Goal: Task Accomplishment & Management: Use online tool/utility

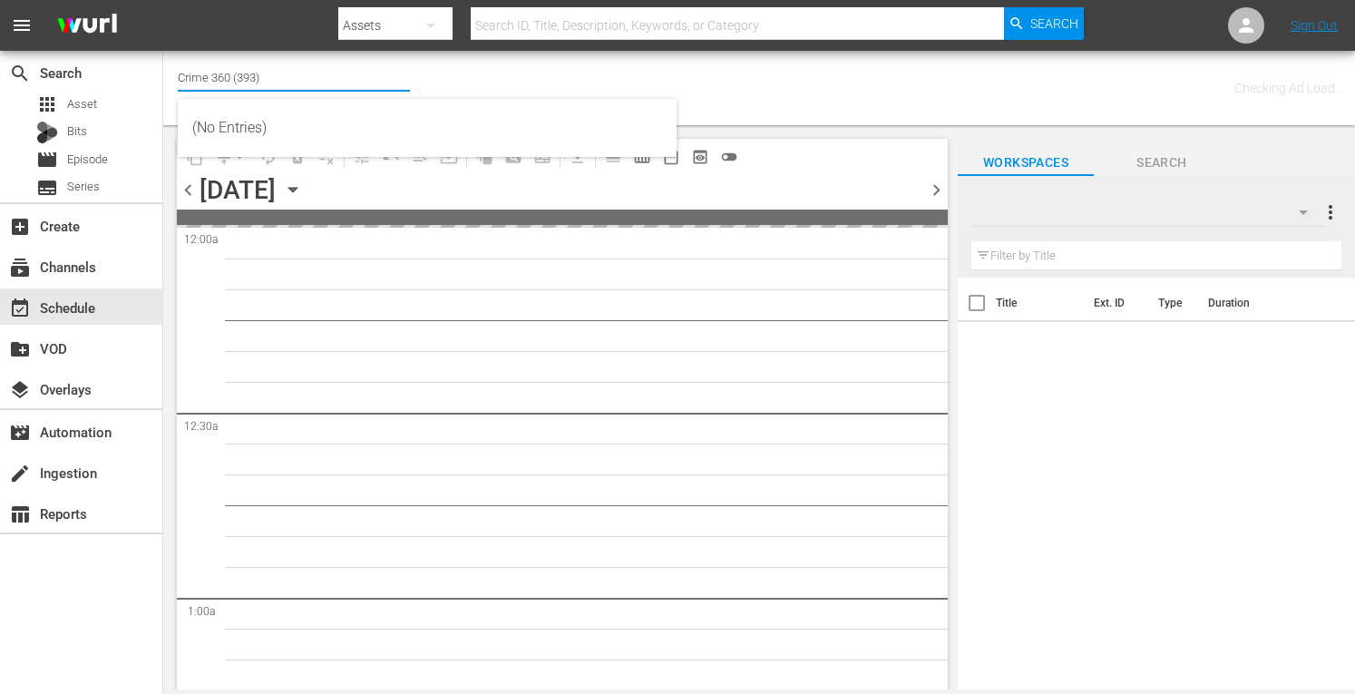
click at [240, 76] on input "Crime 360 (393)" at bounding box center [294, 77] width 232 height 44
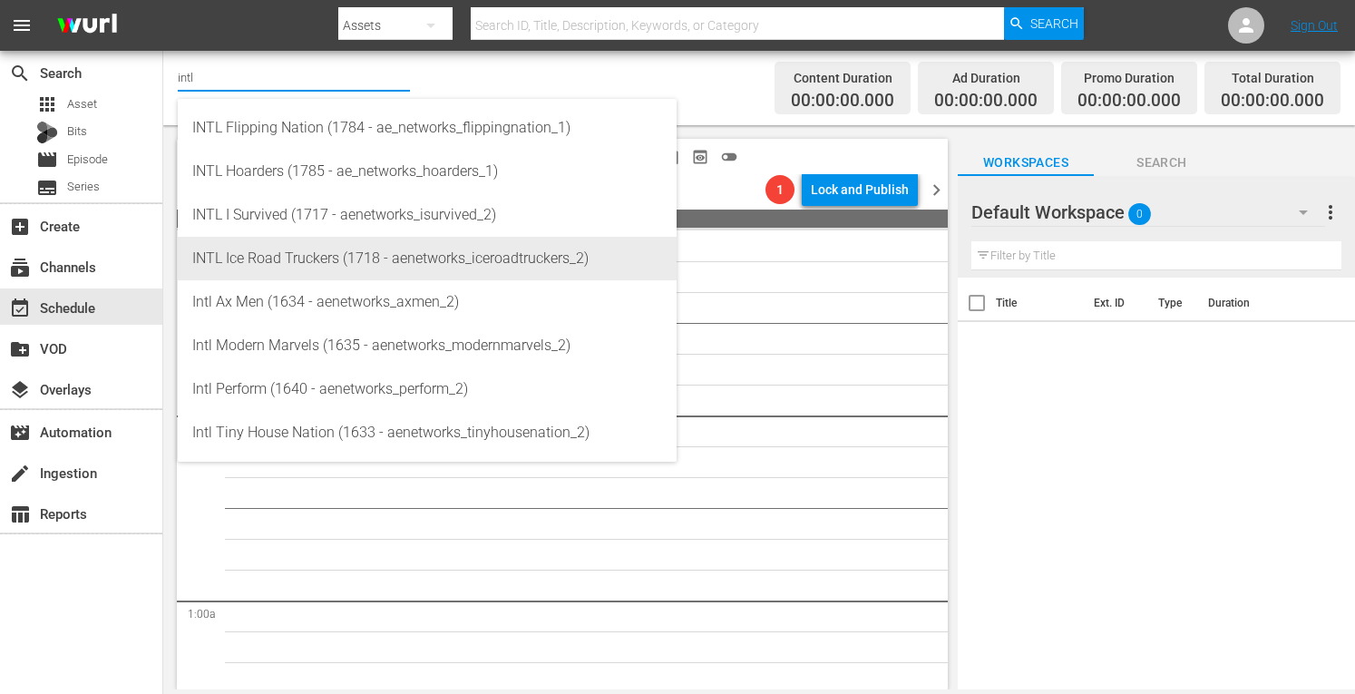
click at [280, 254] on div "INTL Ice Road Truckers (1718 - aenetworks_iceroadtruckers_2)" at bounding box center [427, 259] width 470 height 44
type input "INTL Ice Road Truckers (1718 - aenetworks_iceroadtruckers_2)"
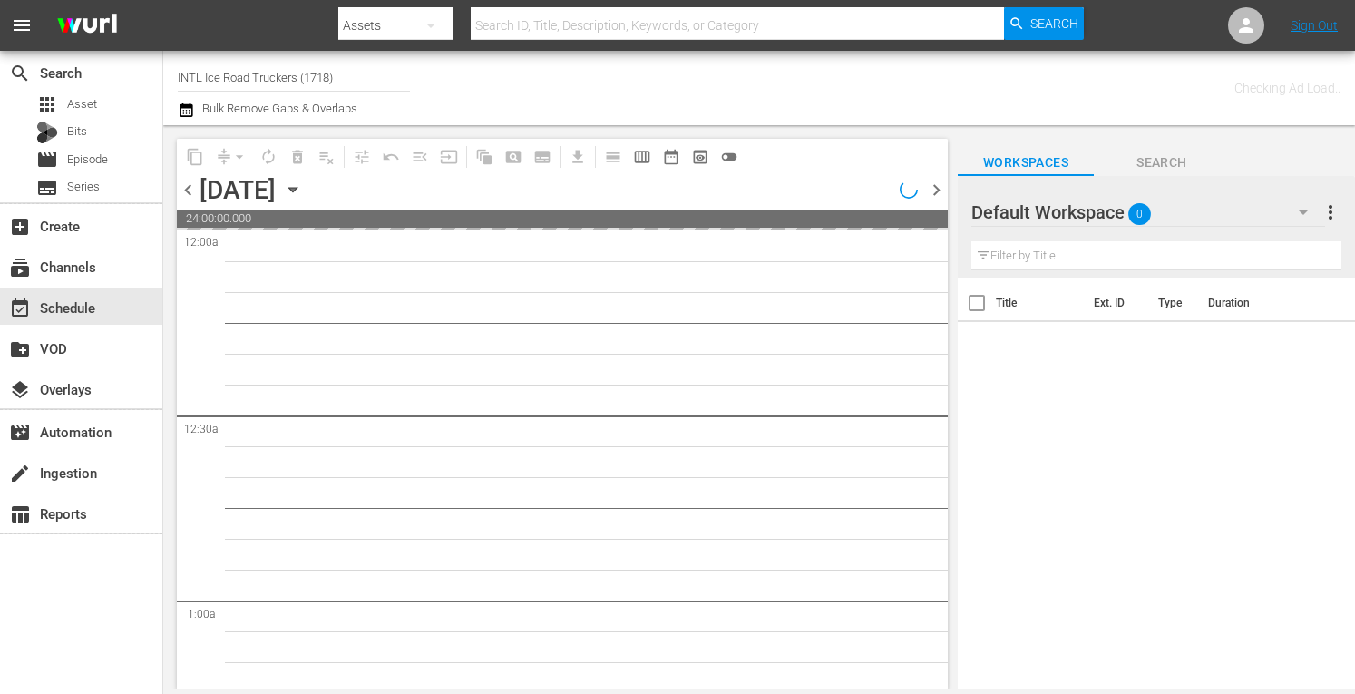
click at [1335, 211] on span "more_vert" at bounding box center [1331, 212] width 22 height 22
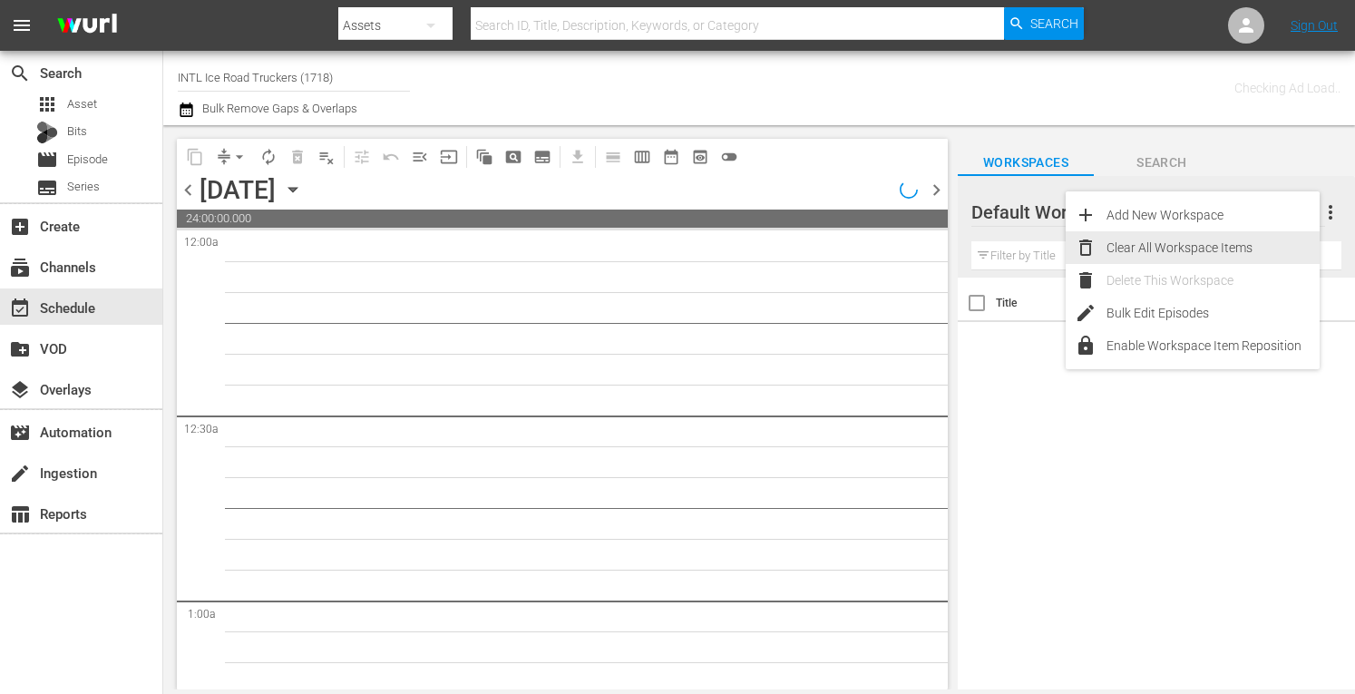
click at [1170, 246] on div "Clear All Workspace Items" at bounding box center [1213, 247] width 213 height 33
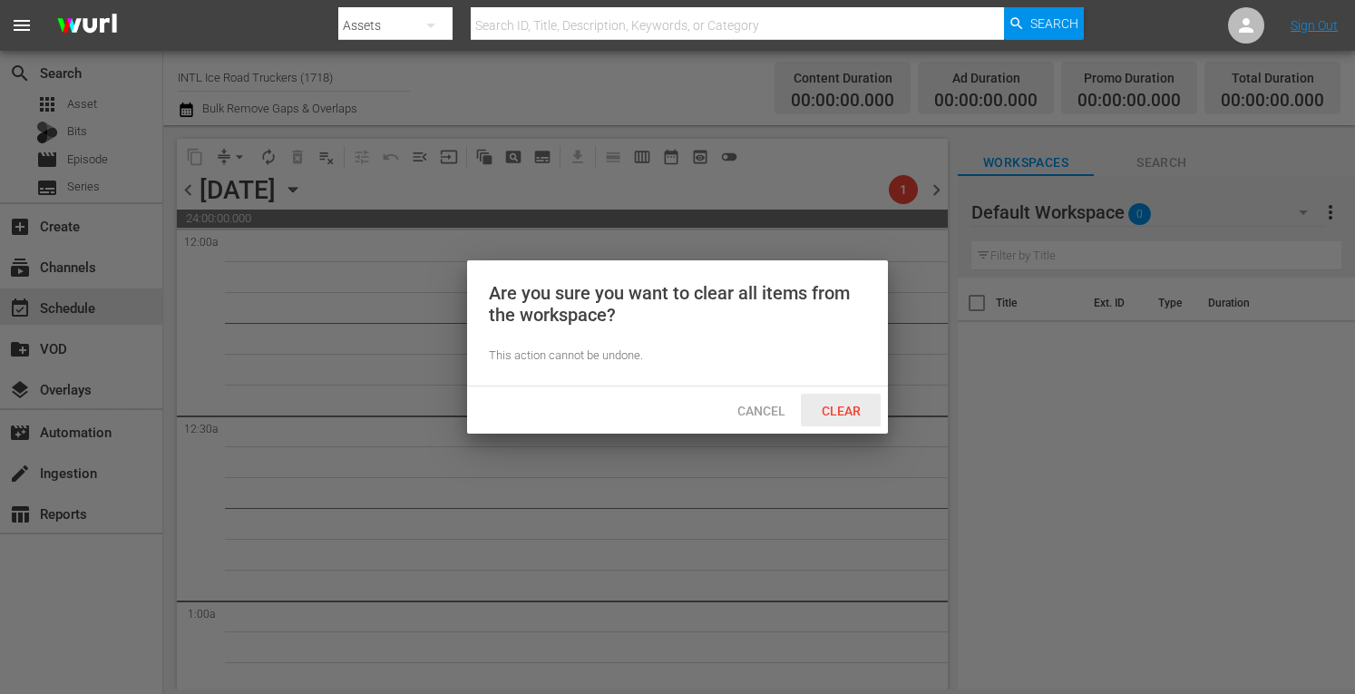
click at [851, 416] on span "Clear" at bounding box center [841, 411] width 68 height 15
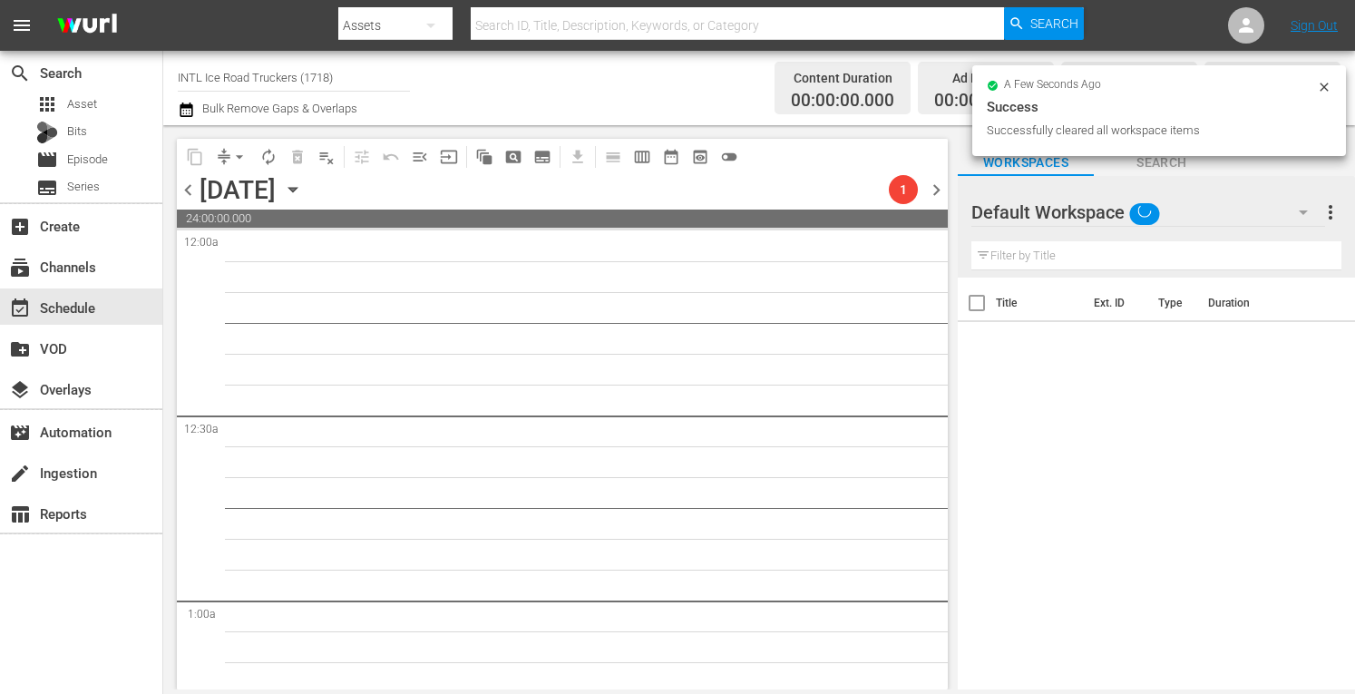
click at [303, 192] on icon "button" at bounding box center [293, 190] width 20 height 20
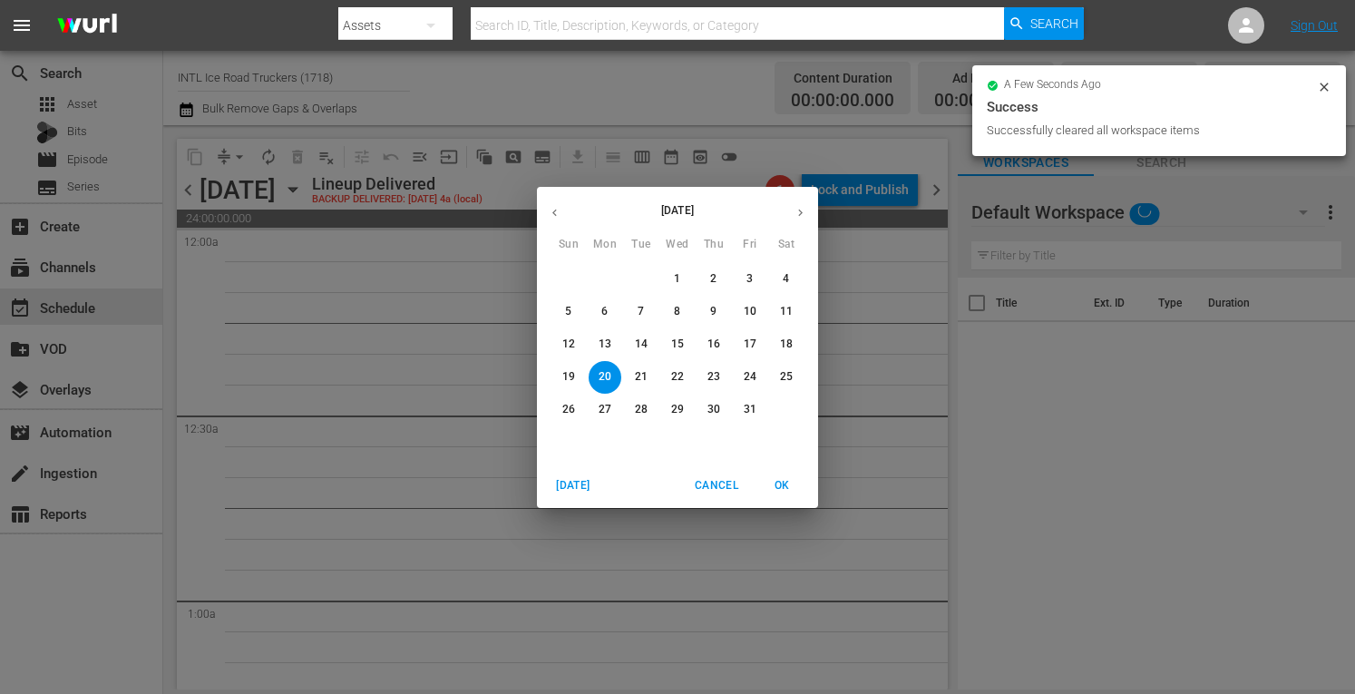
click at [571, 478] on span "Today" at bounding box center [574, 485] width 44 height 19
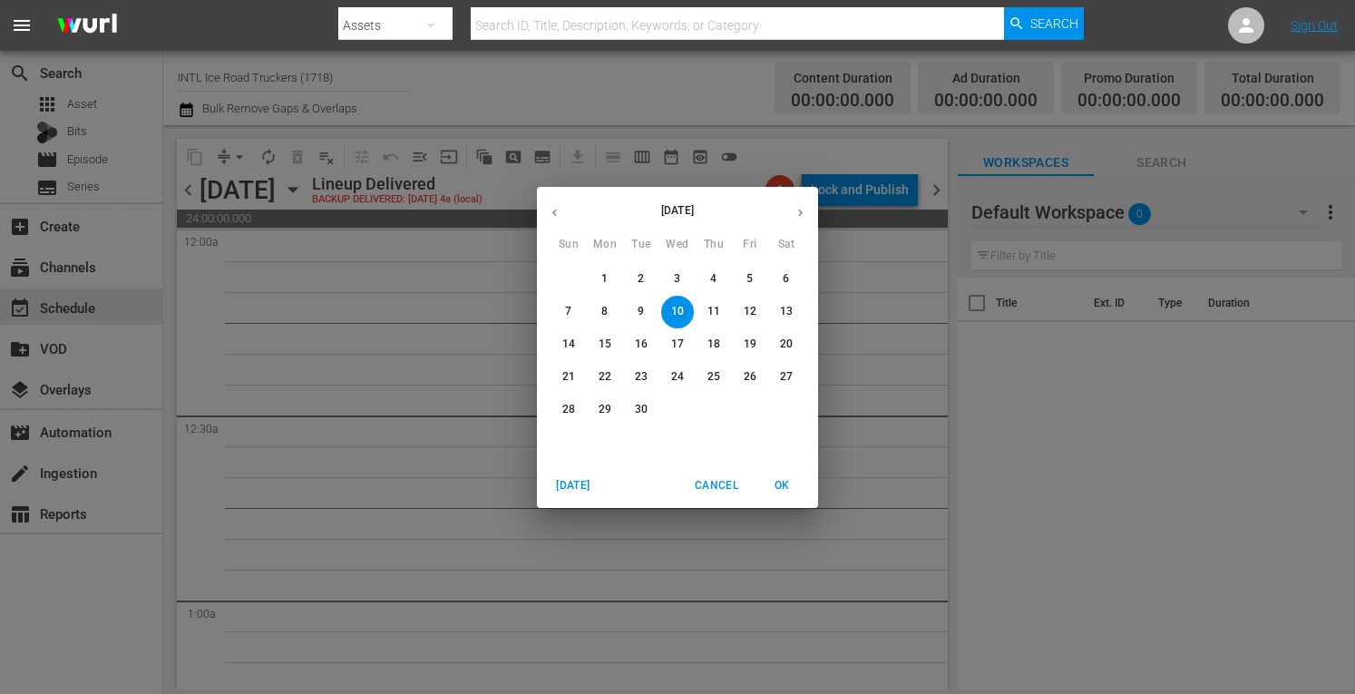
click at [613, 409] on span "29" at bounding box center [605, 409] width 33 height 15
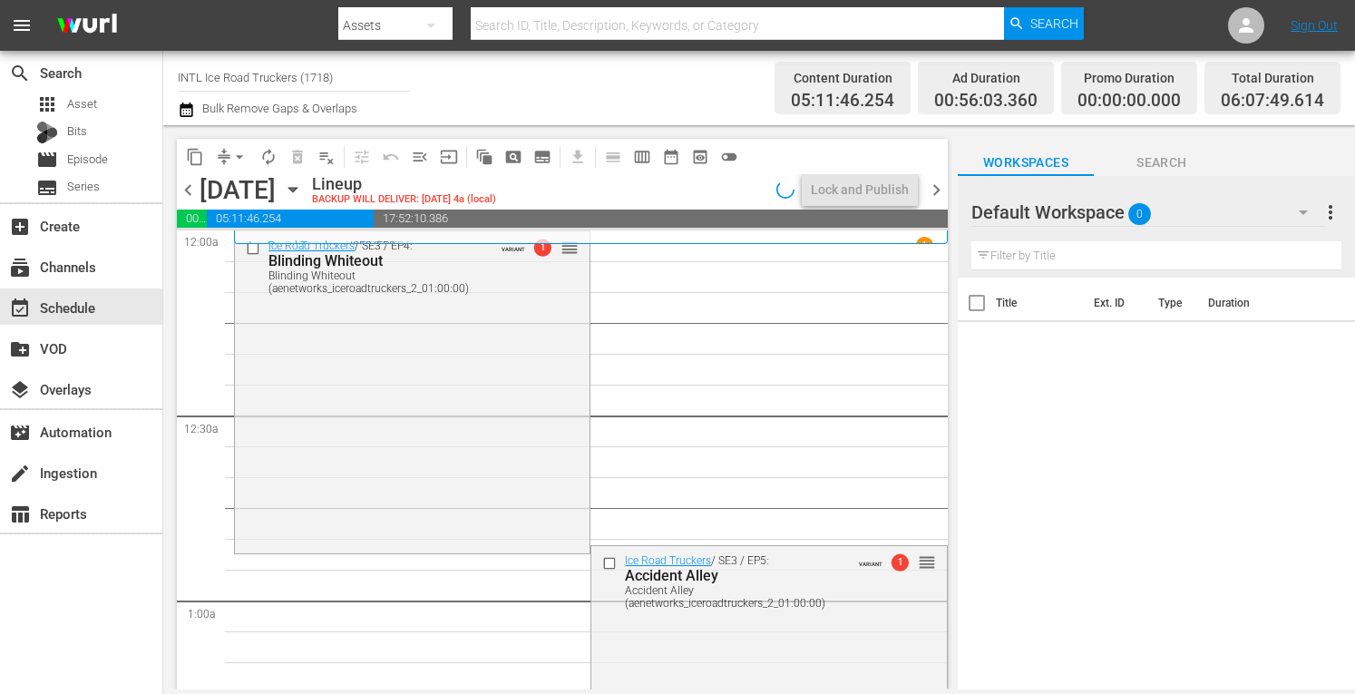
click at [240, 153] on span "arrow_drop_down" at bounding box center [239, 157] width 18 height 18
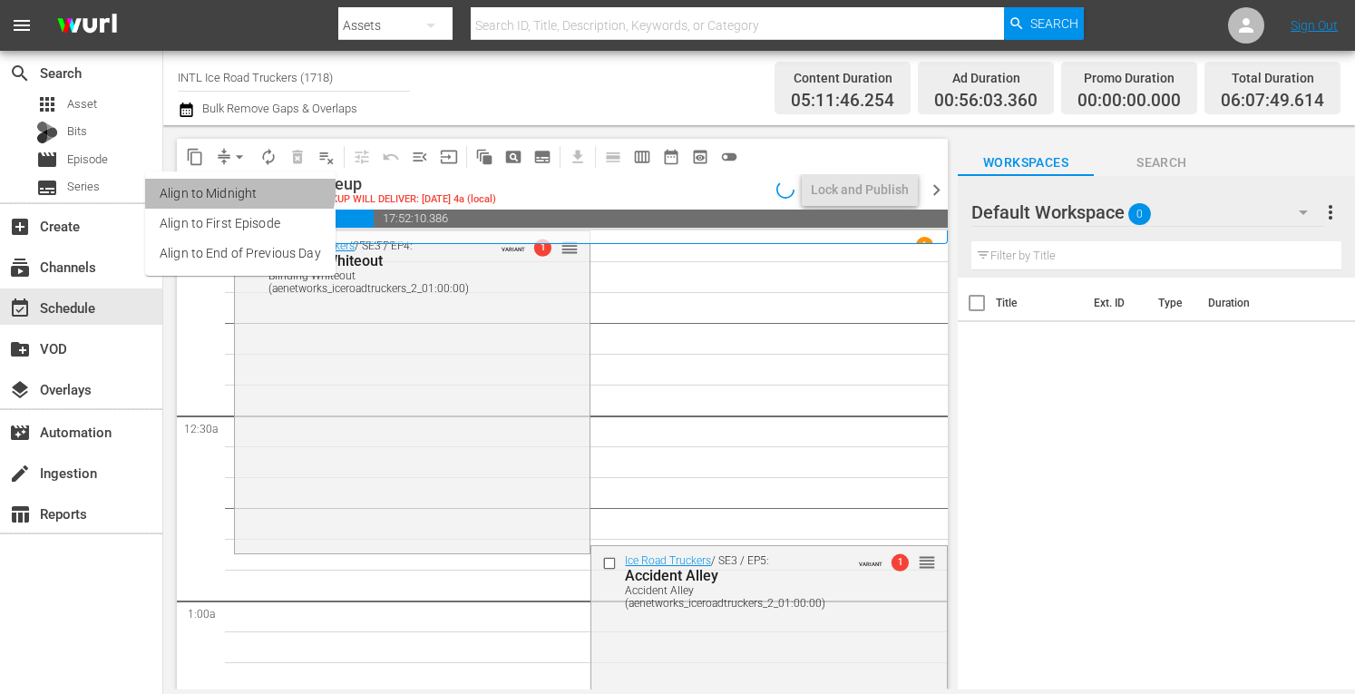
click at [216, 182] on li "Align to Midnight" at bounding box center [240, 194] width 191 height 30
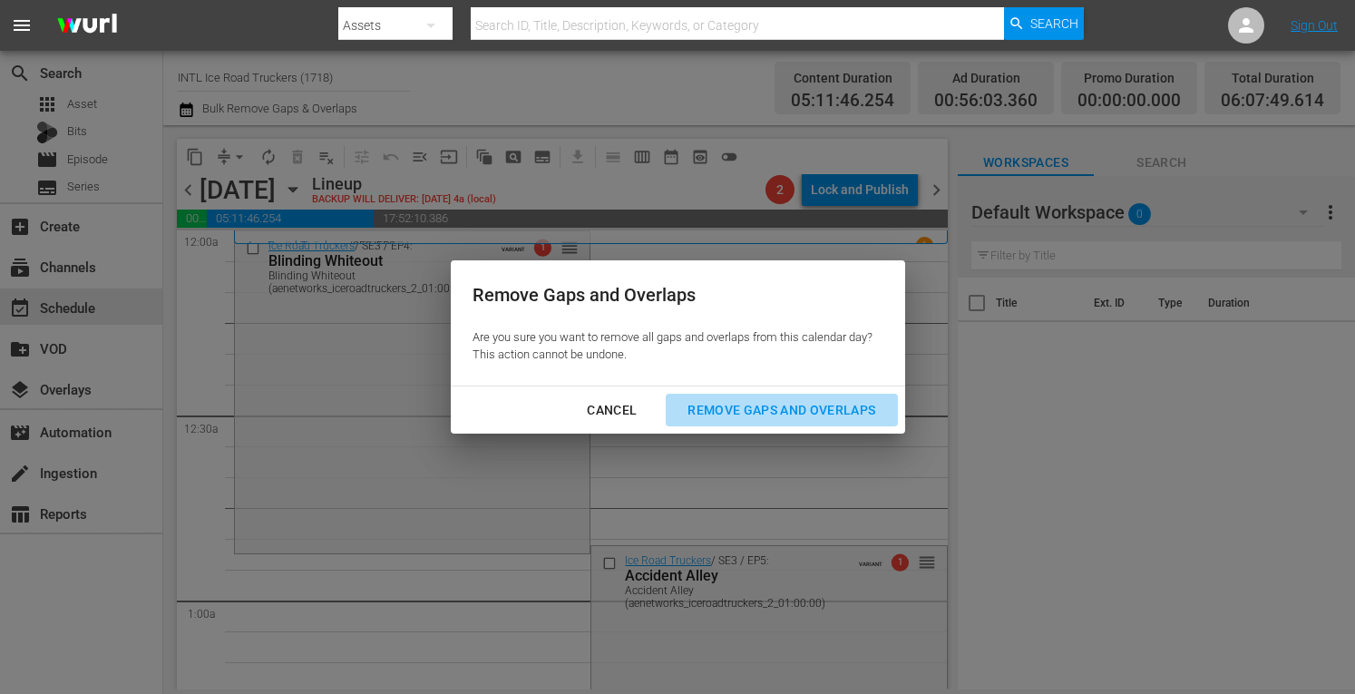
click at [778, 411] on div "Remove Gaps and Overlaps" at bounding box center [781, 410] width 217 height 23
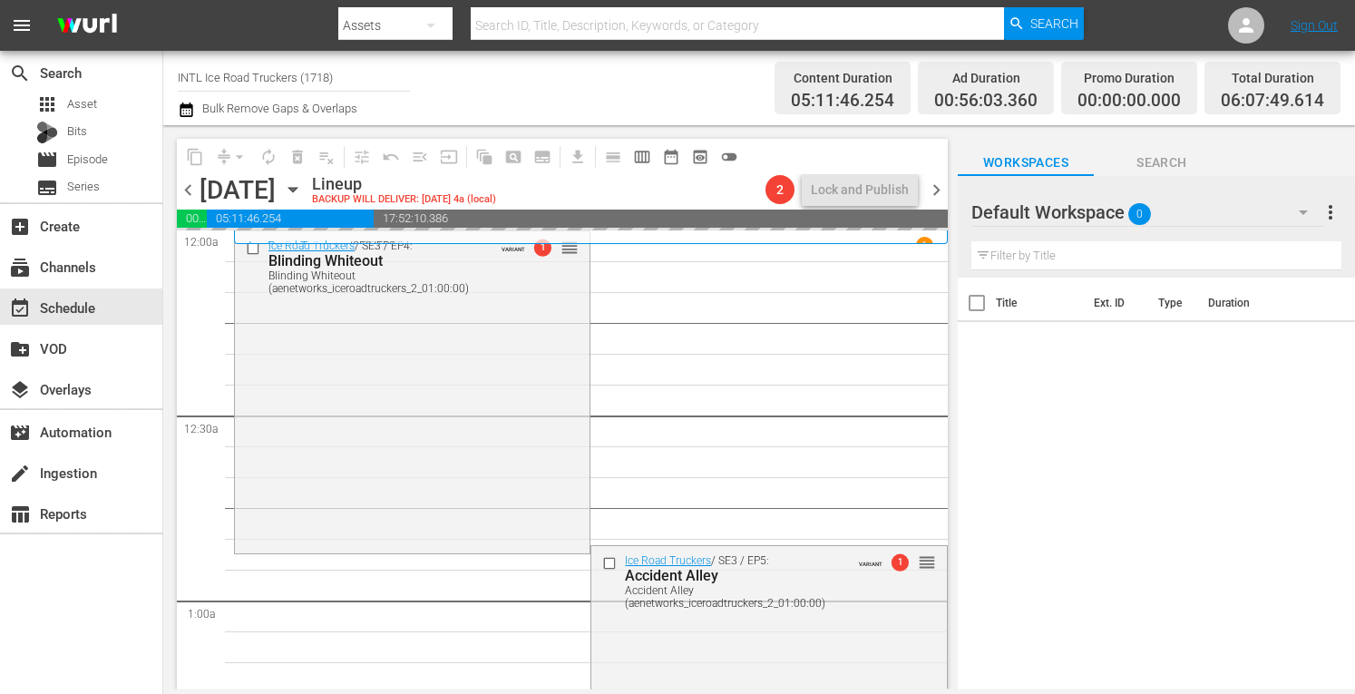
click at [938, 192] on span "chevron_right" at bounding box center [936, 190] width 23 height 23
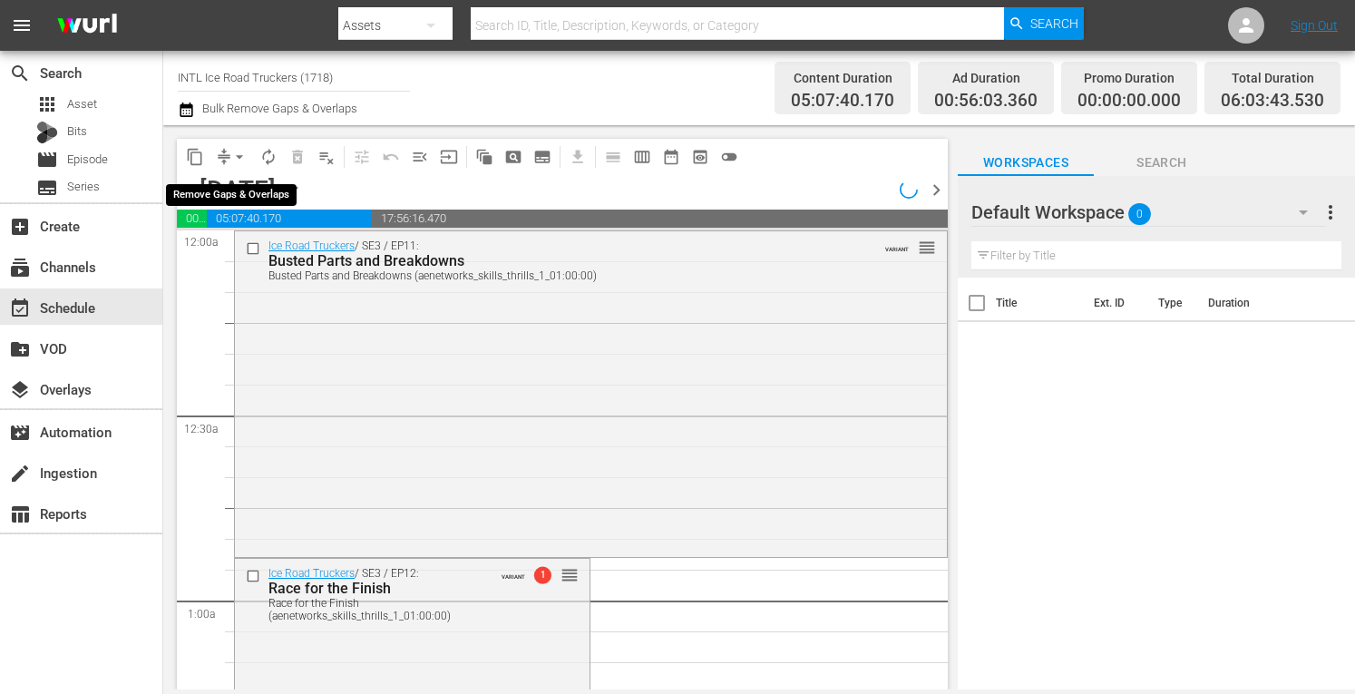
click at [234, 159] on span "arrow_drop_down" at bounding box center [239, 157] width 18 height 18
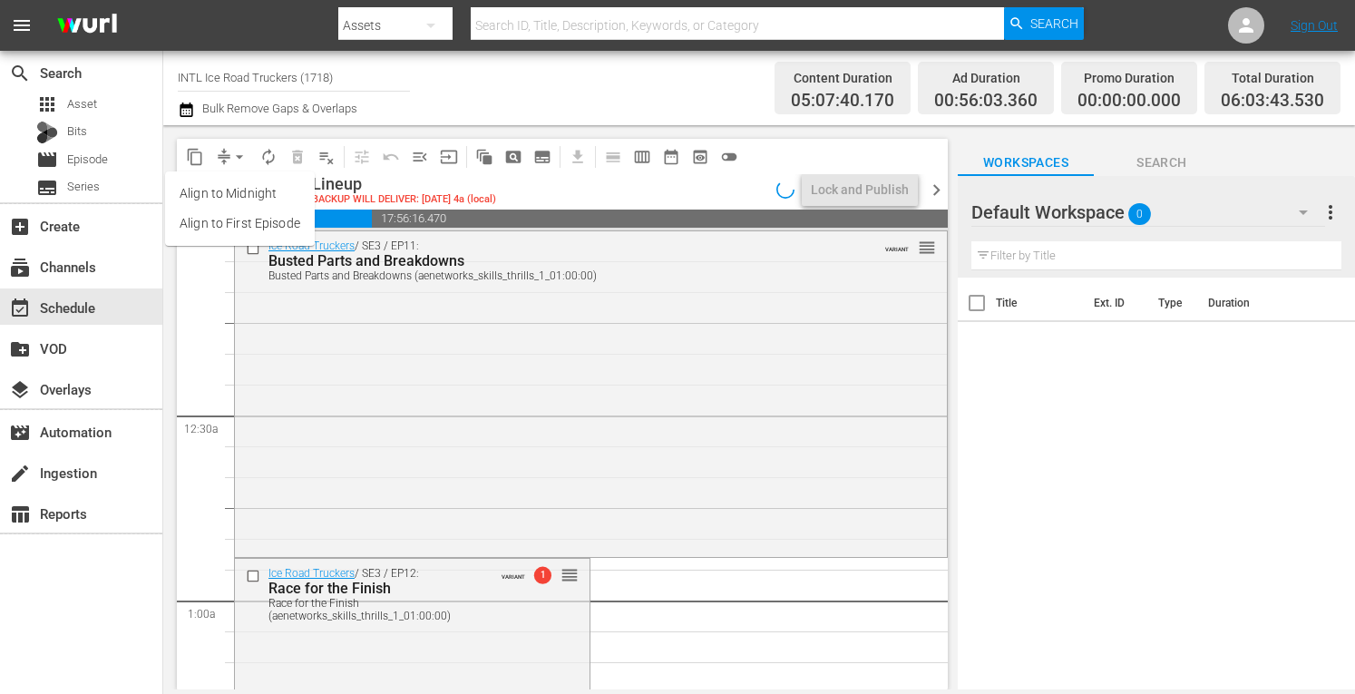
click at [236, 190] on li "Align to Midnight" at bounding box center [240, 194] width 150 height 30
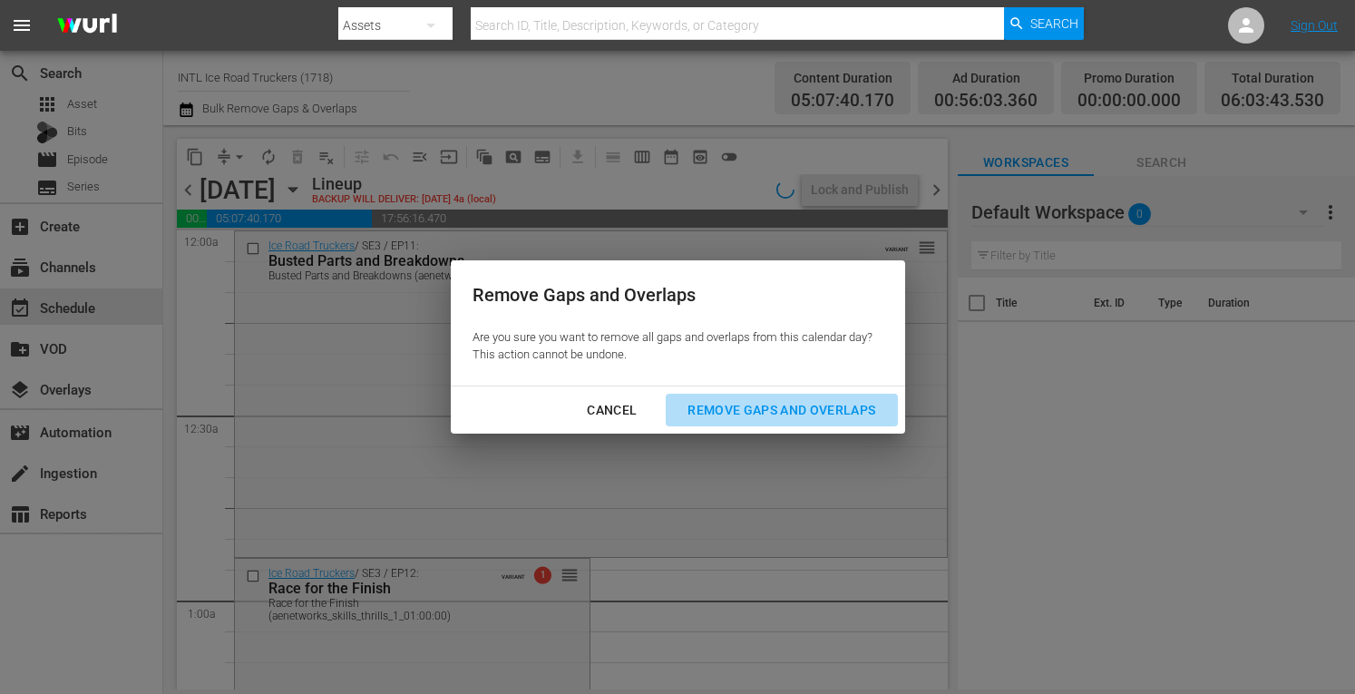
click at [769, 405] on div "Remove Gaps and Overlaps" at bounding box center [781, 410] width 217 height 23
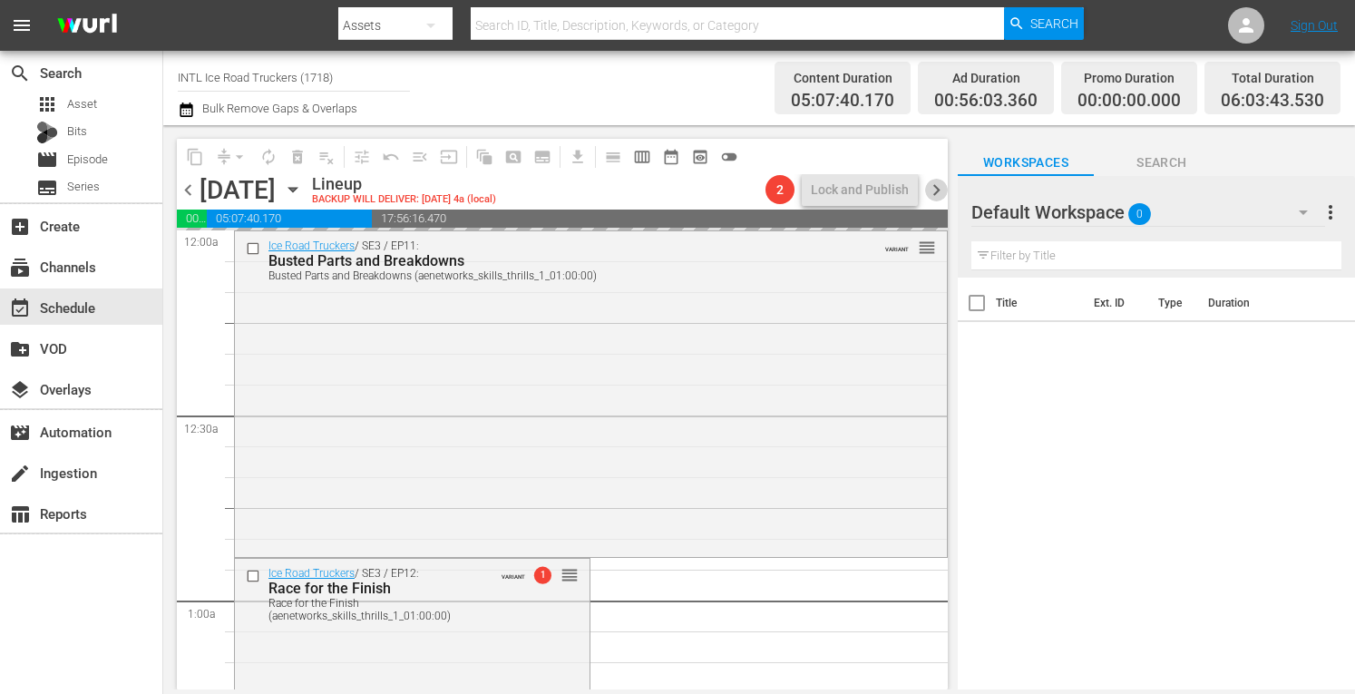
click at [936, 188] on span "chevron_right" at bounding box center [936, 190] width 23 height 23
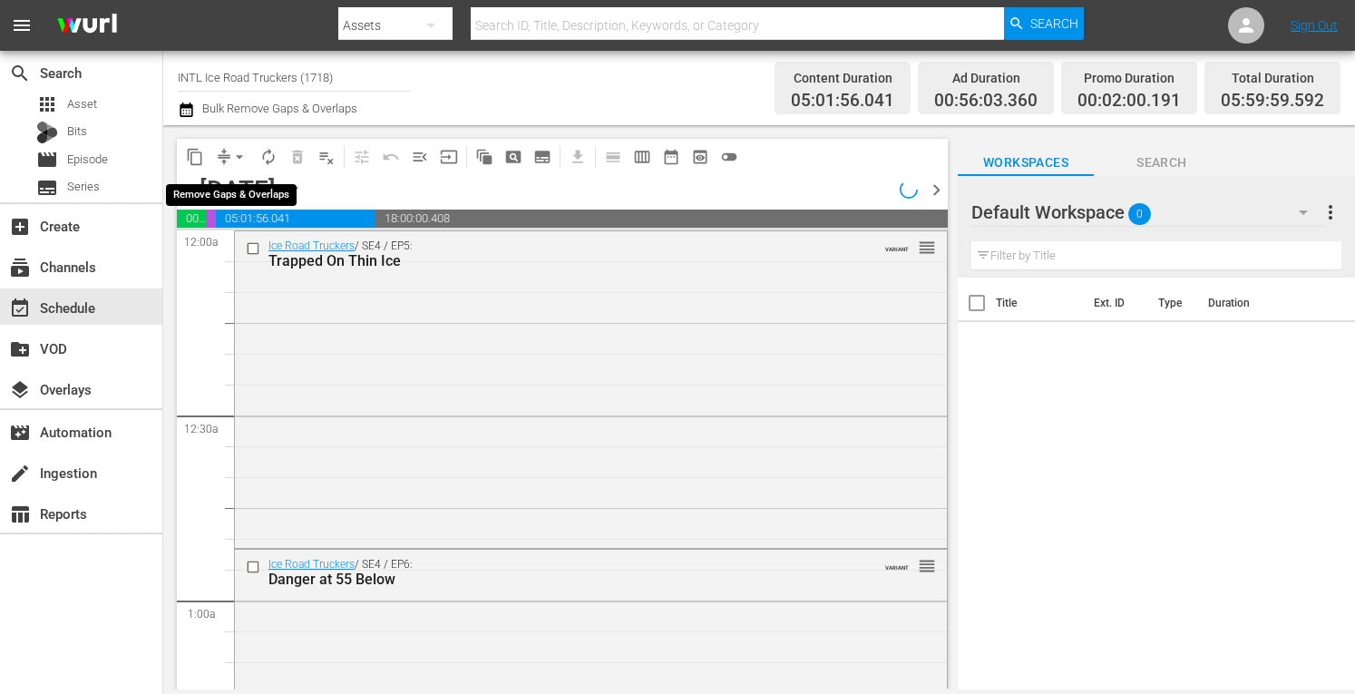
click at [237, 159] on span "arrow_drop_down" at bounding box center [239, 157] width 18 height 18
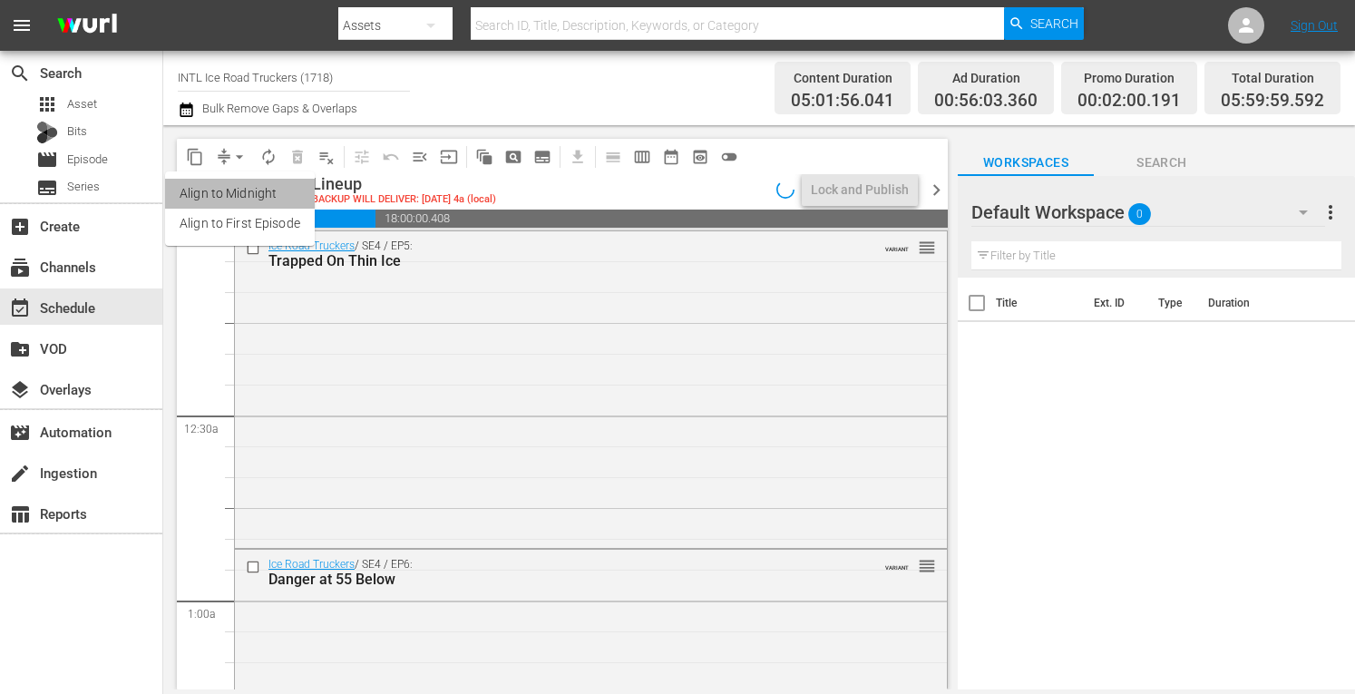
click at [210, 192] on li "Align to Midnight" at bounding box center [240, 194] width 150 height 30
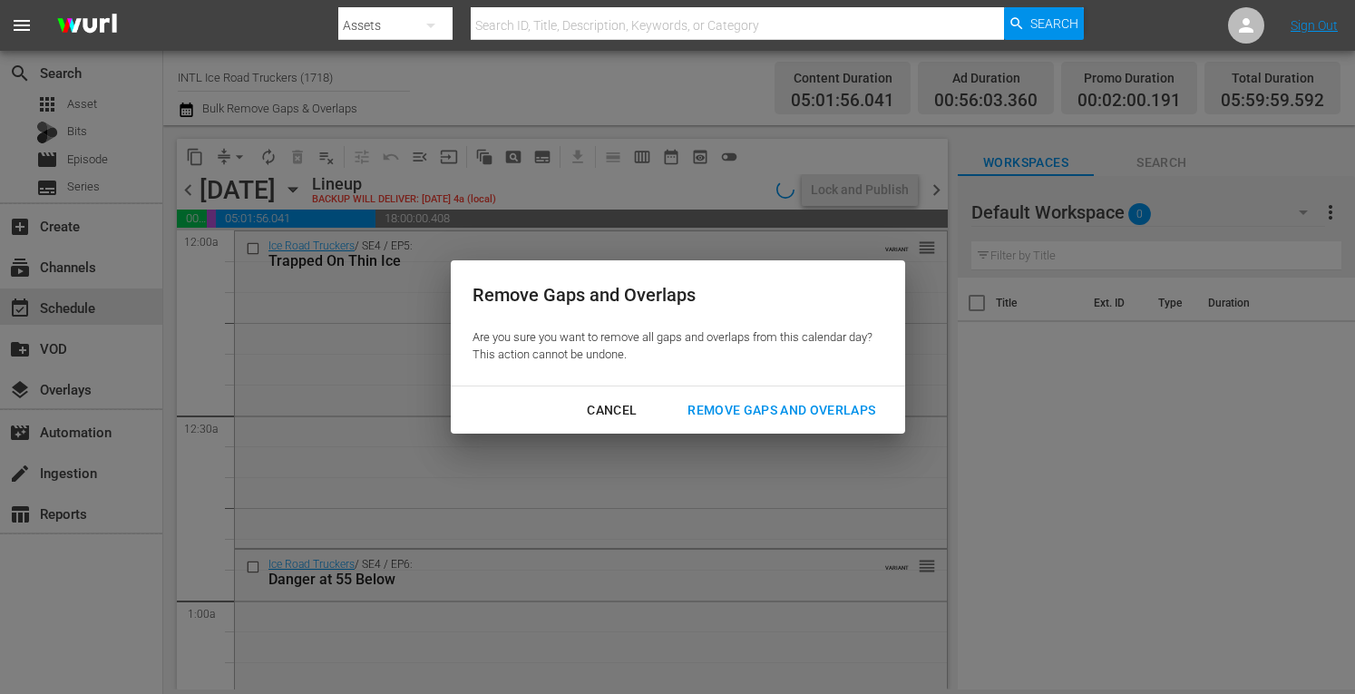
click at [808, 415] on div "Remove Gaps and Overlaps" at bounding box center [781, 410] width 217 height 23
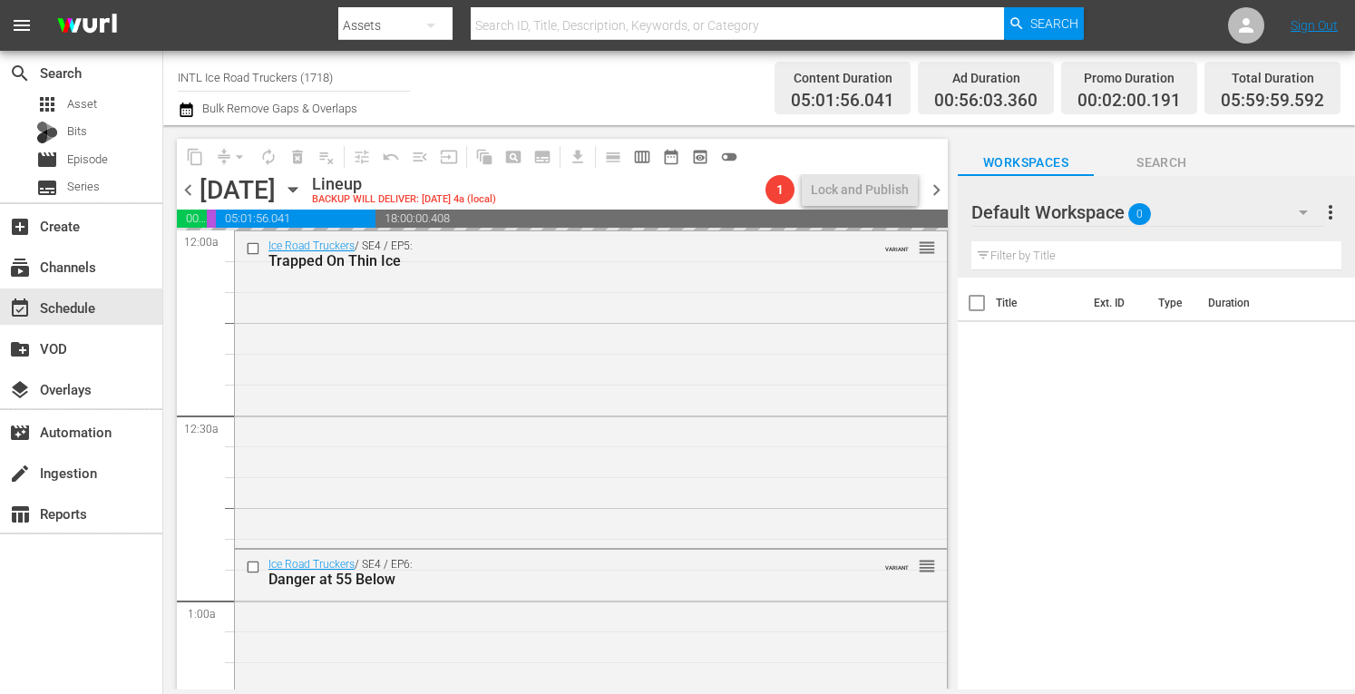
click at [940, 177] on div "chevron_left Wednesday, October 1st October 1st Lineup BACKUP WILL DELIVER: 9/3…" at bounding box center [562, 191] width 771 height 35
click at [936, 191] on span "chevron_right" at bounding box center [936, 190] width 23 height 23
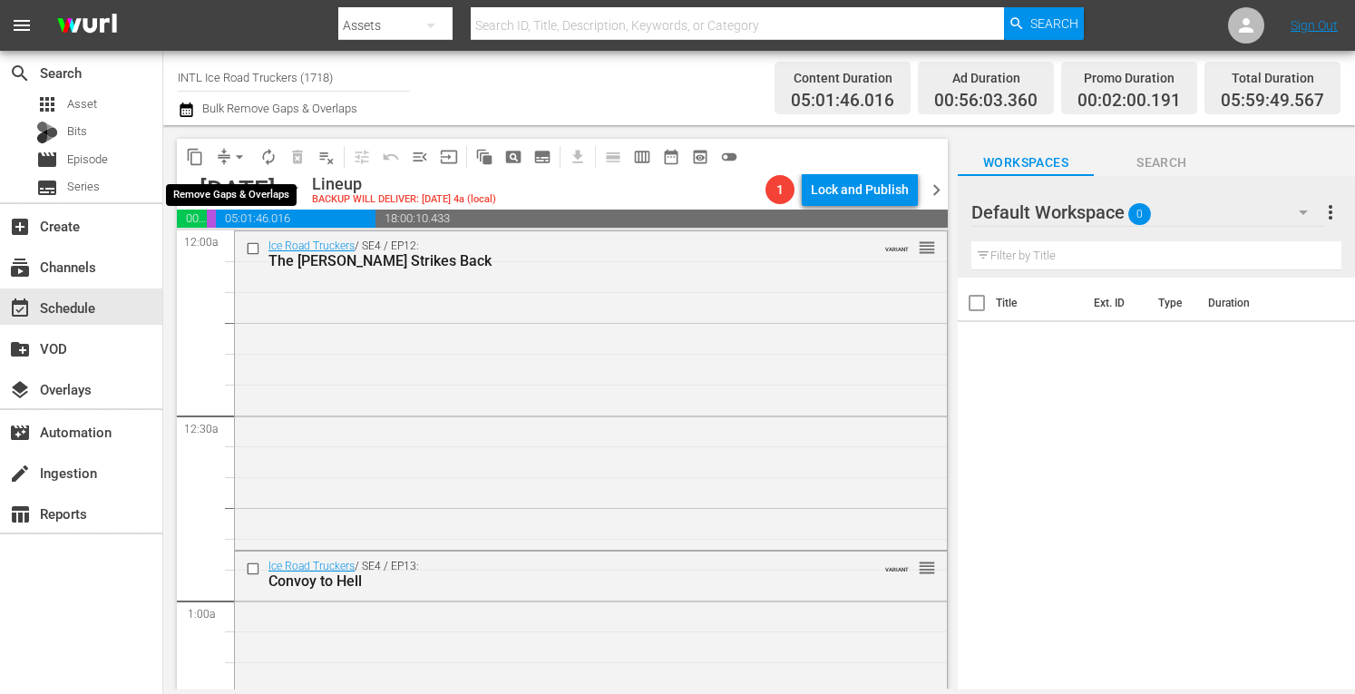
click at [236, 154] on span "arrow_drop_down" at bounding box center [239, 157] width 18 height 18
click at [222, 181] on li "Align to Midnight" at bounding box center [240, 194] width 150 height 30
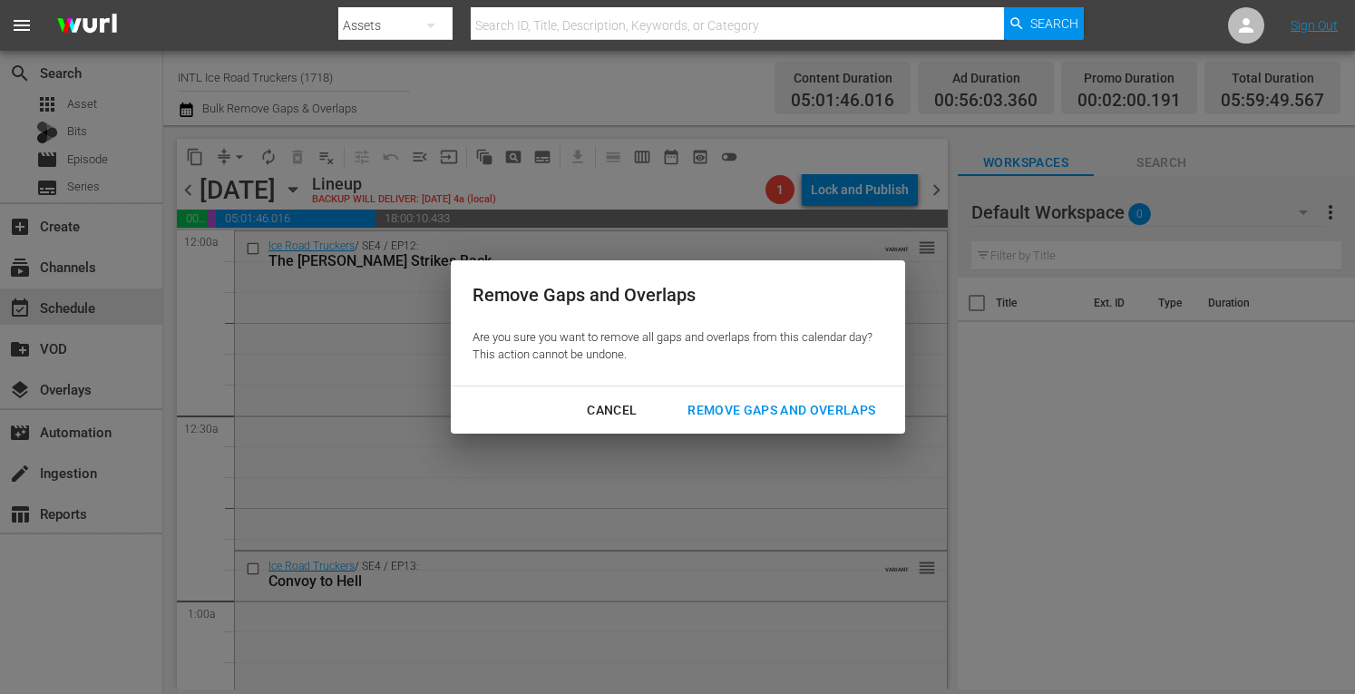
click at [730, 411] on div "Remove Gaps and Overlaps" at bounding box center [781, 410] width 217 height 23
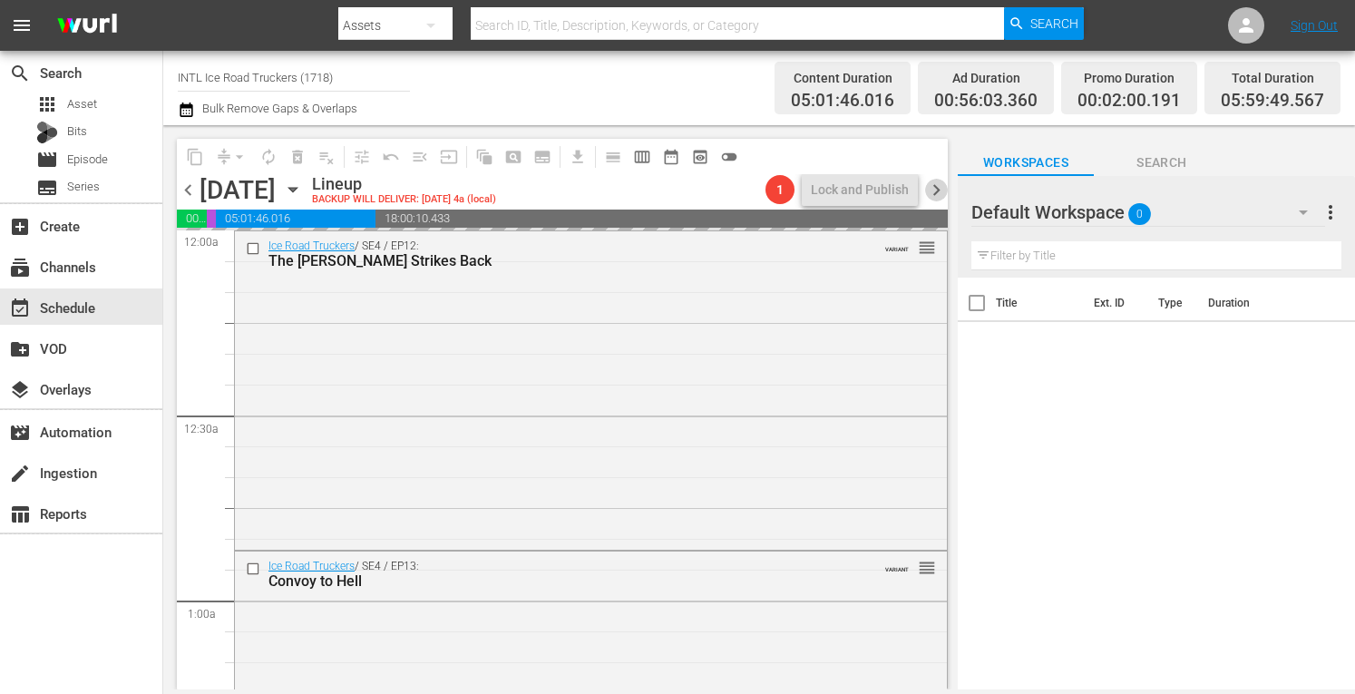
click at [935, 186] on span "chevron_right" at bounding box center [936, 190] width 23 height 23
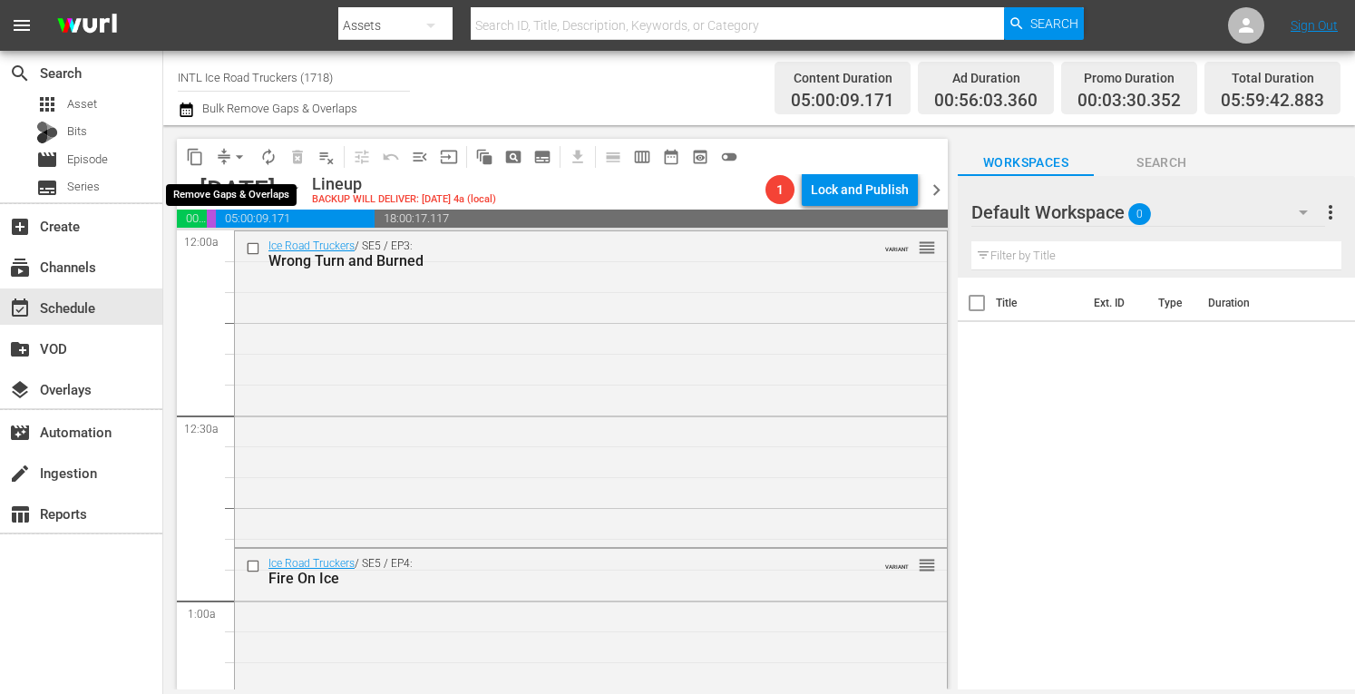
click at [235, 155] on span "arrow_drop_down" at bounding box center [239, 157] width 18 height 18
click at [205, 195] on li "Align to Midnight" at bounding box center [240, 194] width 150 height 30
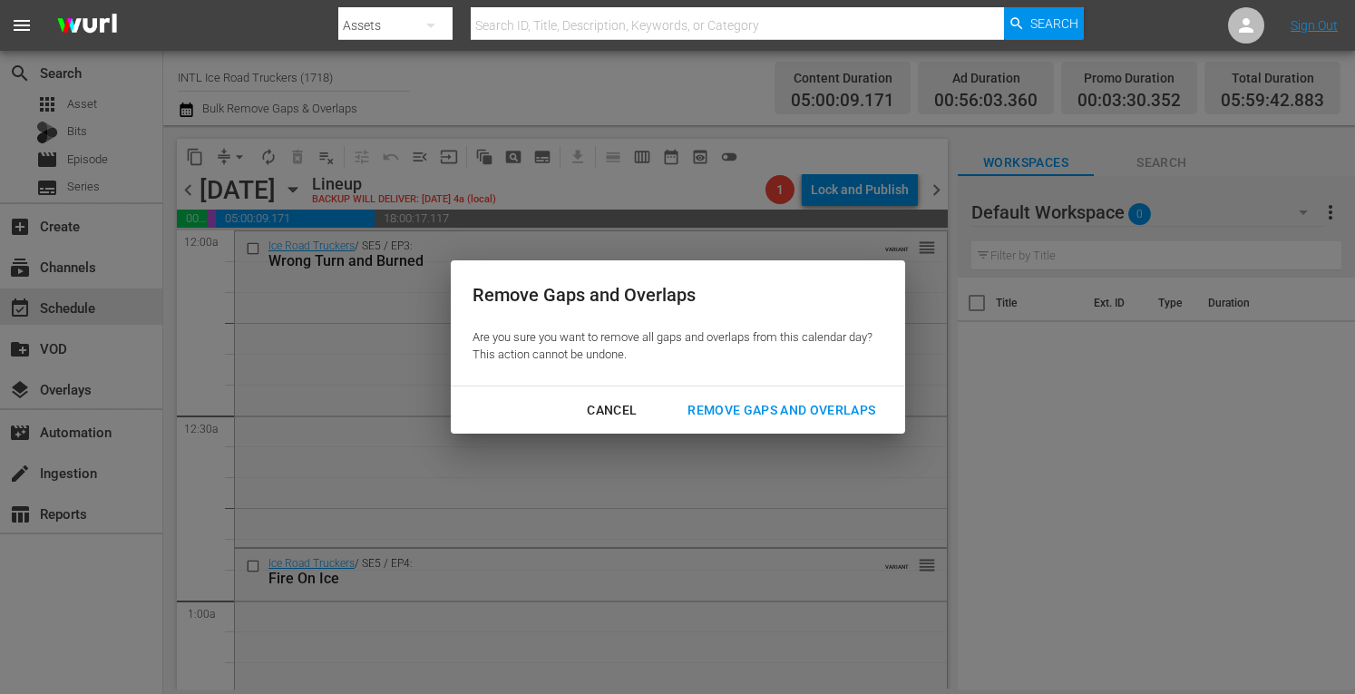
click at [777, 406] on div "Remove Gaps and Overlaps" at bounding box center [781, 410] width 217 height 23
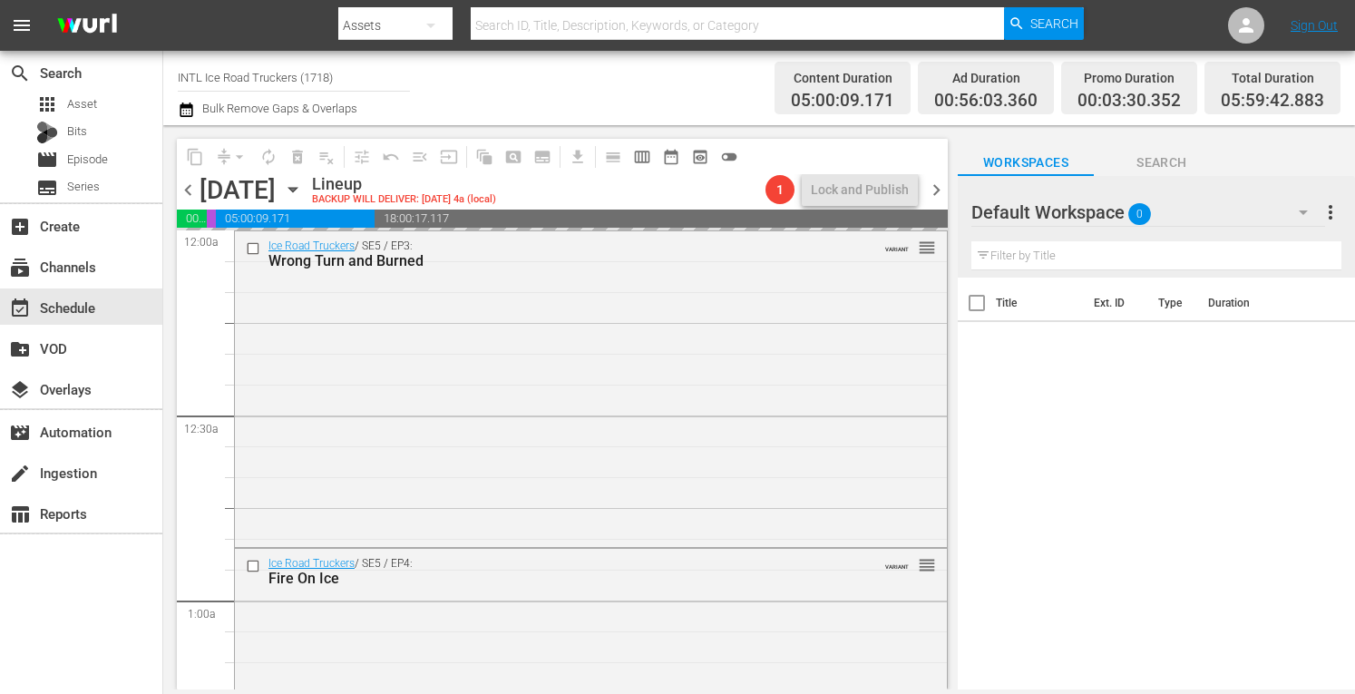
click at [940, 190] on span "chevron_right" at bounding box center [936, 190] width 23 height 23
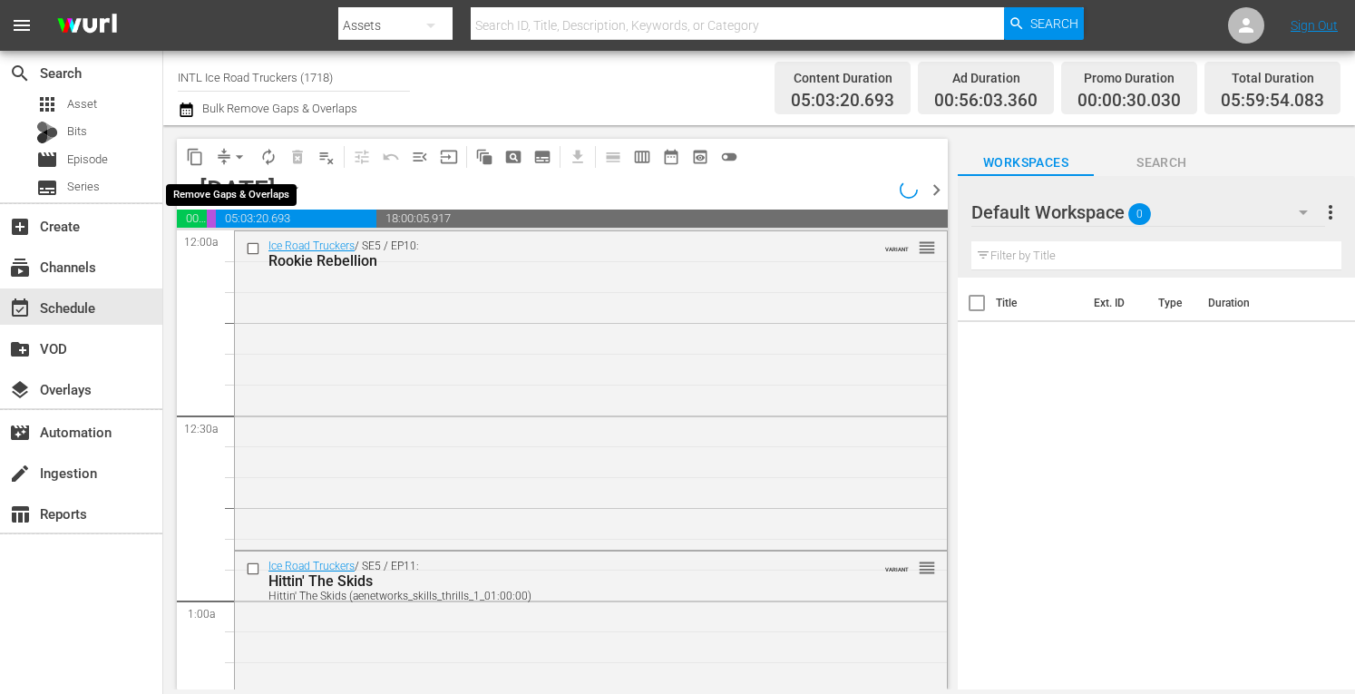
click at [235, 155] on span "arrow_drop_down" at bounding box center [239, 157] width 18 height 18
click at [207, 188] on li "Align to Midnight" at bounding box center [240, 194] width 150 height 30
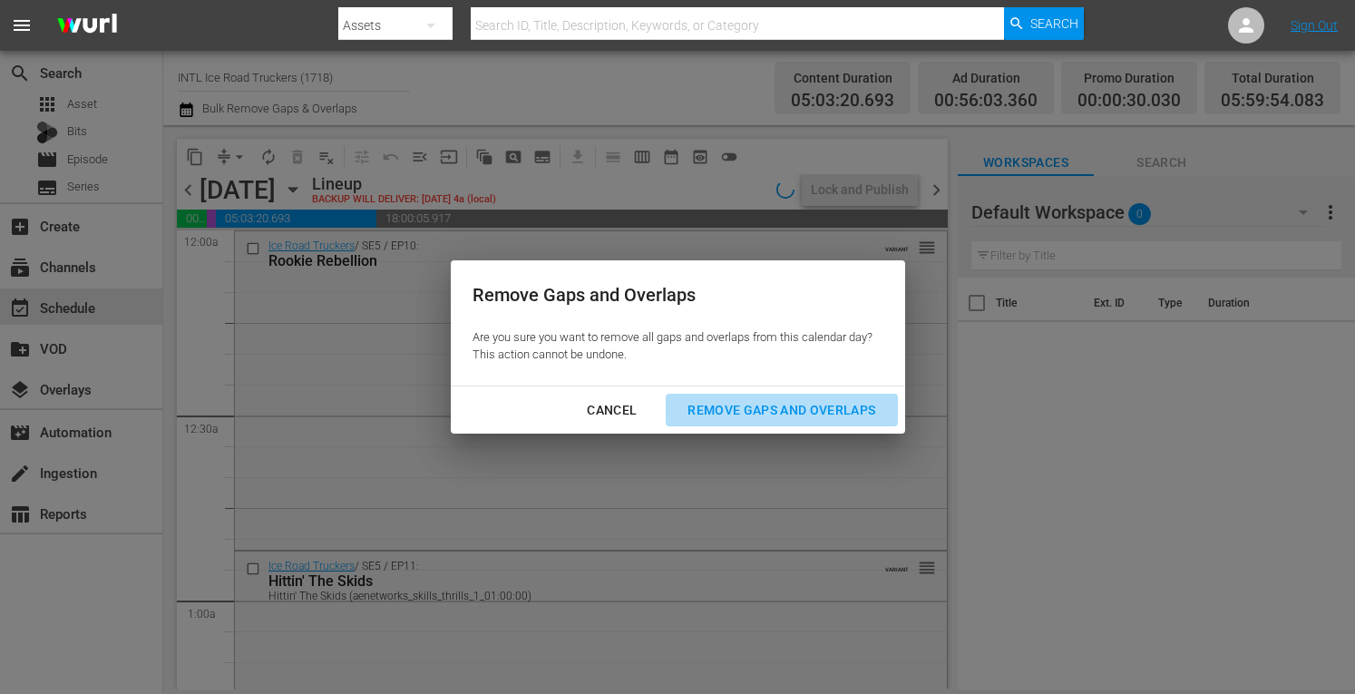
click at [776, 415] on div "Remove Gaps and Overlaps" at bounding box center [781, 410] width 217 height 23
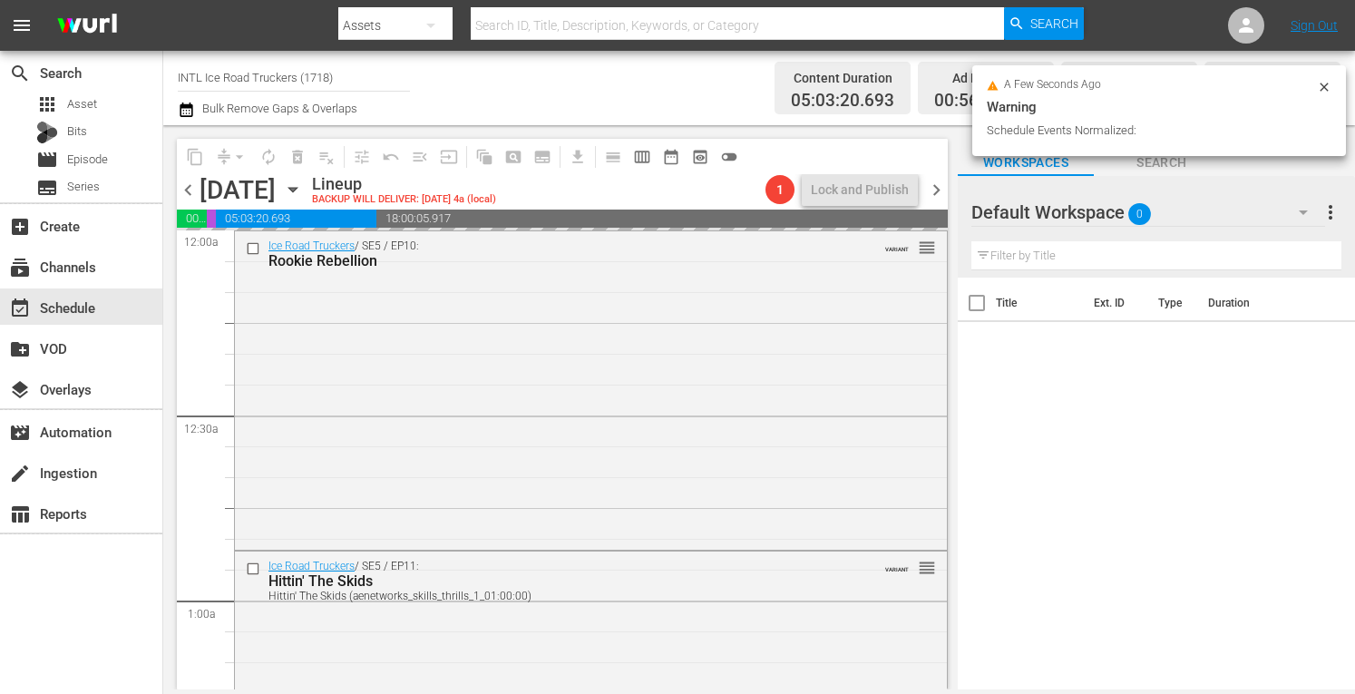
click at [936, 189] on span "chevron_right" at bounding box center [936, 190] width 23 height 23
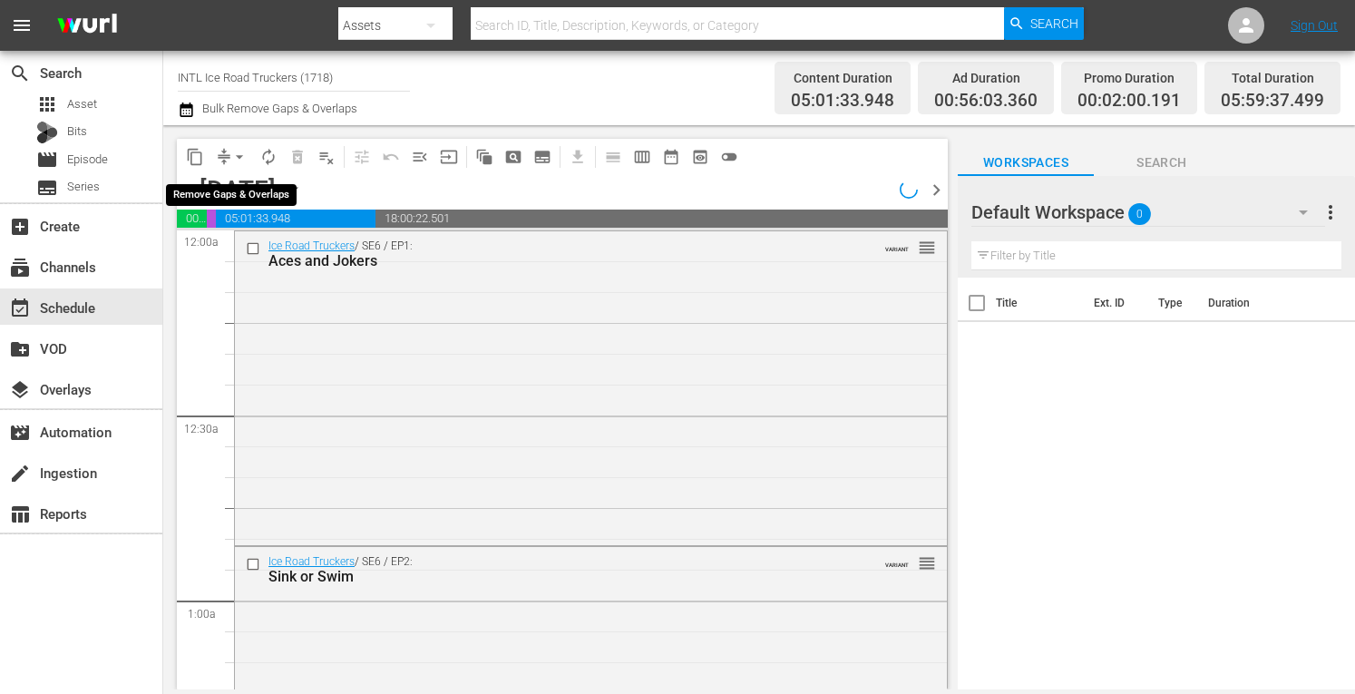
click at [234, 158] on span "arrow_drop_down" at bounding box center [239, 157] width 18 height 18
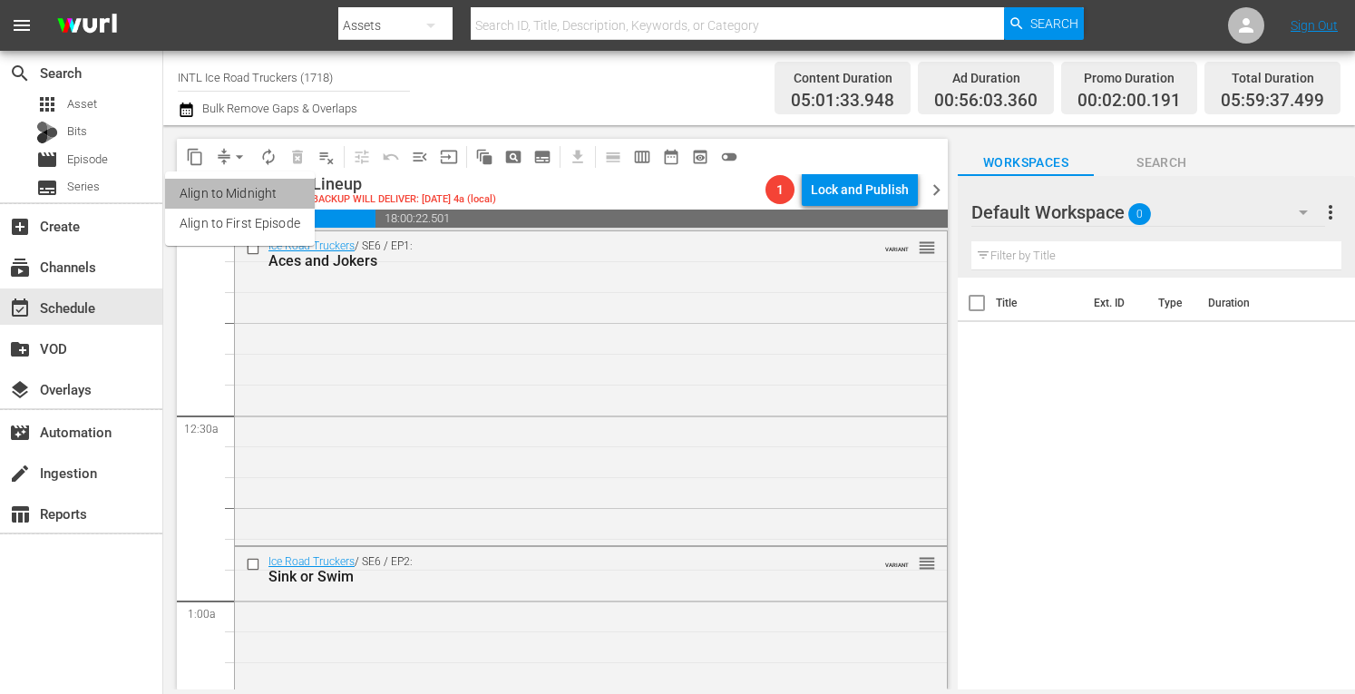
click at [211, 189] on li "Align to Midnight" at bounding box center [240, 194] width 150 height 30
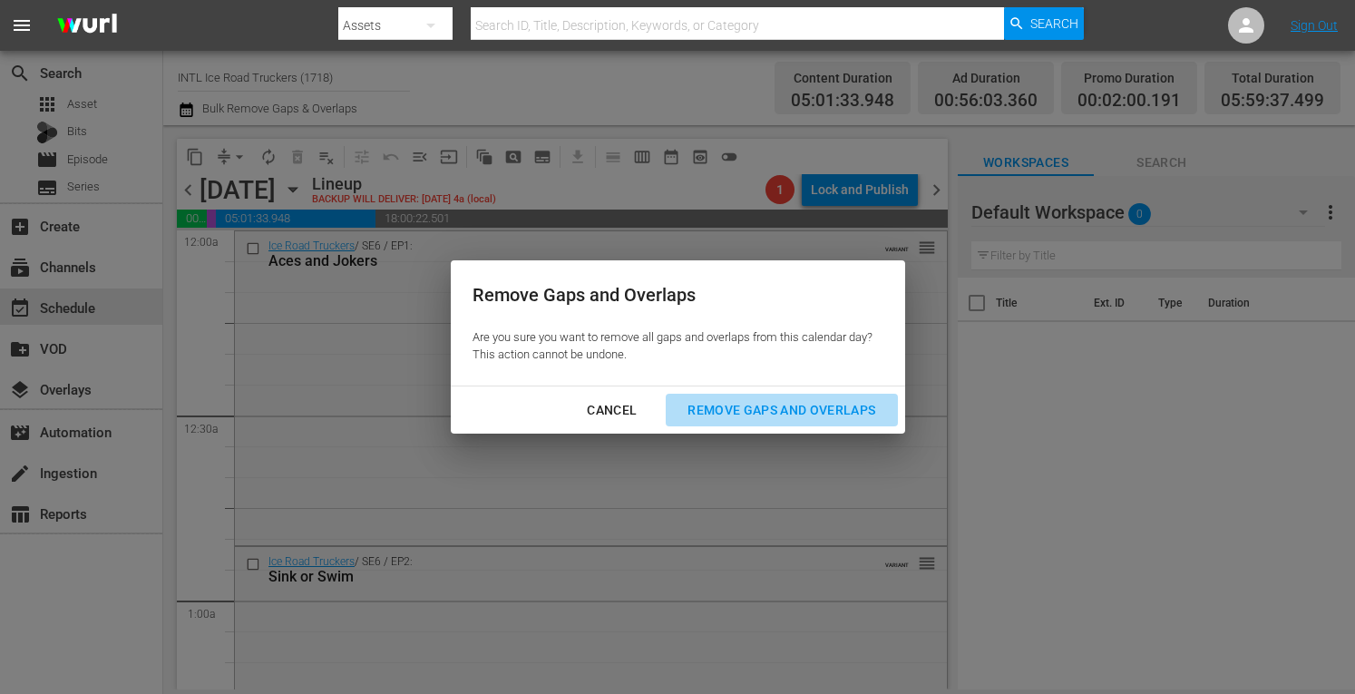
click at [745, 413] on div "Remove Gaps and Overlaps" at bounding box center [781, 410] width 217 height 23
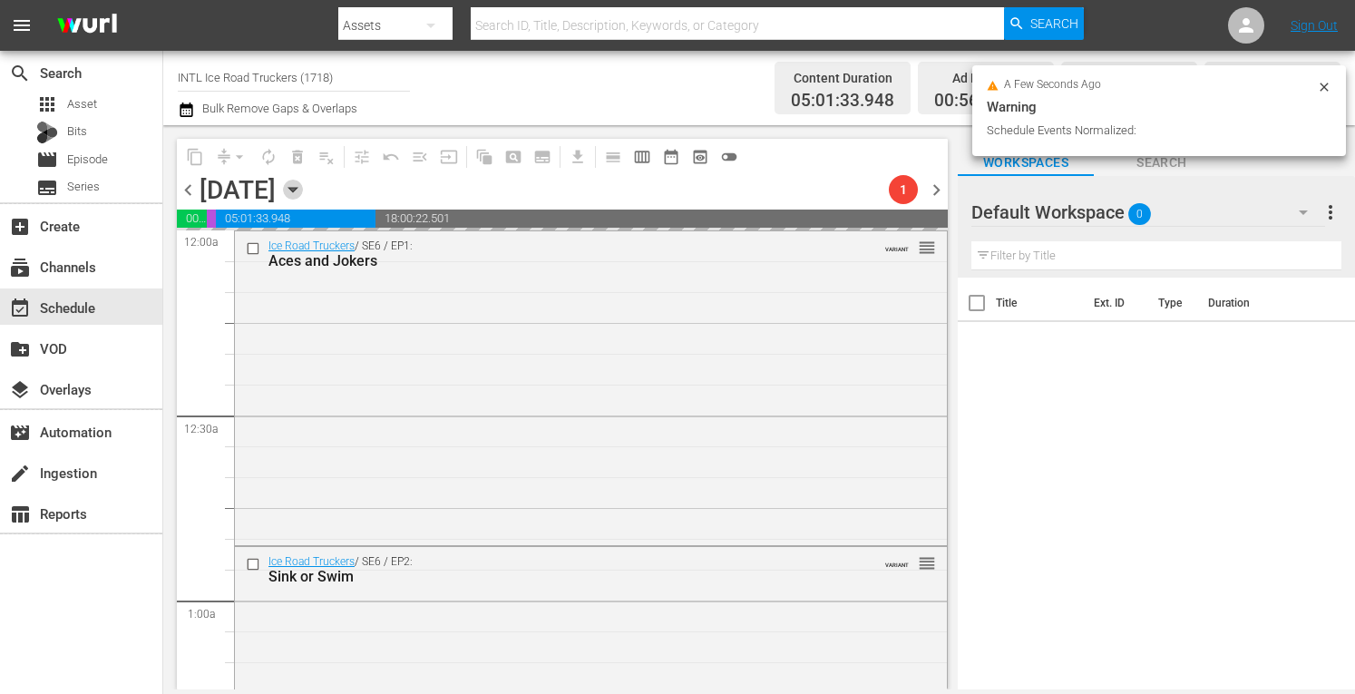
click at [303, 188] on icon "button" at bounding box center [293, 190] width 20 height 20
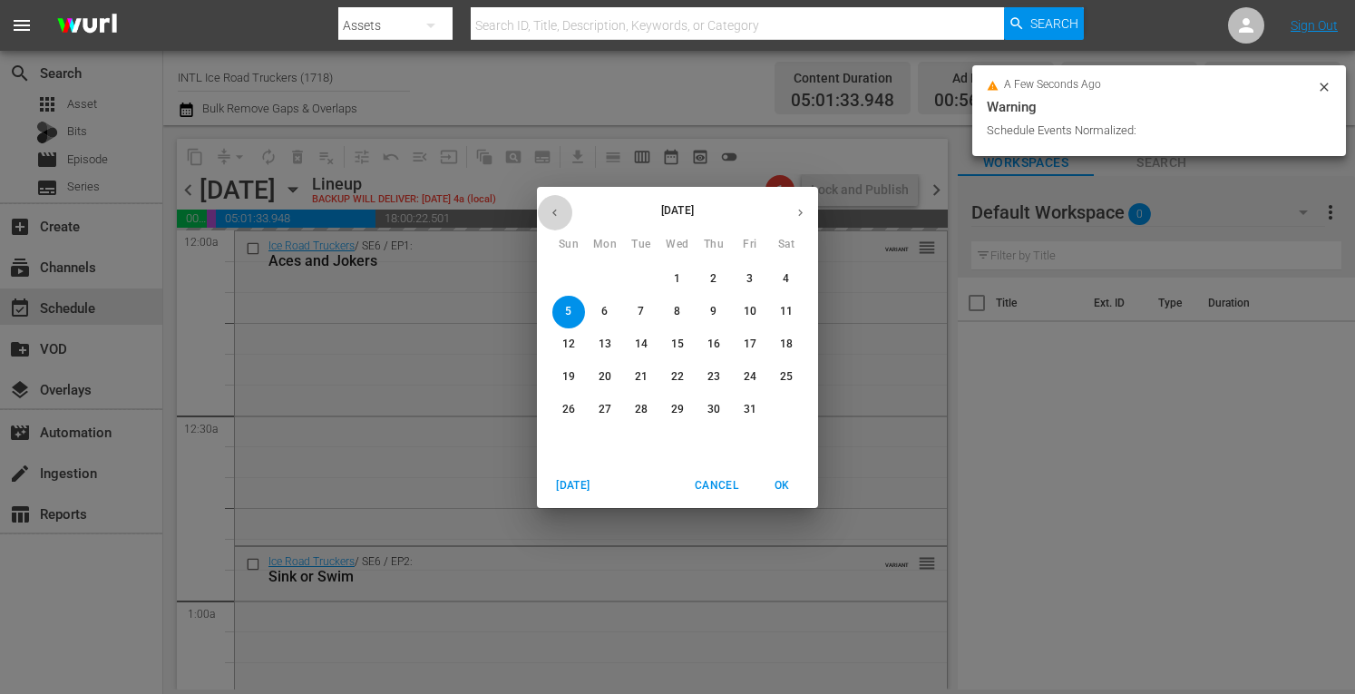
click at [556, 213] on icon "button" at bounding box center [555, 213] width 14 height 14
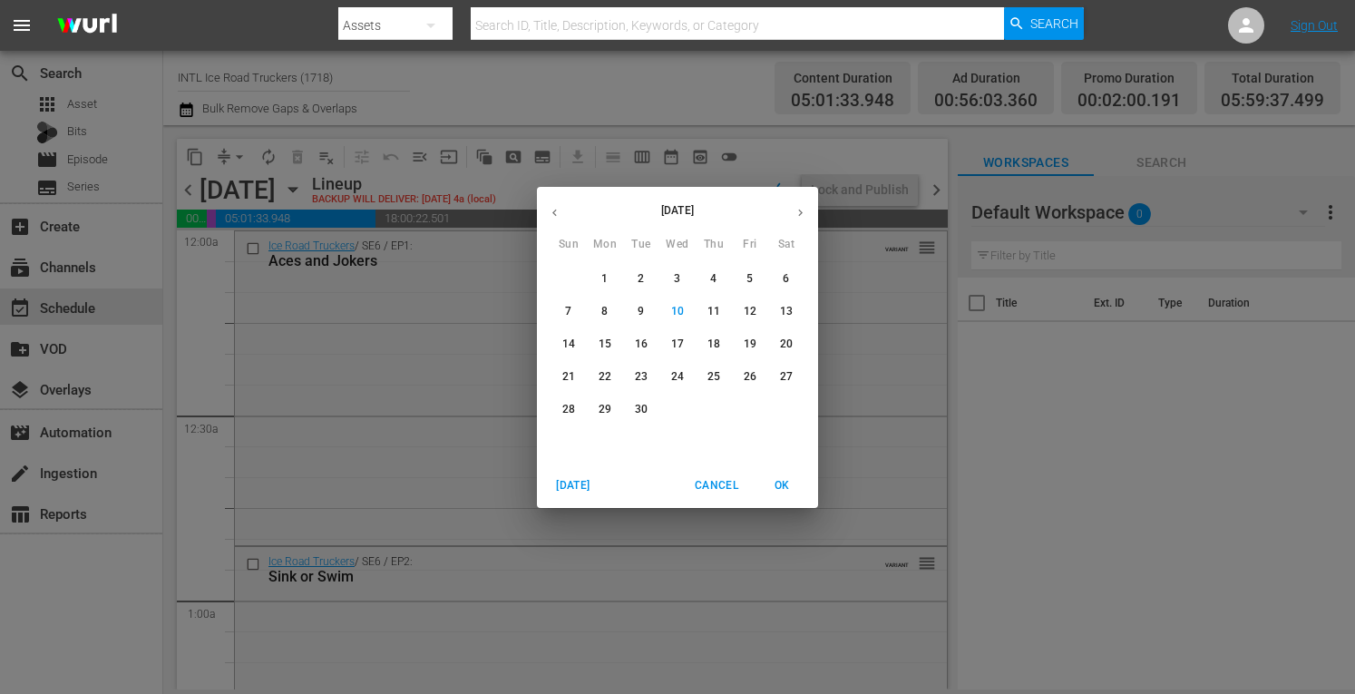
click at [609, 409] on p "29" at bounding box center [605, 409] width 13 height 15
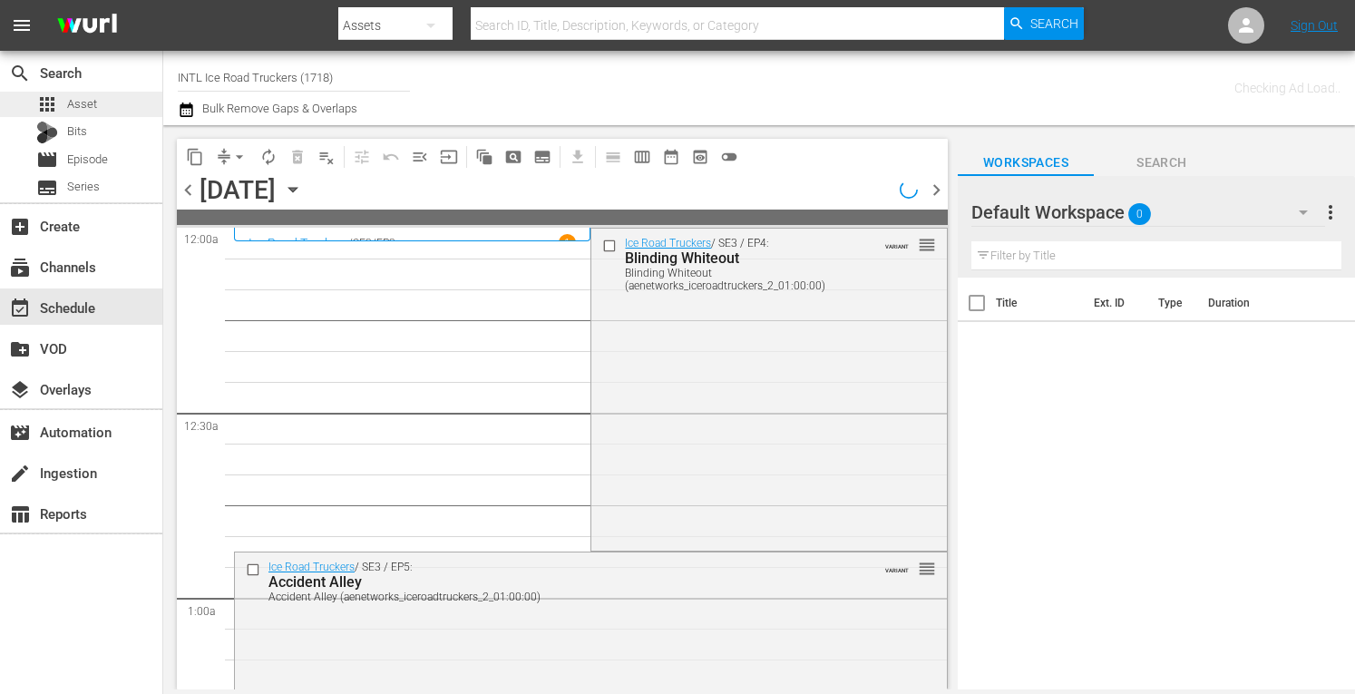
click at [97, 108] on div "apps Asset" at bounding box center [81, 104] width 162 height 25
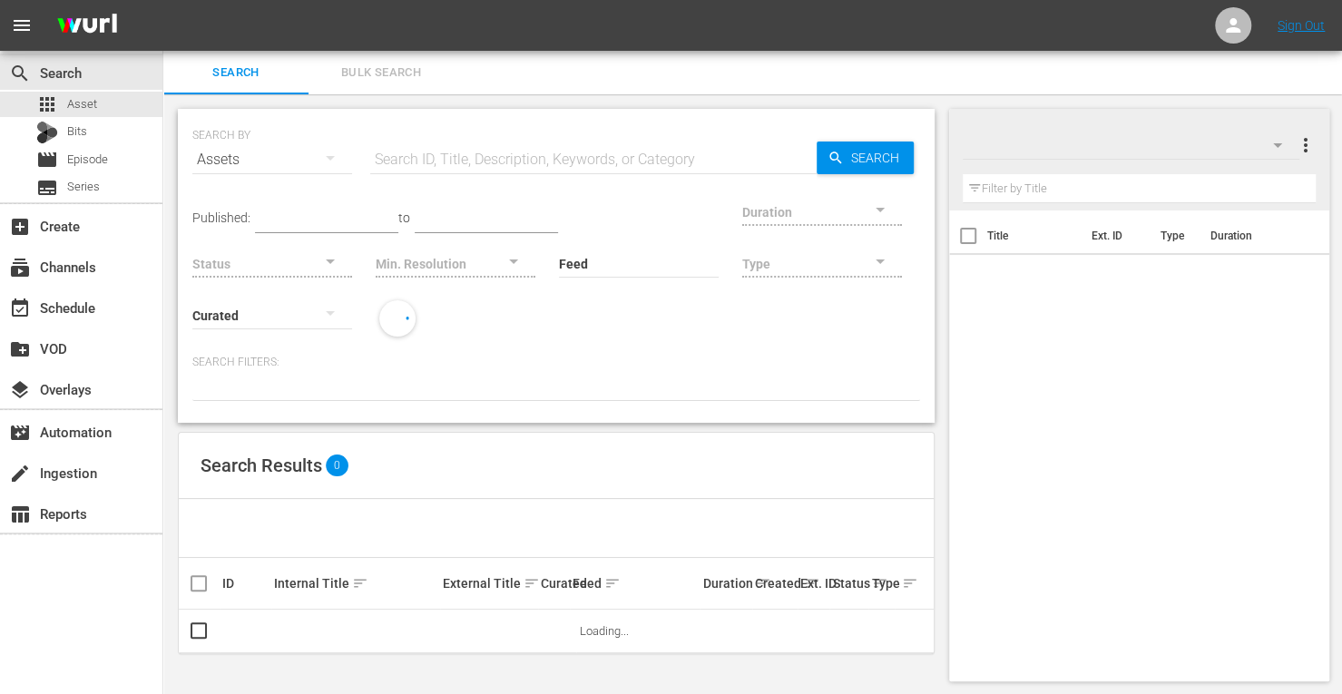
click at [491, 155] on input "text" at bounding box center [593, 160] width 446 height 44
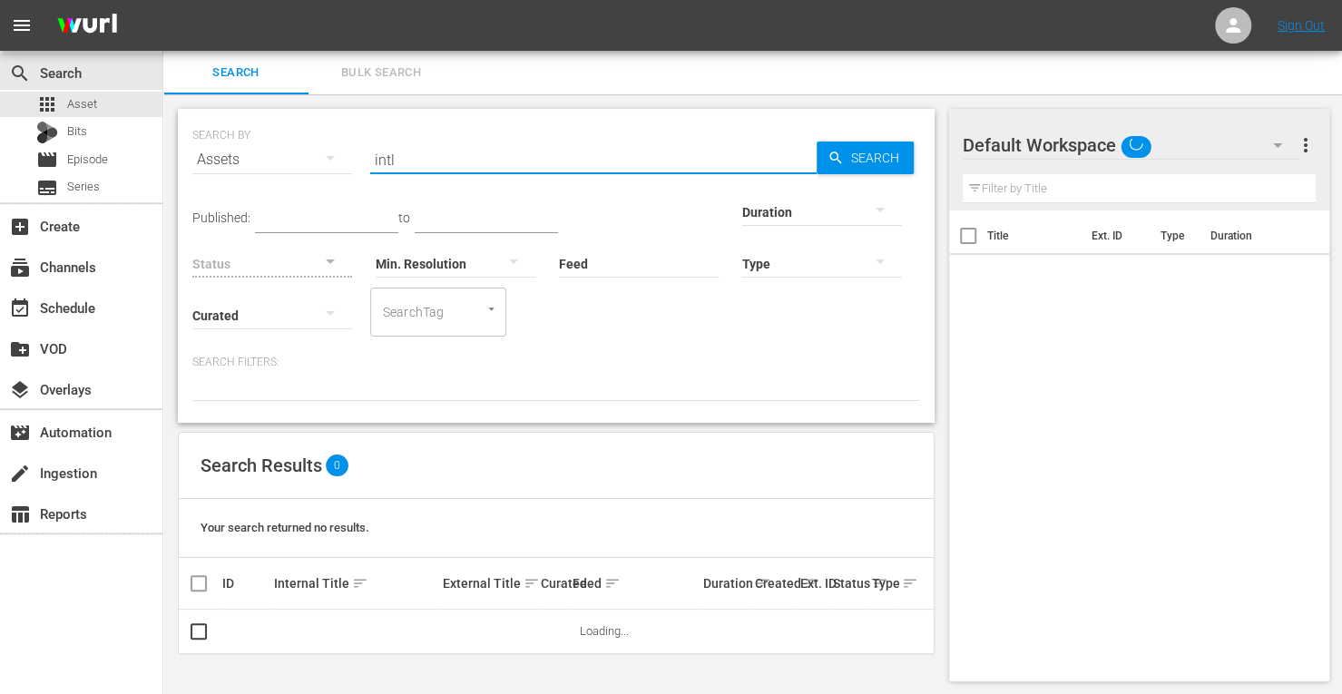
type input "INTL ice road"
click at [742, 216] on div at bounding box center [822, 211] width 160 height 51
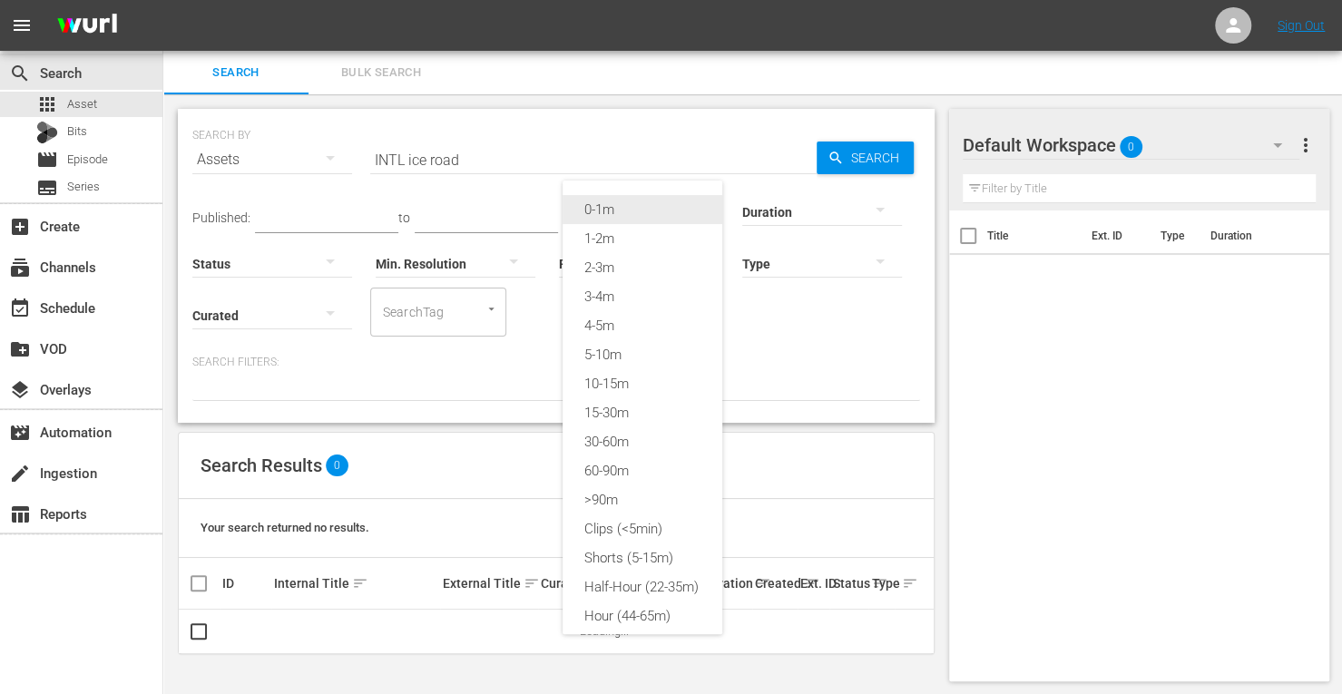
click at [641, 210] on div "0-1m" at bounding box center [642, 209] width 160 height 29
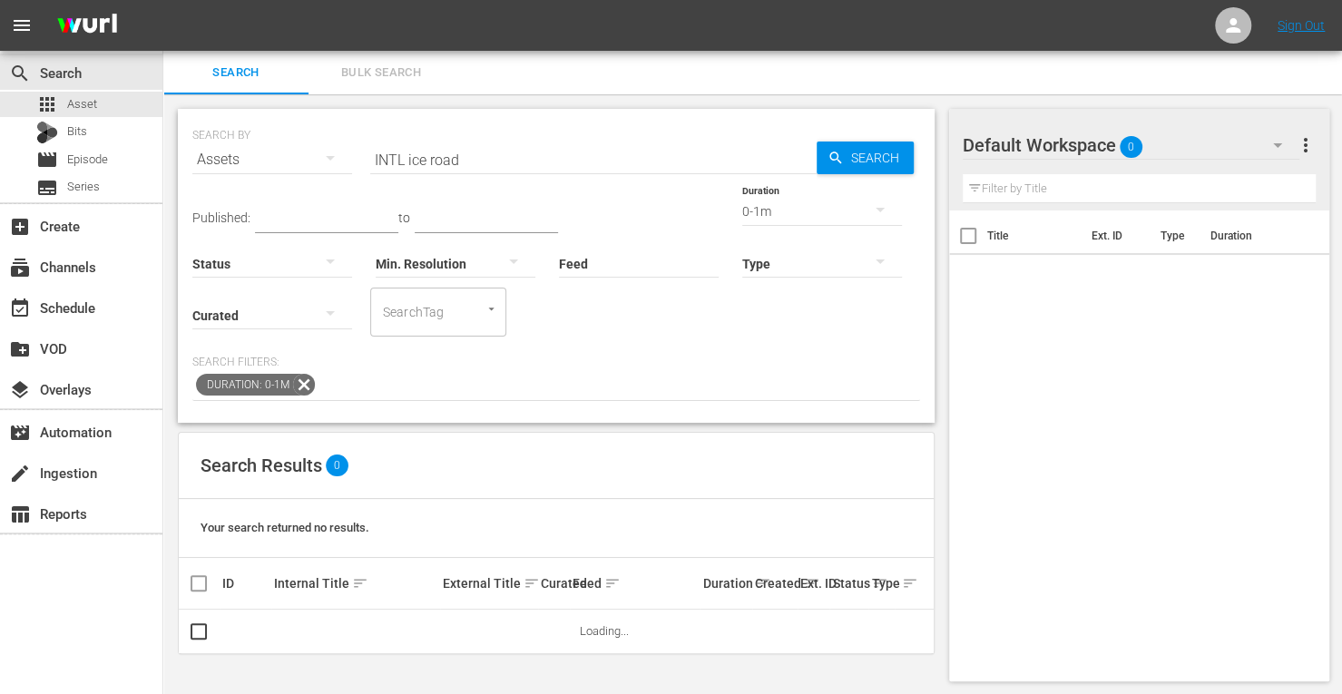
click at [849, 157] on span "Search" at bounding box center [879, 158] width 70 height 33
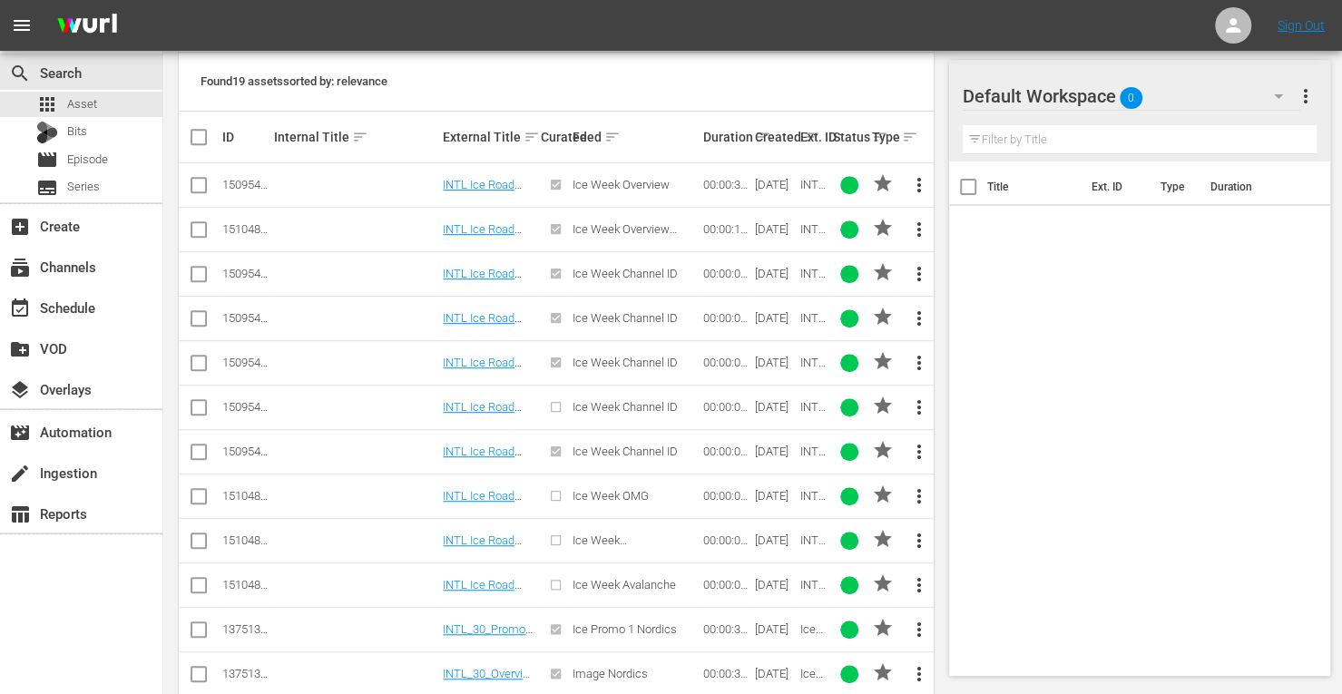
scroll to position [784, 0]
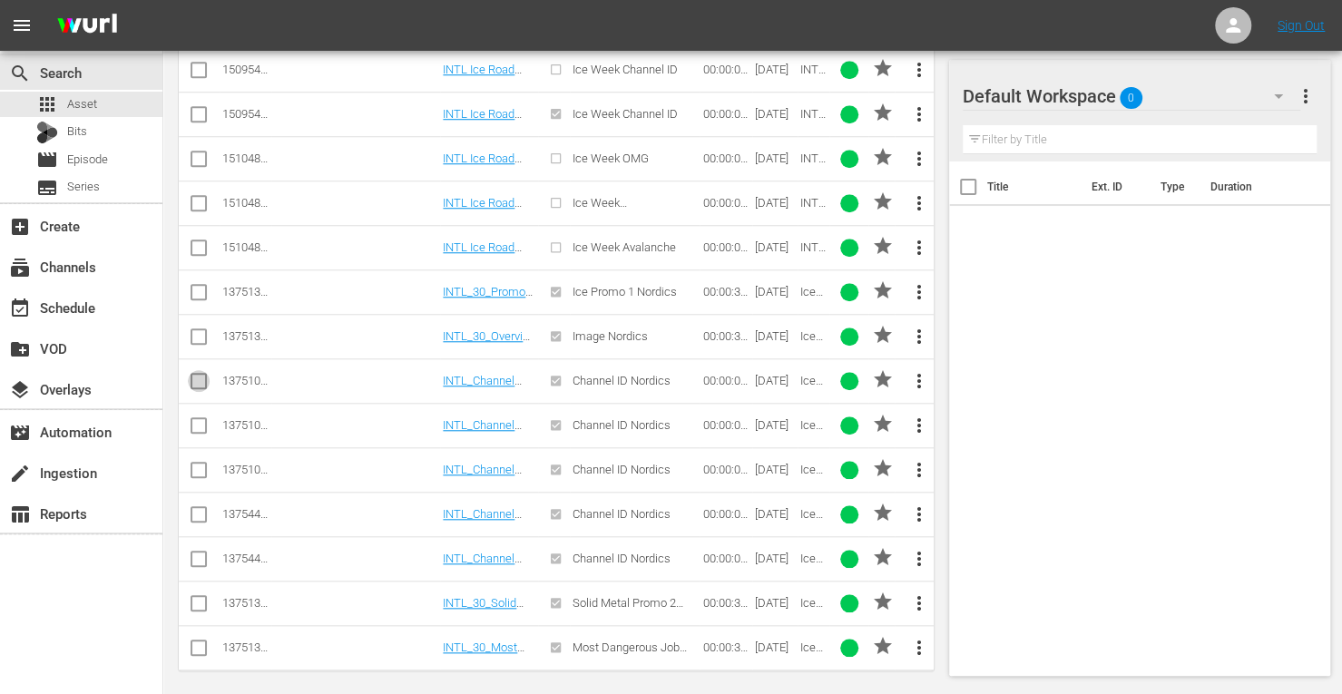
click at [198, 374] on input "checkbox" at bounding box center [199, 385] width 22 height 22
checkbox input "true"
click at [200, 425] on input "checkbox" at bounding box center [199, 429] width 22 height 22
checkbox input "true"
click at [198, 463] on input "checkbox" at bounding box center [199, 474] width 22 height 22
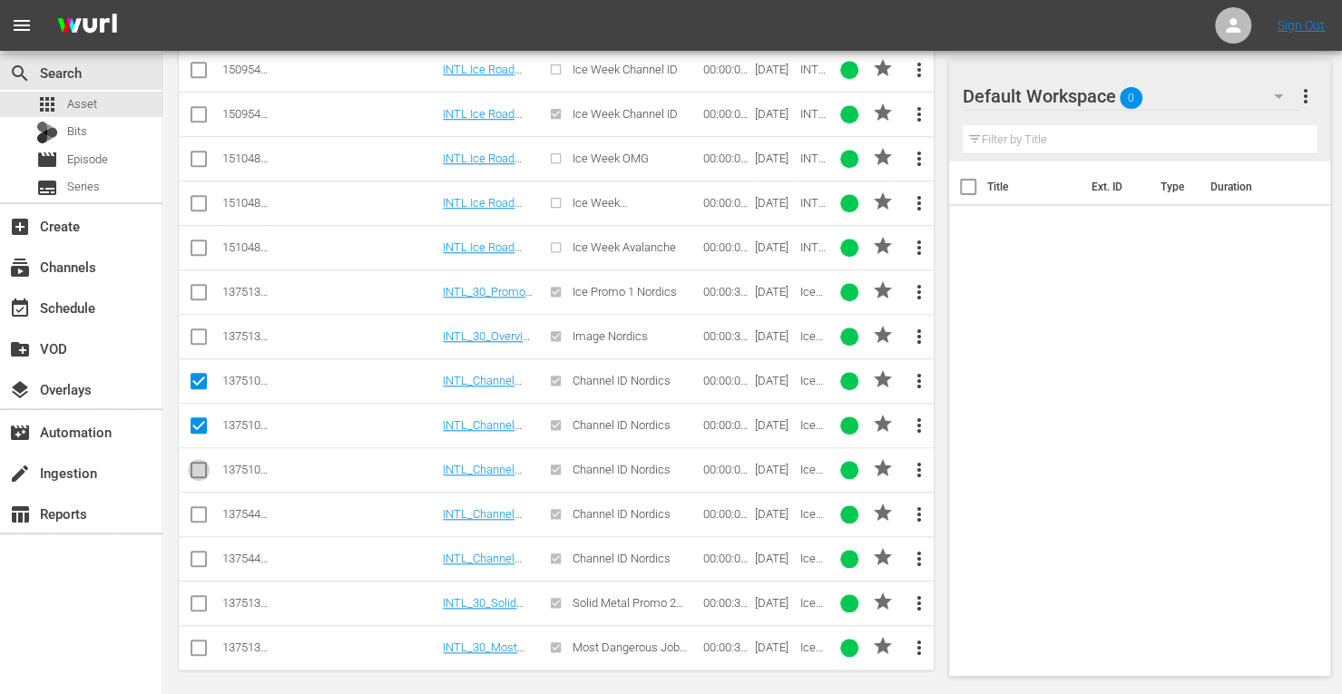
checkbox input "true"
click at [198, 510] on input "checkbox" at bounding box center [199, 518] width 22 height 22
checkbox input "true"
click at [198, 553] on input "checkbox" at bounding box center [199, 563] width 22 height 22
checkbox input "true"
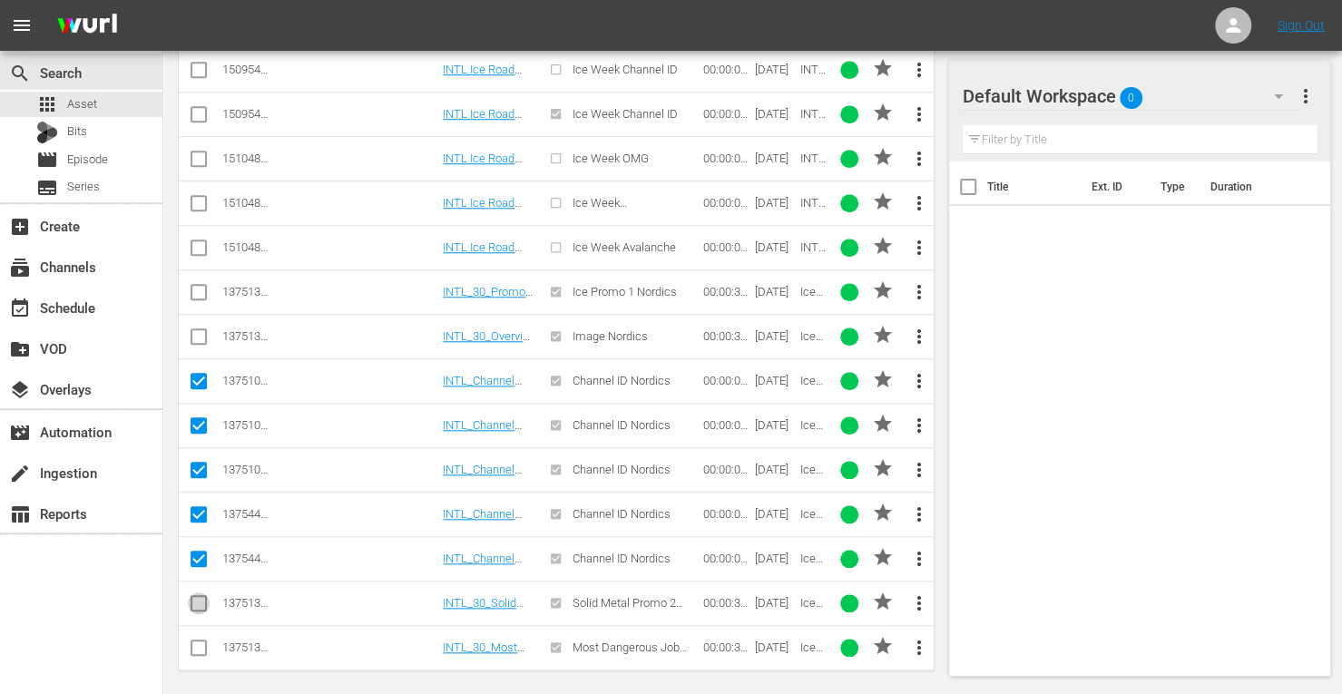
click at [191, 596] on input "checkbox" at bounding box center [199, 607] width 22 height 22
checkbox input "true"
click at [195, 642] on input "checkbox" at bounding box center [199, 652] width 22 height 22
checkbox input "true"
click at [202, 330] on input "checkbox" at bounding box center [199, 340] width 22 height 22
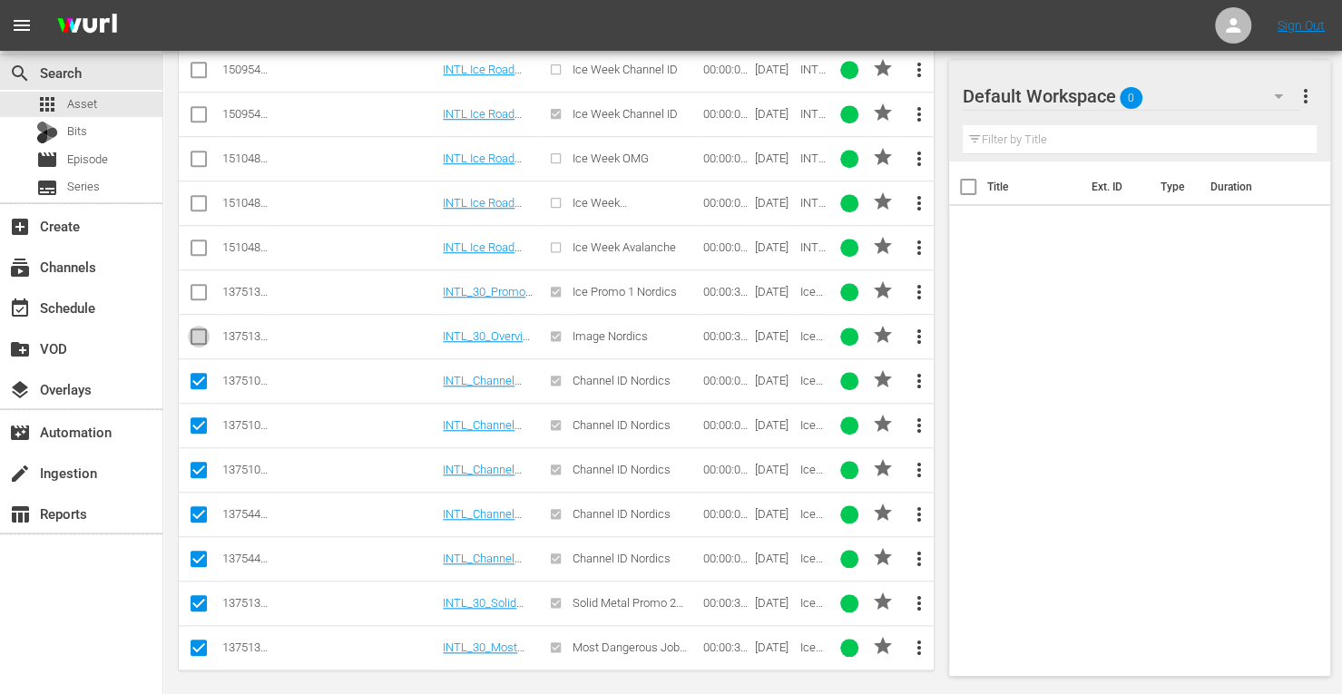
checkbox input "true"
click at [194, 285] on input "checkbox" at bounding box center [199, 296] width 22 height 22
checkbox input "true"
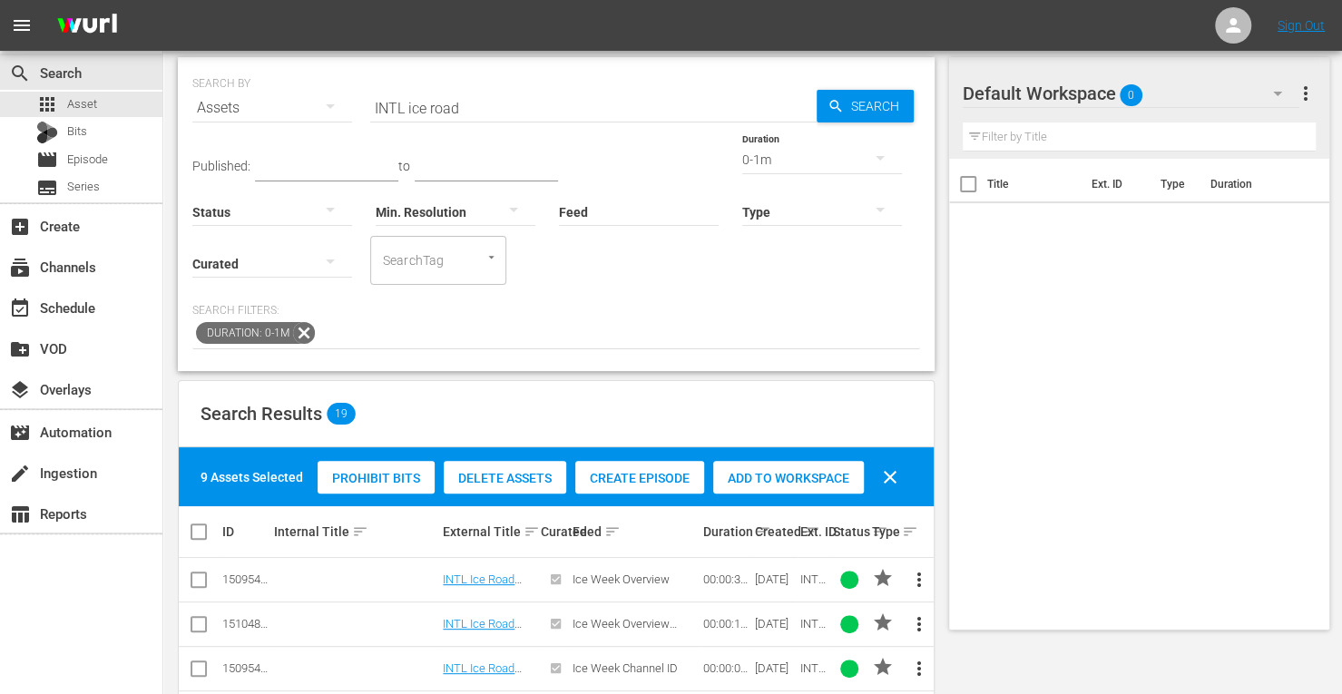
scroll to position [0, 0]
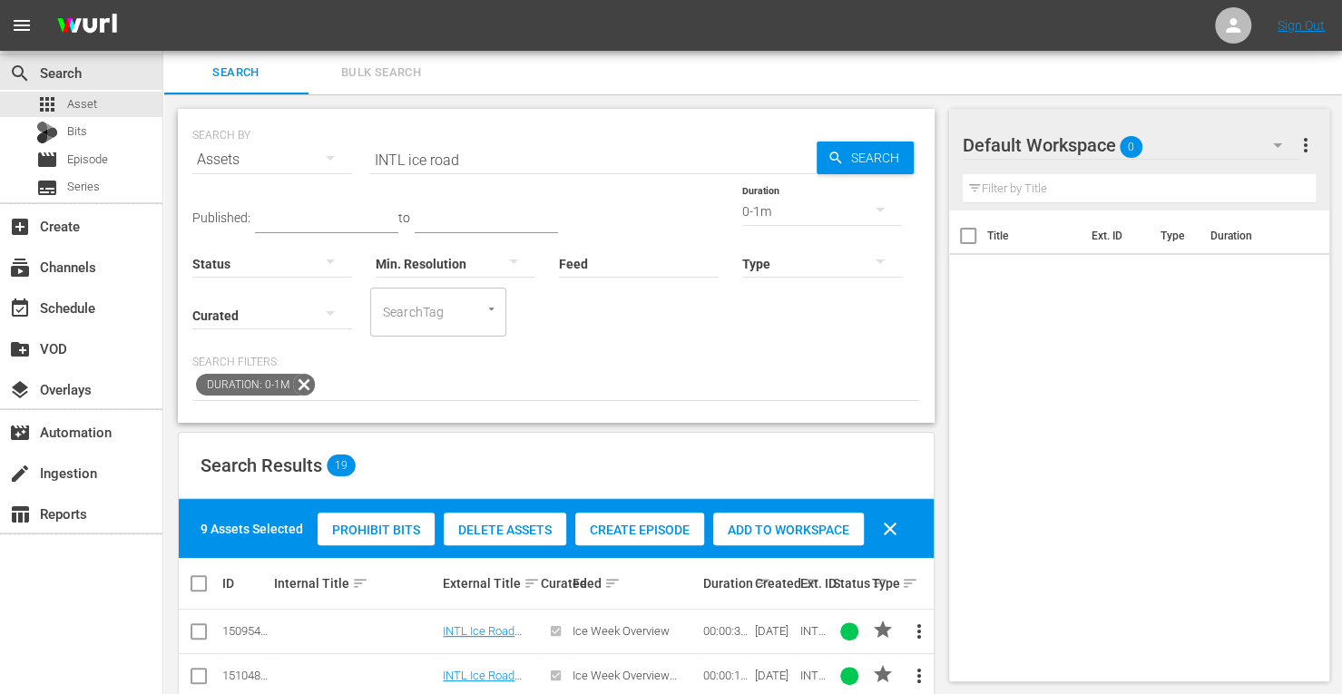
click at [764, 523] on span "Add to Workspace" at bounding box center [788, 530] width 151 height 15
click at [742, 210] on div "0-1m" at bounding box center [822, 211] width 160 height 51
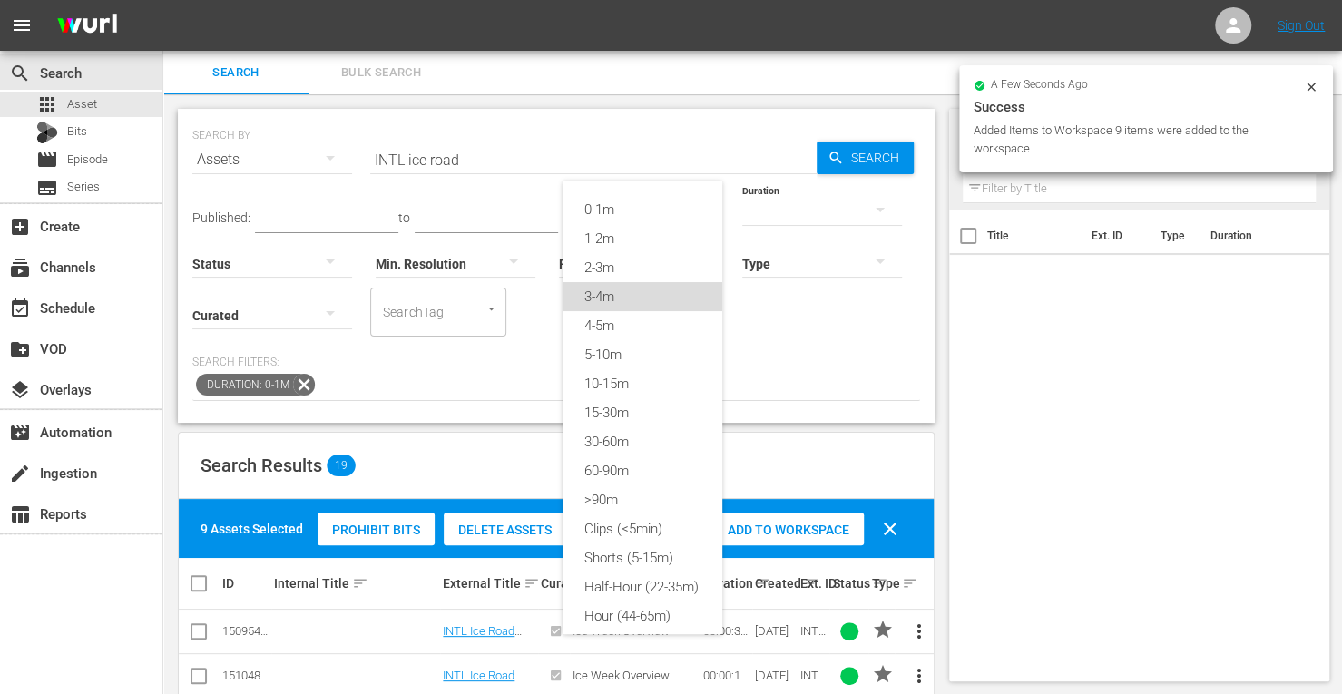
click at [614, 286] on div "3-4m" at bounding box center [642, 296] width 160 height 29
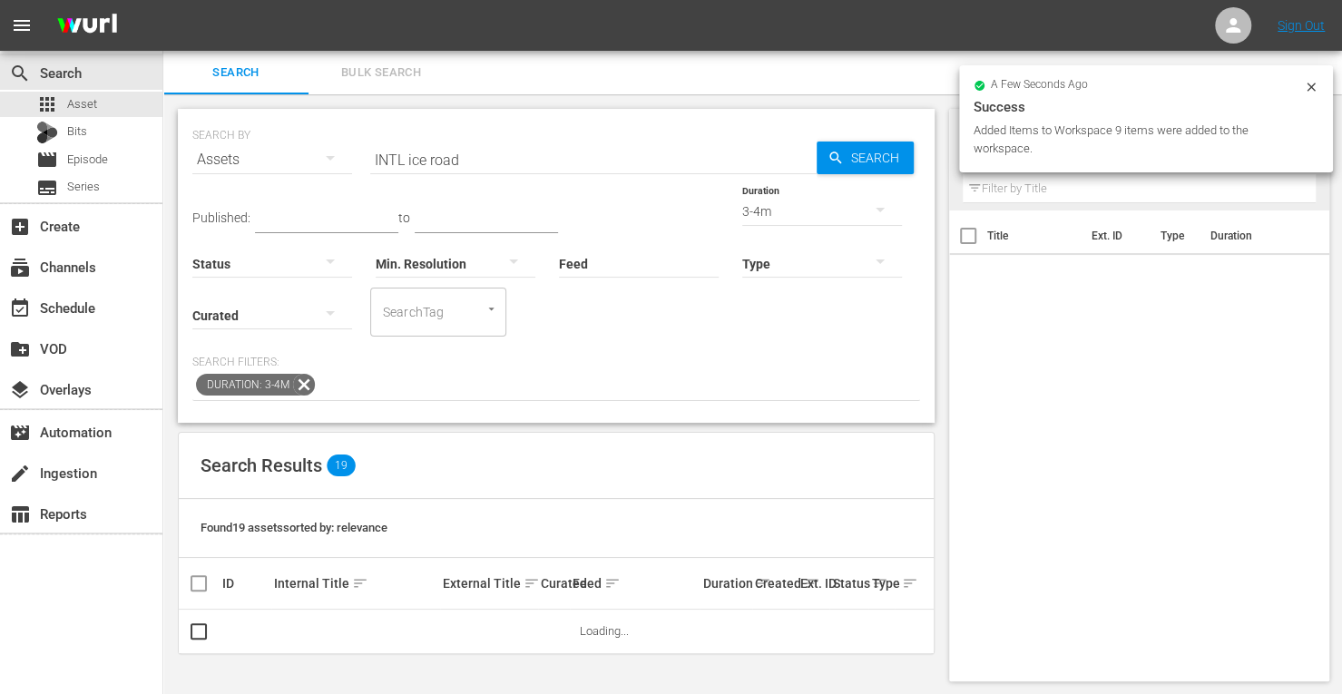
click at [742, 215] on div "3-4m" at bounding box center [822, 211] width 160 height 51
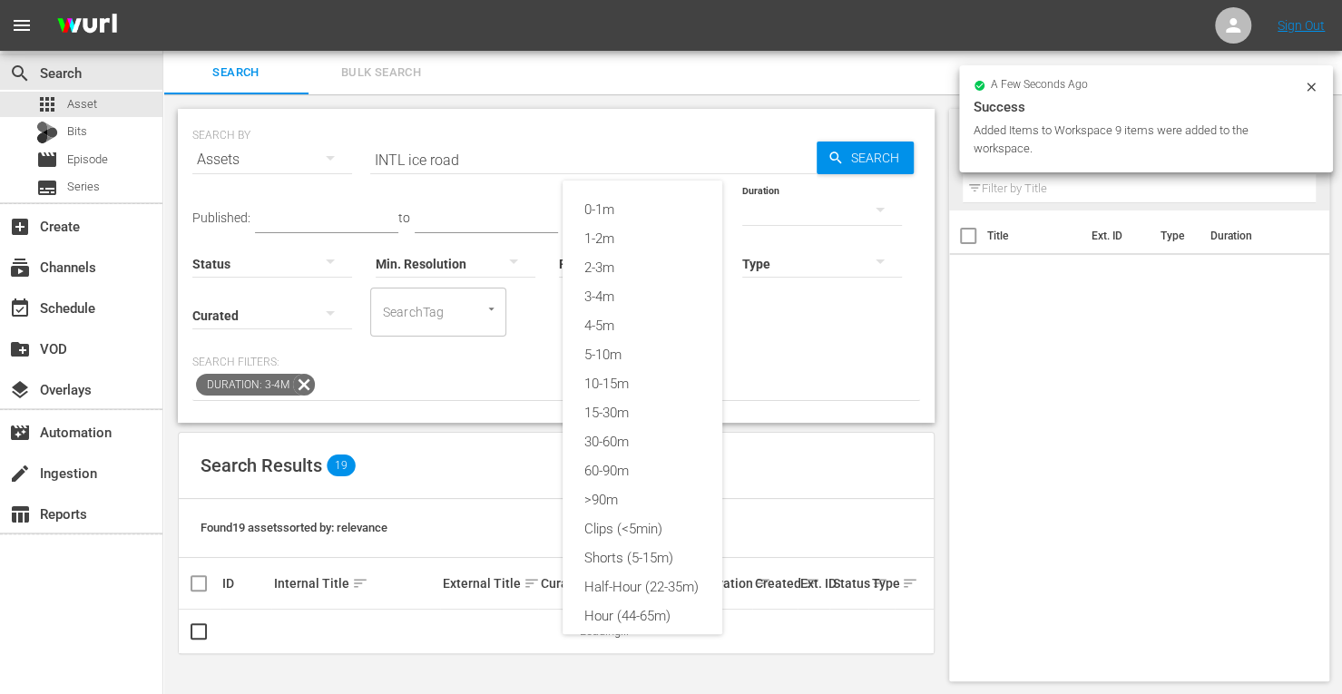
scroll to position [24, 0]
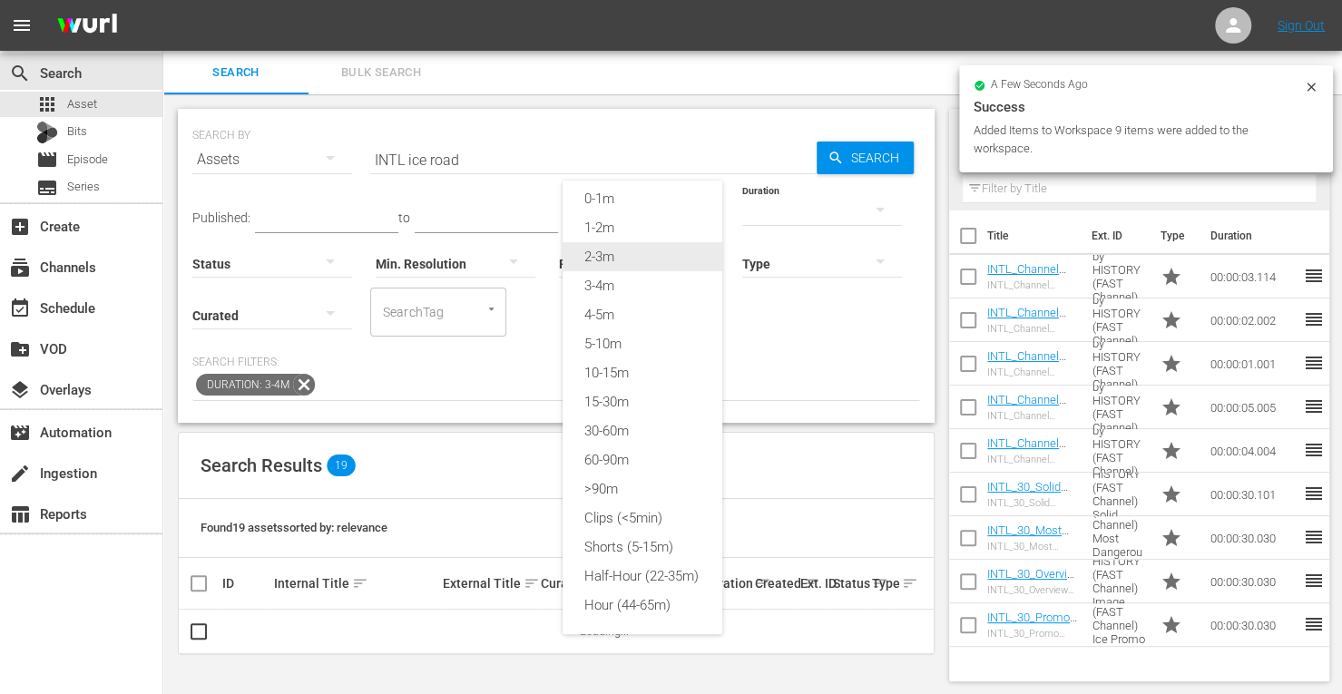
click at [607, 248] on div "2-3m" at bounding box center [642, 256] width 160 height 29
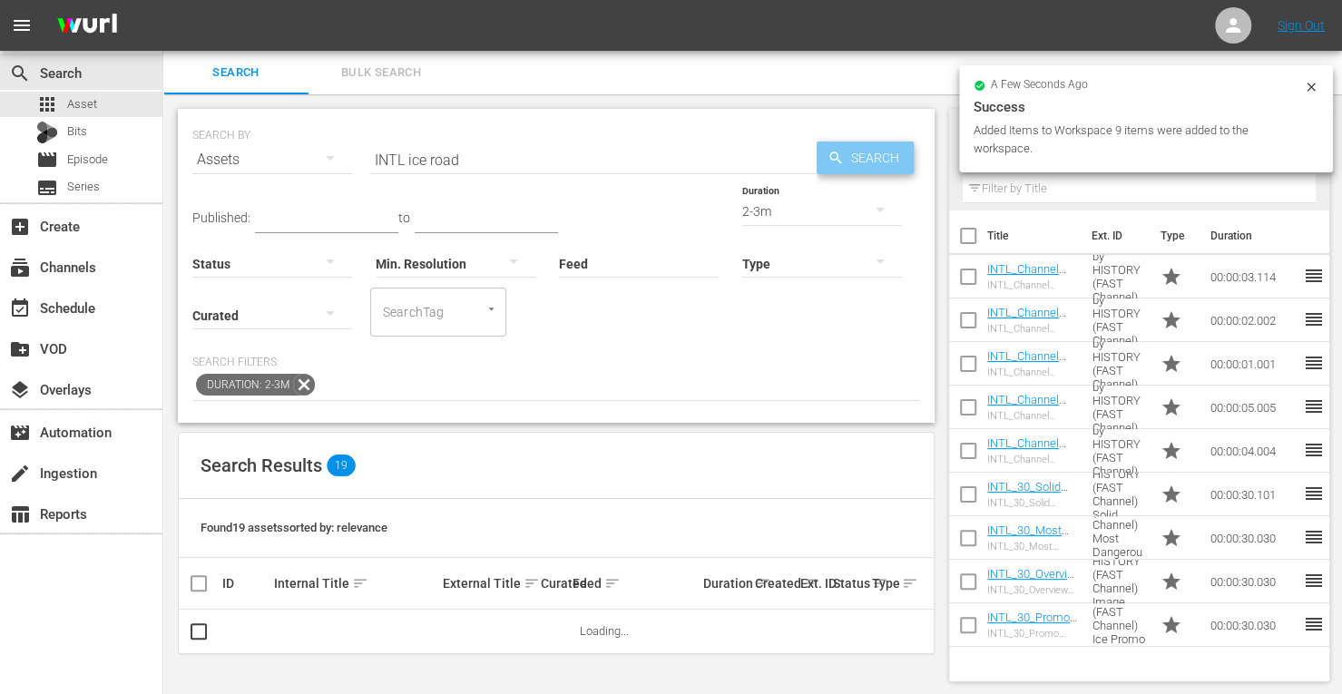
click at [846, 161] on span "Search" at bounding box center [879, 158] width 70 height 33
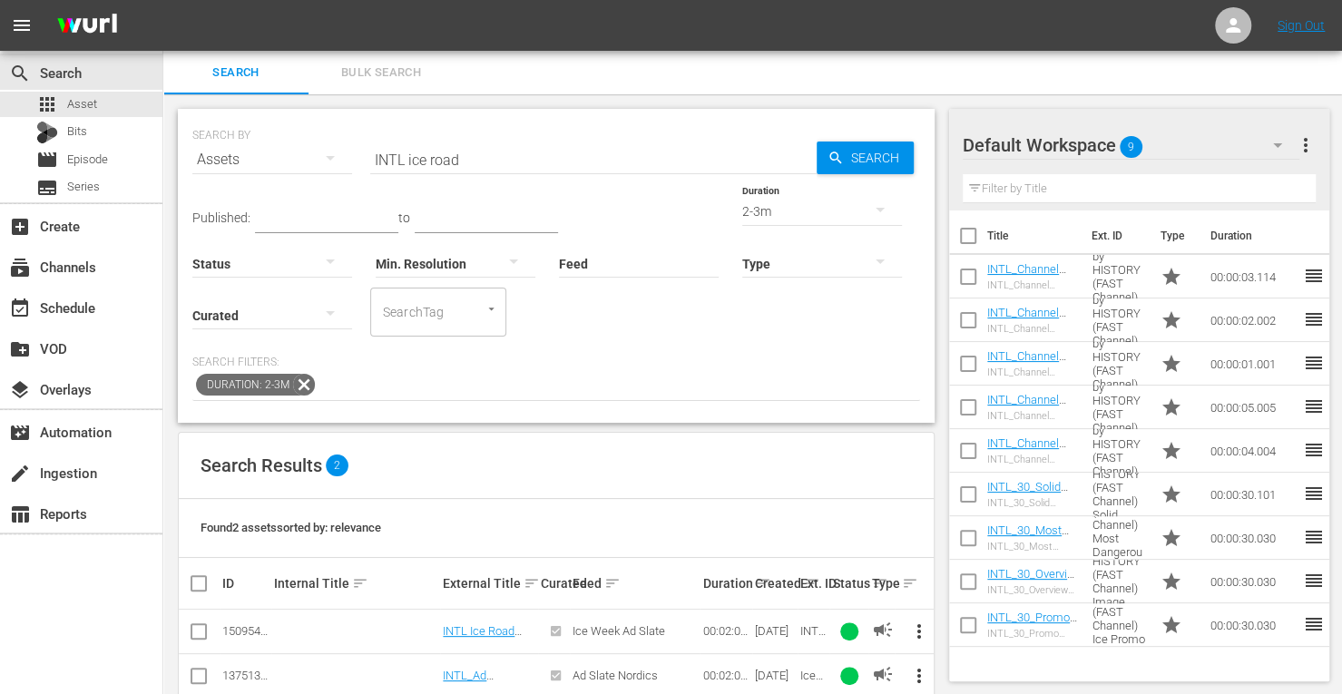
scroll to position [33, 0]
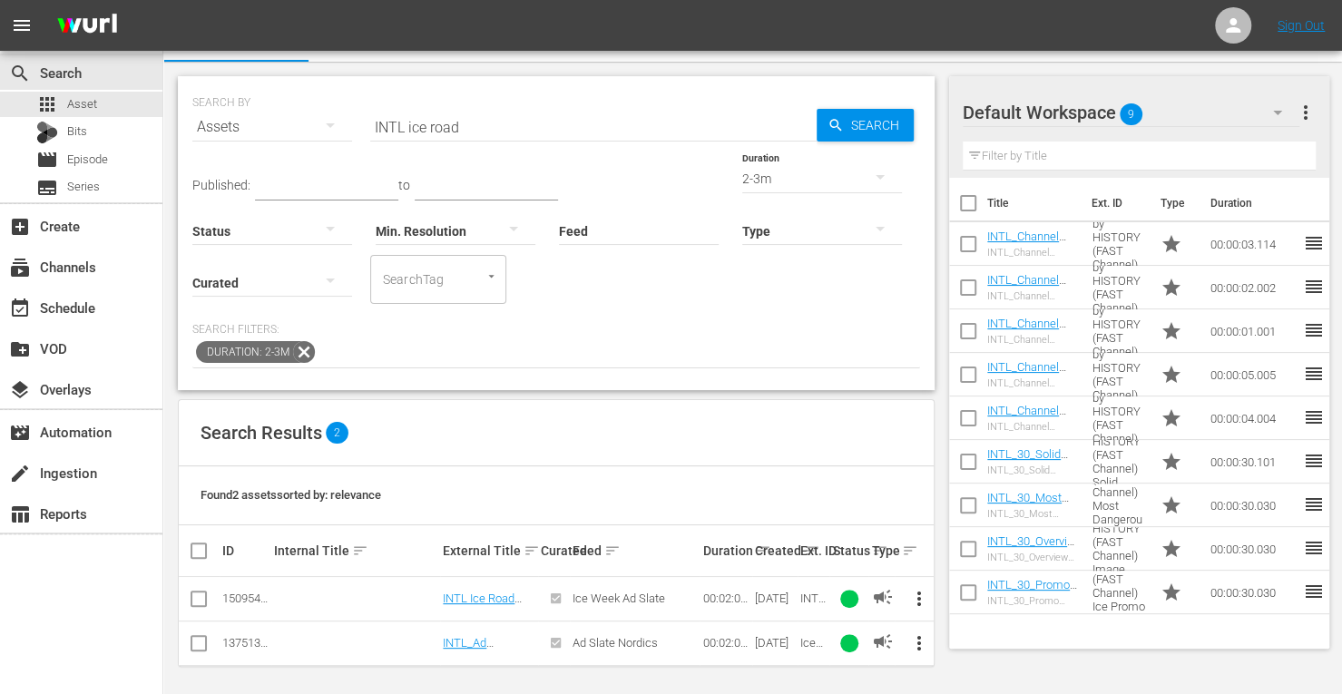
click at [201, 600] on input "checkbox" at bounding box center [199, 603] width 22 height 22
checkbox input "true"
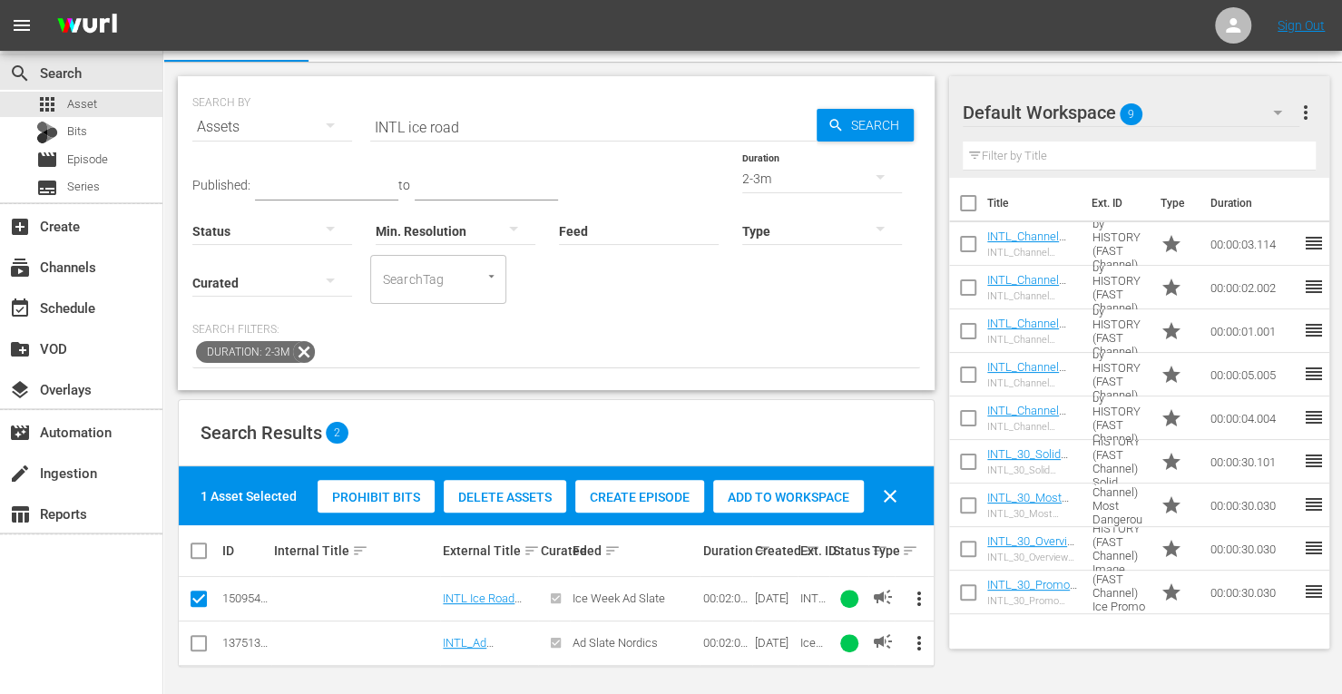
click at [769, 497] on span "Add to Workspace" at bounding box center [788, 497] width 151 height 15
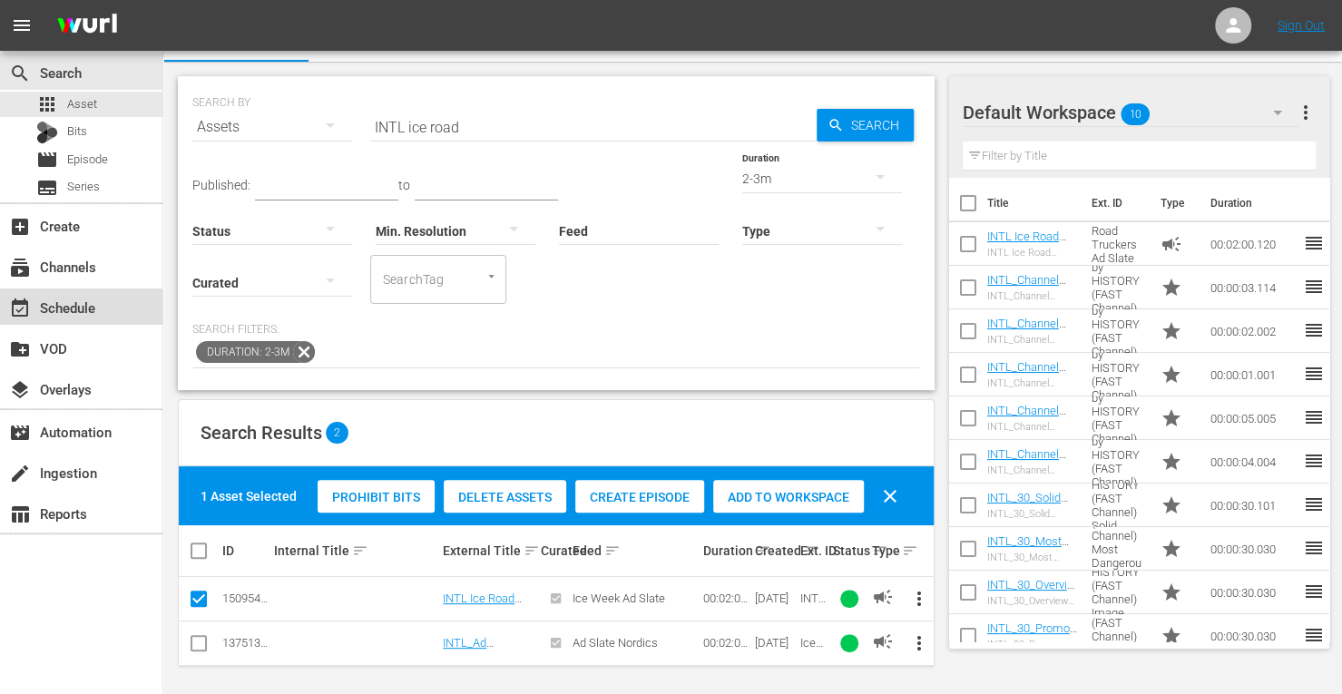
click at [76, 302] on div "event_available Schedule" at bounding box center [51, 305] width 102 height 16
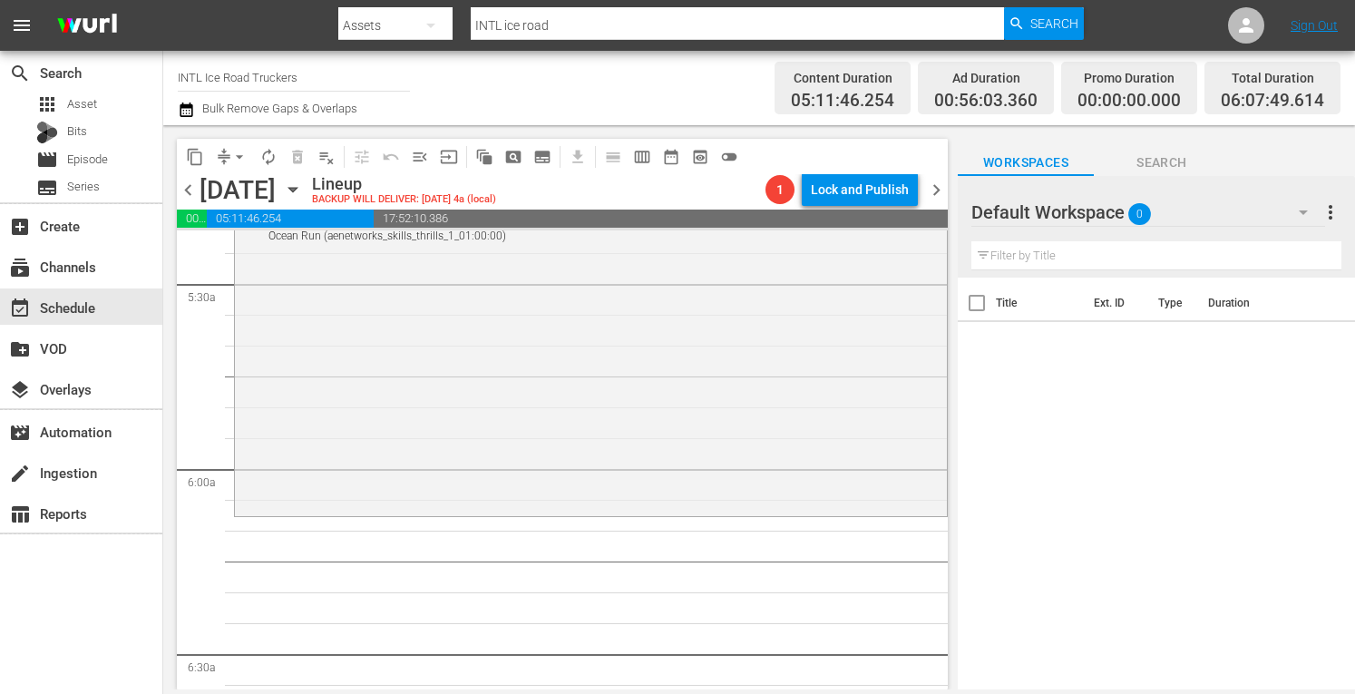
scroll to position [1989, 0]
click at [468, 413] on div "Ice Road Truckers / SE3 / EP10: Ocean Run Ocean Run (aenetworks_skills_thrills_…" at bounding box center [591, 345] width 712 height 321
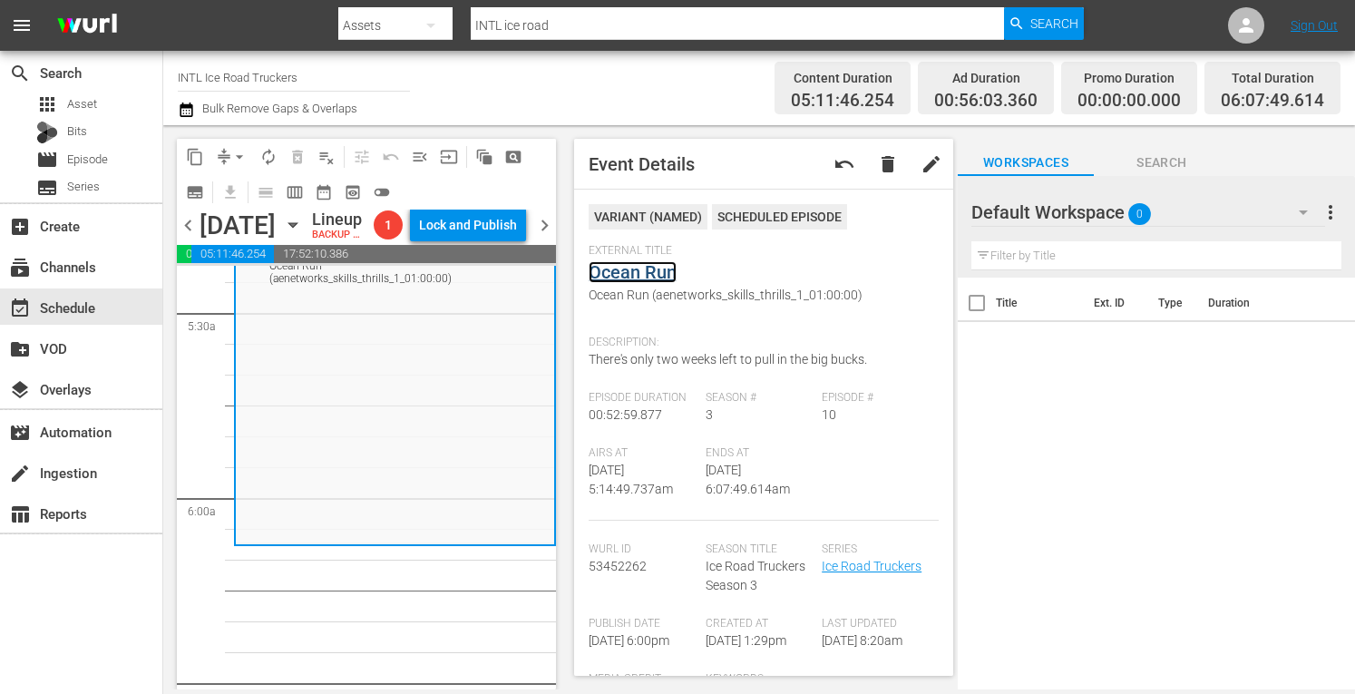
click at [651, 276] on link "Ocean Run" at bounding box center [633, 272] width 88 height 22
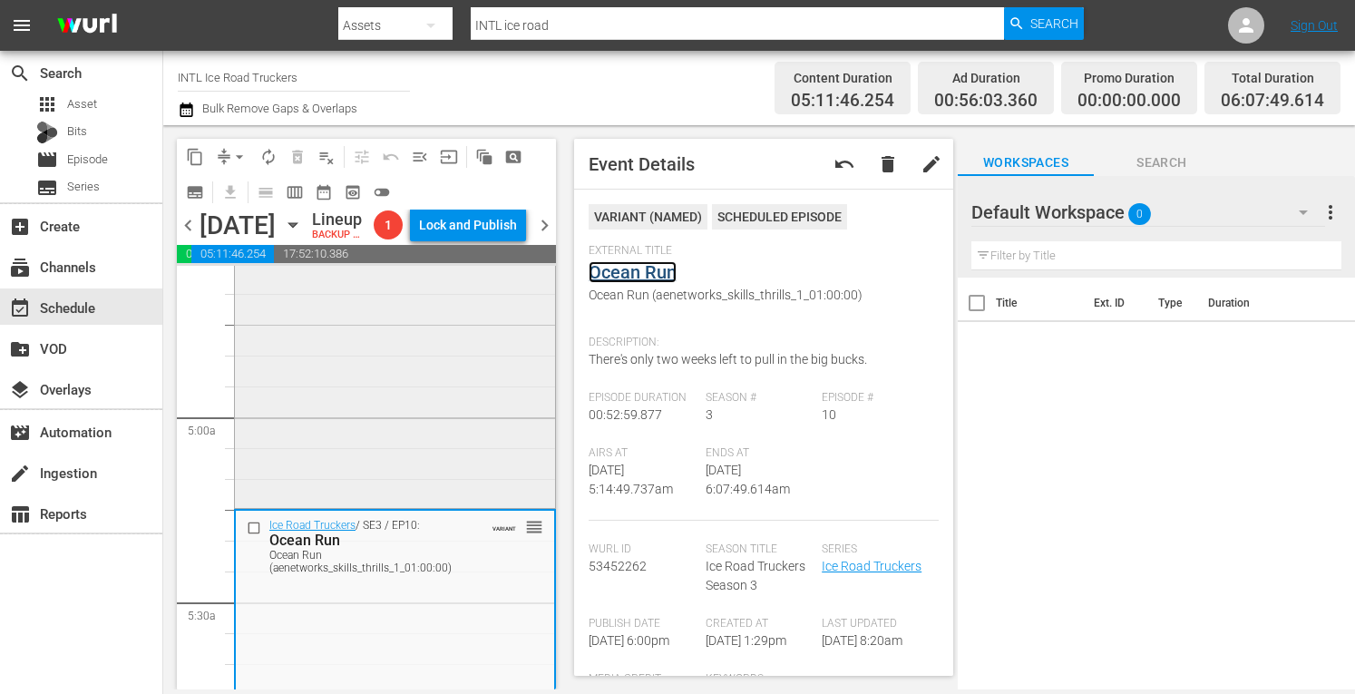
scroll to position [1685, 0]
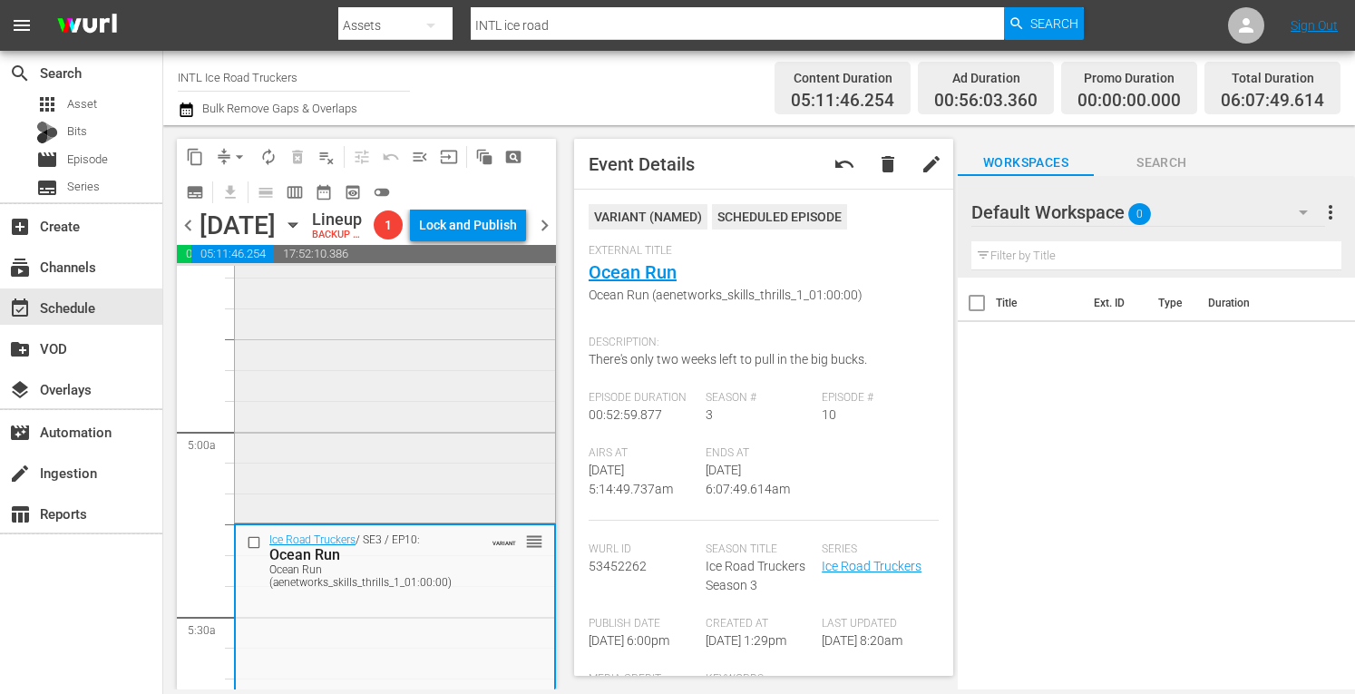
click at [343, 480] on div "Ice Road Truckers / SE3 / EP9: Turn and Burn reorder" at bounding box center [395, 361] width 320 height 316
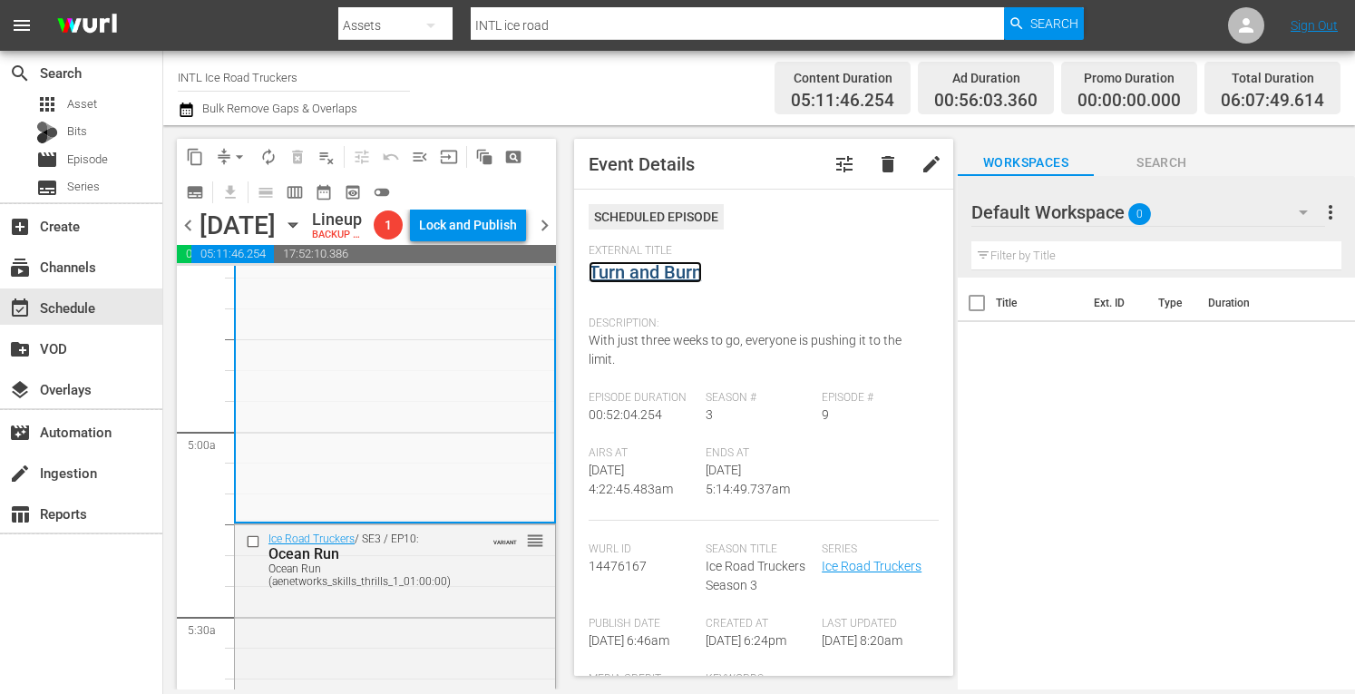
click at [639, 269] on link "Turn and Burn" at bounding box center [645, 272] width 113 height 22
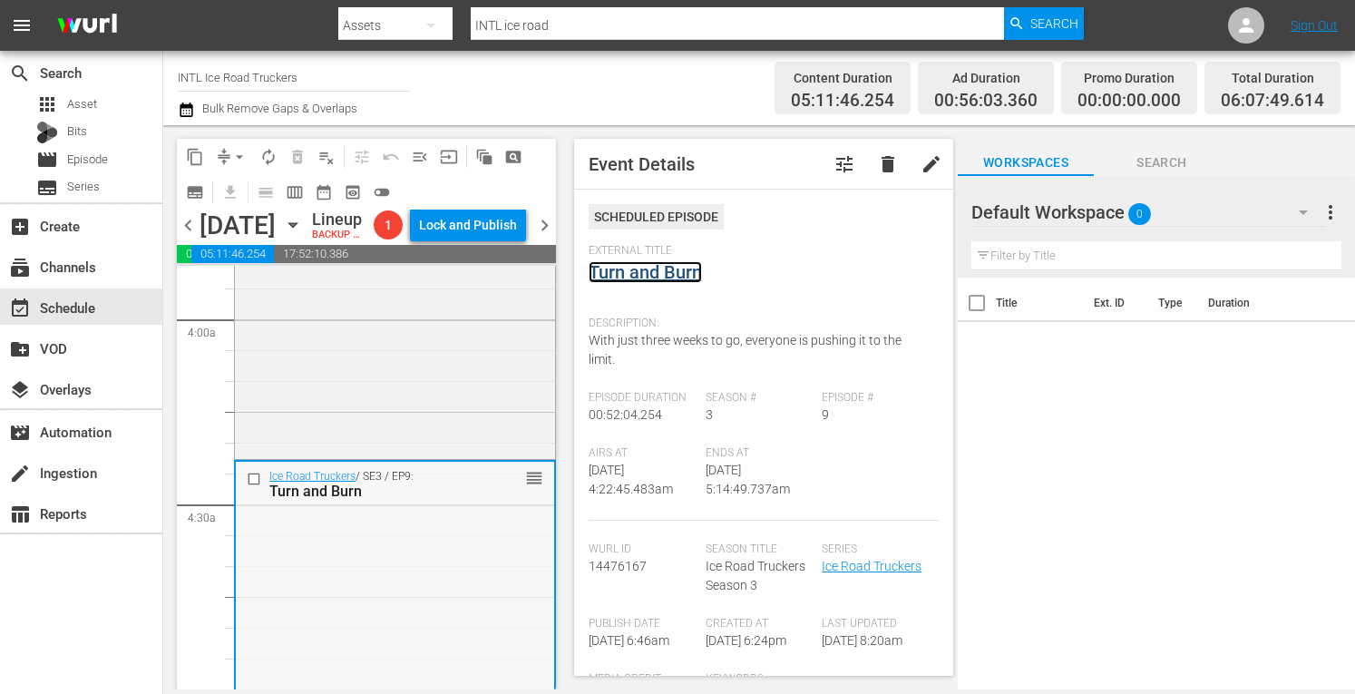
scroll to position [1396, 0]
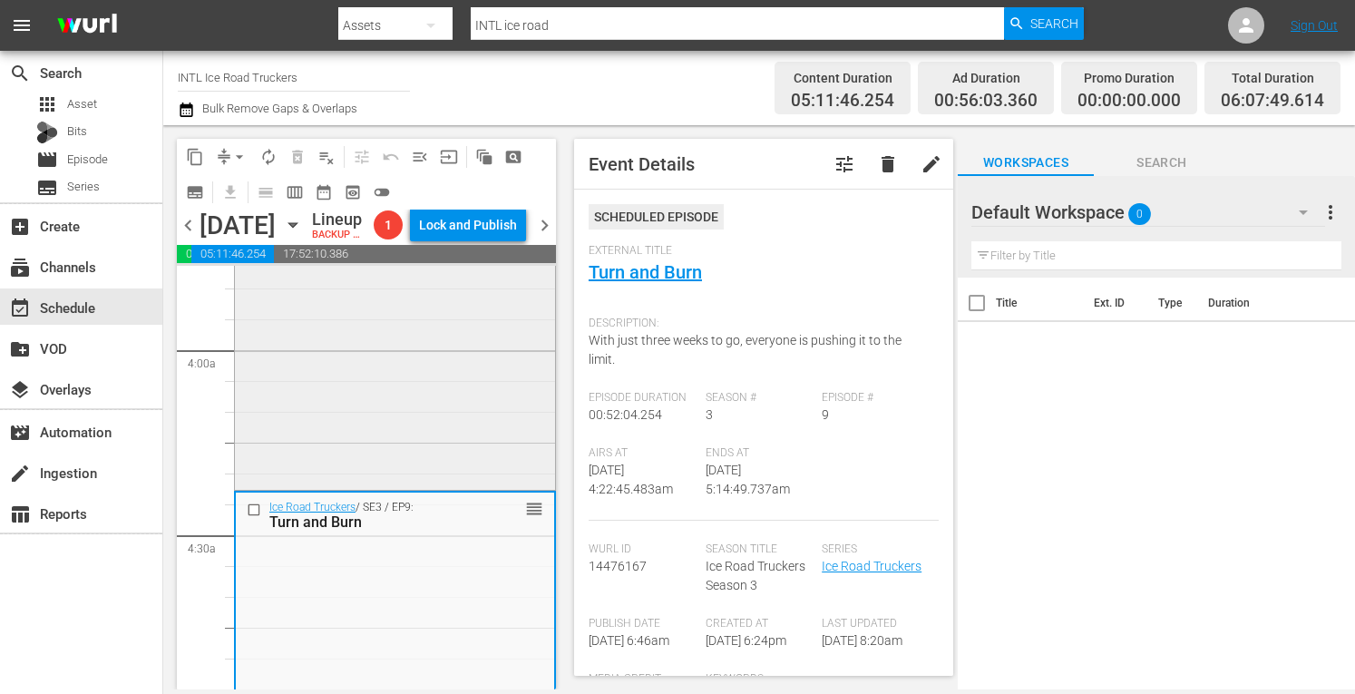
click at [341, 455] on div "Ice Road Truckers / SE3 / EP8: Killer Pass Killer Pass (aenetworks_iceroadtruck…" at bounding box center [395, 326] width 320 height 319
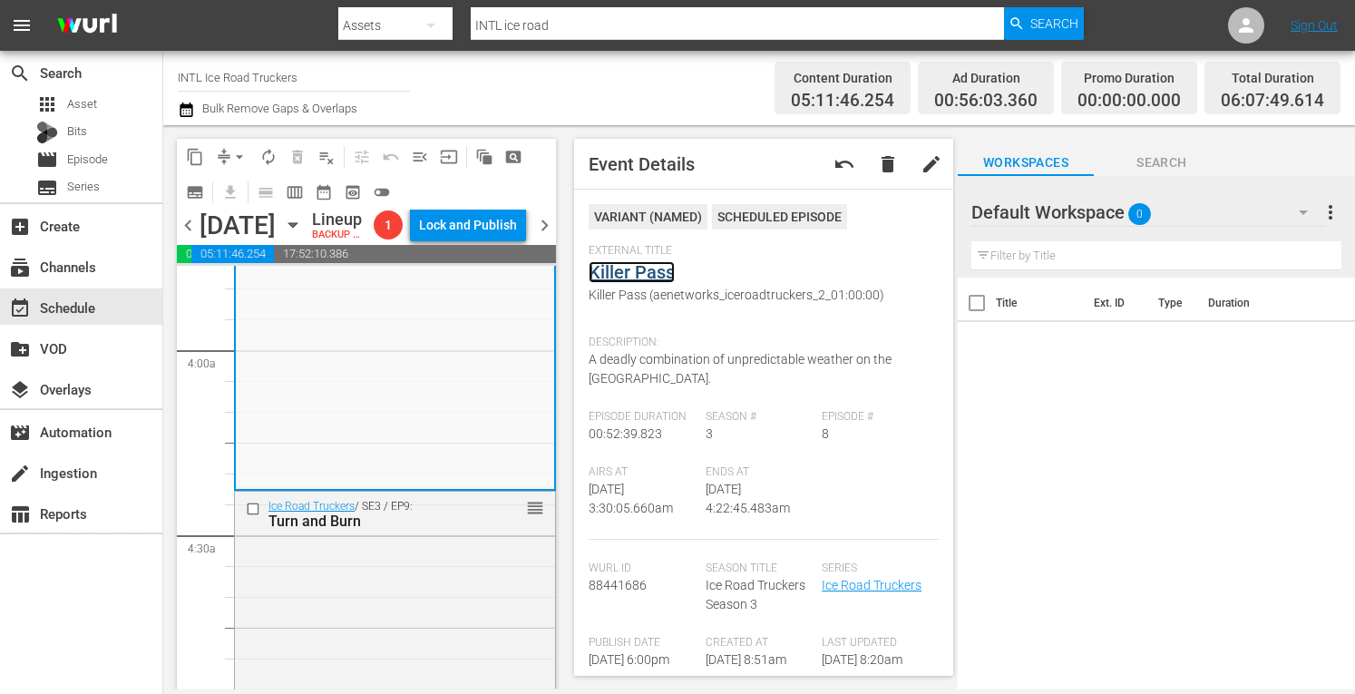
click at [630, 271] on link "Killer Pass" at bounding box center [632, 272] width 86 height 22
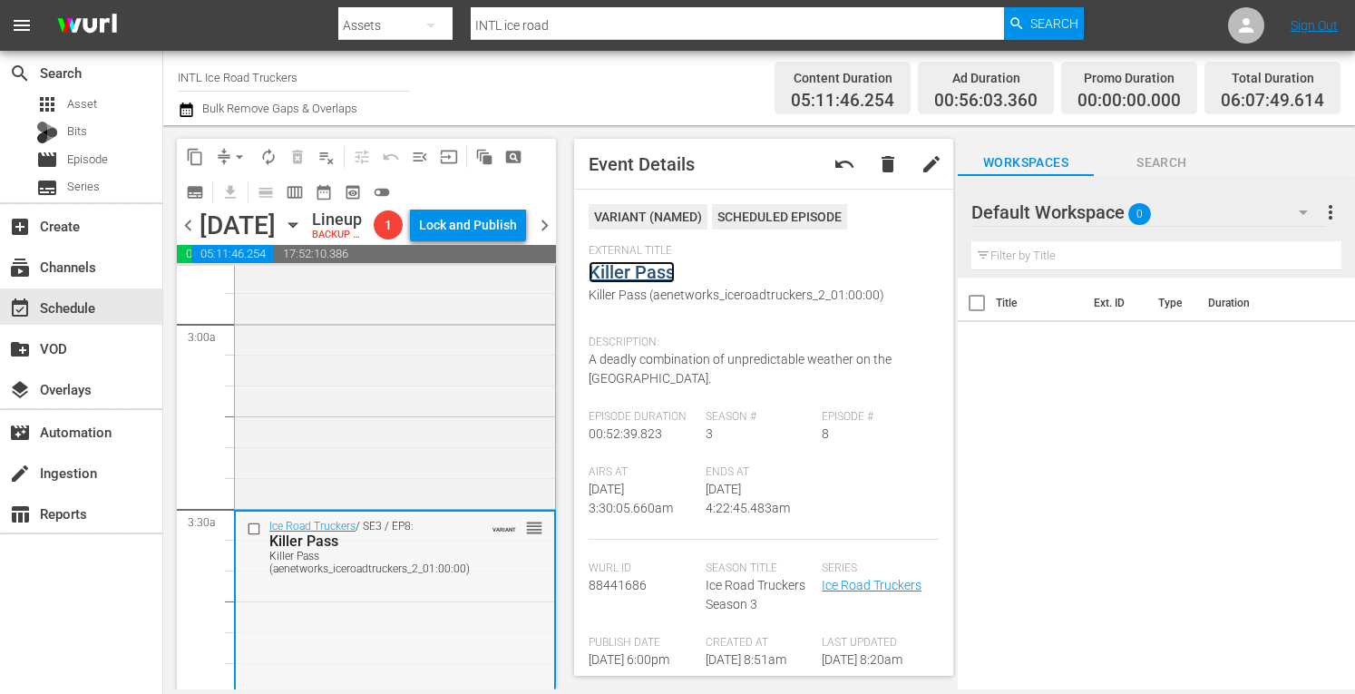
scroll to position [1026, 0]
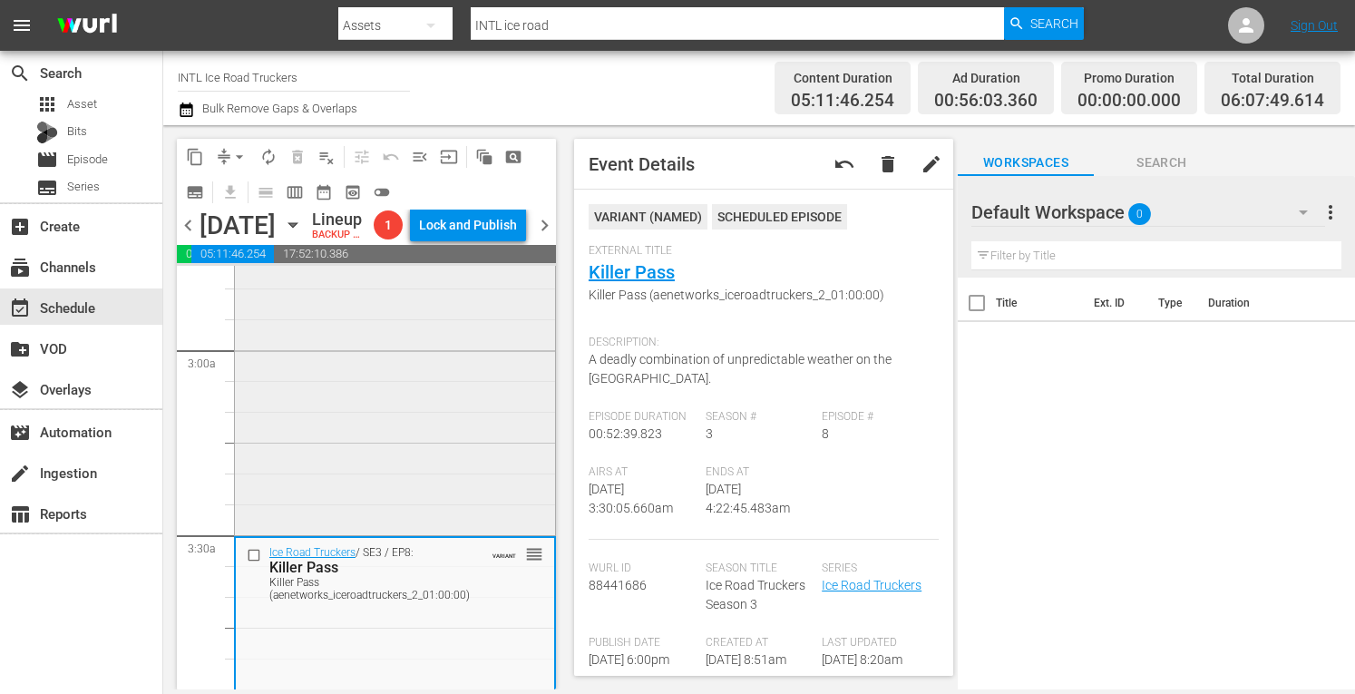
click at [270, 458] on div "Ice Road Truckers / SE3 / EP7: Wicked Weather Wicked Weather (VARIANT) VARIANT …" at bounding box center [395, 370] width 320 height 319
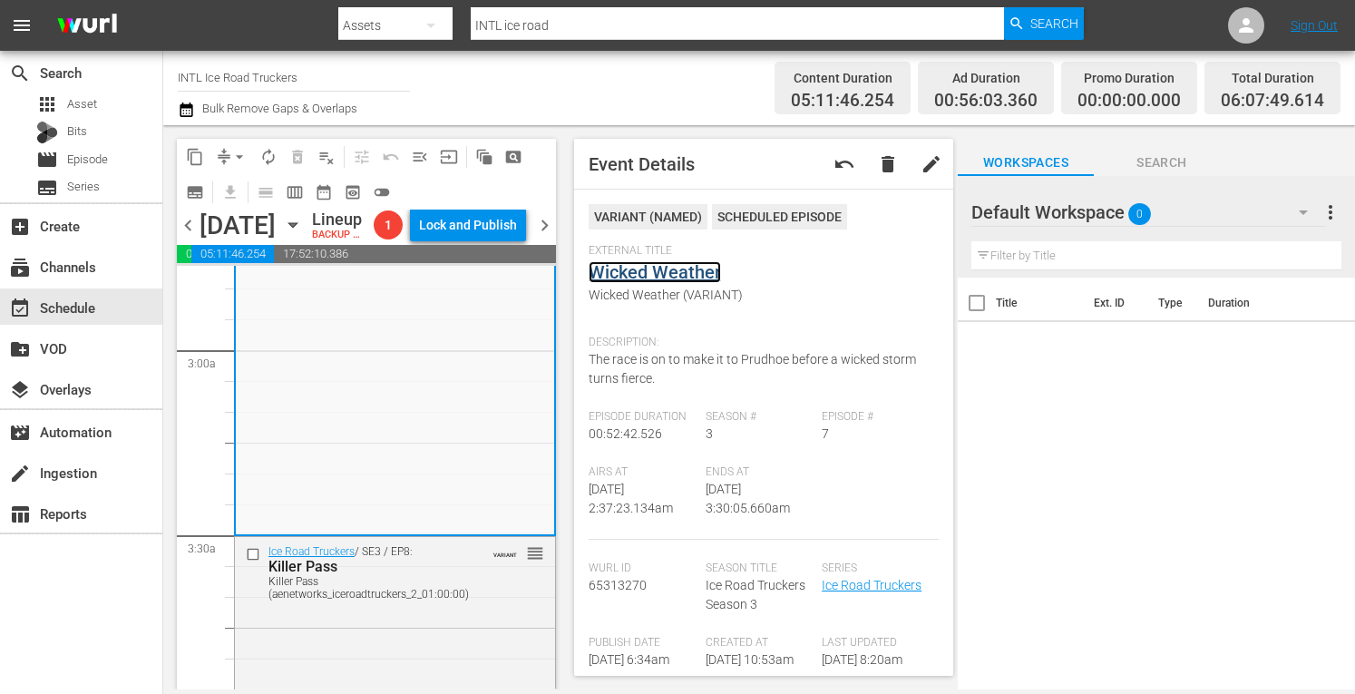
click at [648, 278] on link "Wicked Weather" at bounding box center [655, 272] width 132 height 22
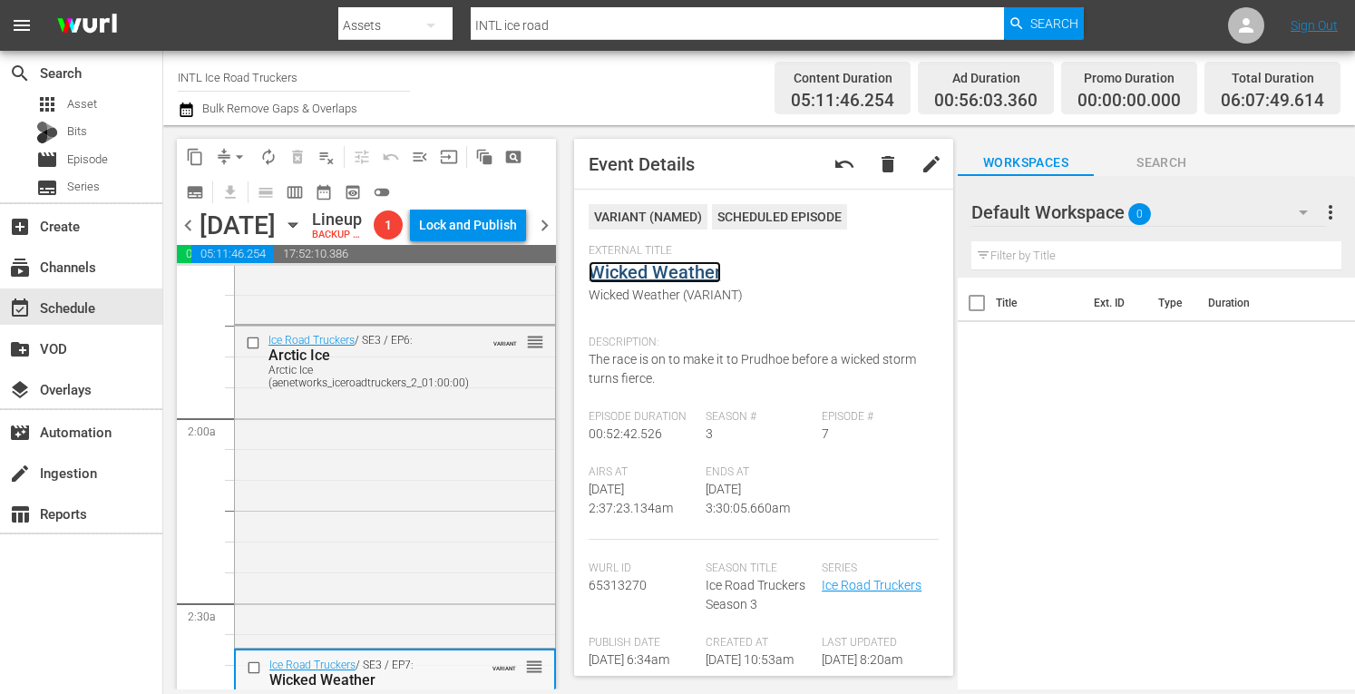
scroll to position [551, 0]
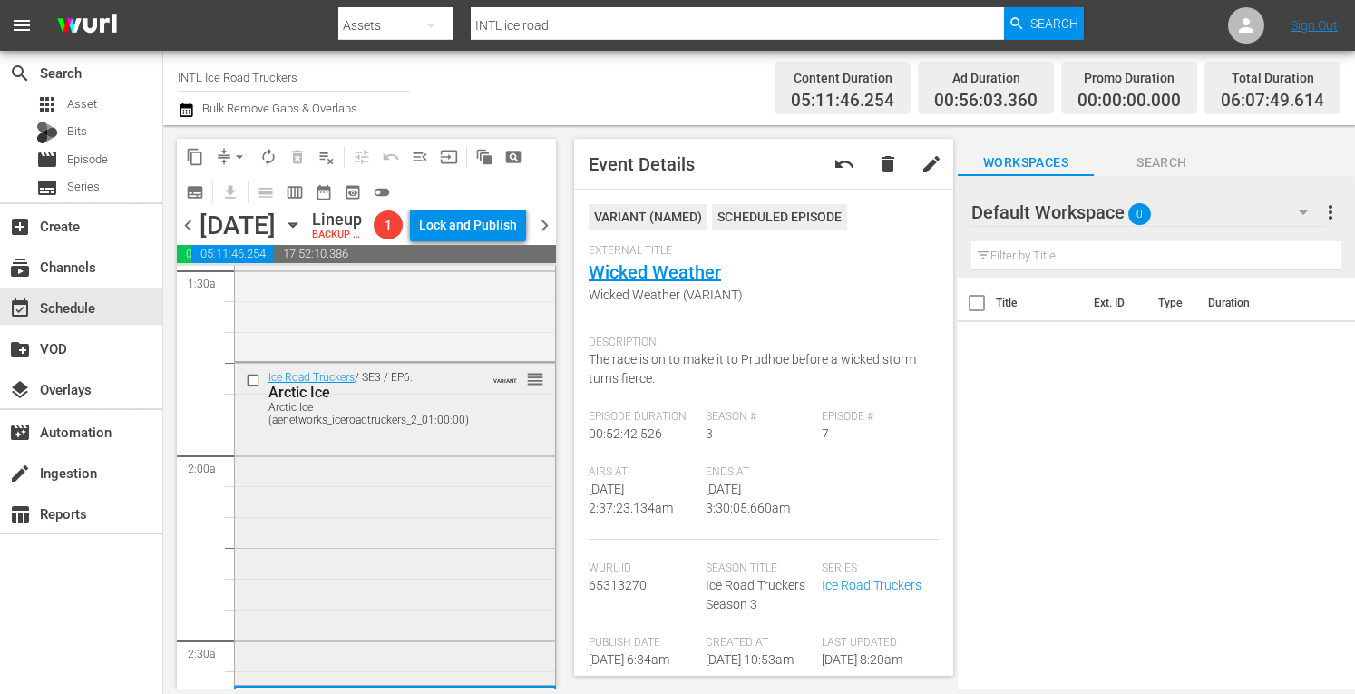
click at [313, 547] on div "Ice Road Truckers / SE3 / EP6: Arctic Ice Arctic Ice (aenetworks_iceroadtrucker…" at bounding box center [395, 522] width 320 height 318
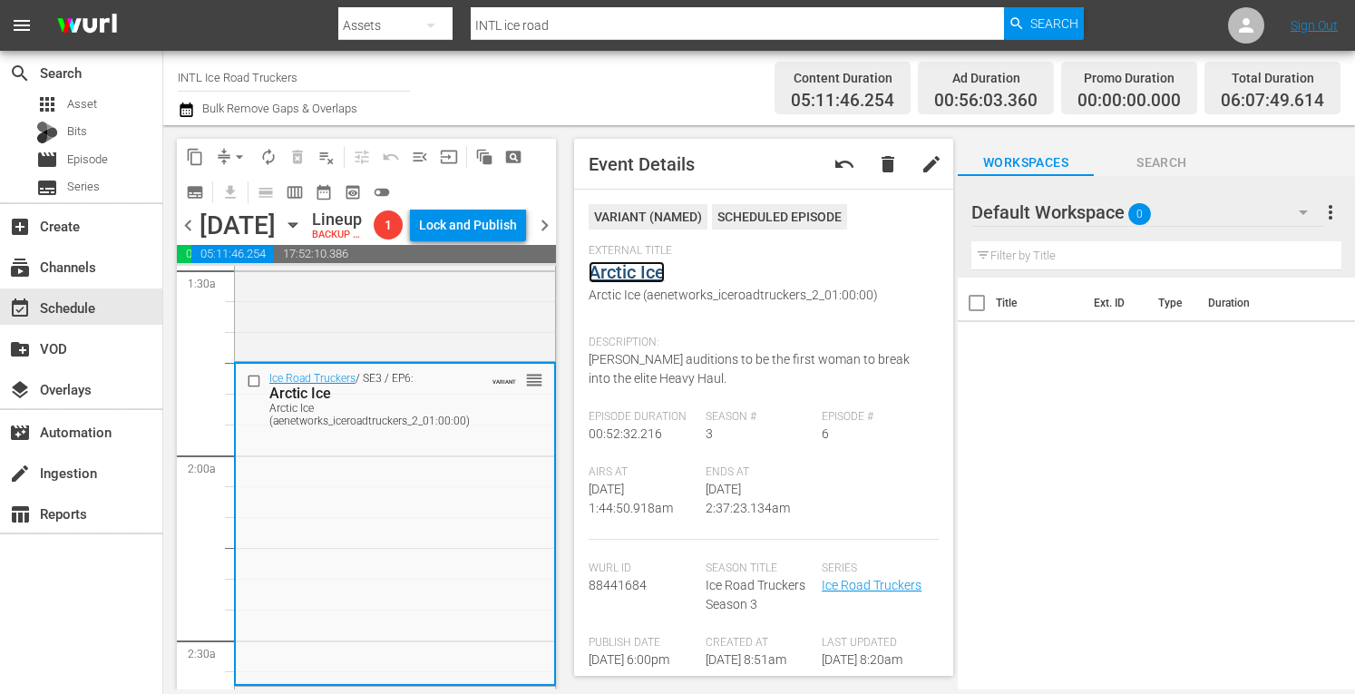
click at [628, 279] on link "Arctic Ice" at bounding box center [627, 272] width 76 height 22
click at [401, 358] on div "Ice Road Truckers / SE3 / EP5: Accident Alley Accident Alley (aenetworks_iceroa…" at bounding box center [395, 199] width 320 height 318
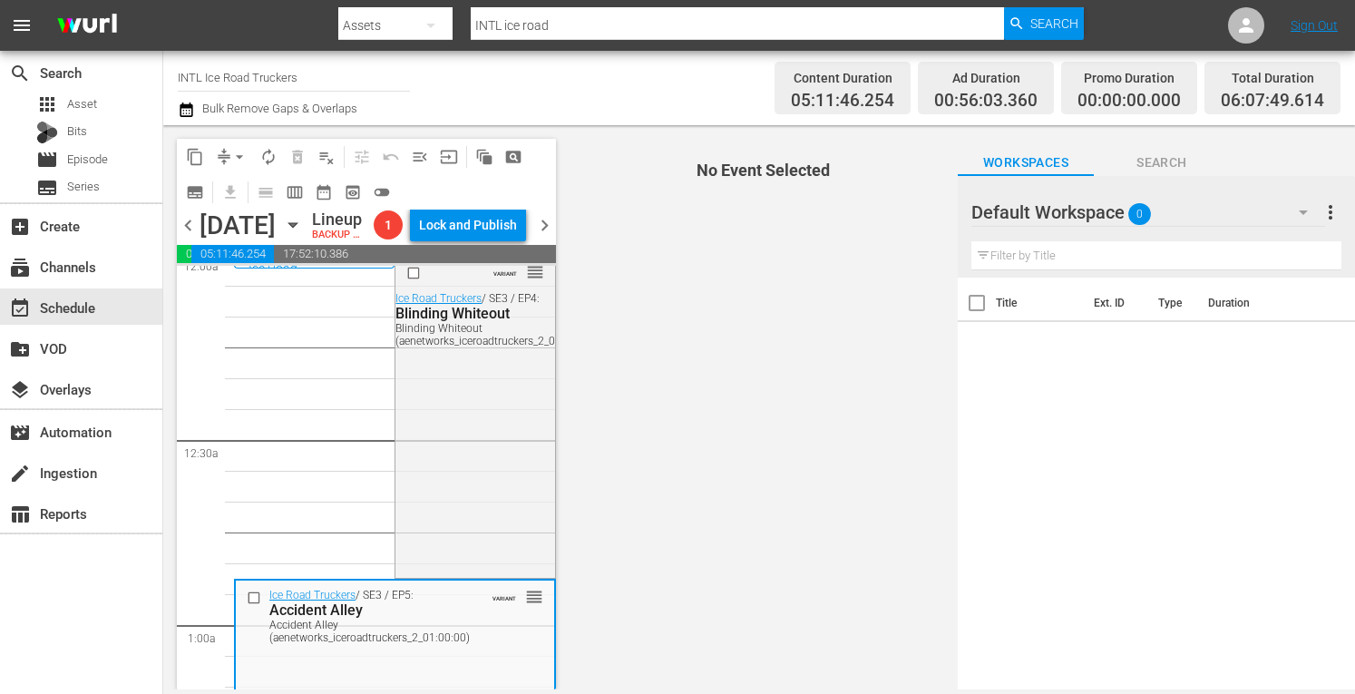
scroll to position [0, 0]
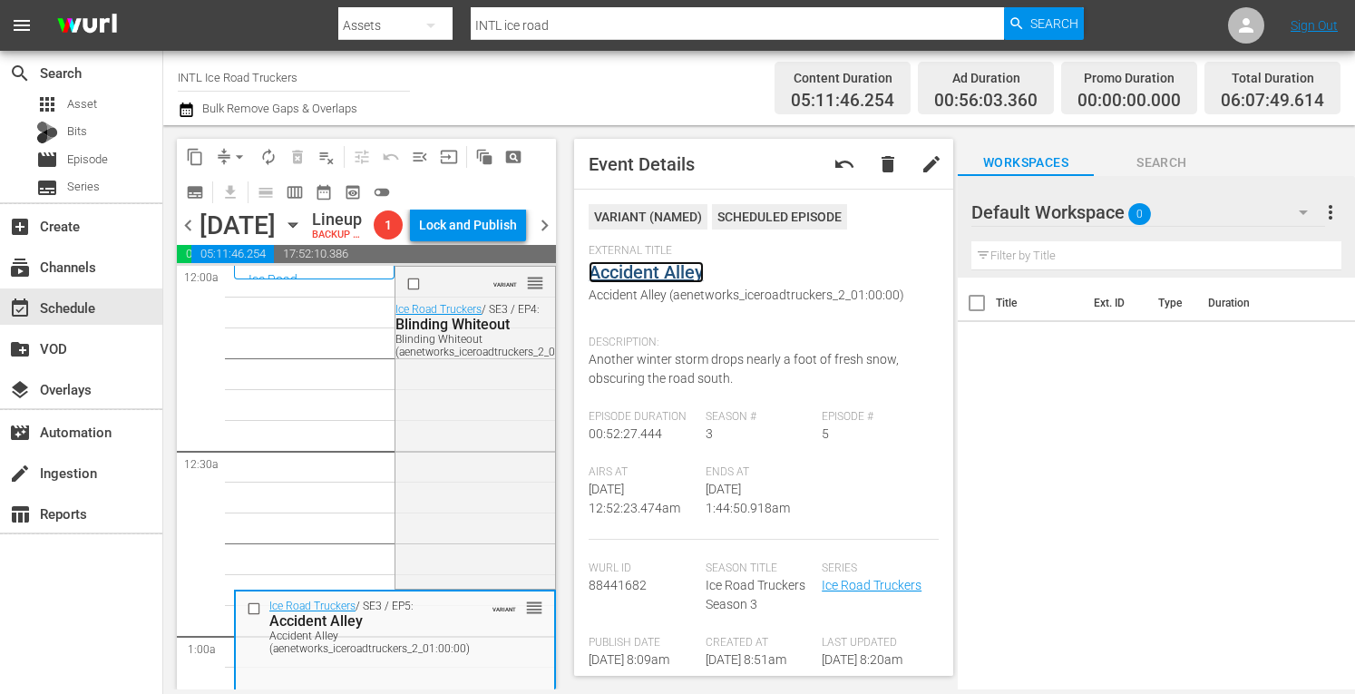
click at [656, 272] on link "Accident Alley" at bounding box center [646, 272] width 115 height 22
click at [495, 493] on div "VARIANT reorder Ice Road Truckers / SE3 / EP4: Blinding Whiteout Blinding White…" at bounding box center [475, 426] width 159 height 318
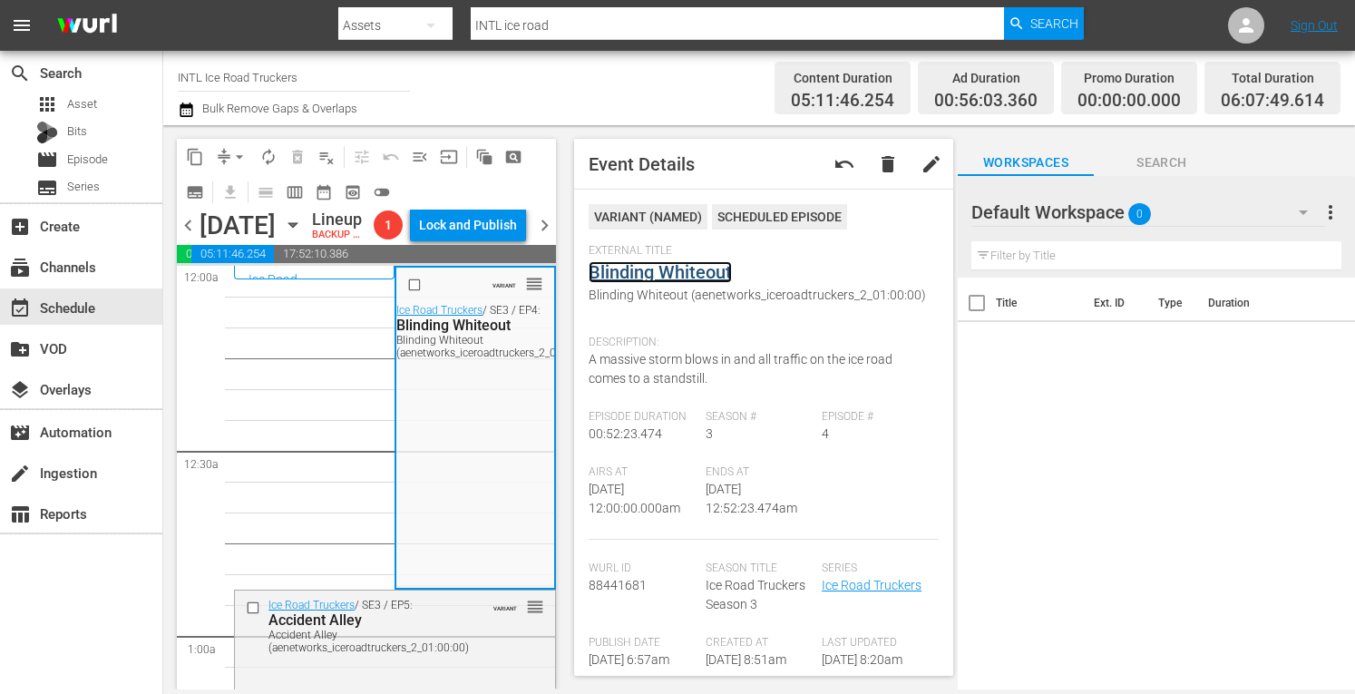
click at [677, 272] on link "Blinding Whiteout" at bounding box center [660, 272] width 143 height 22
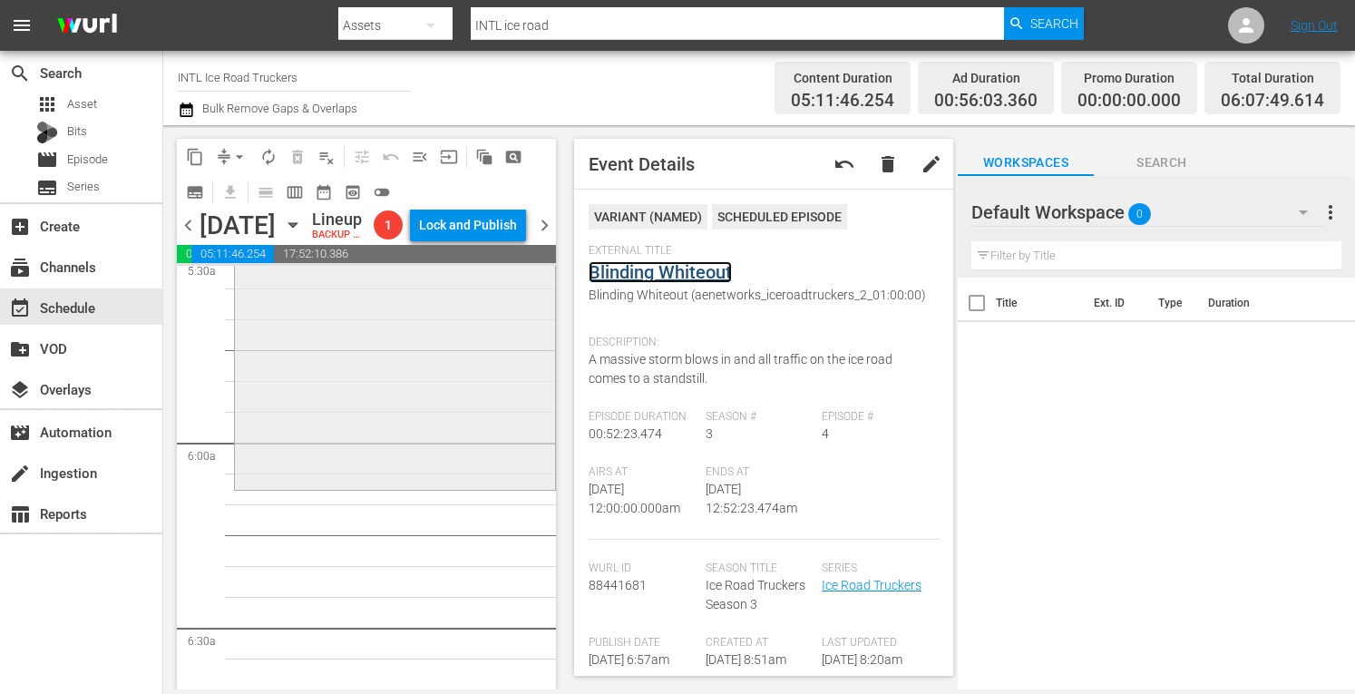
scroll to position [2046, 0]
click at [298, 484] on div "Ice Road Truckers / SE3 / EP10: Ocean Run Ocean Run (aenetworks_skills_thrills_…" at bounding box center [395, 323] width 320 height 321
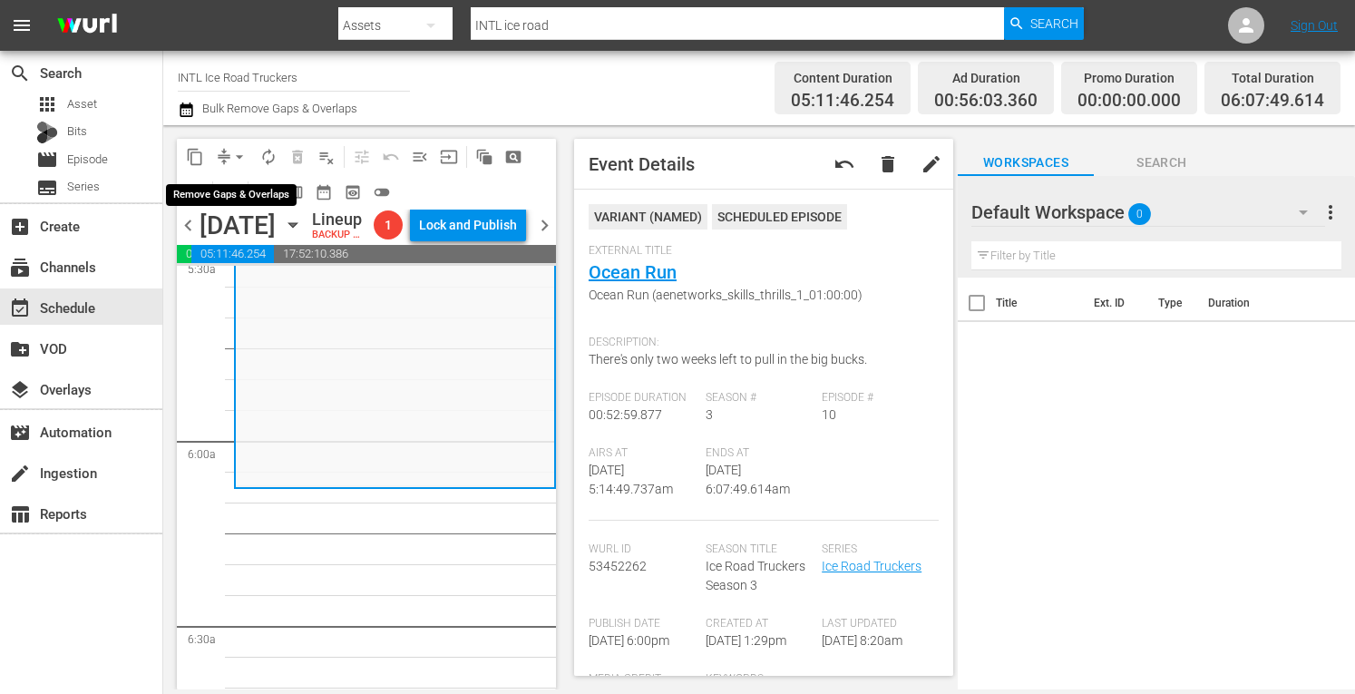
click at [230, 153] on span "arrow_drop_down" at bounding box center [239, 157] width 18 height 18
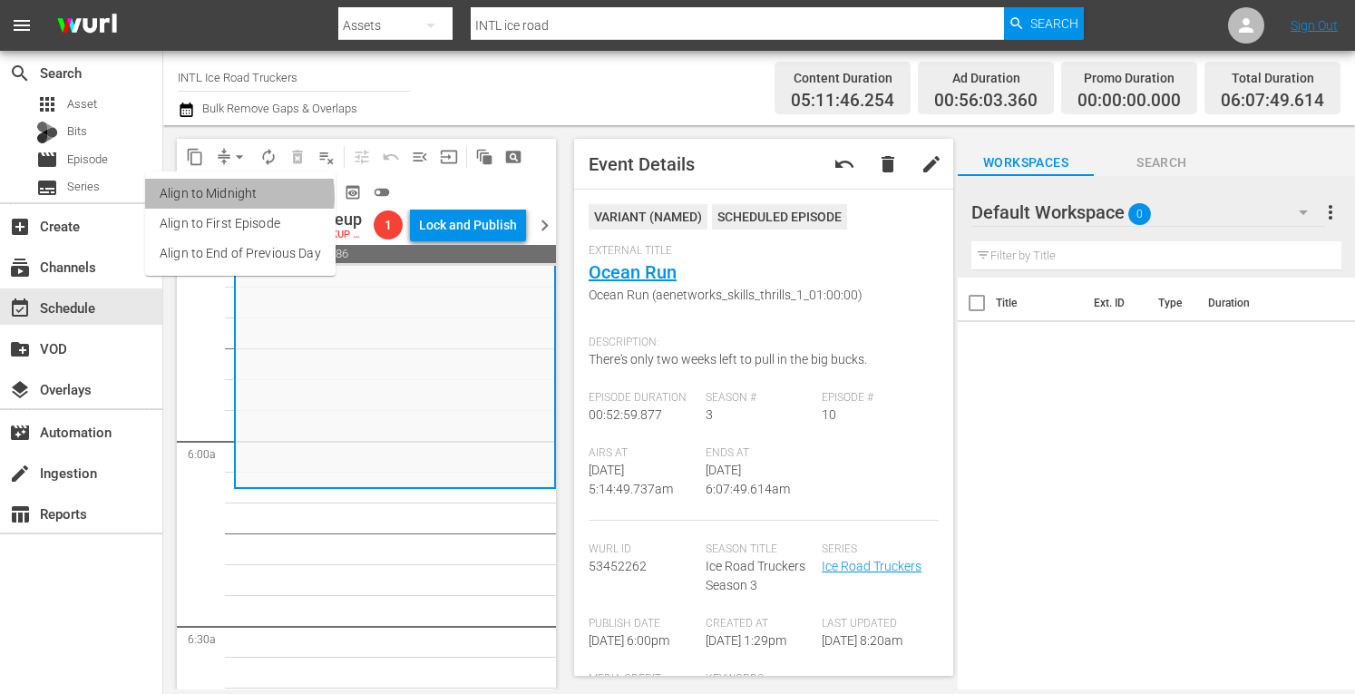
click at [200, 197] on li "Align to Midnight" at bounding box center [240, 194] width 191 height 30
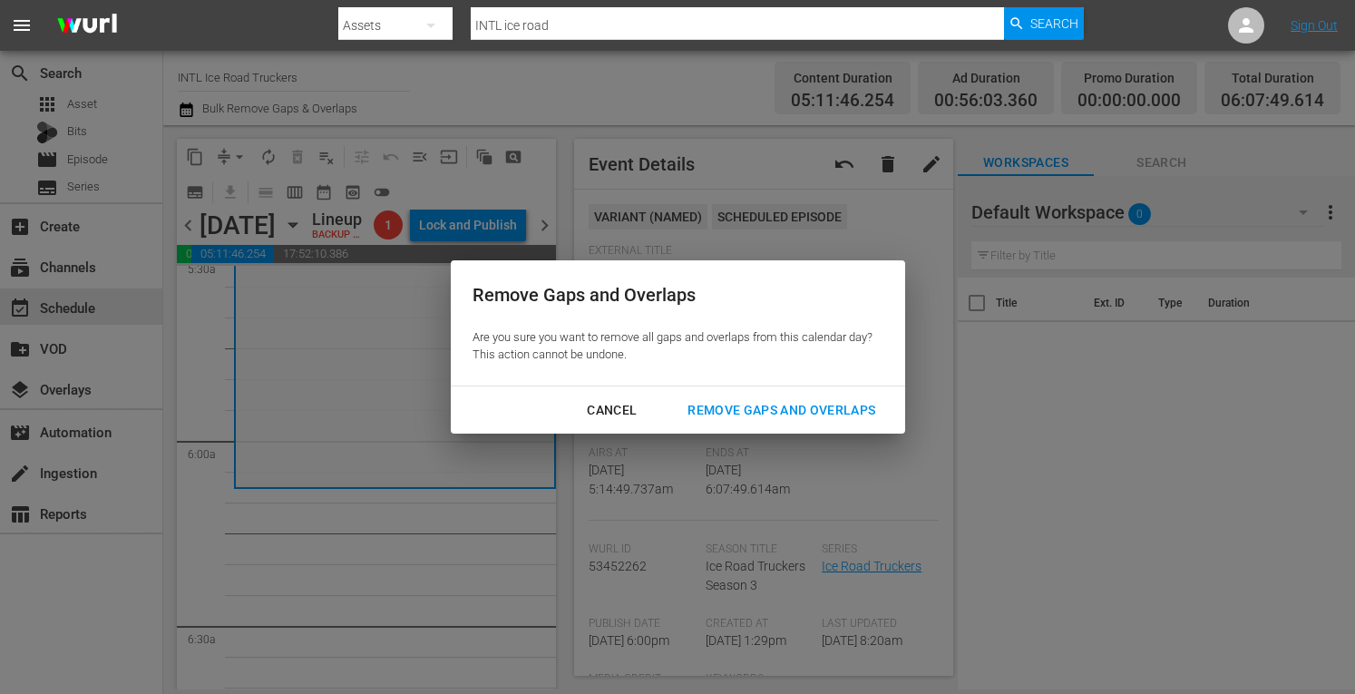
click at [790, 409] on div "Remove Gaps and Overlaps" at bounding box center [781, 410] width 217 height 23
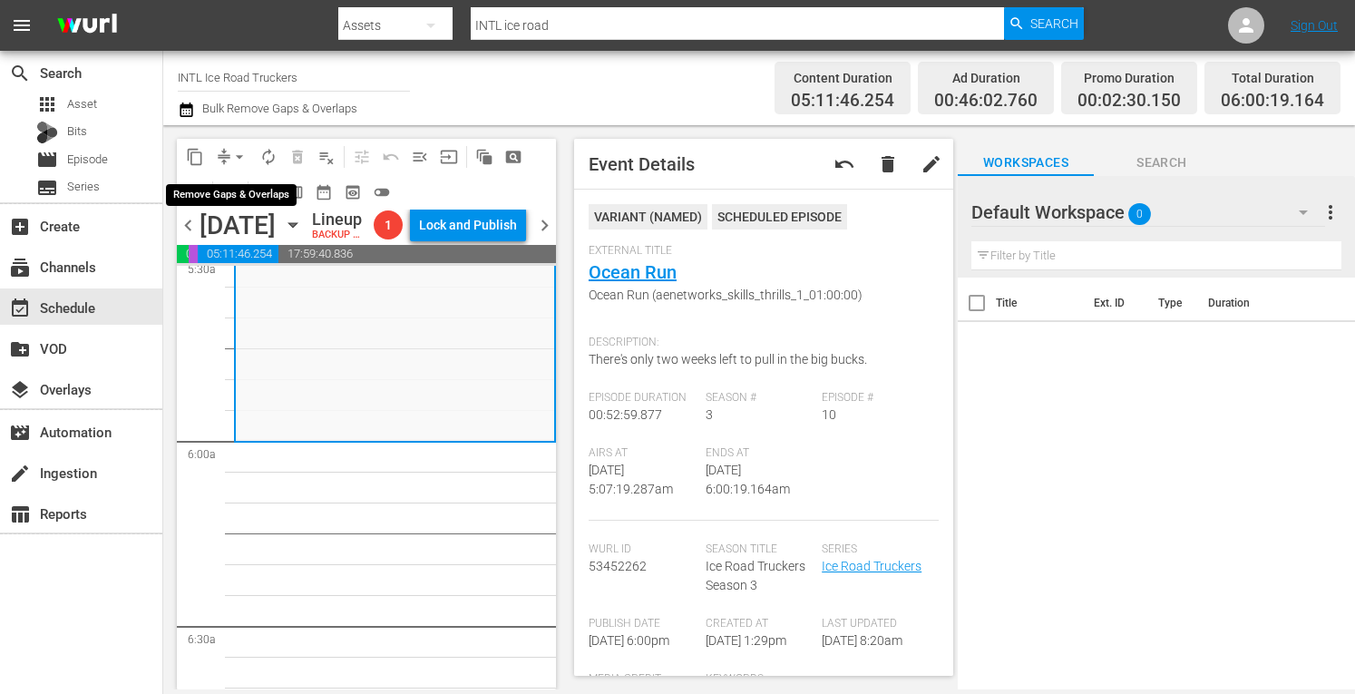
click at [243, 159] on span "arrow_drop_down" at bounding box center [239, 157] width 18 height 18
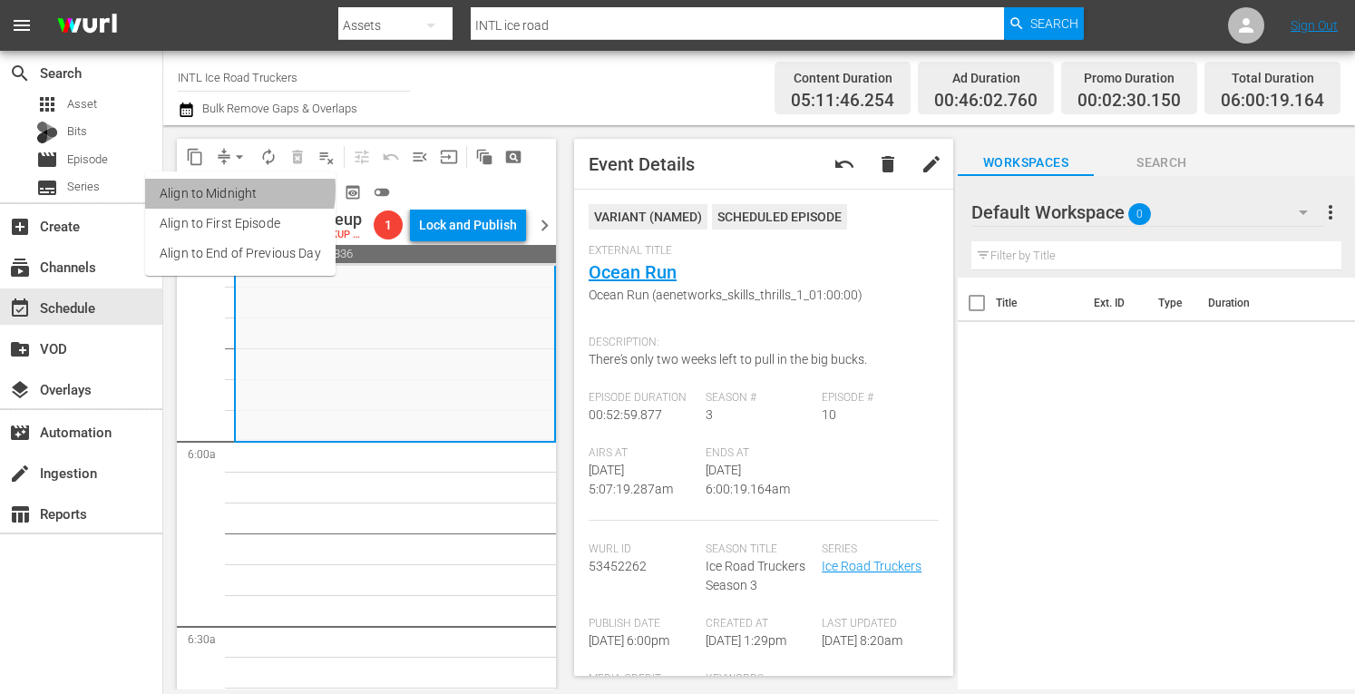
click at [211, 190] on li "Align to Midnight" at bounding box center [240, 194] width 191 height 30
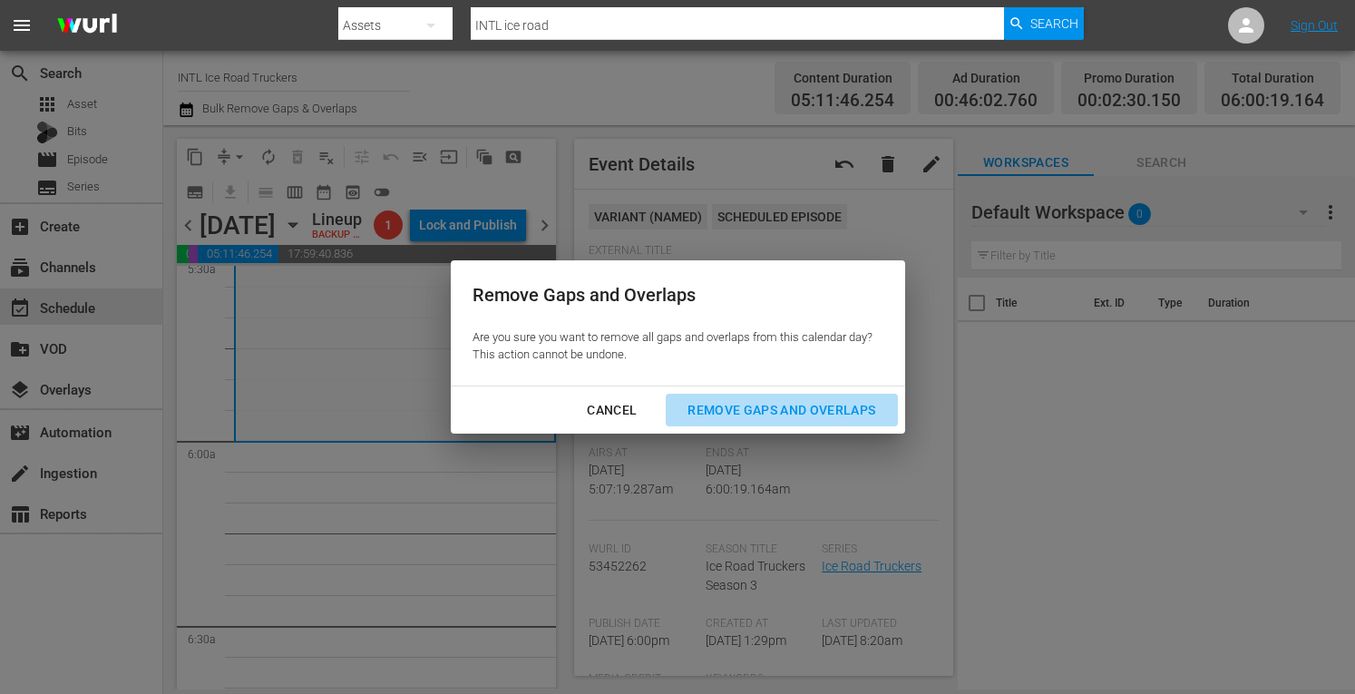
click at [723, 405] on div "Remove Gaps and Overlaps" at bounding box center [781, 410] width 217 height 23
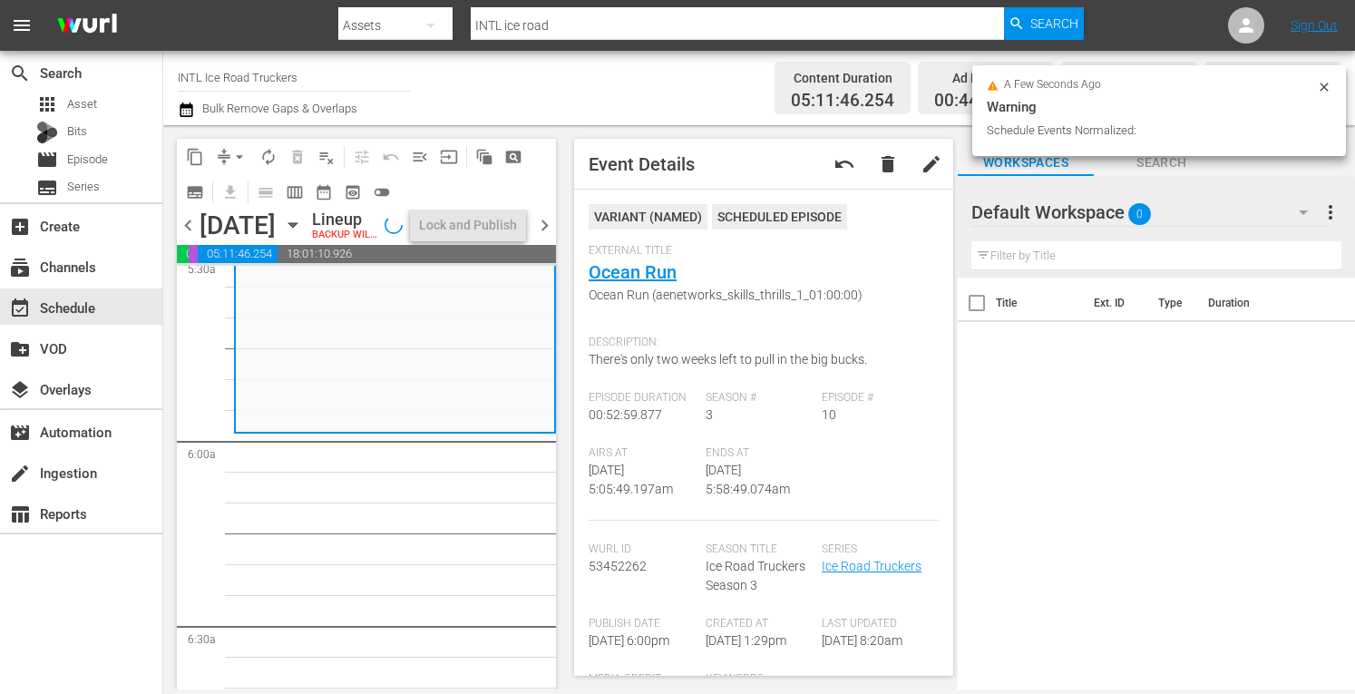
scroll to position [2077, 0]
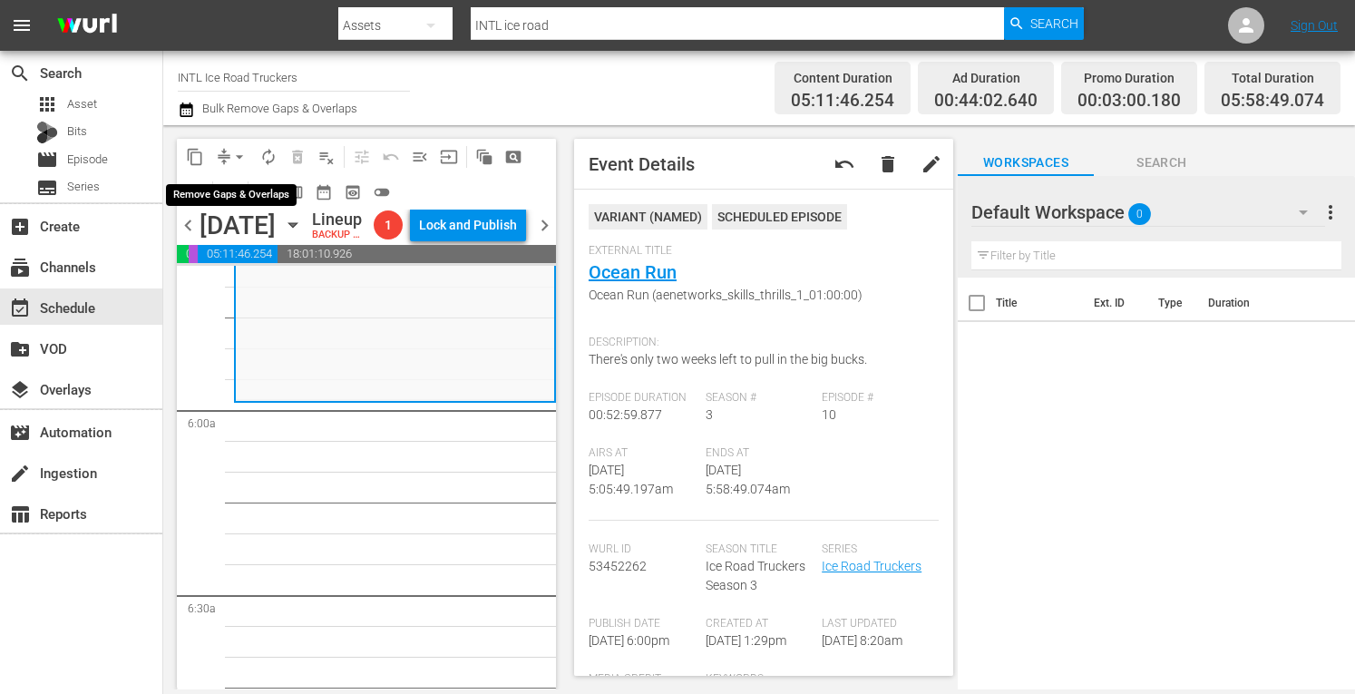
click at [232, 159] on span "arrow_drop_down" at bounding box center [239, 157] width 18 height 18
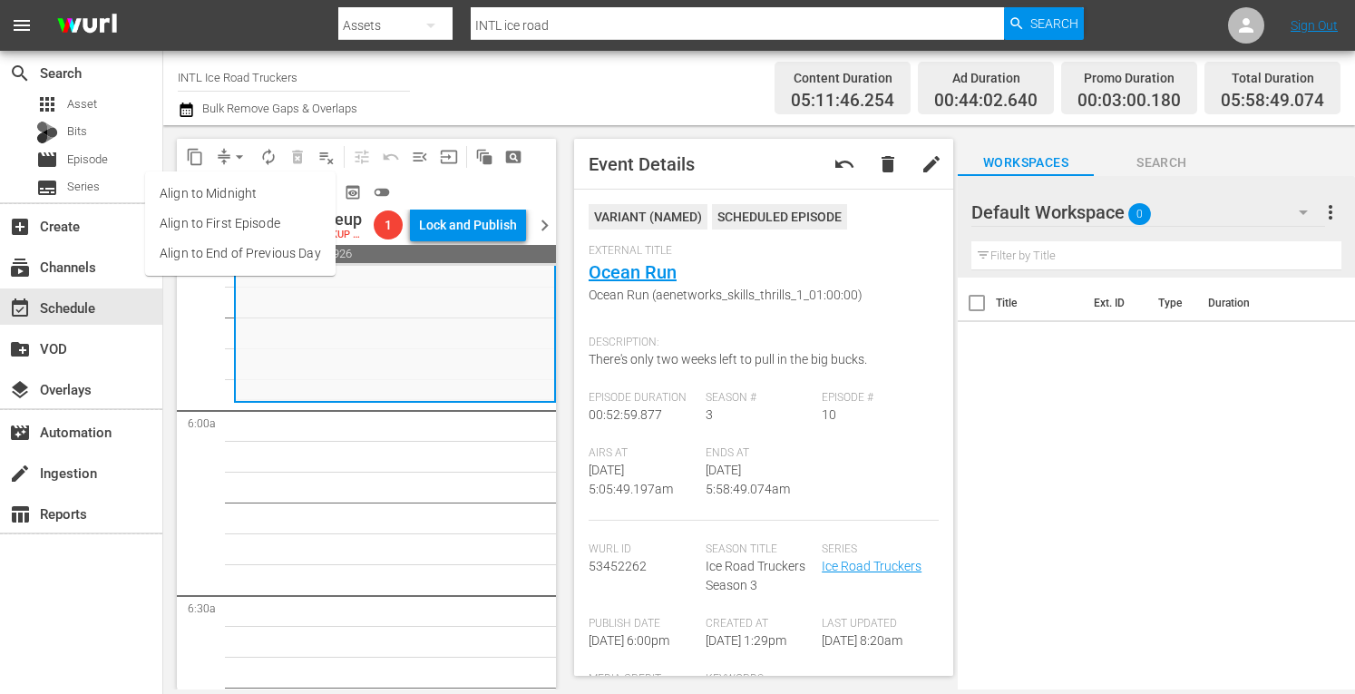
click at [205, 197] on li "Align to Midnight" at bounding box center [240, 194] width 191 height 30
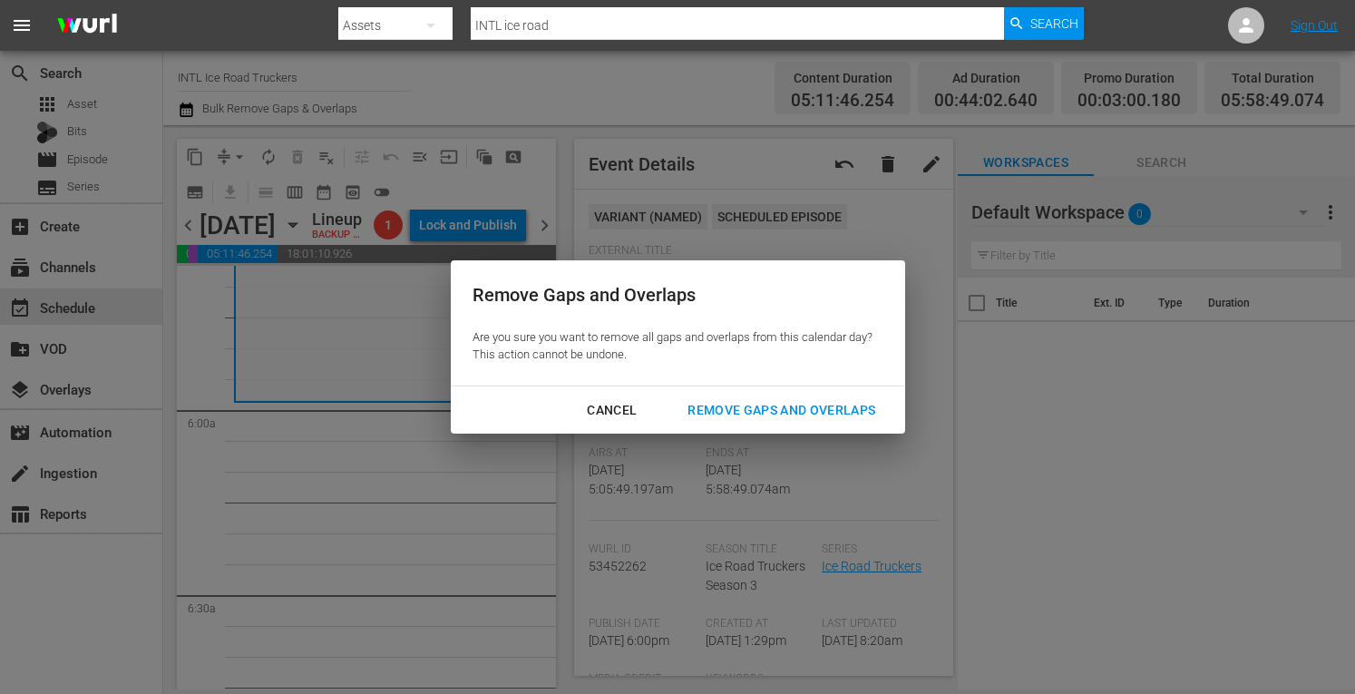
click at [739, 409] on div "Remove Gaps and Overlaps" at bounding box center [781, 410] width 217 height 23
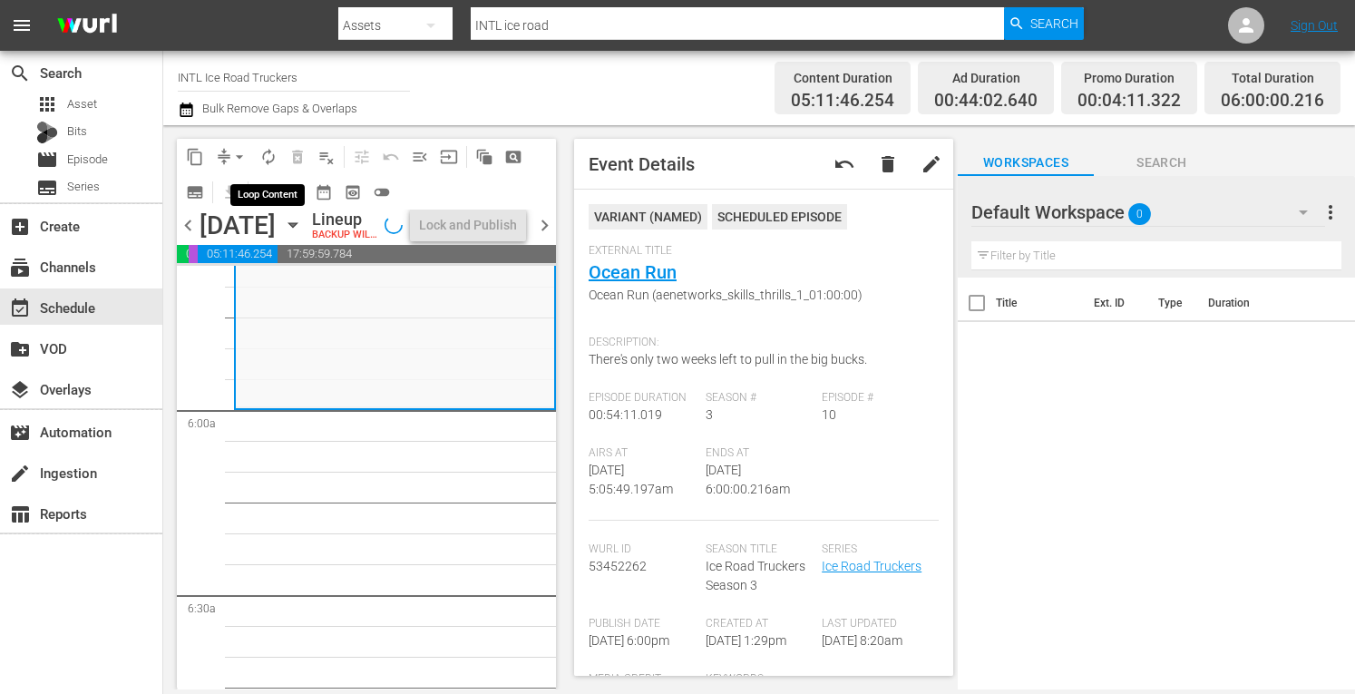
click at [275, 154] on span "autorenew_outlined" at bounding box center [268, 157] width 18 height 18
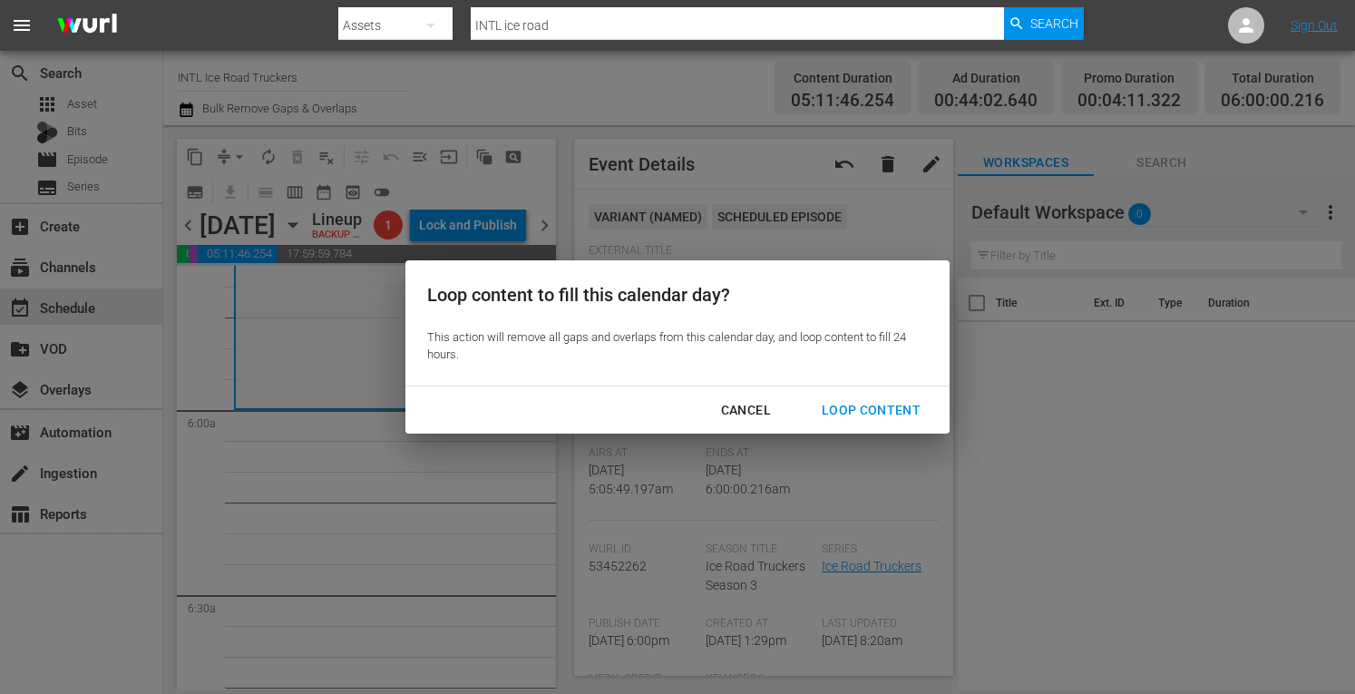
click at [897, 423] on button "Loop Content" at bounding box center [871, 411] width 142 height 34
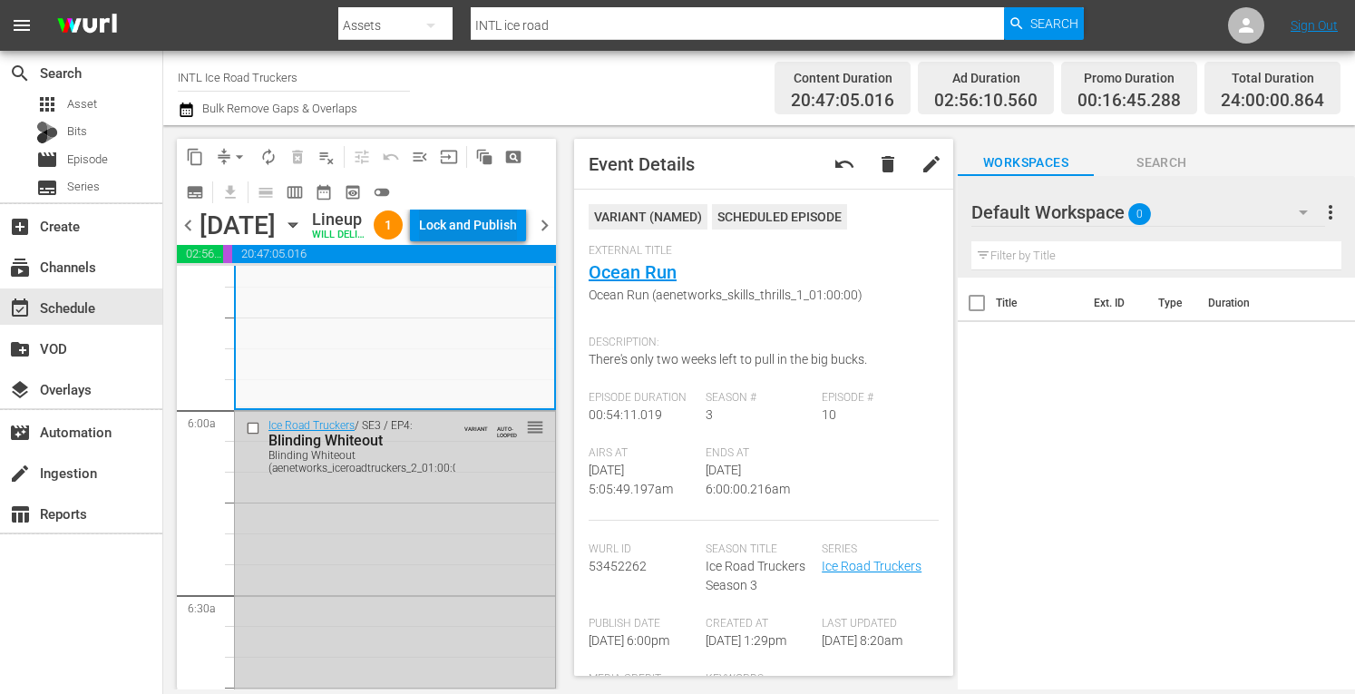
click at [479, 241] on div "Lock and Publish" at bounding box center [468, 225] width 98 height 33
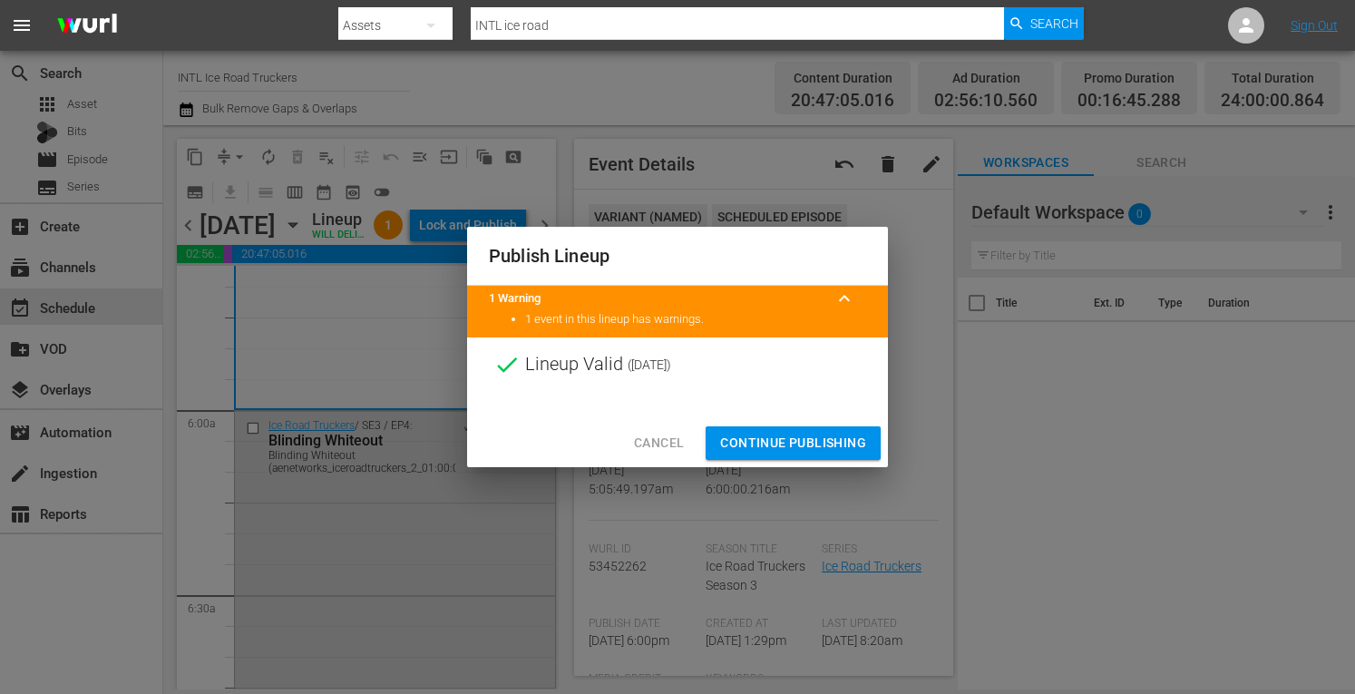
click at [757, 438] on span "Continue Publishing" at bounding box center [793, 443] width 146 height 23
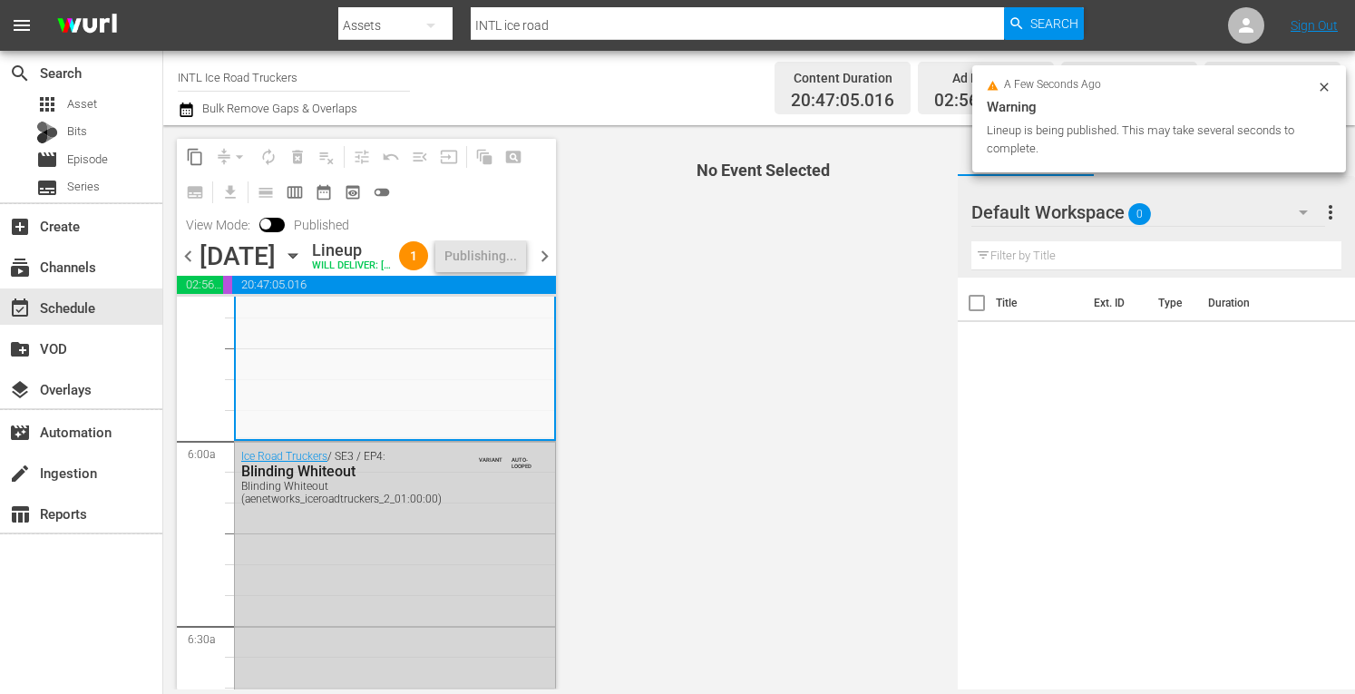
click at [539, 268] on span "chevron_right" at bounding box center [544, 256] width 23 height 23
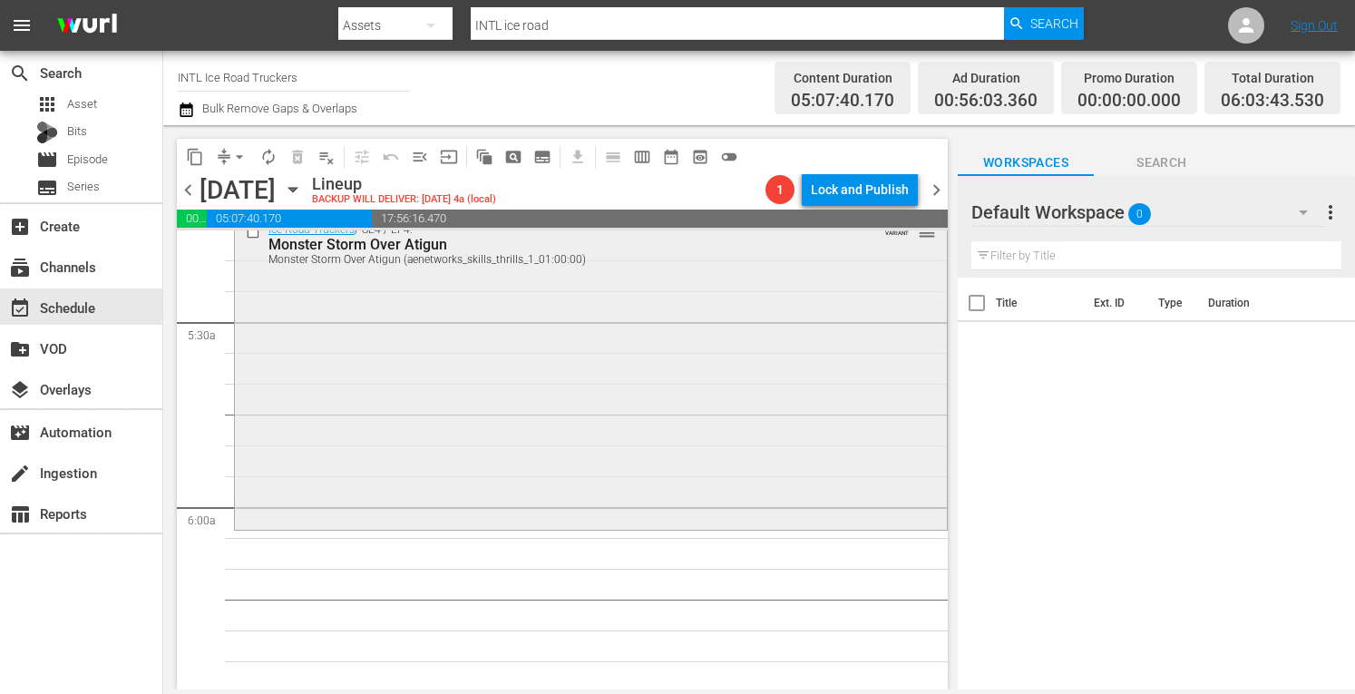
scroll to position [1941, 0]
click at [363, 404] on div "Ice Road Truckers / SE4 / EP4: Monster Storm Over Atigun Monster Storm Over Ati…" at bounding box center [591, 373] width 712 height 310
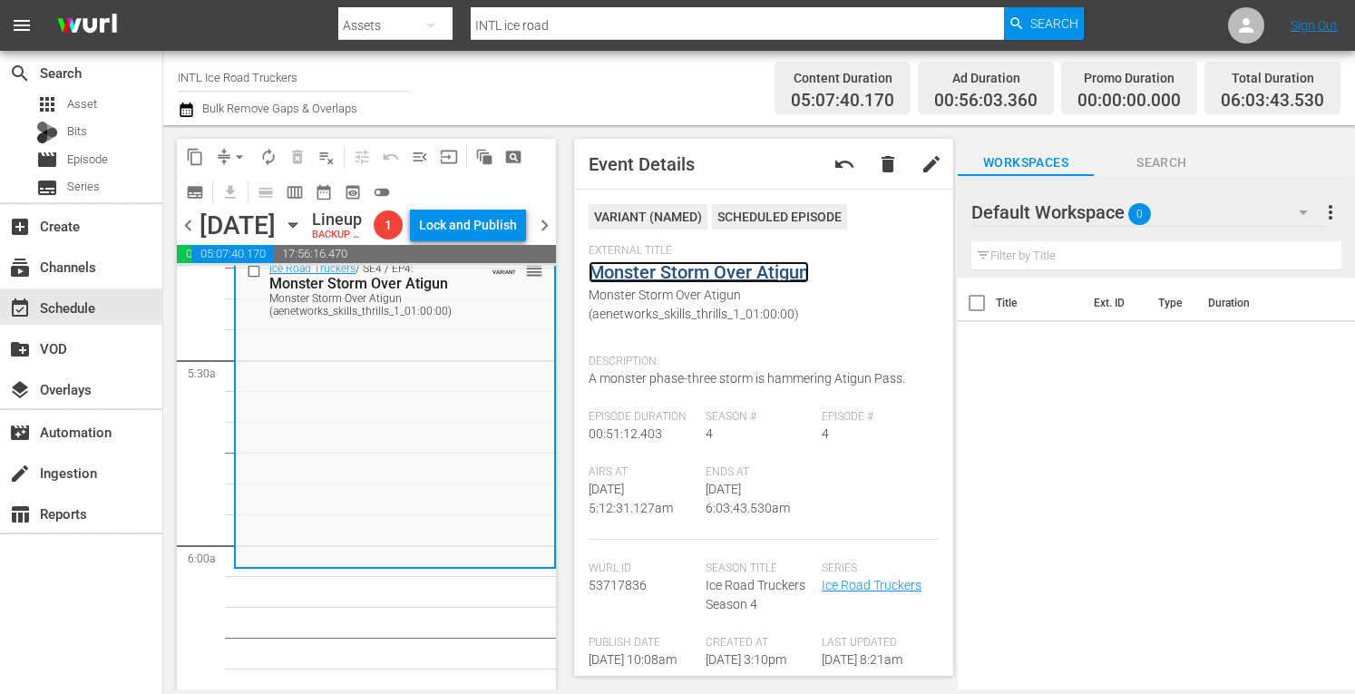
click at [677, 268] on link "Monster Storm Over Atigun" at bounding box center [699, 272] width 220 height 22
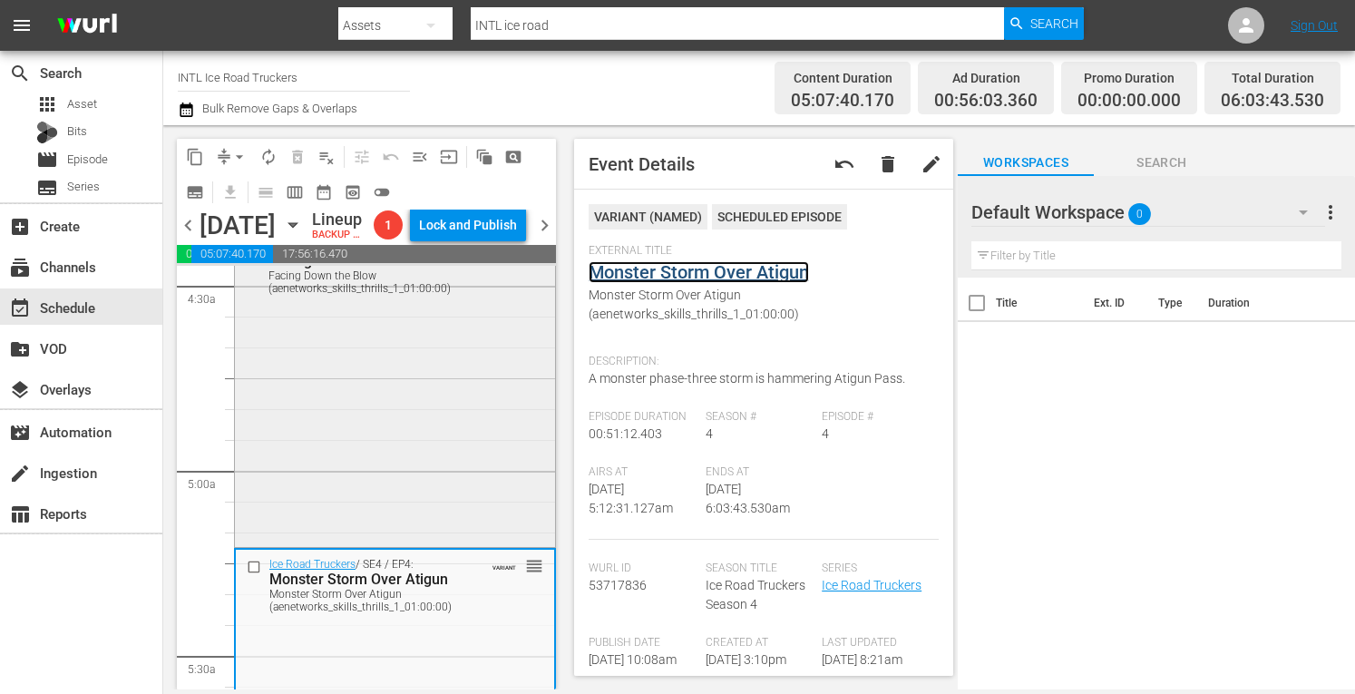
scroll to position [1631, 0]
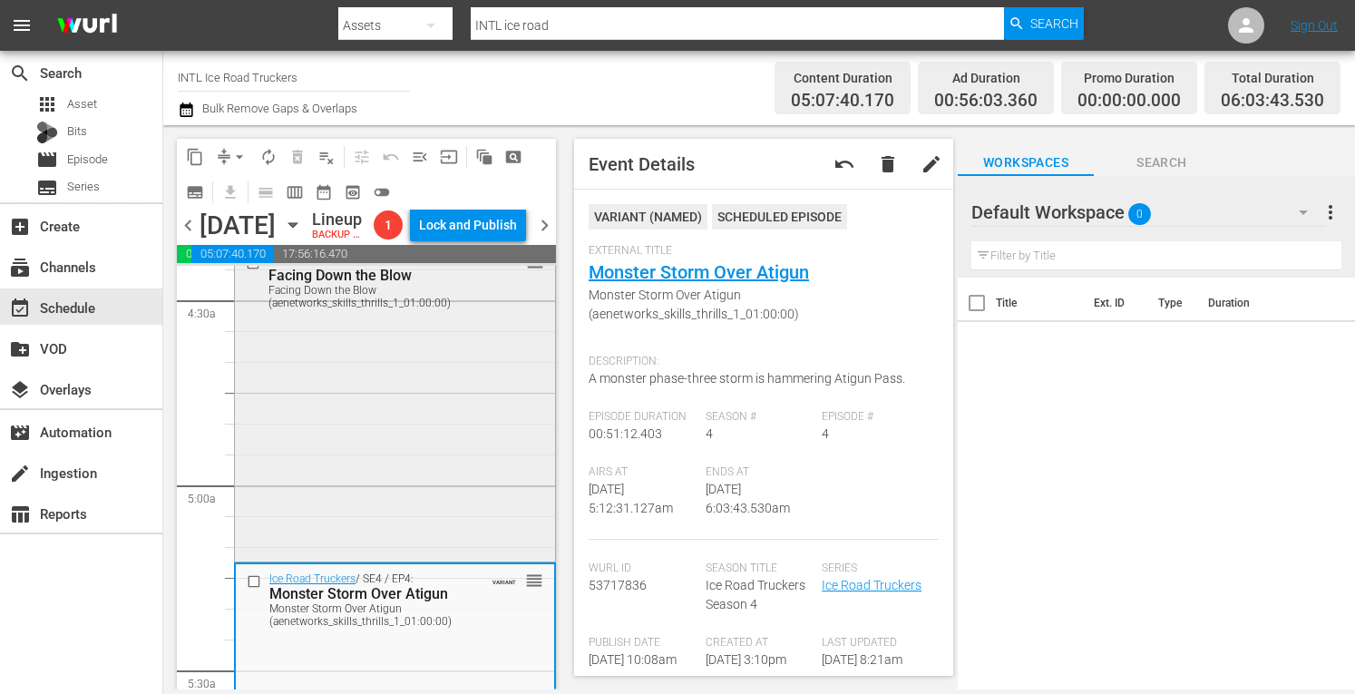
click at [329, 468] on div "Ice Road Truckers / SE4 / EP3: Facing Down the Blow Facing Down the Blow (aenet…" at bounding box center [395, 402] width 320 height 312
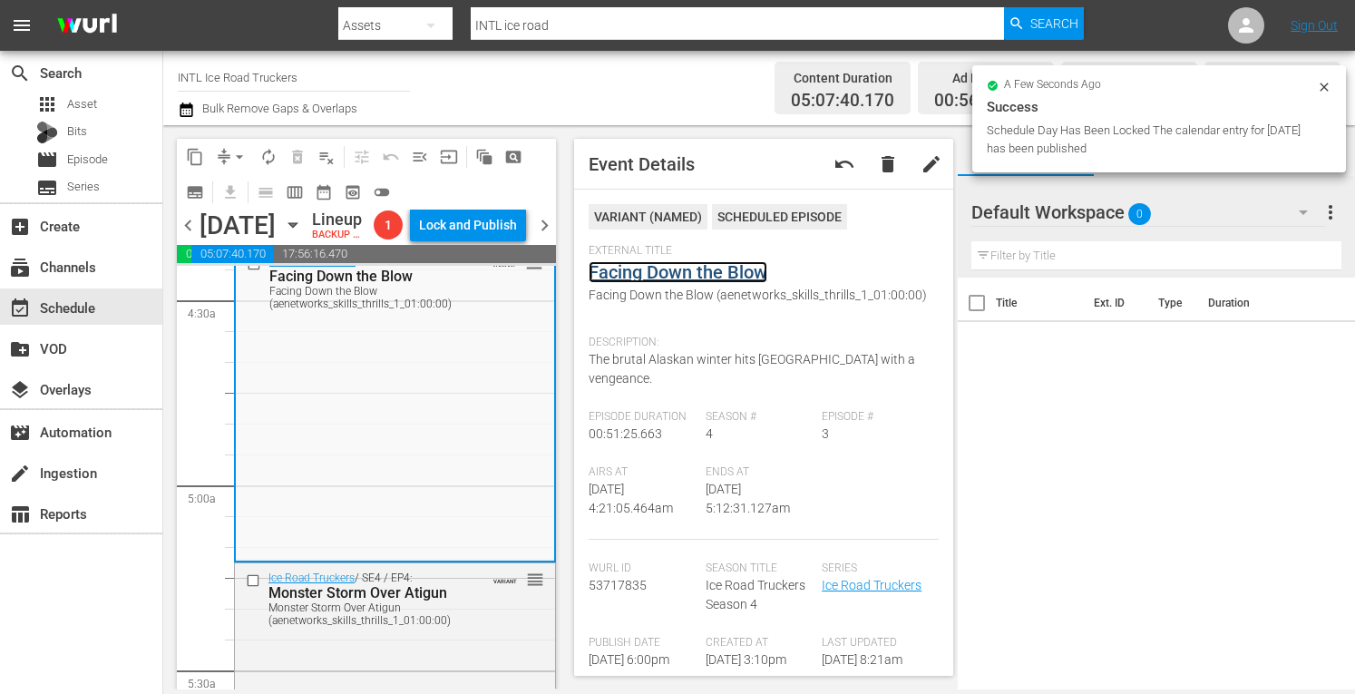
click at [651, 273] on link "Facing Down the Blow" at bounding box center [678, 272] width 179 height 22
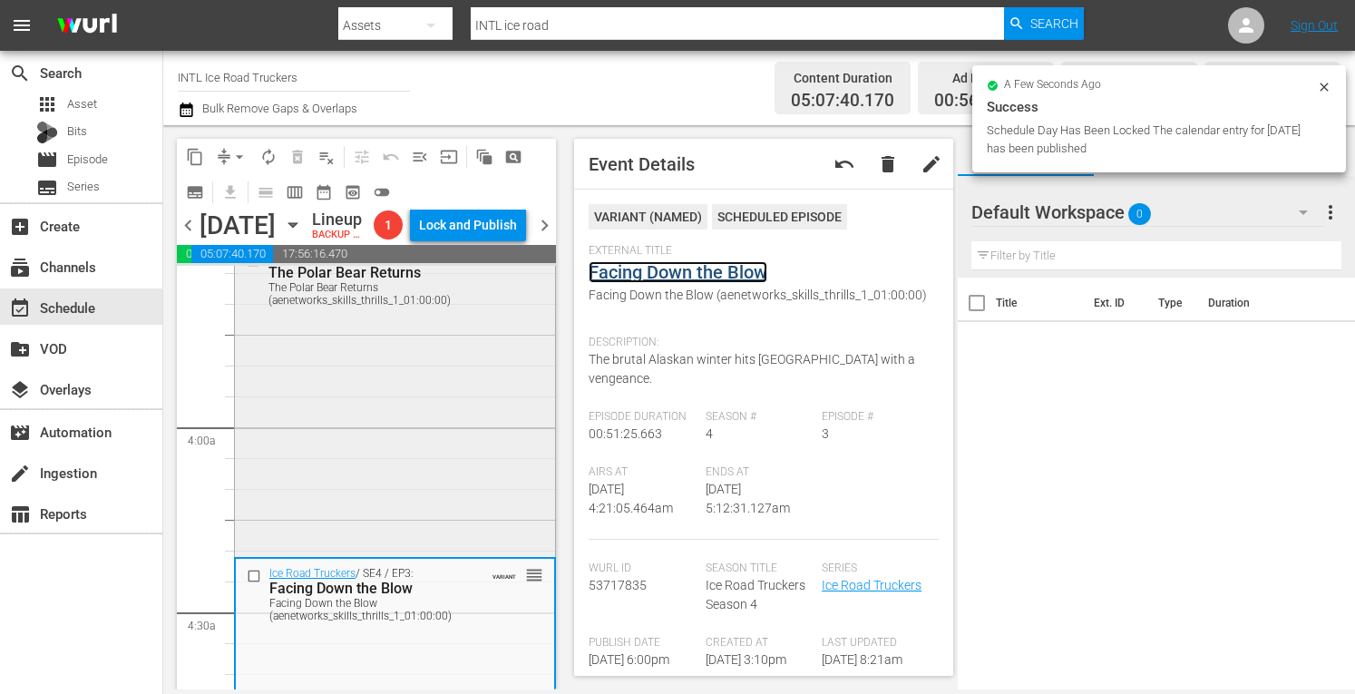
scroll to position [1298, 0]
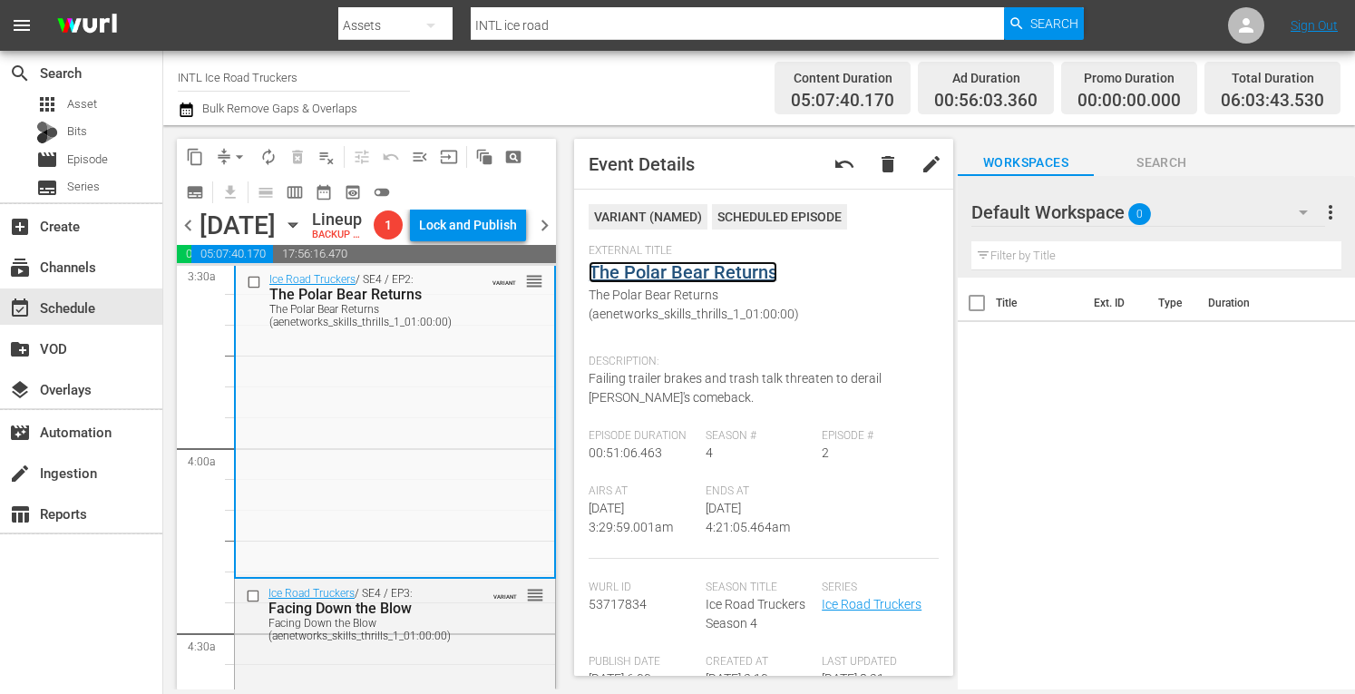
click at [670, 271] on link "The Polar Bear Returns" at bounding box center [683, 272] width 189 height 22
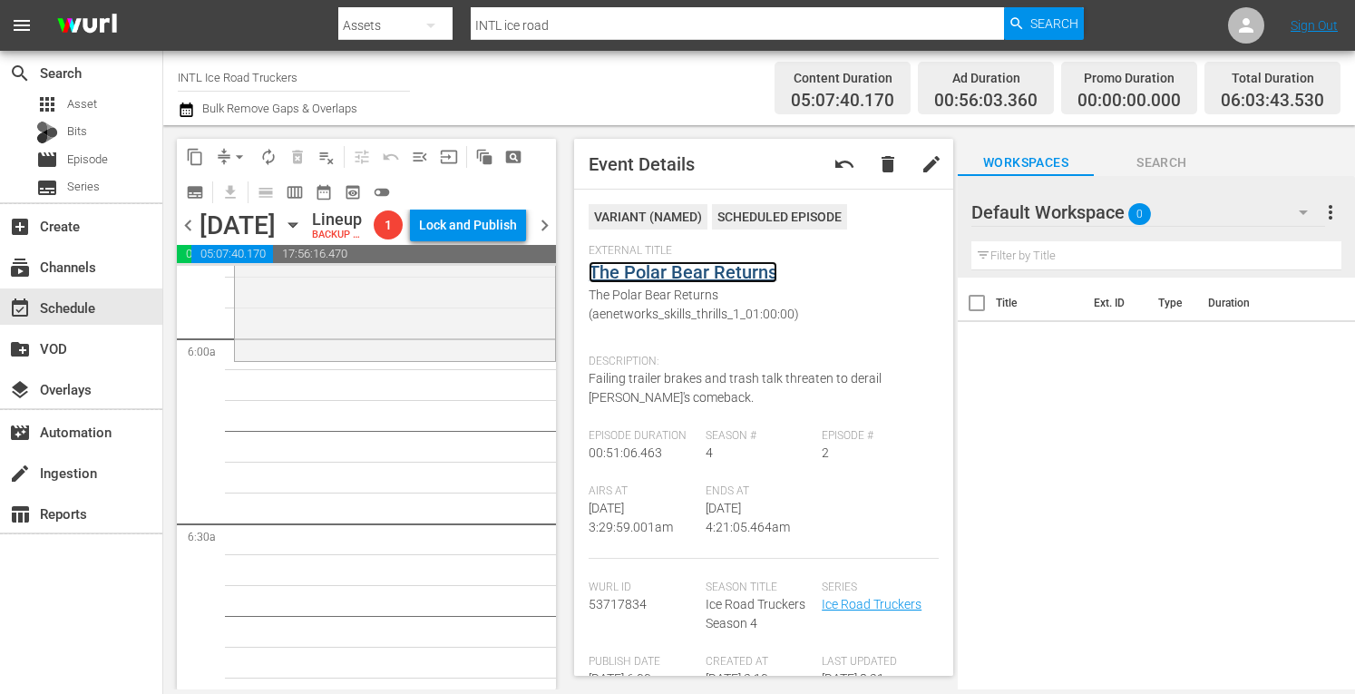
scroll to position [2147, 0]
click at [364, 346] on div "Ice Road Truckers / SE4 / EP4: Monster Storm Over Atigun Monster Storm Over Ati…" at bounding box center [395, 202] width 320 height 310
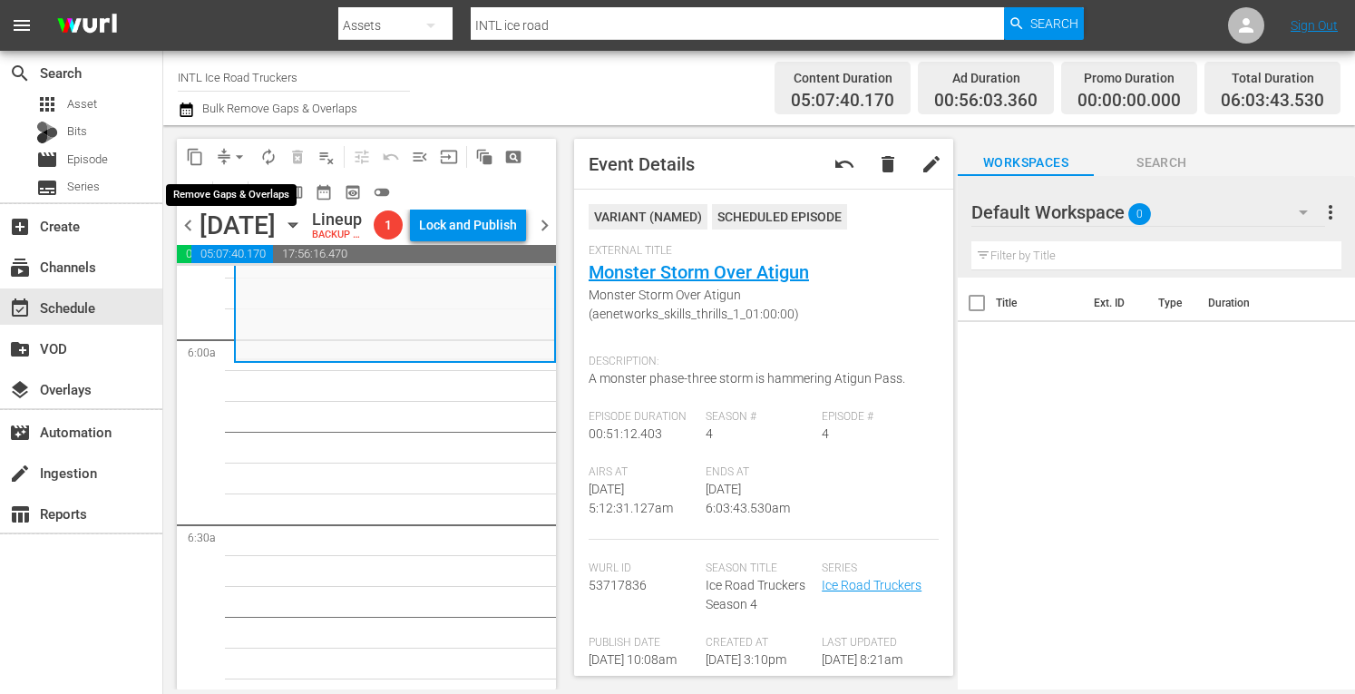
click at [233, 166] on button "arrow_drop_down" at bounding box center [239, 156] width 29 height 29
click at [204, 195] on li "Align to Midnight" at bounding box center [240, 194] width 150 height 30
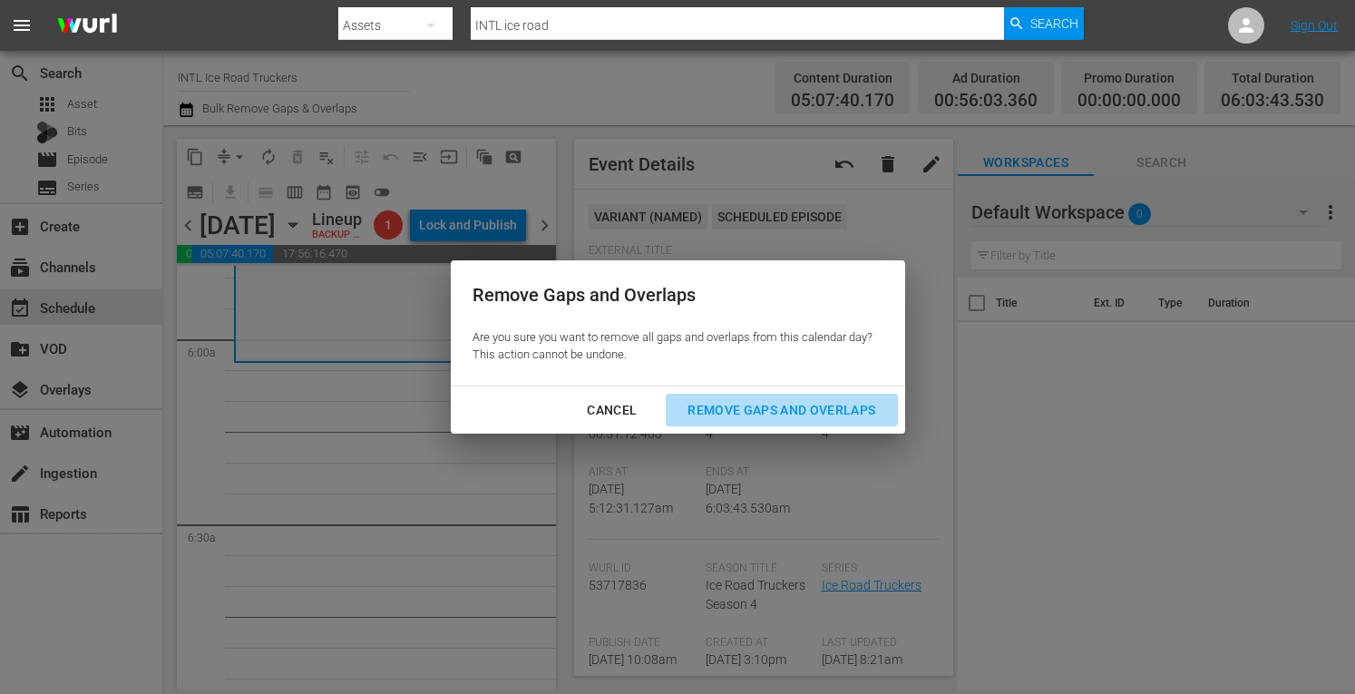
click at [726, 418] on div "Remove Gaps and Overlaps" at bounding box center [781, 410] width 217 height 23
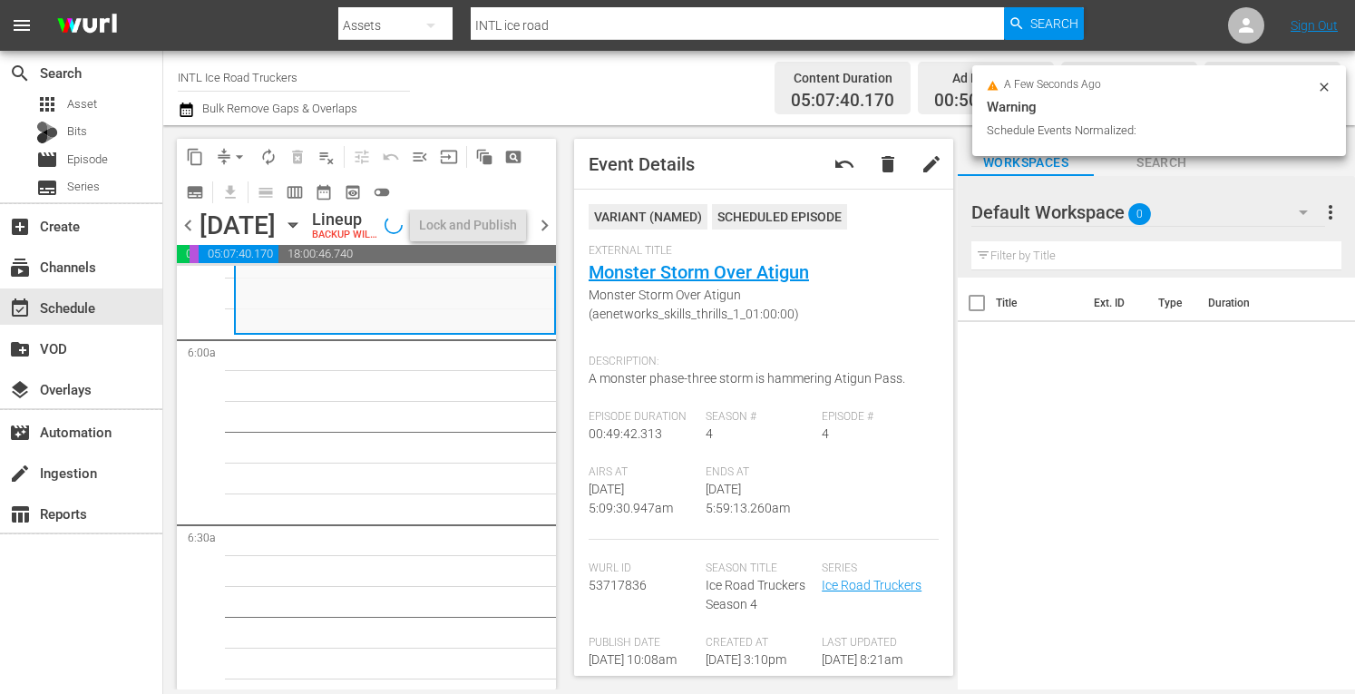
scroll to position [2178, 0]
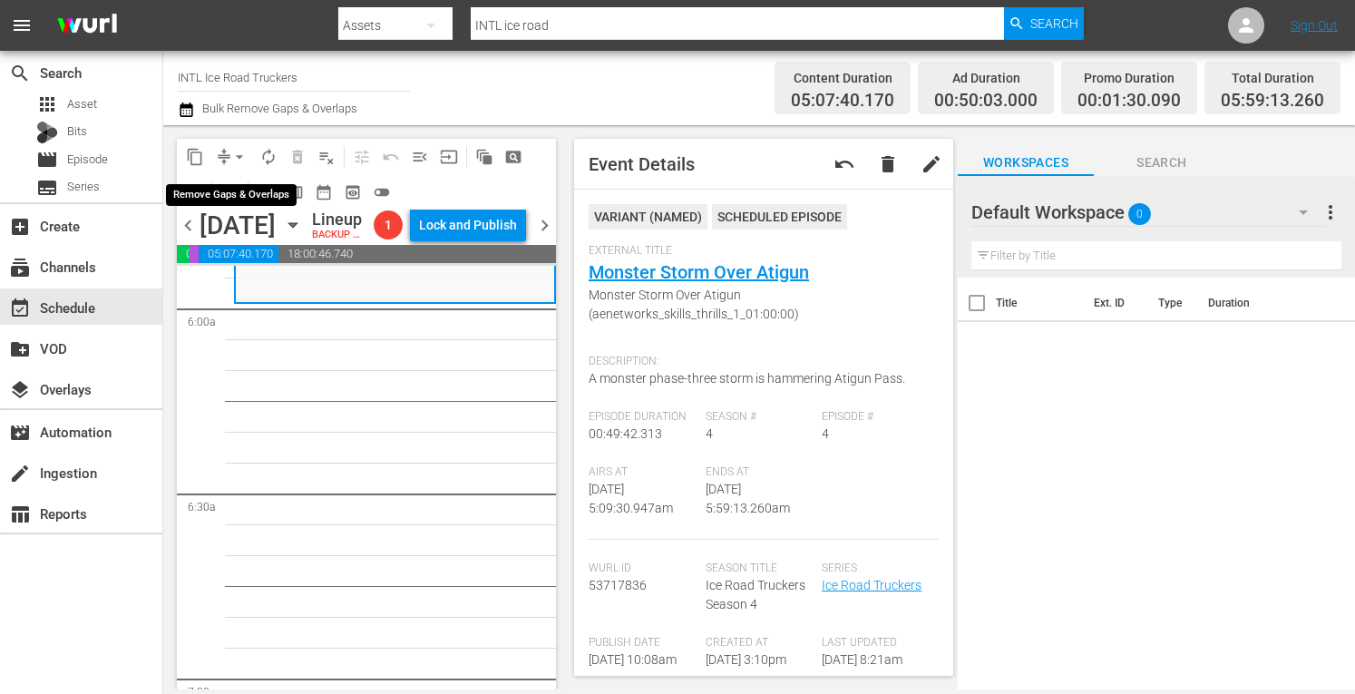
click at [240, 158] on span "arrow_drop_down" at bounding box center [239, 157] width 18 height 18
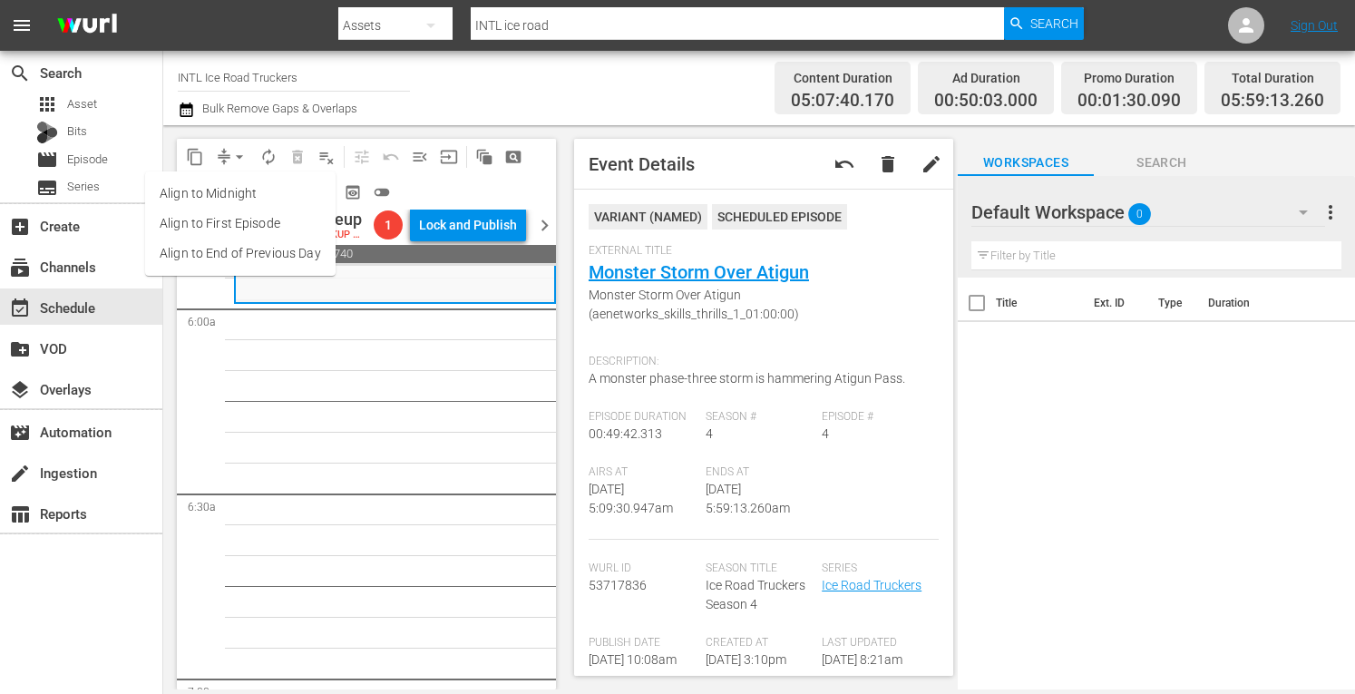
click at [219, 201] on li "Align to Midnight" at bounding box center [240, 194] width 191 height 30
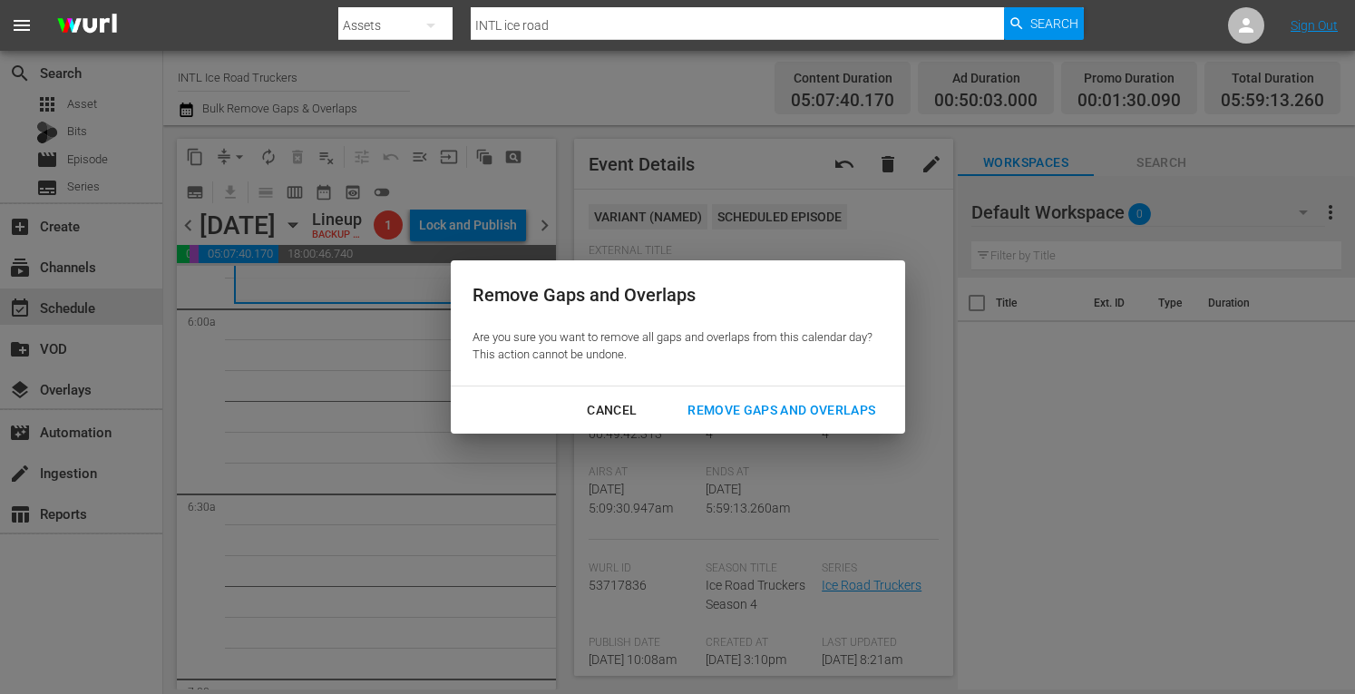
click at [782, 415] on div "Remove Gaps and Overlaps" at bounding box center [781, 410] width 217 height 23
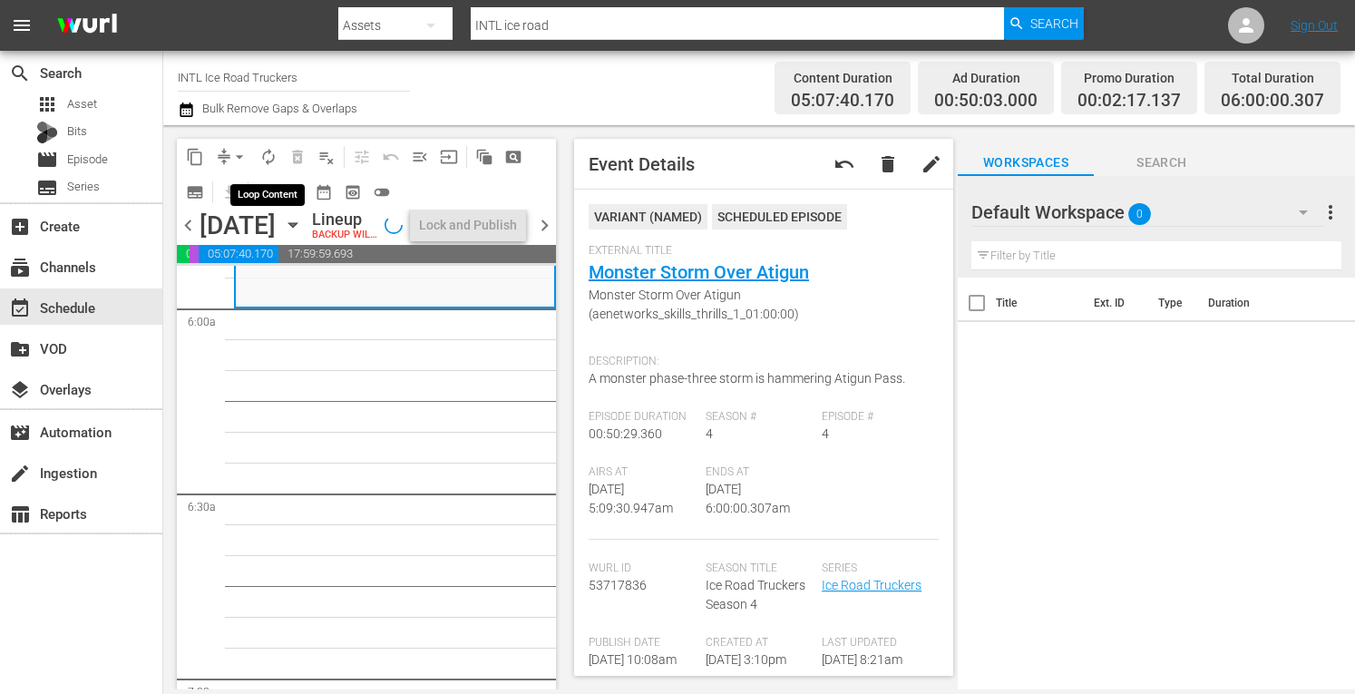
click at [265, 155] on span "autorenew_outlined" at bounding box center [268, 157] width 18 height 18
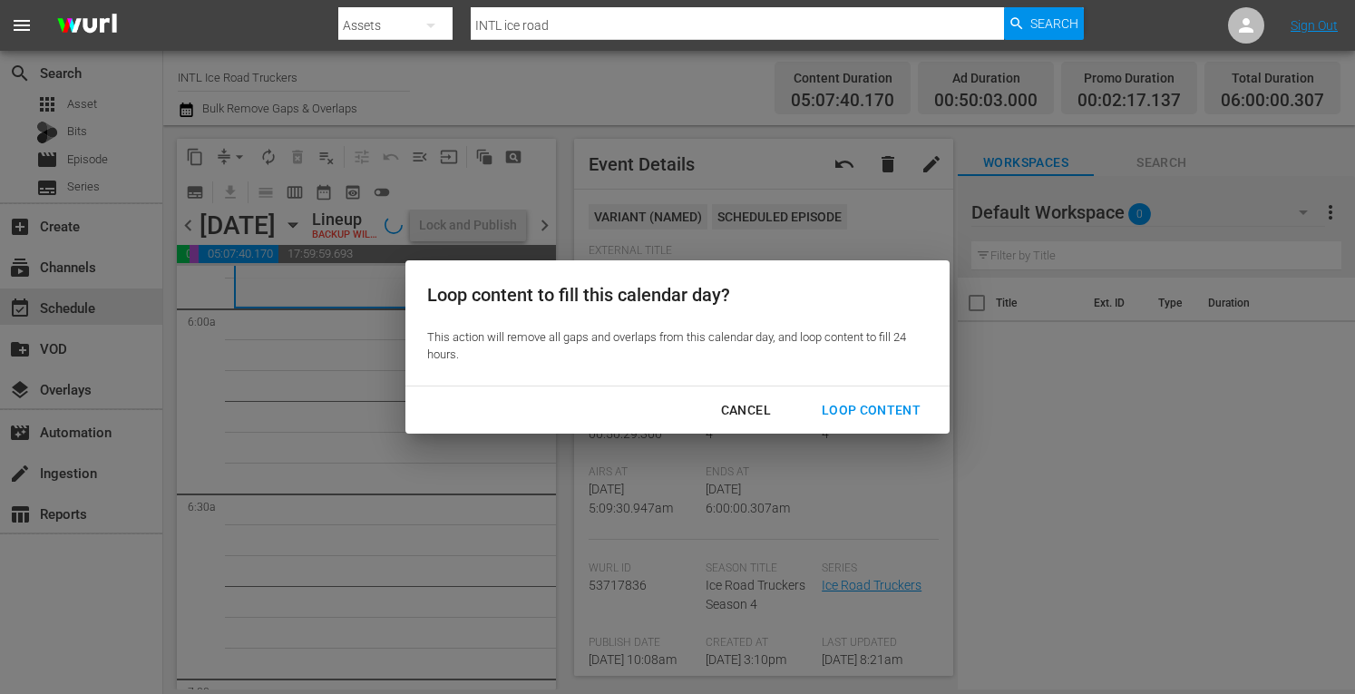
click at [853, 411] on div "Loop Content" at bounding box center [871, 410] width 128 height 23
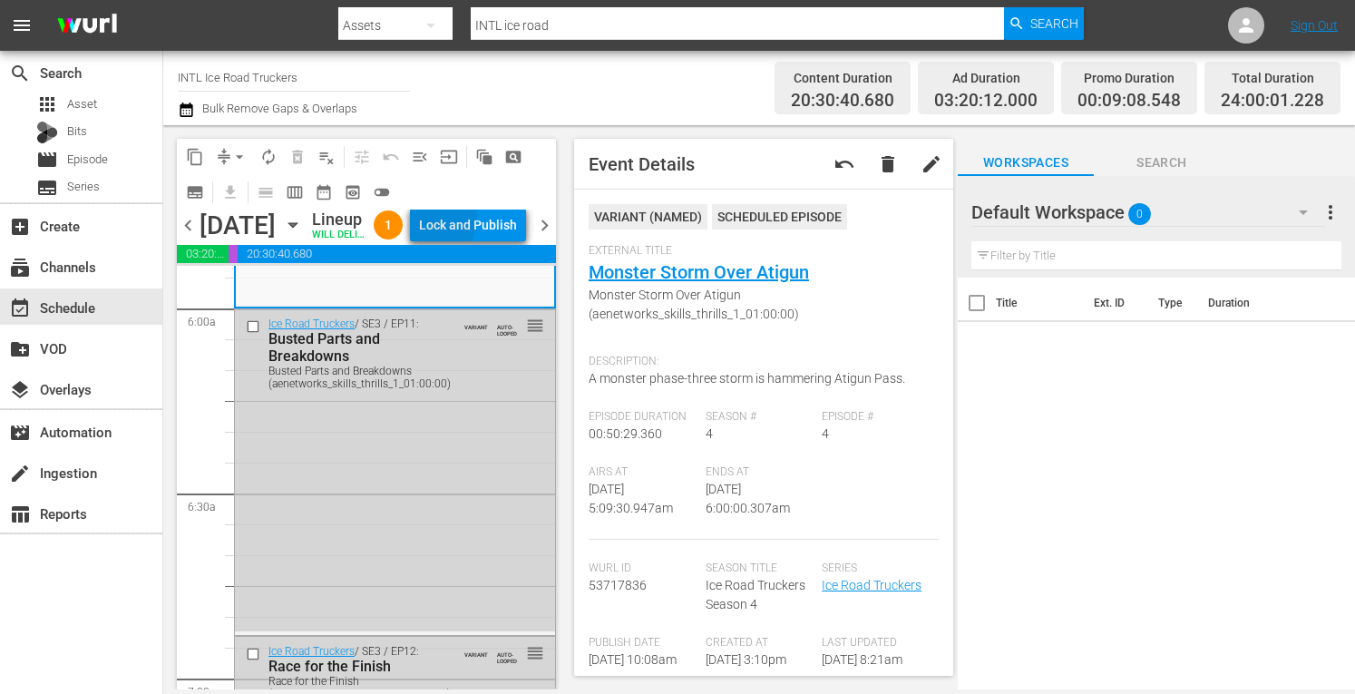
click at [464, 235] on div "Lock and Publish" at bounding box center [468, 225] width 98 height 33
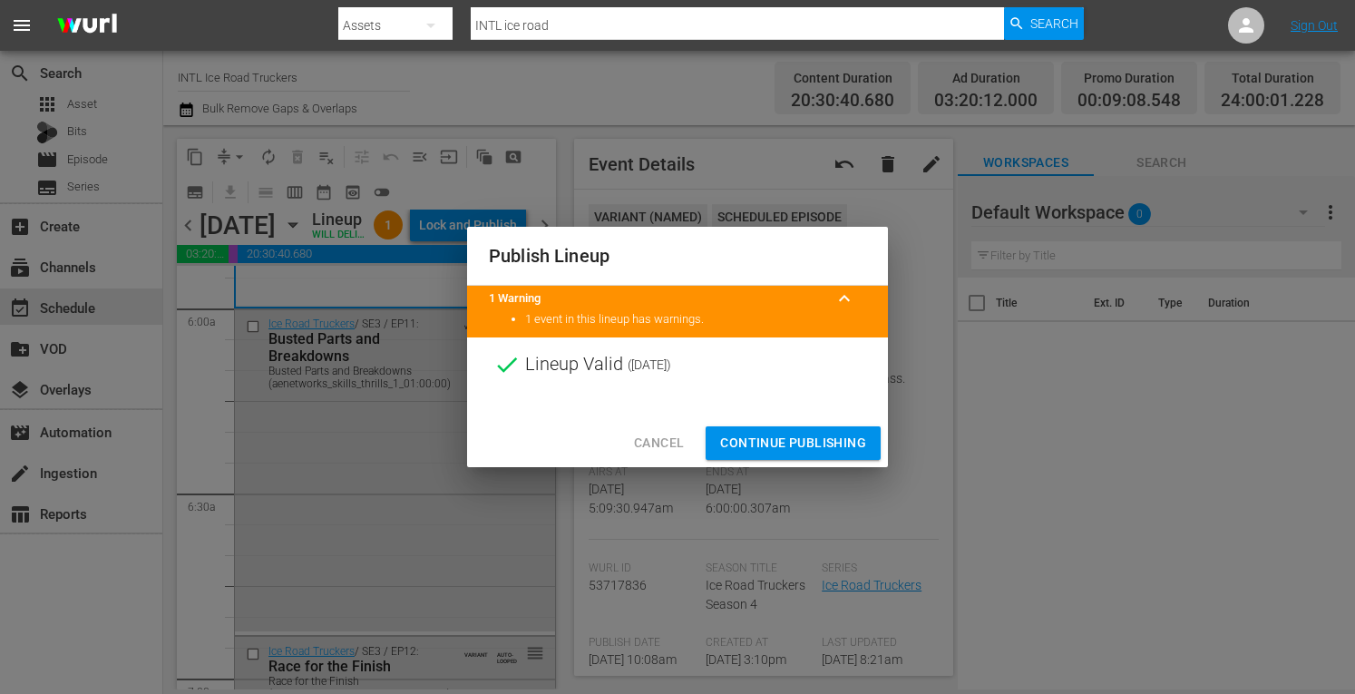
click at [738, 451] on span "Continue Publishing" at bounding box center [793, 443] width 146 height 23
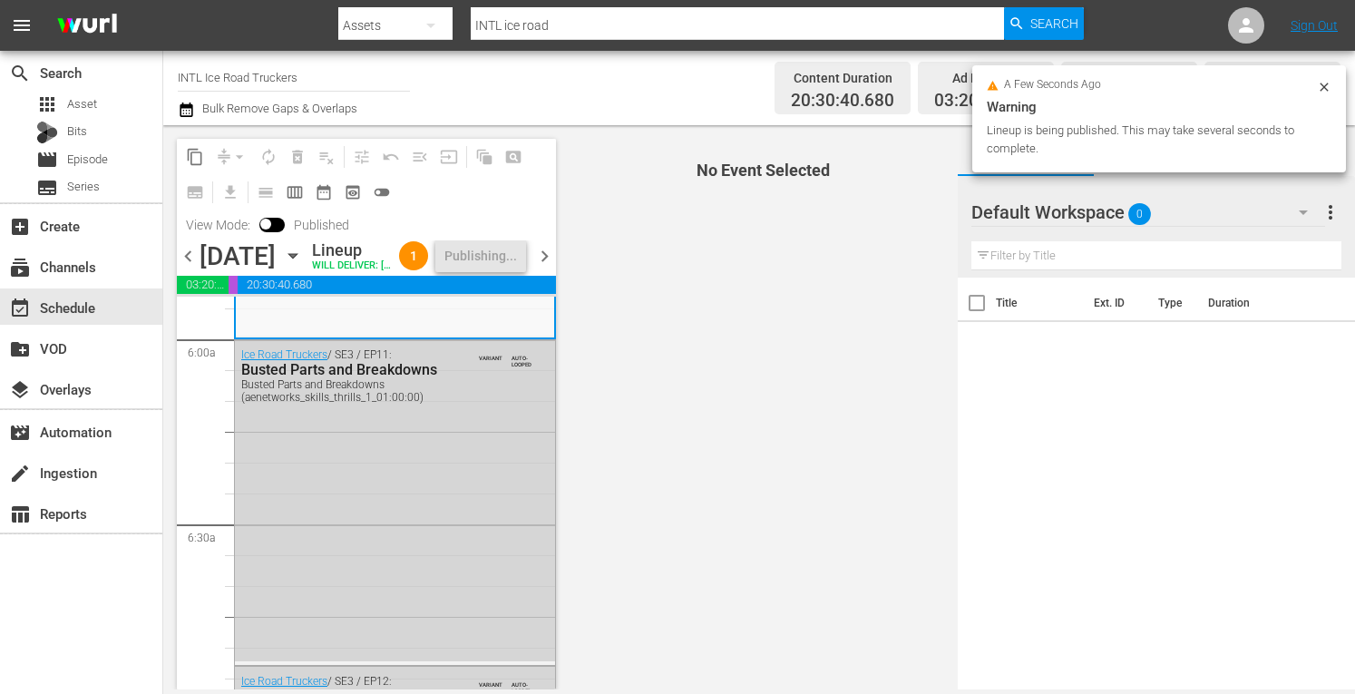
click at [542, 268] on span "chevron_right" at bounding box center [544, 256] width 23 height 23
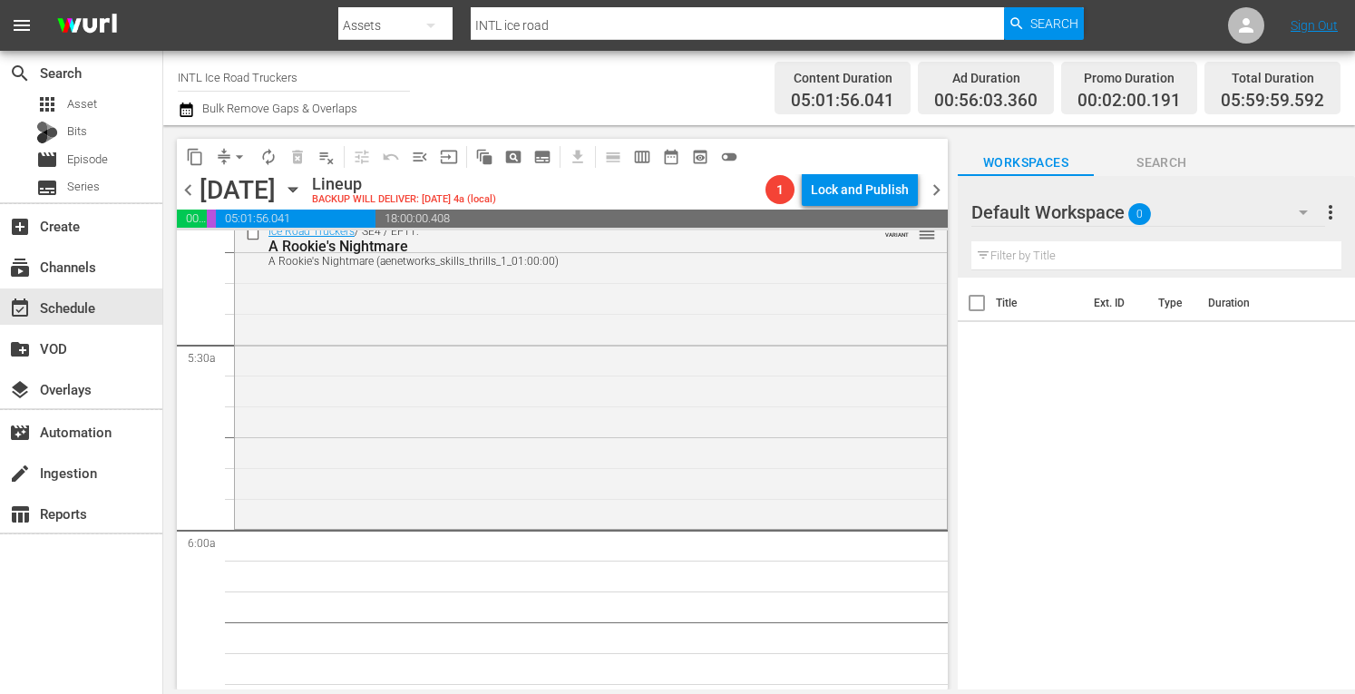
scroll to position [1922, 0]
click at [361, 440] on div "Ice Road Truckers / SE4 / EP11: A Rookie's Nightmare A Rookie's Nightmare (aene…" at bounding box center [591, 370] width 712 height 309
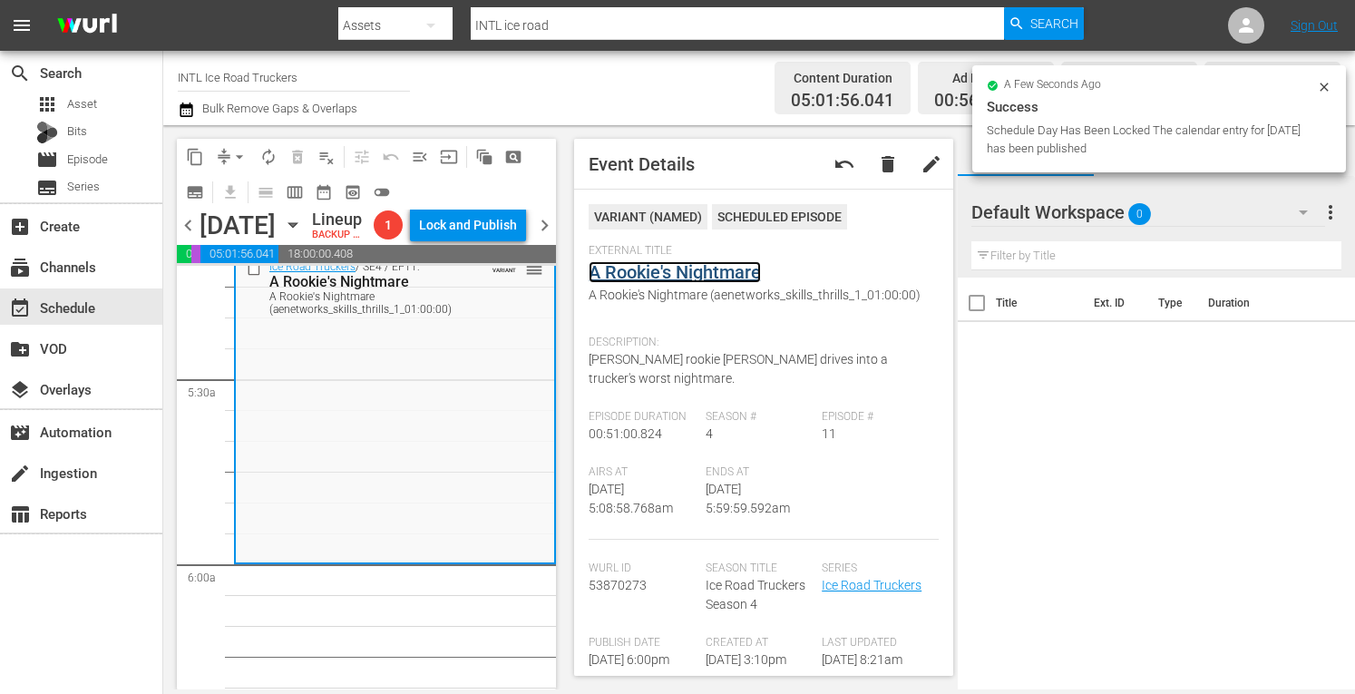
click at [679, 271] on link "A Rookie's Nightmare" at bounding box center [675, 272] width 172 height 22
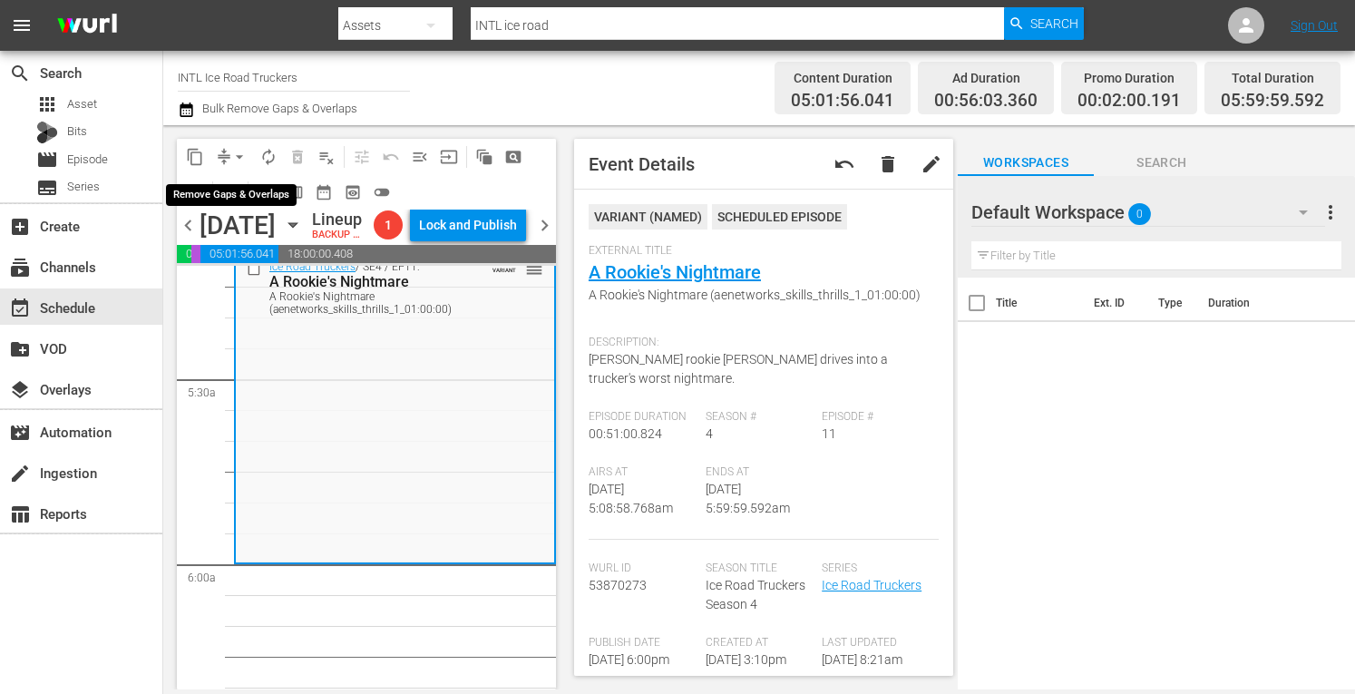
click at [238, 162] on span "arrow_drop_down" at bounding box center [239, 157] width 18 height 18
click at [210, 190] on li "Align to Midnight" at bounding box center [240, 194] width 150 height 30
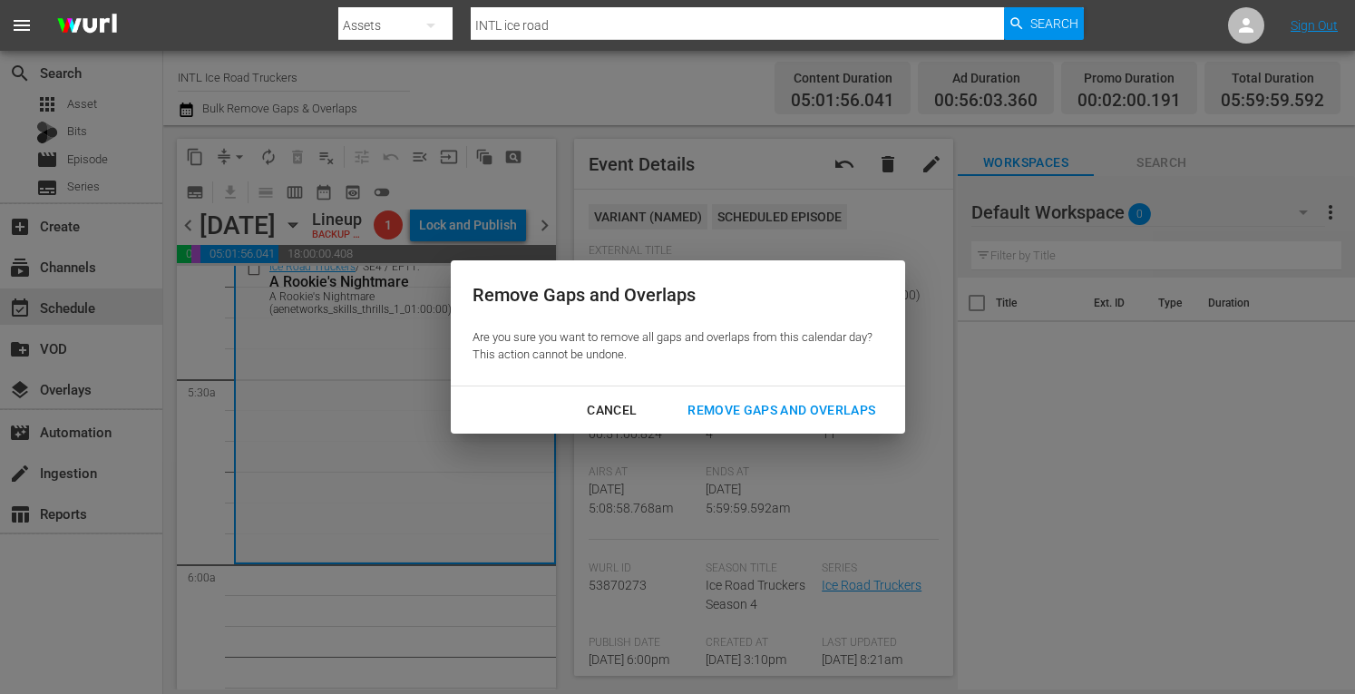
click at [729, 415] on div "Remove Gaps and Overlaps" at bounding box center [781, 410] width 217 height 23
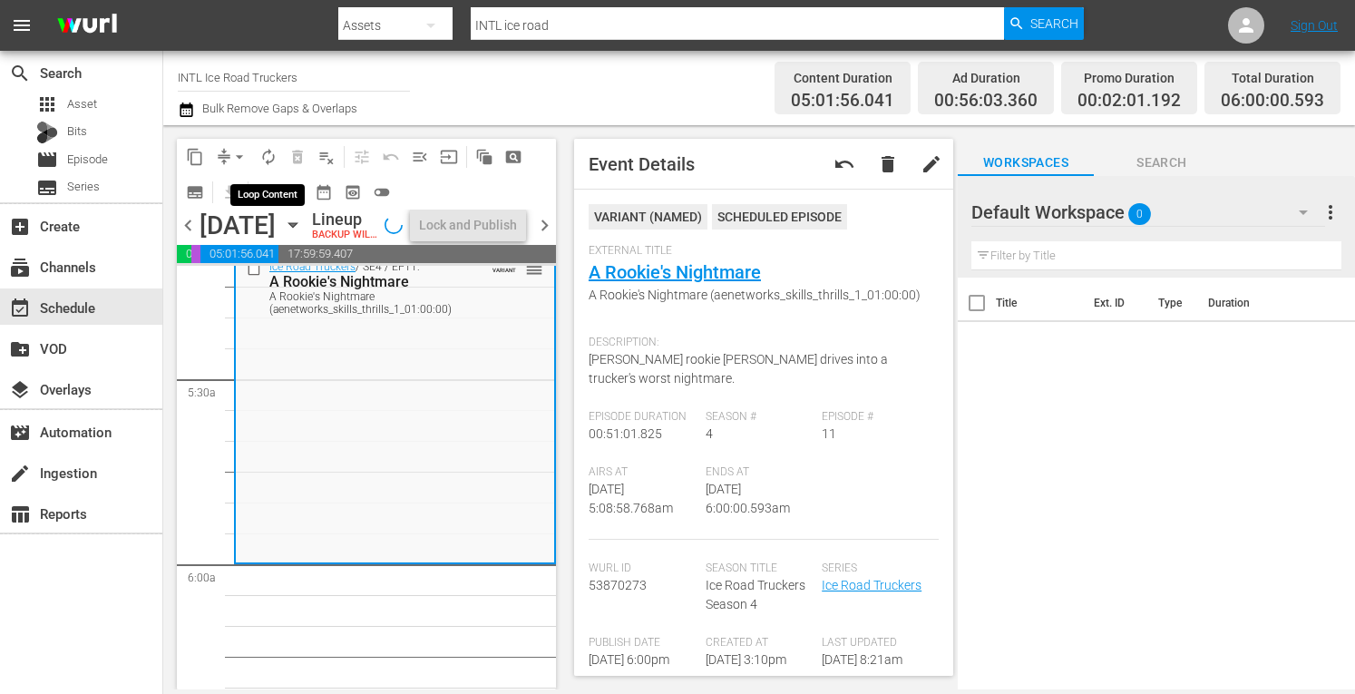
click at [269, 152] on span "autorenew_outlined" at bounding box center [268, 157] width 18 height 18
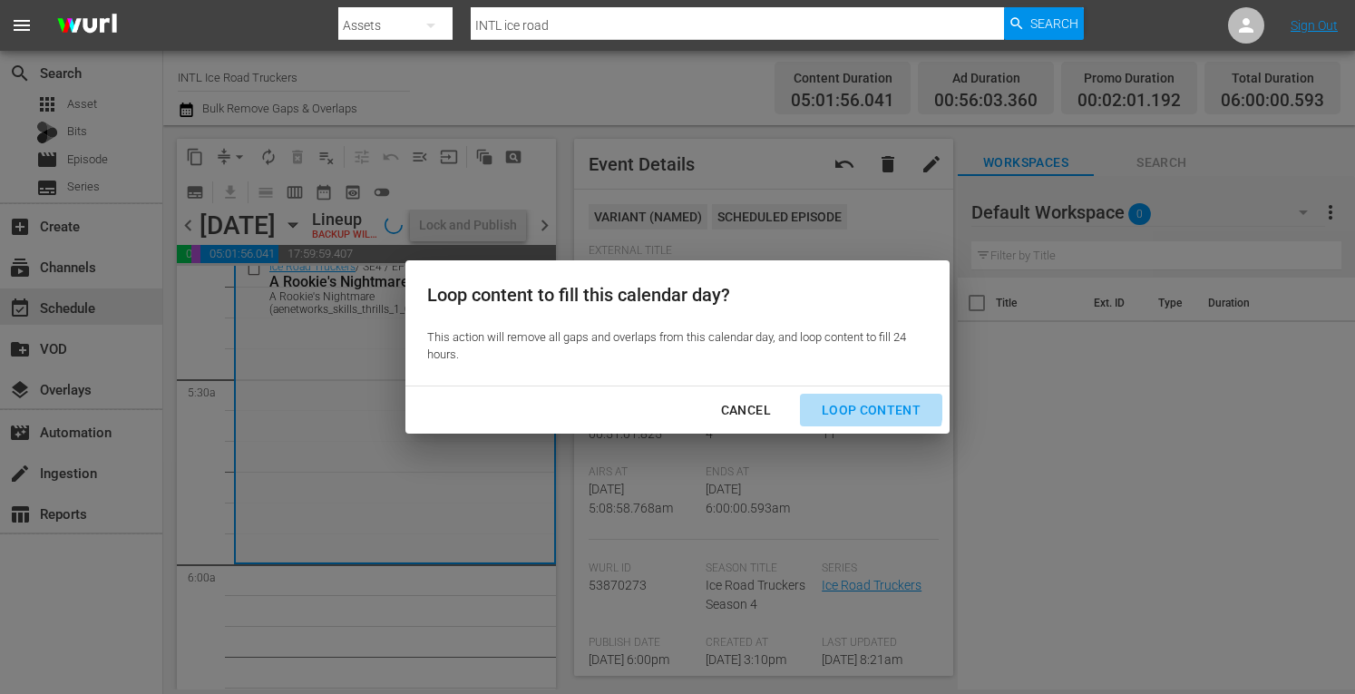
click at [859, 407] on div "Loop Content" at bounding box center [871, 410] width 128 height 23
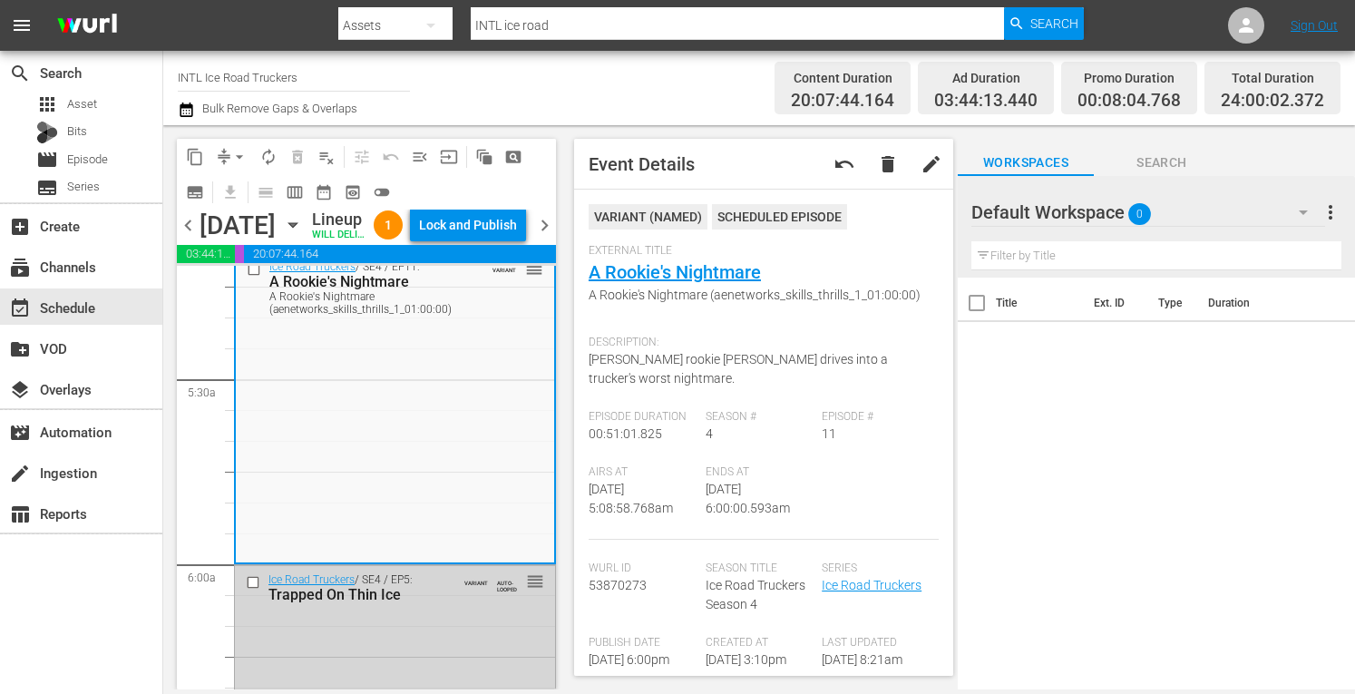
click at [481, 229] on div "Lock and Publish" at bounding box center [468, 225] width 98 height 33
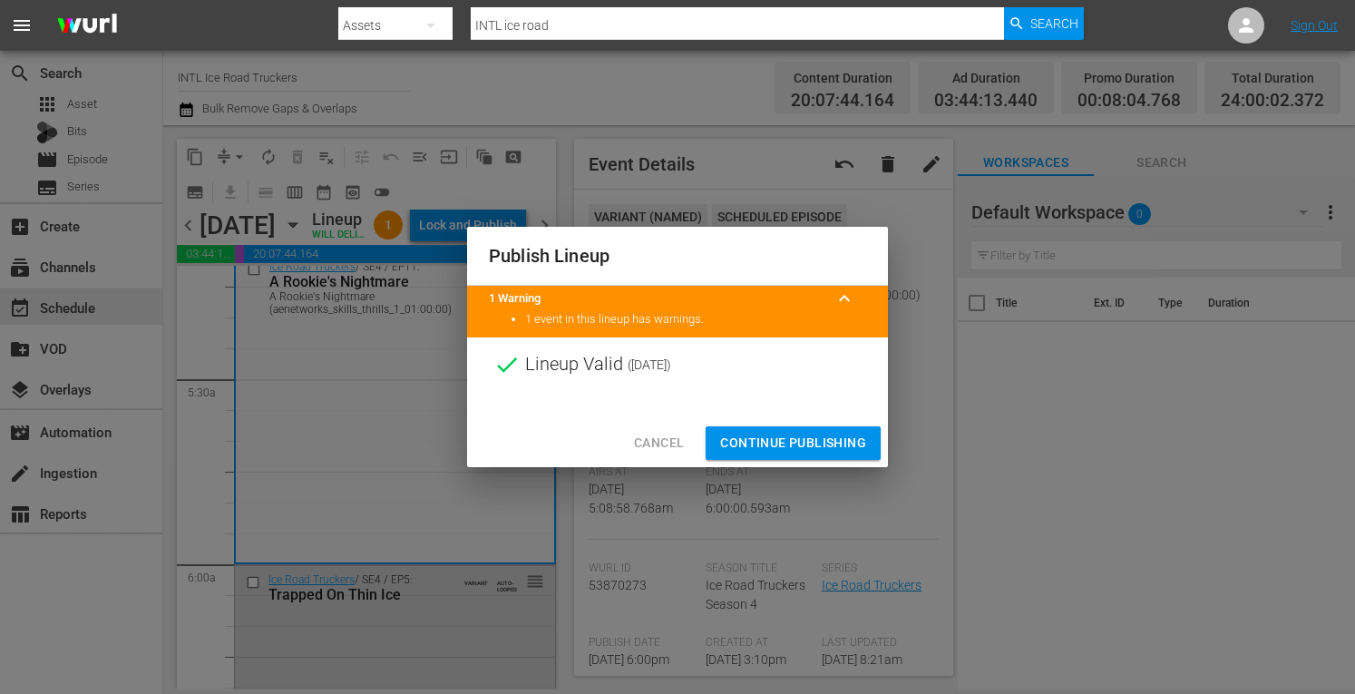
click at [766, 442] on span "Continue Publishing" at bounding box center [793, 443] width 146 height 23
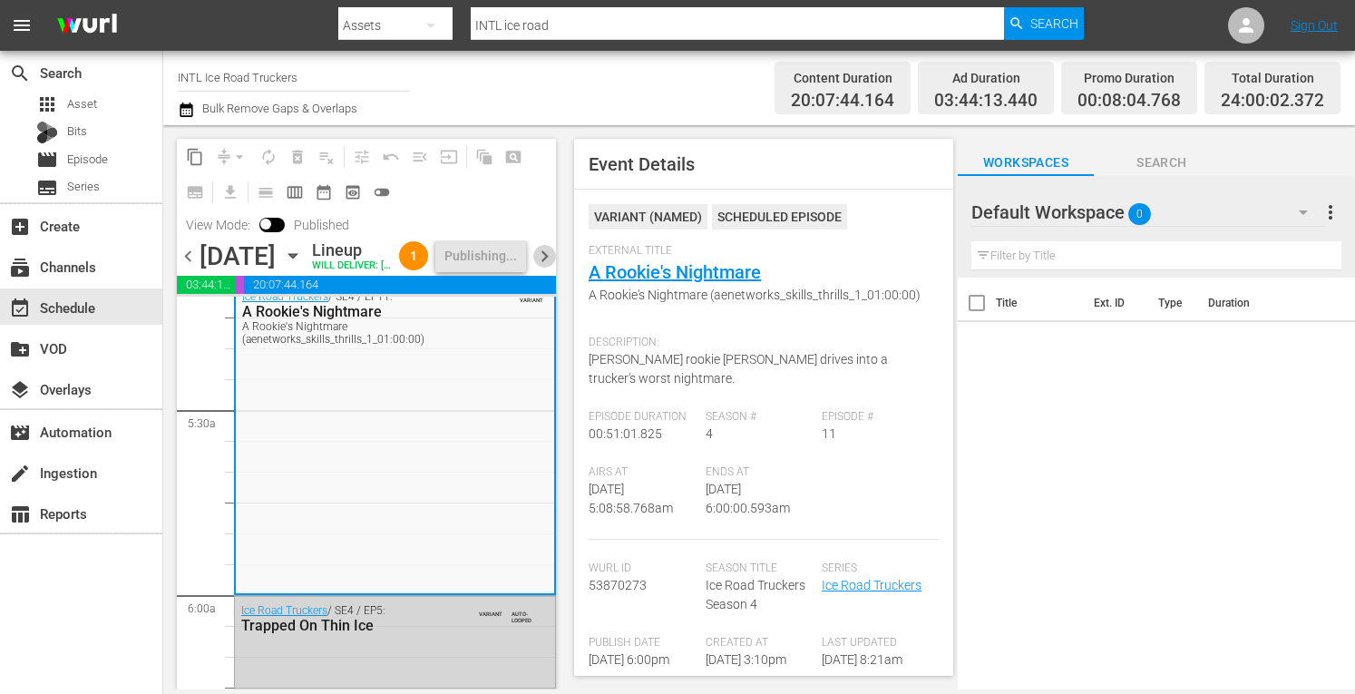
click at [543, 264] on span "chevron_right" at bounding box center [544, 256] width 23 height 23
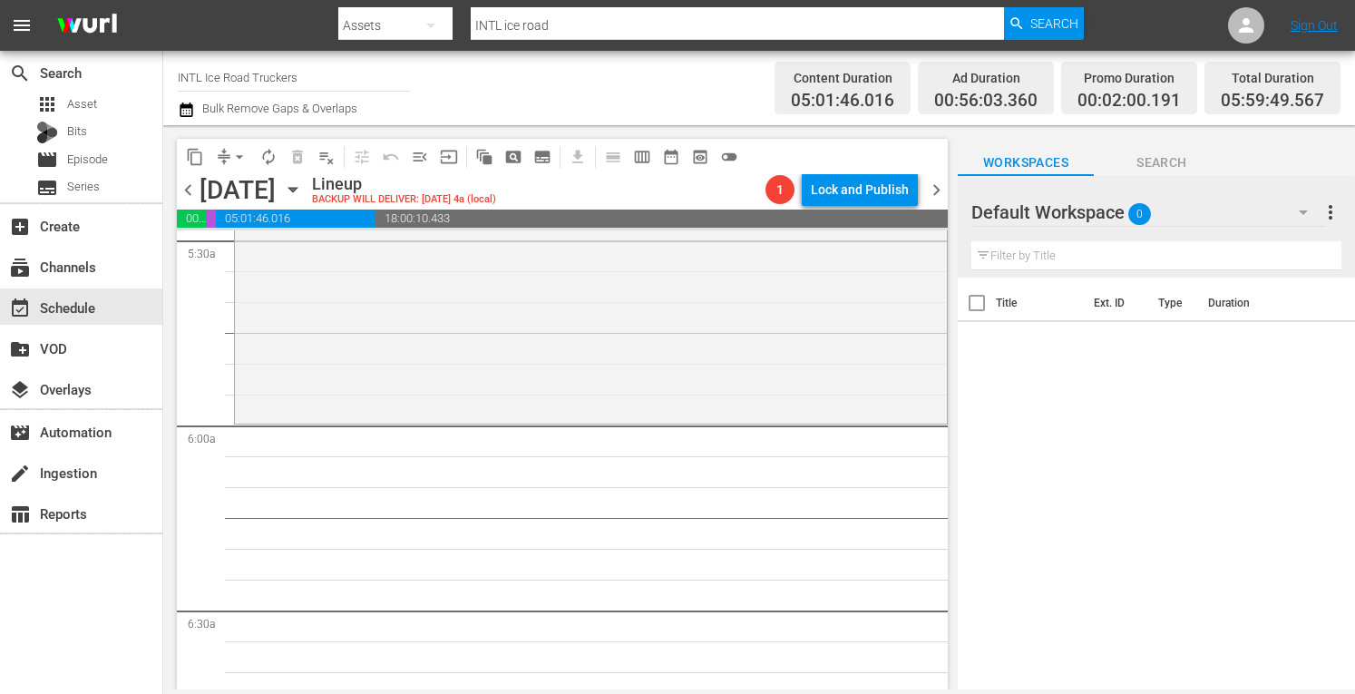
scroll to position [2039, 0]
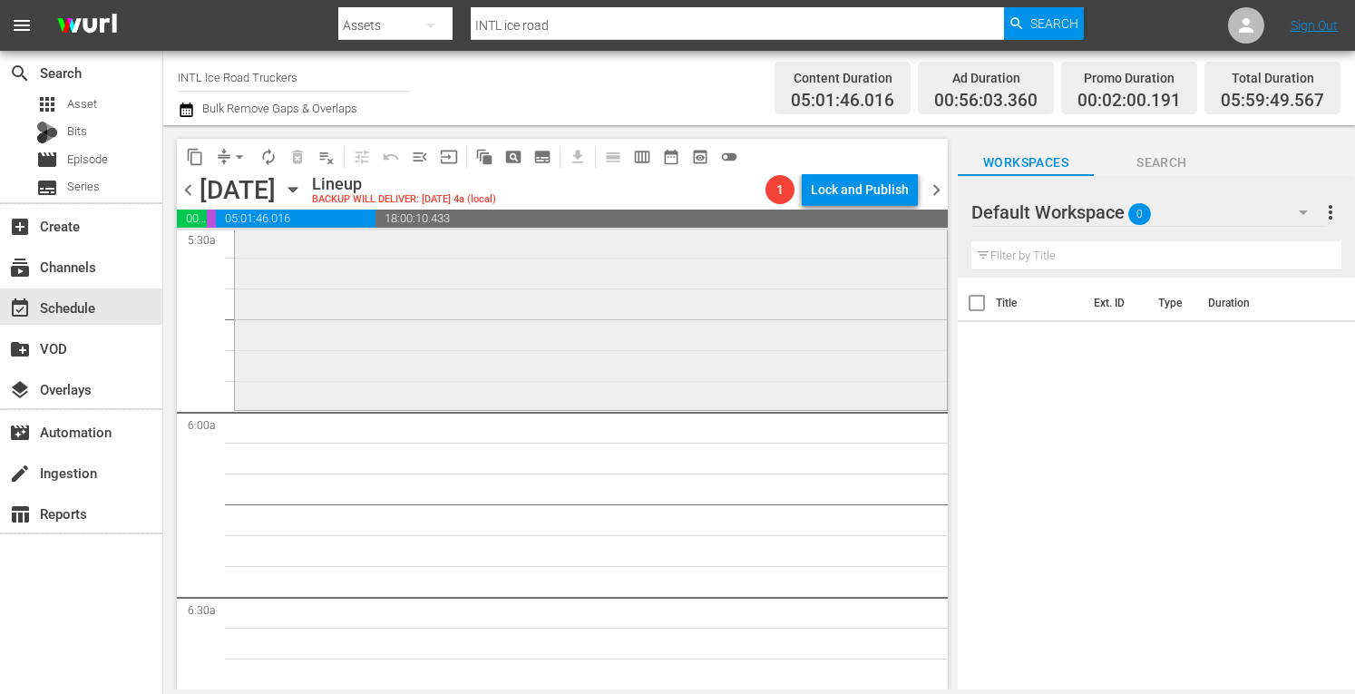
click at [339, 364] on div "Ice Road Truckers / SE5 / EP2: Ice Road Rage Ice Road Rage (aenetworks_iceroadt…" at bounding box center [591, 252] width 712 height 308
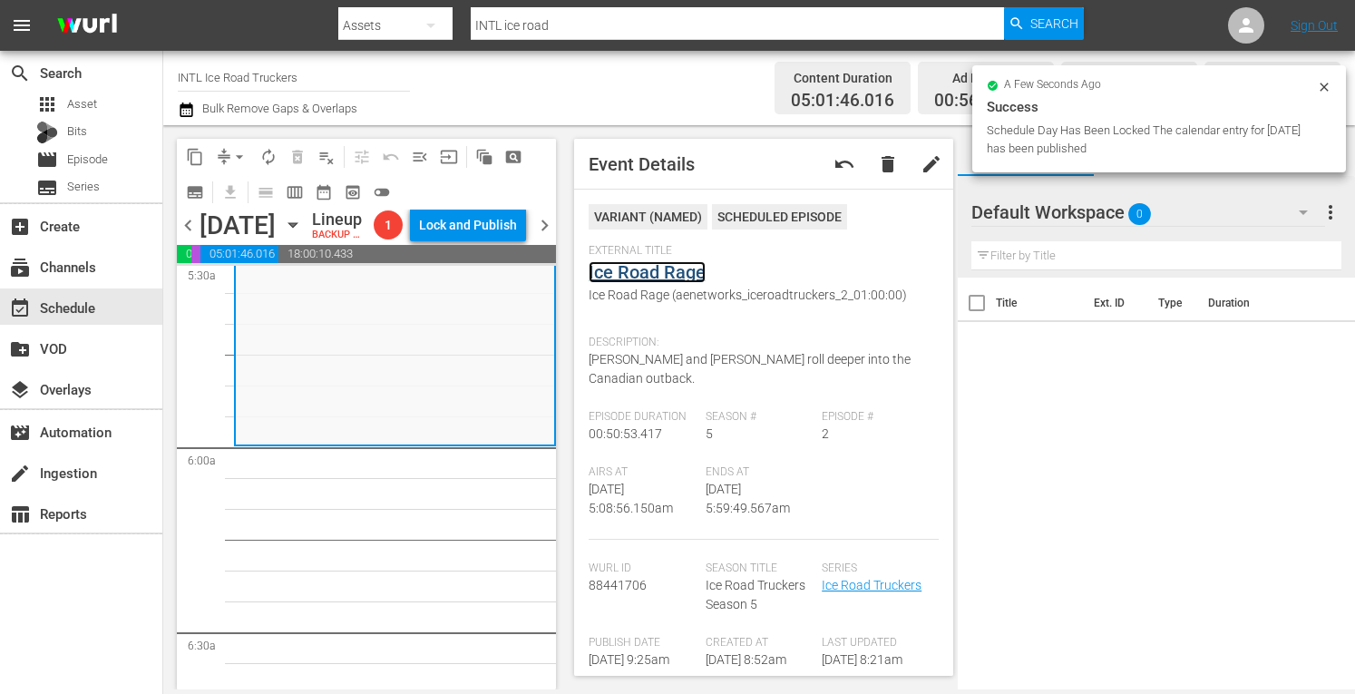
click at [621, 274] on link "Ice Road Rage" at bounding box center [647, 272] width 117 height 22
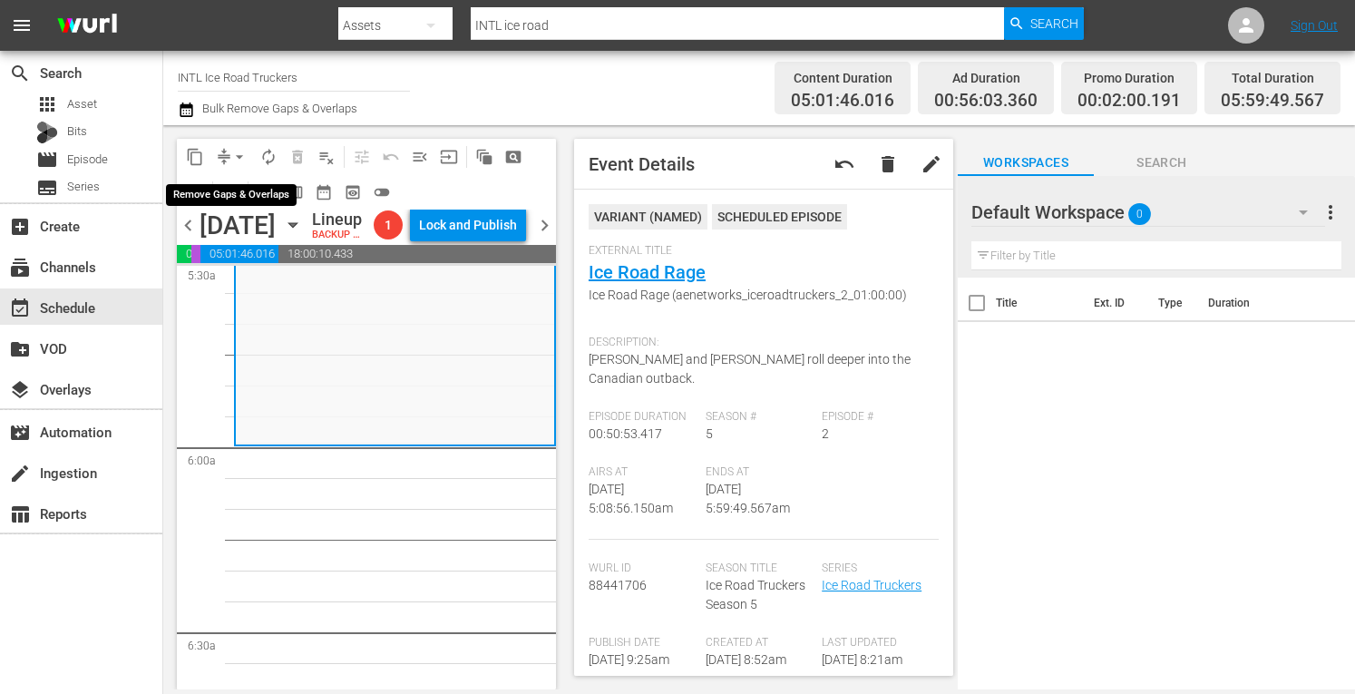
click at [240, 159] on span "arrow_drop_down" at bounding box center [239, 157] width 18 height 18
click at [220, 190] on li "Align to Midnight" at bounding box center [240, 194] width 150 height 30
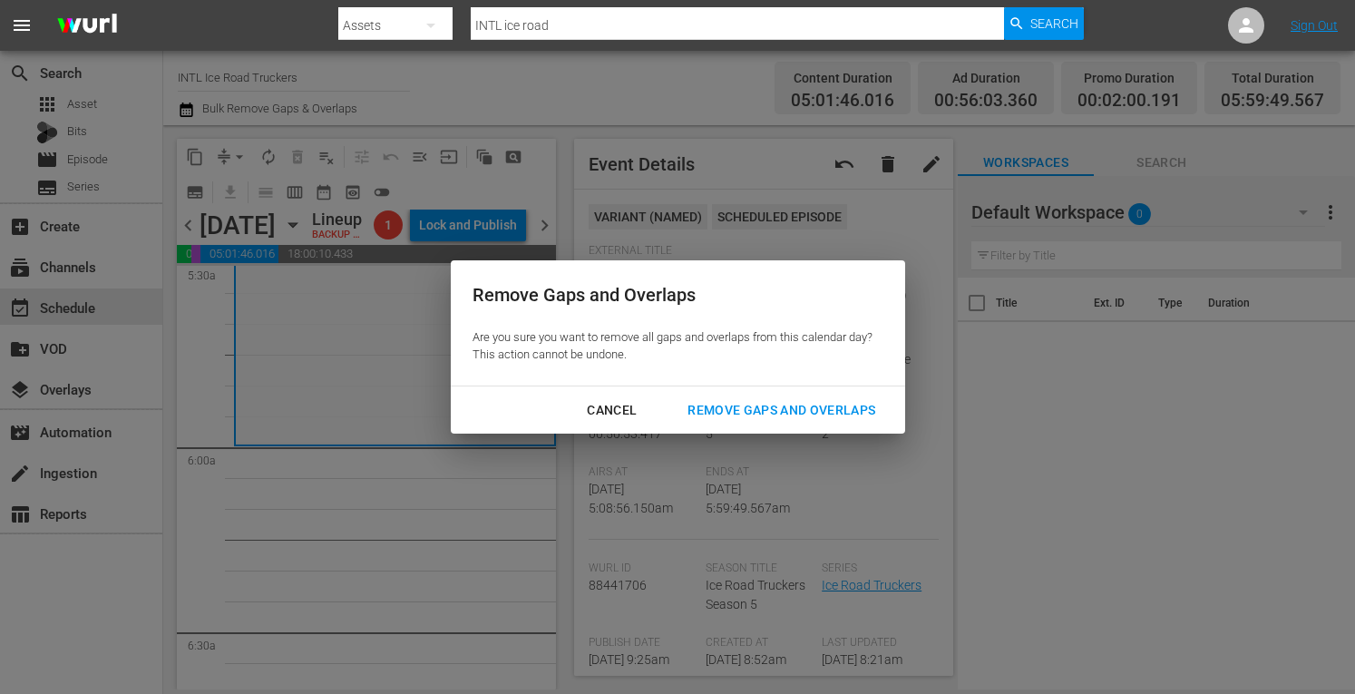
click at [773, 416] on div "Remove Gaps and Overlaps" at bounding box center [781, 410] width 217 height 23
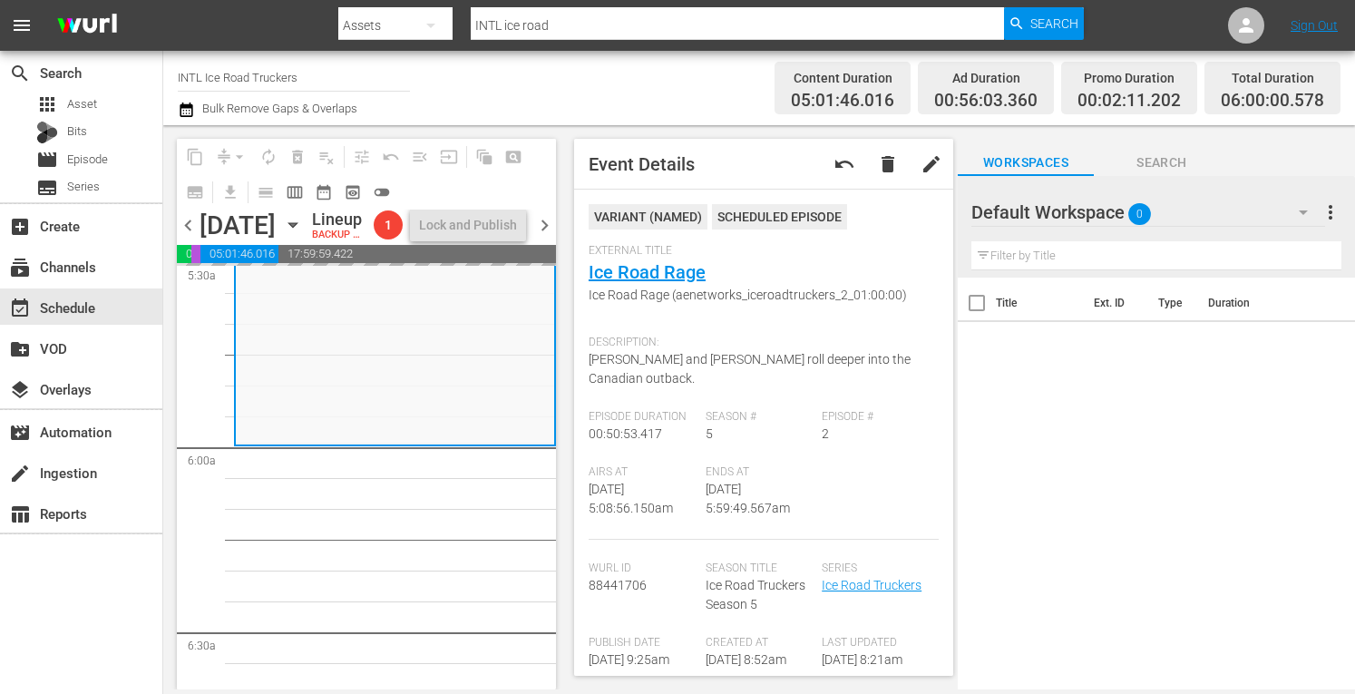
scroll to position [2009, 0]
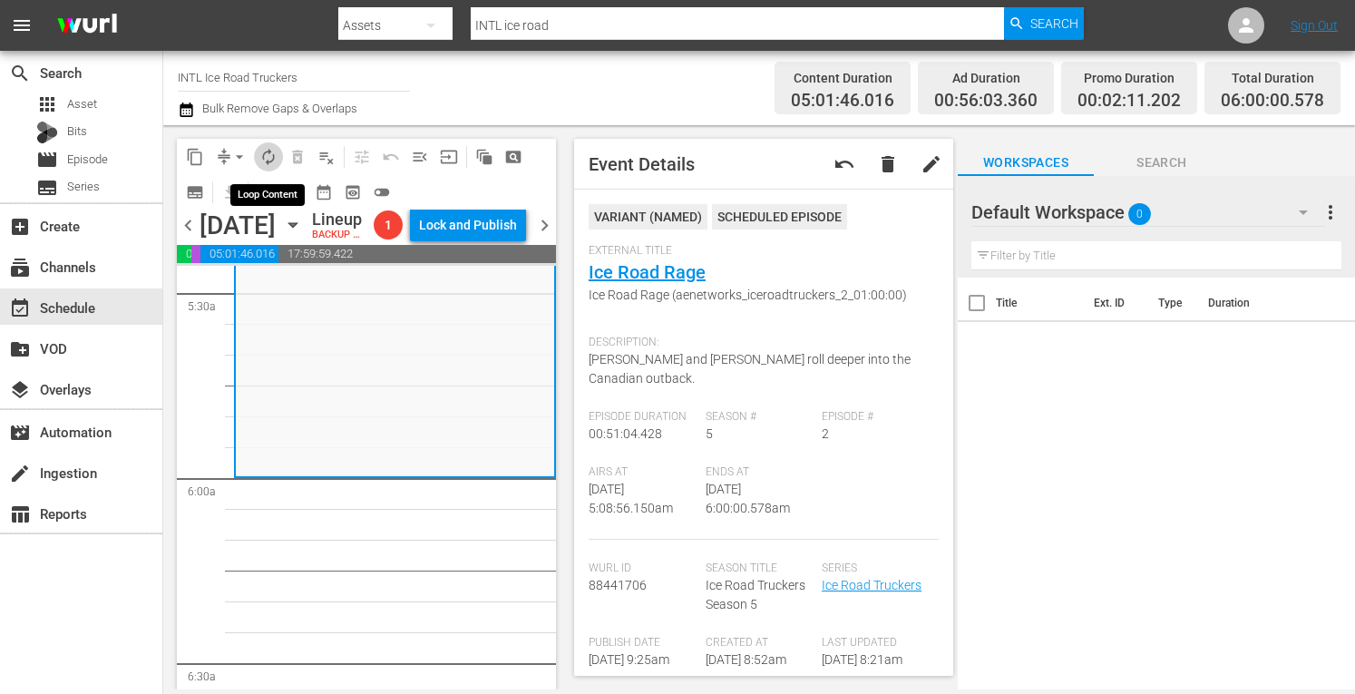
click at [265, 155] on span "autorenew_outlined" at bounding box center [268, 157] width 18 height 18
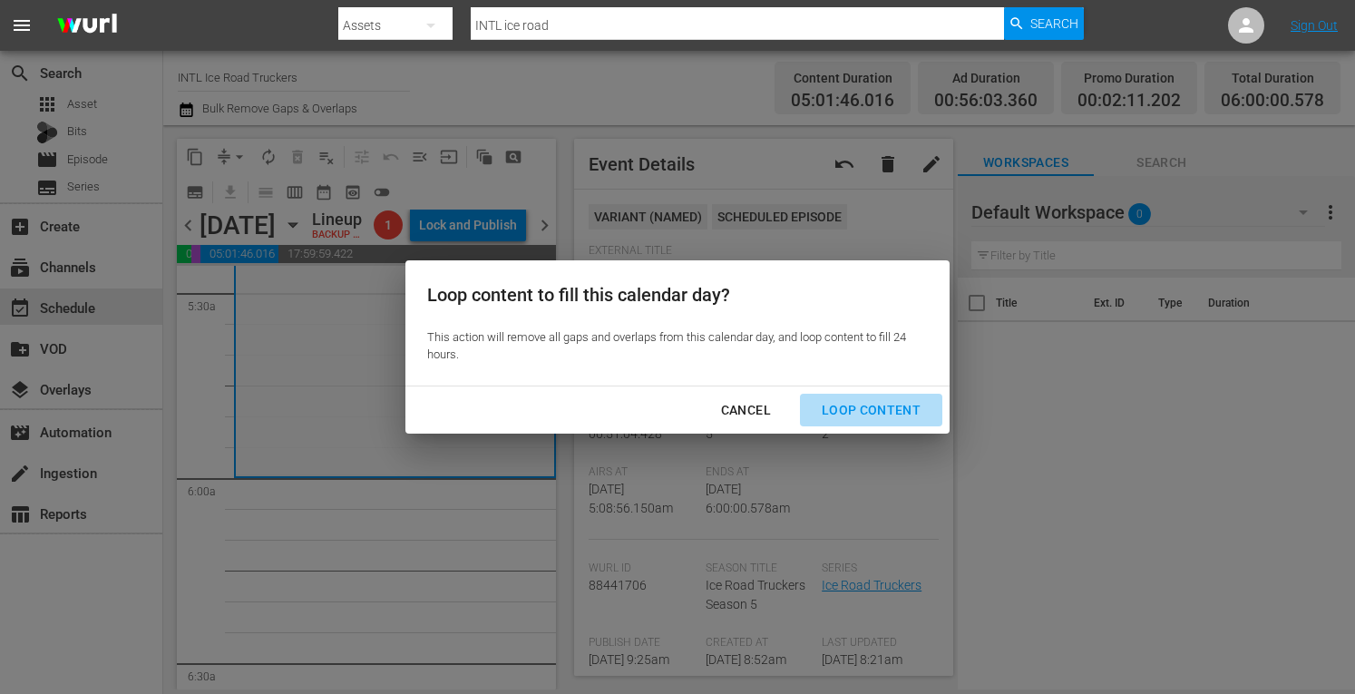
click at [891, 408] on div "Loop Content" at bounding box center [871, 410] width 128 height 23
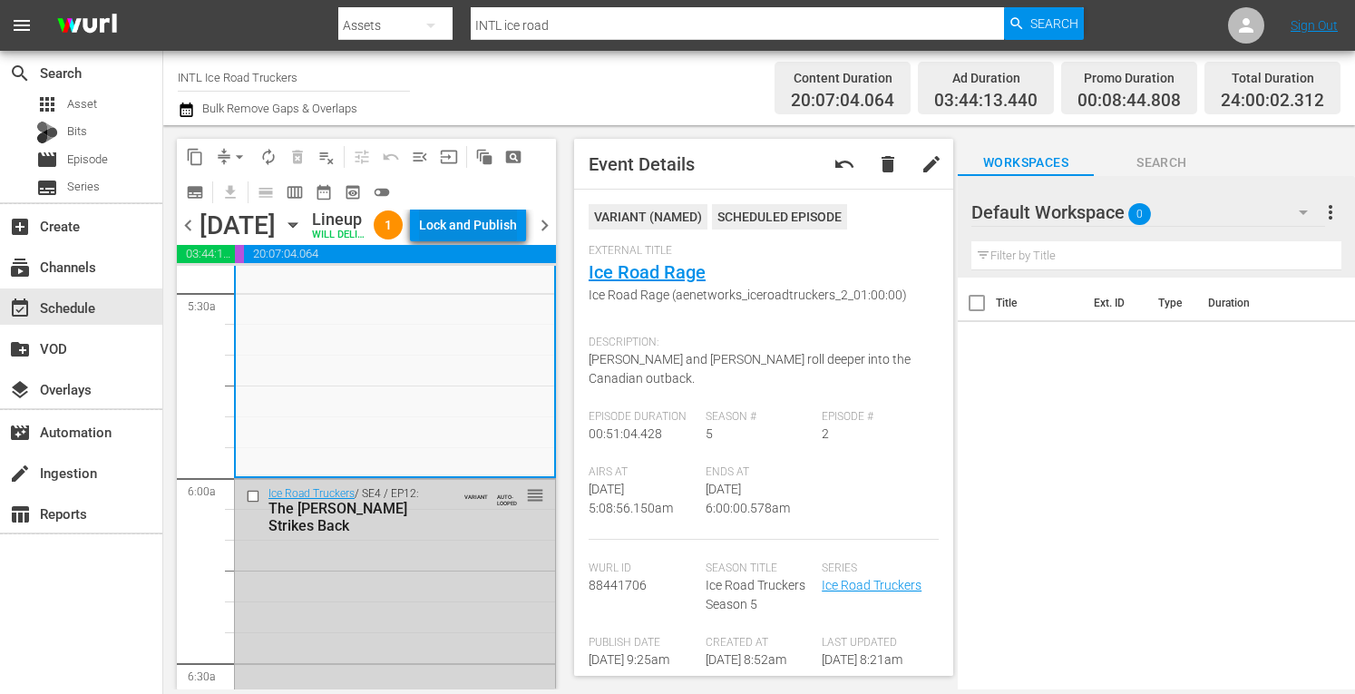
click at [474, 223] on div "Lock and Publish" at bounding box center [468, 225] width 98 height 33
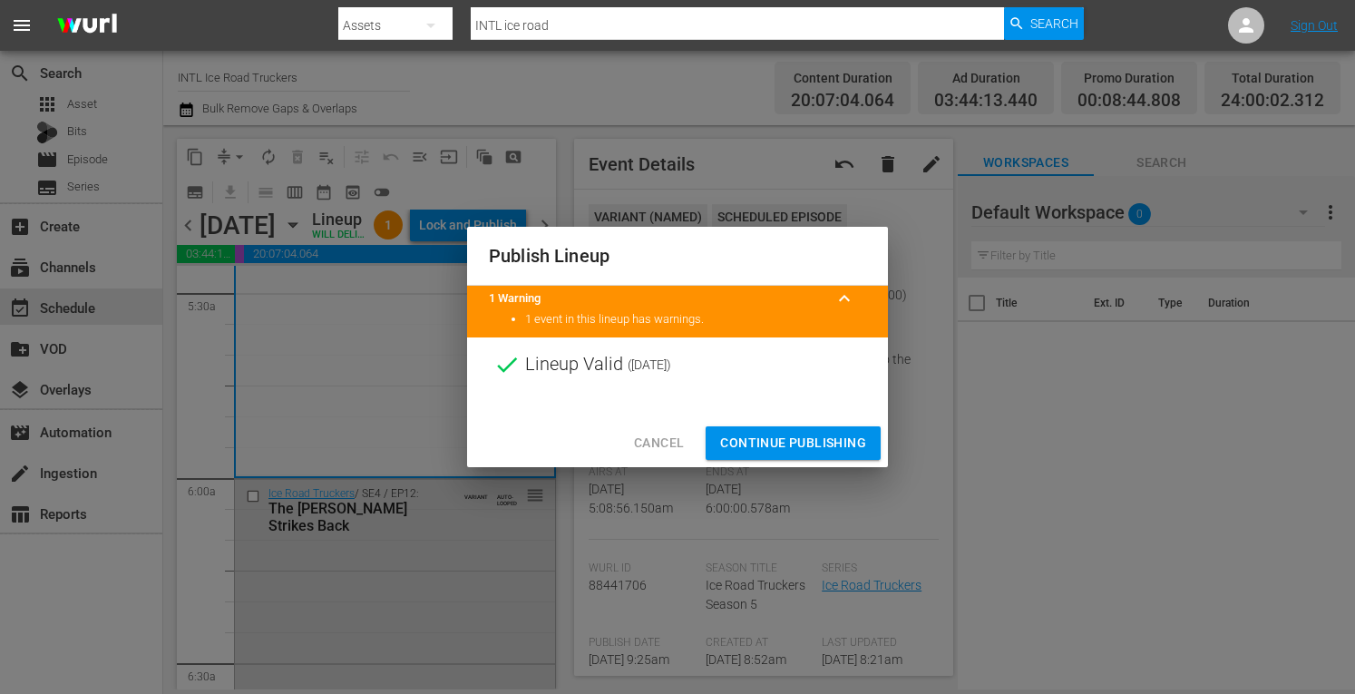
click at [737, 447] on span "Continue Publishing" at bounding box center [793, 443] width 146 height 23
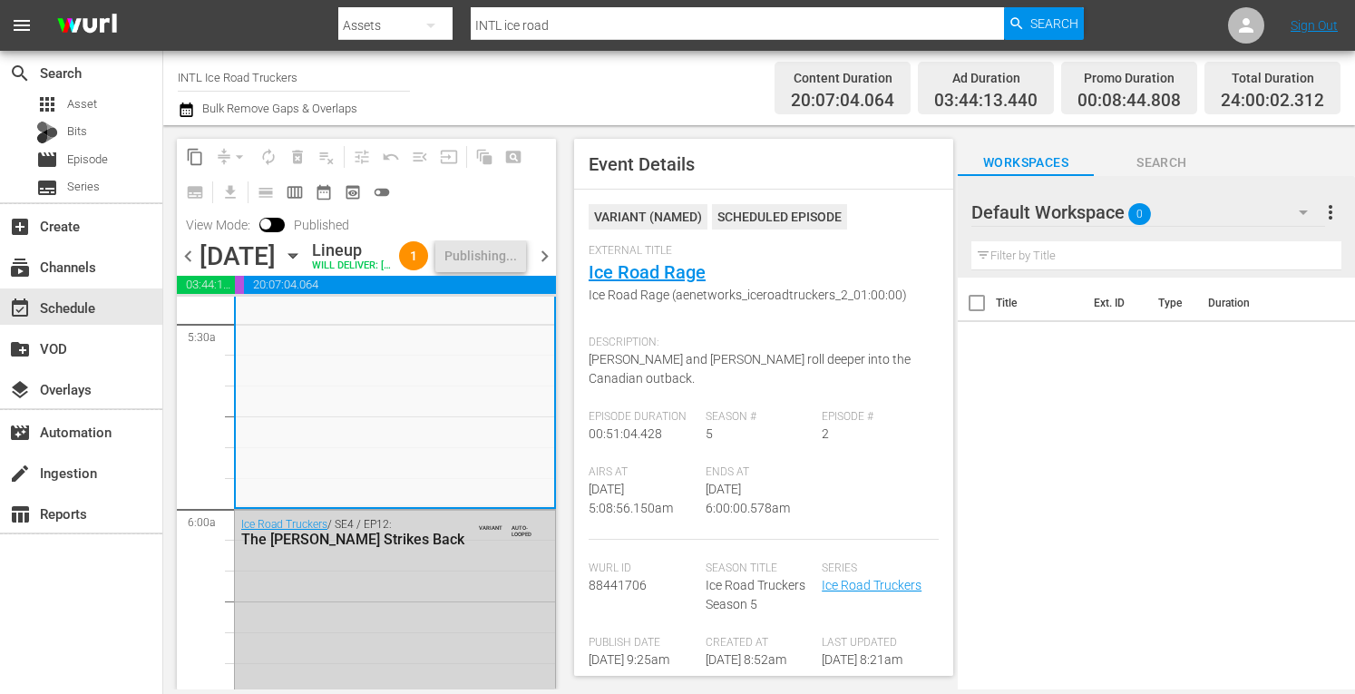
click at [539, 267] on span "chevron_right" at bounding box center [544, 256] width 23 height 23
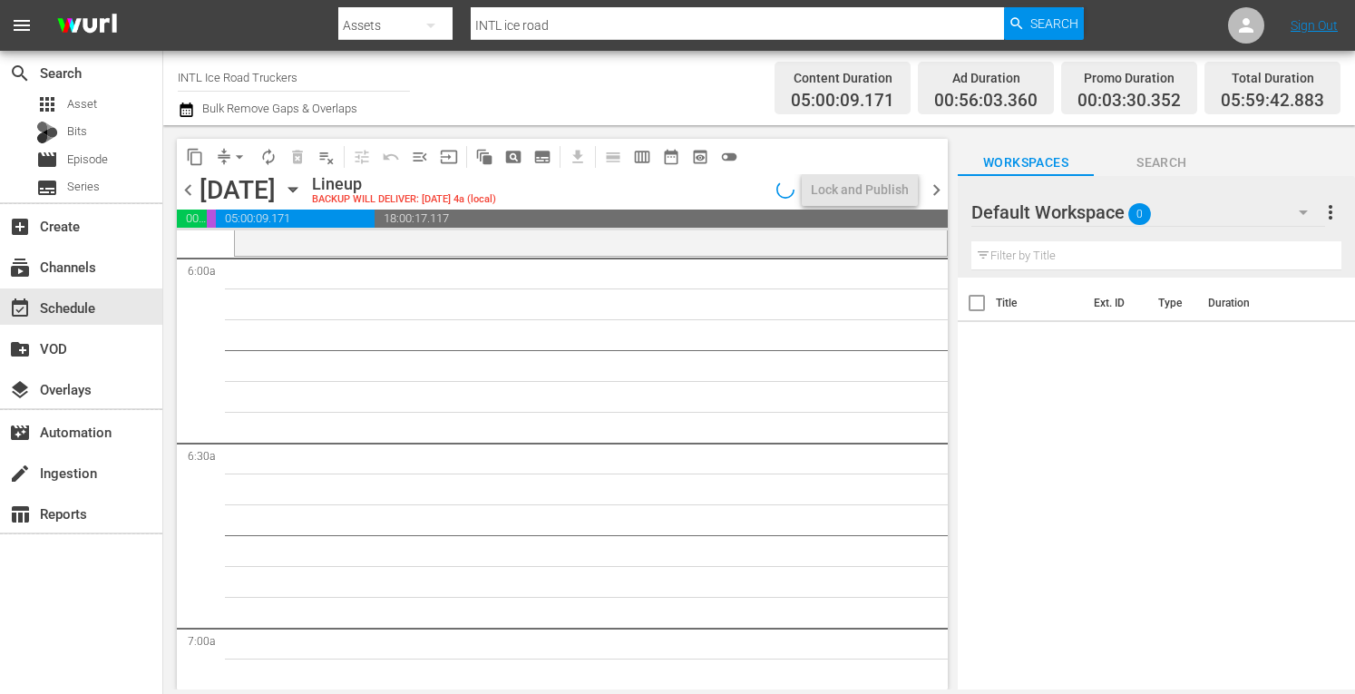
scroll to position [2070, 0]
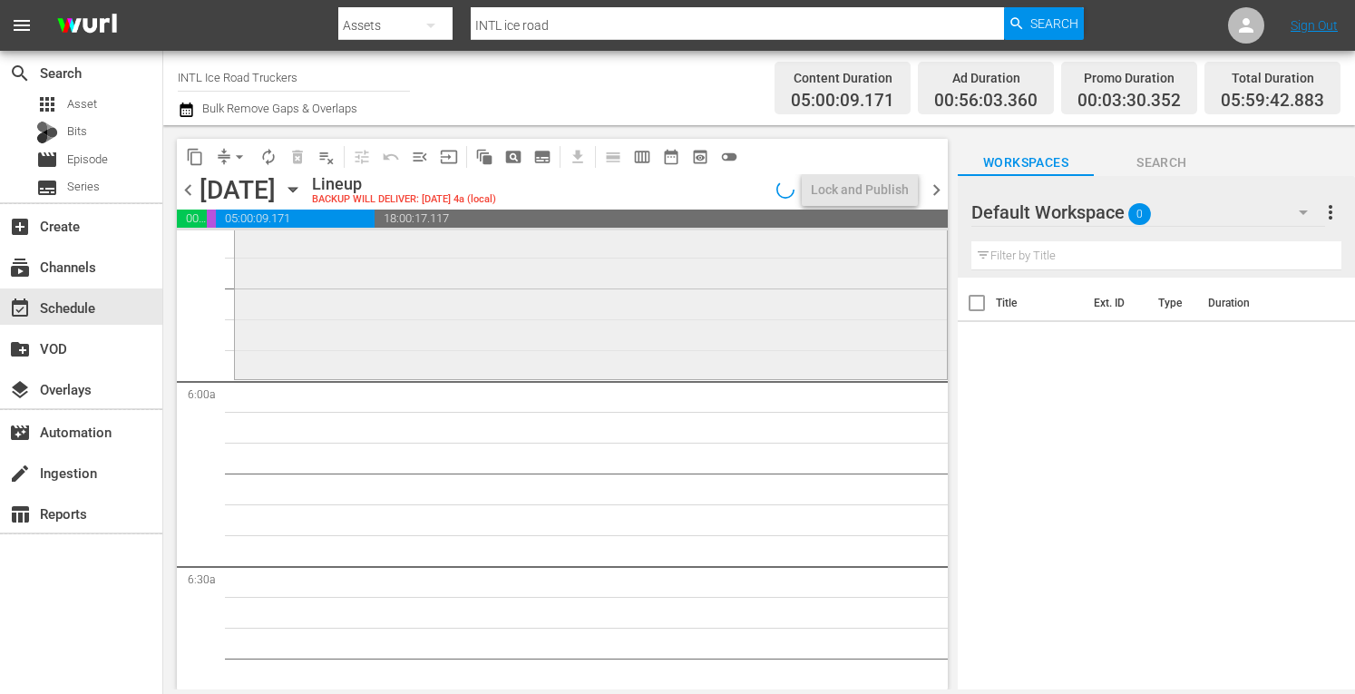
click at [460, 324] on div "Ice Road Truckers / SE5 / EP9: Road to Nowhere VARIANT reorder" at bounding box center [591, 219] width 712 height 311
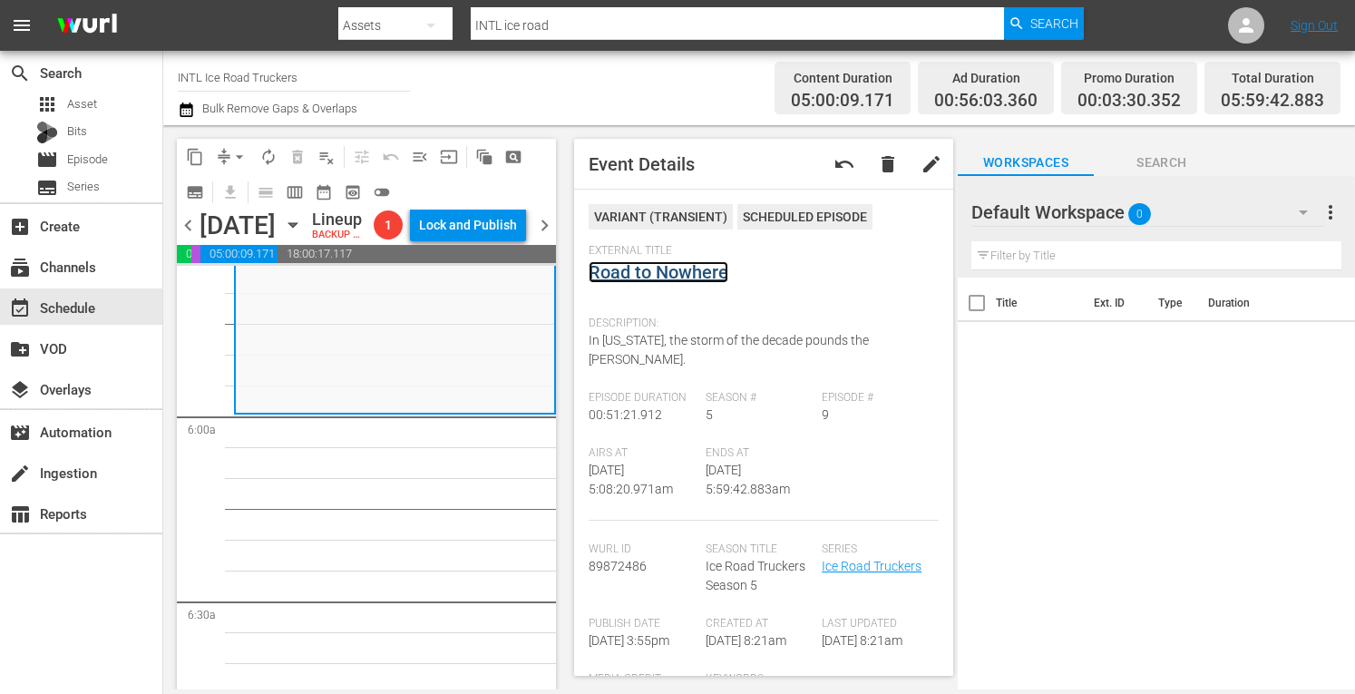
click at [651, 277] on link "Road to Nowhere" at bounding box center [659, 272] width 140 height 22
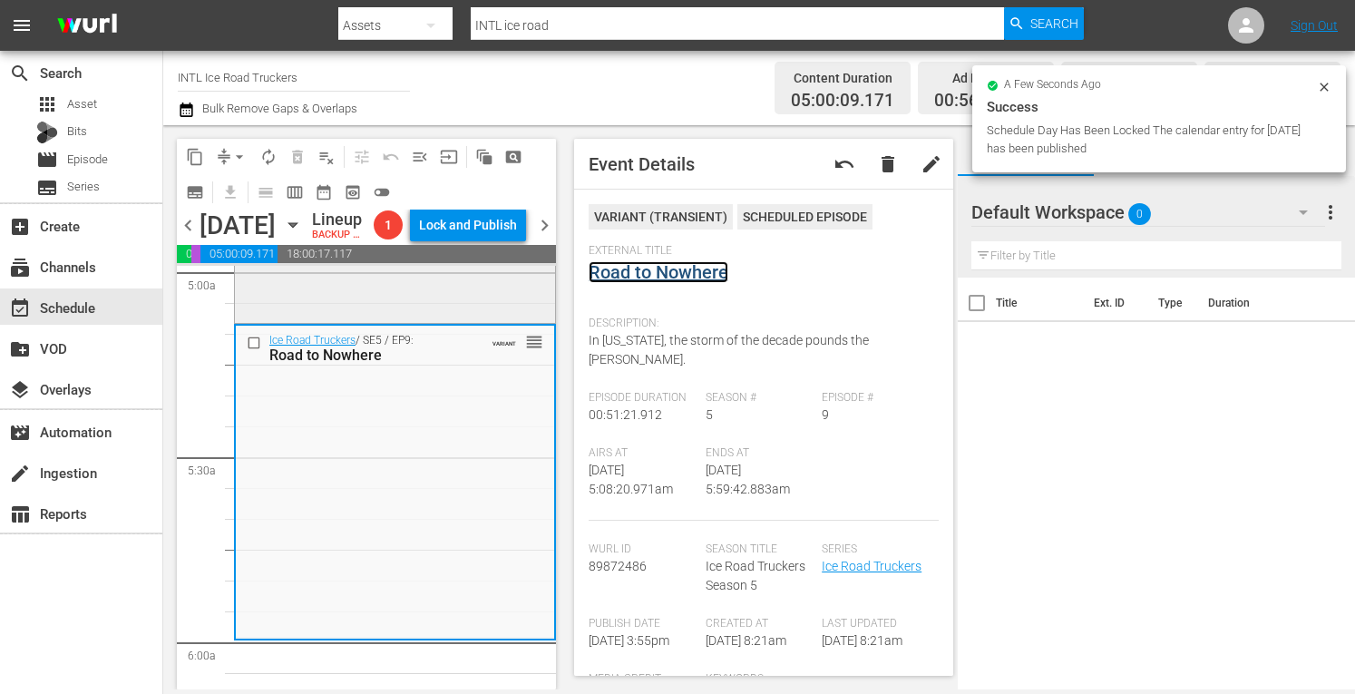
scroll to position [1844, 0]
click at [350, 311] on div "Ice Road Truckers / SE5 / EP8: Meltdown! VARIANT reorder" at bounding box center [395, 164] width 320 height 312
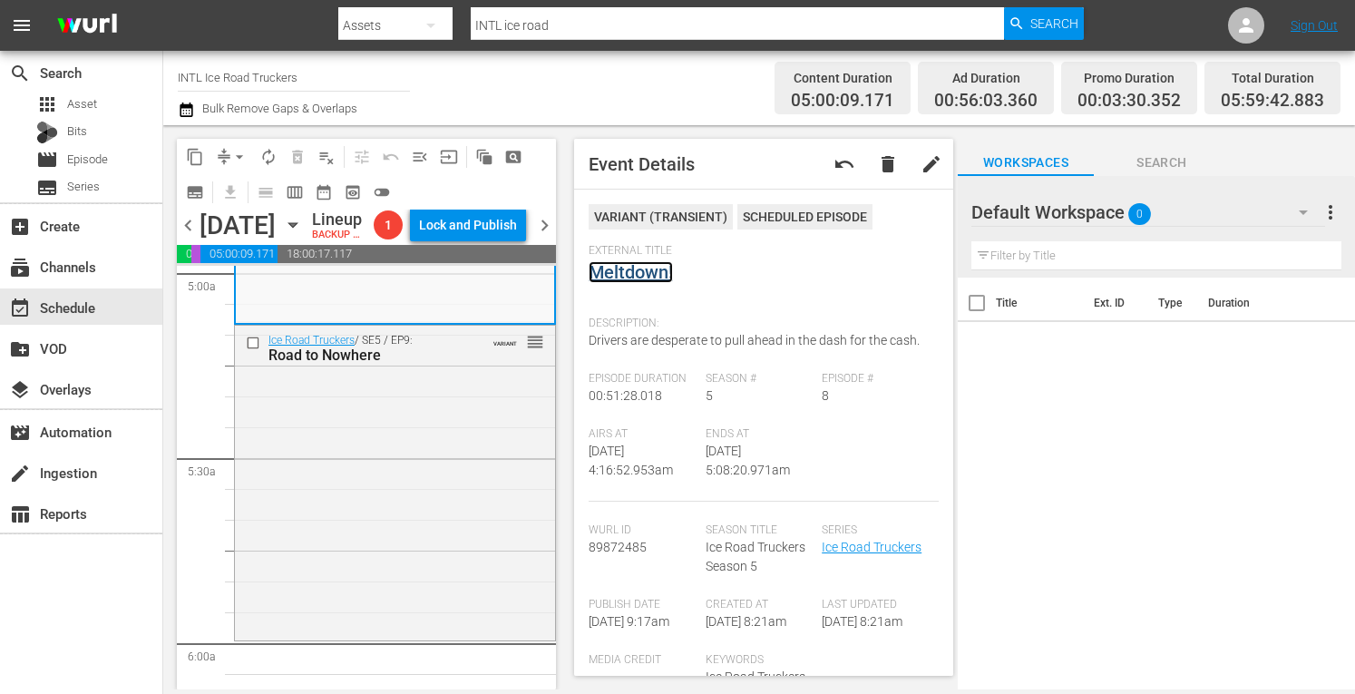
click at [633, 270] on link "Meltdown!" at bounding box center [631, 272] width 84 height 22
click at [367, 492] on div "Ice Road Truckers / SE5 / EP9: Road to Nowhere VARIANT reorder" at bounding box center [395, 481] width 320 height 311
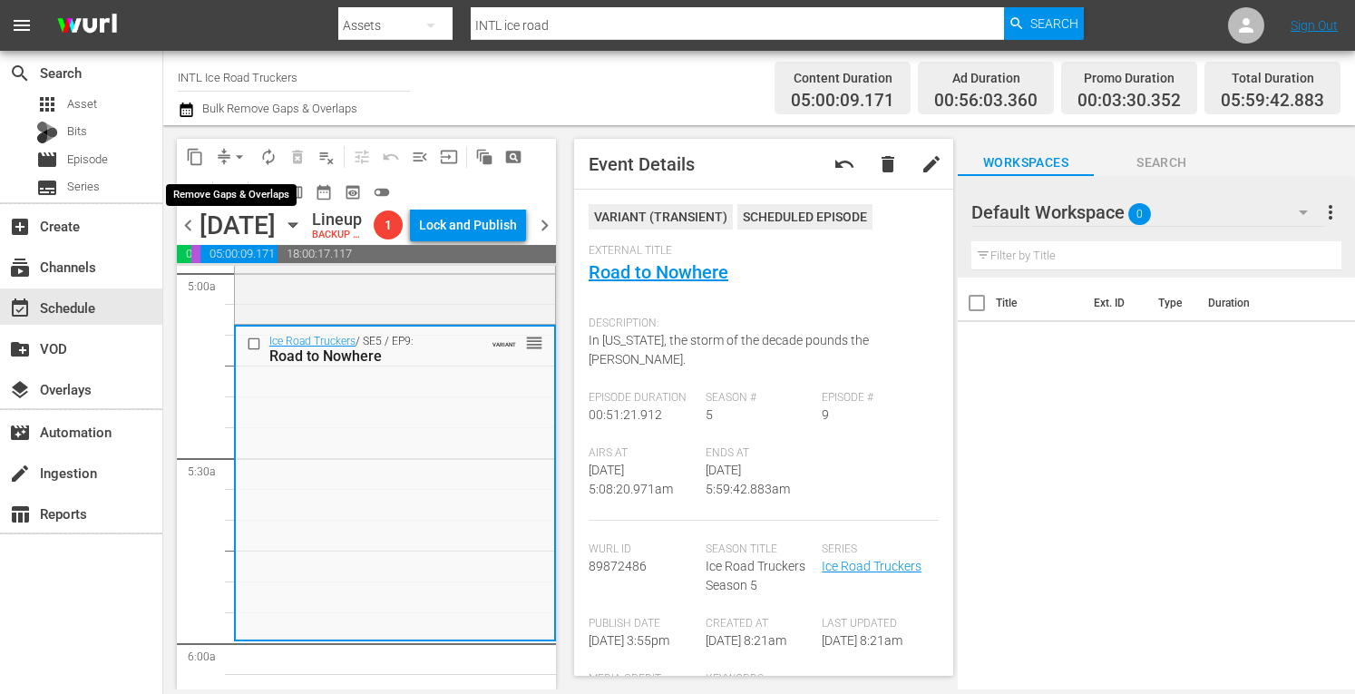
click at [234, 157] on span "arrow_drop_down" at bounding box center [239, 157] width 18 height 18
click at [220, 178] on ul "Align to Midnight Align to First Episode" at bounding box center [240, 208] width 150 height 74
click at [230, 192] on li "Align to Midnight" at bounding box center [240, 194] width 150 height 30
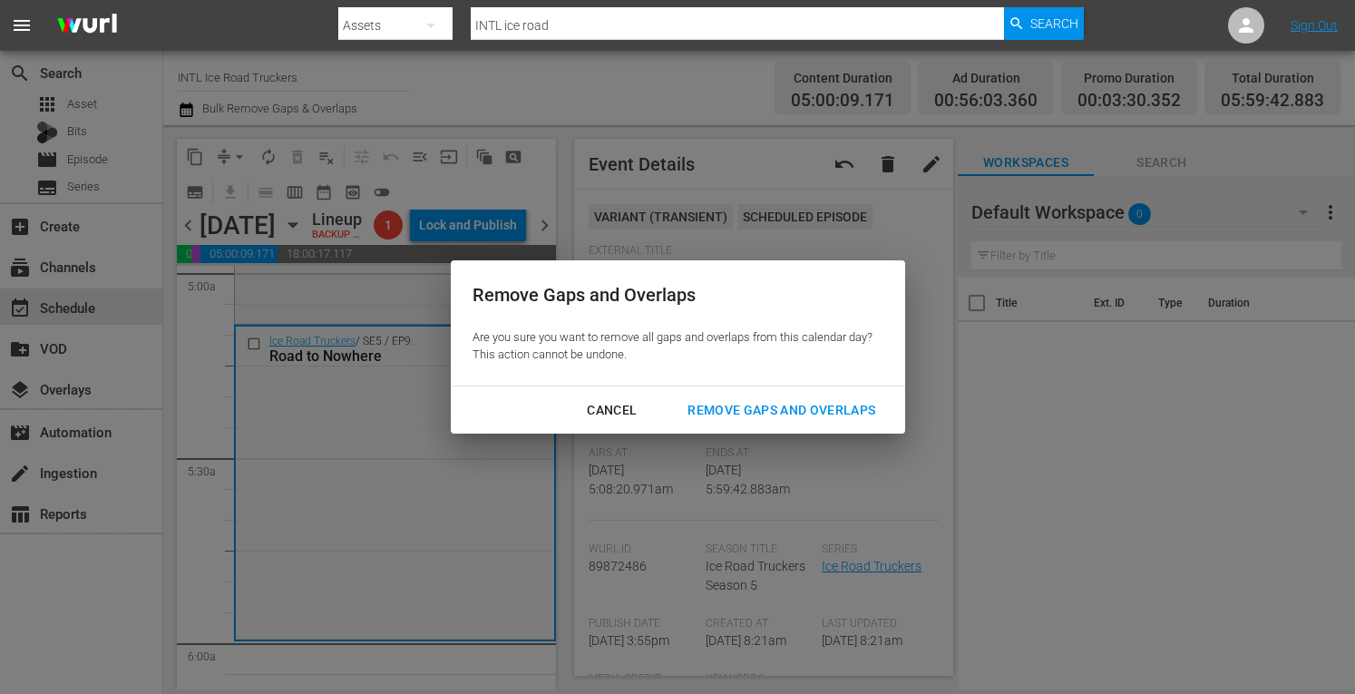
click at [745, 413] on div "Remove Gaps and Overlaps" at bounding box center [781, 410] width 217 height 23
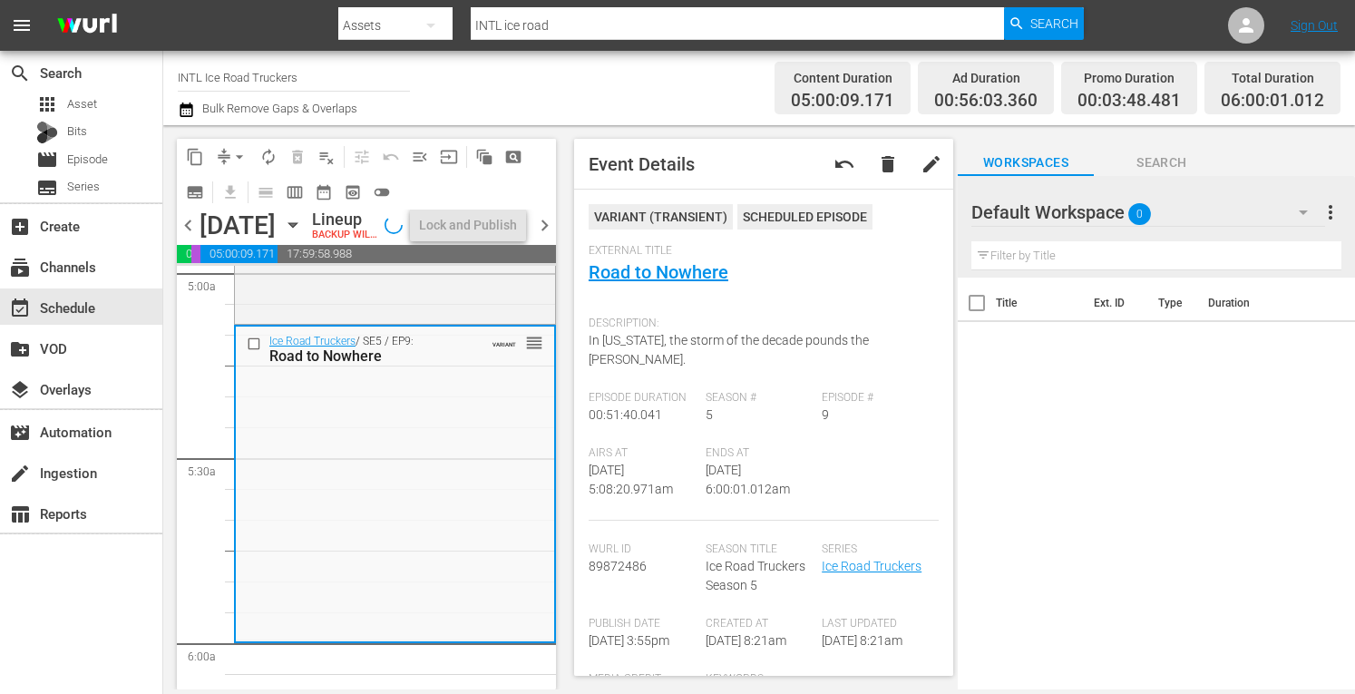
scroll to position [1813, 0]
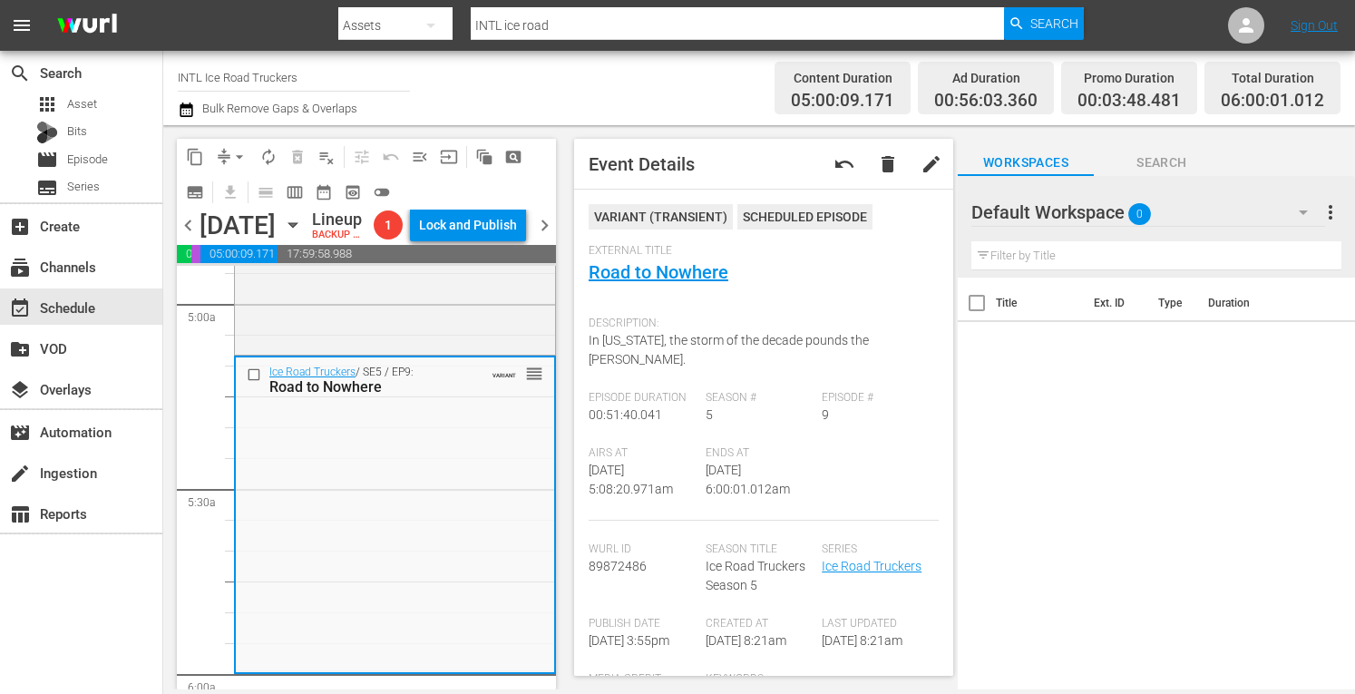
click at [227, 152] on button "arrow_drop_down" at bounding box center [239, 156] width 29 height 29
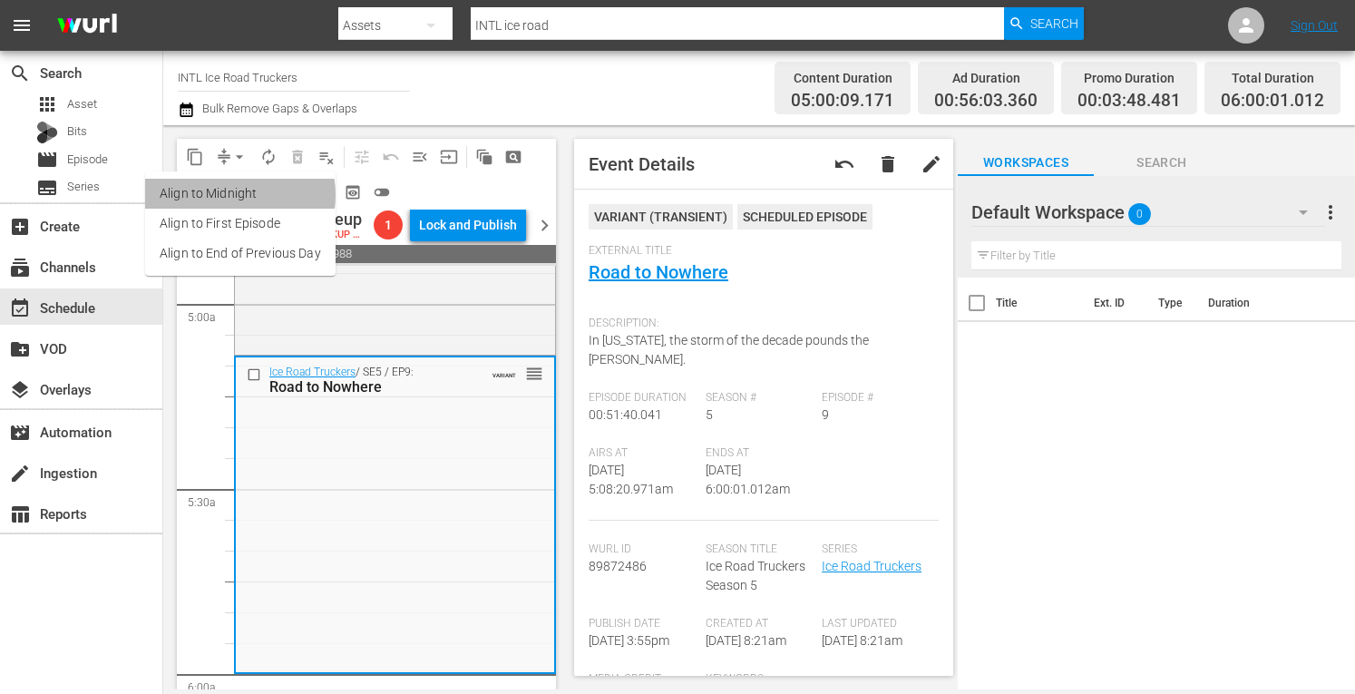
click at [229, 195] on li "Align to Midnight" at bounding box center [240, 194] width 191 height 30
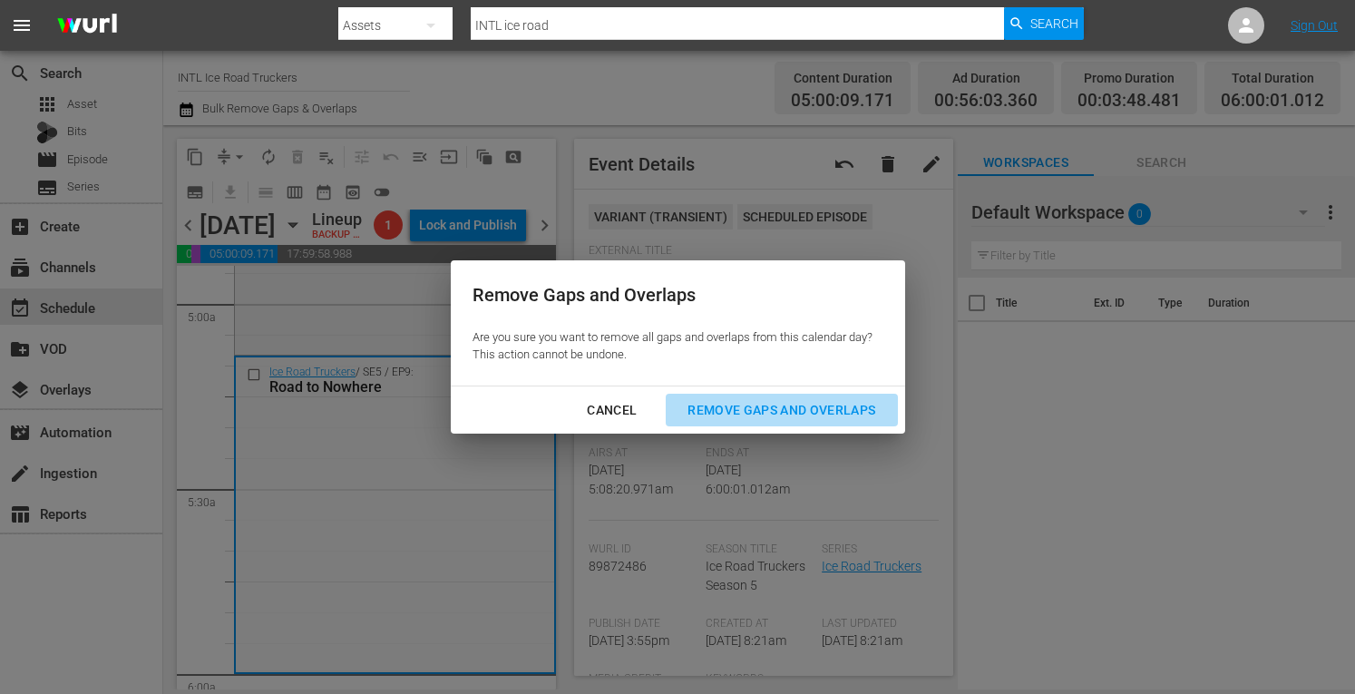
click at [769, 407] on div "Remove Gaps and Overlaps" at bounding box center [781, 410] width 217 height 23
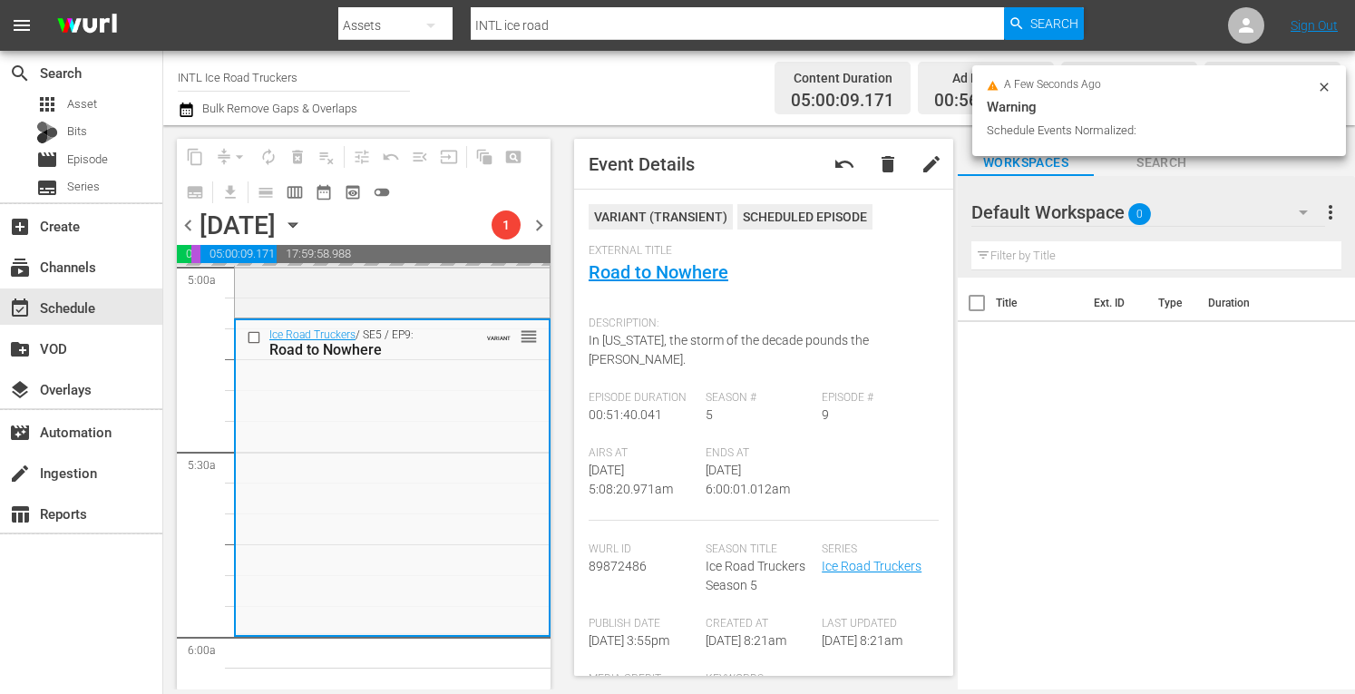
scroll to position [1851, 0]
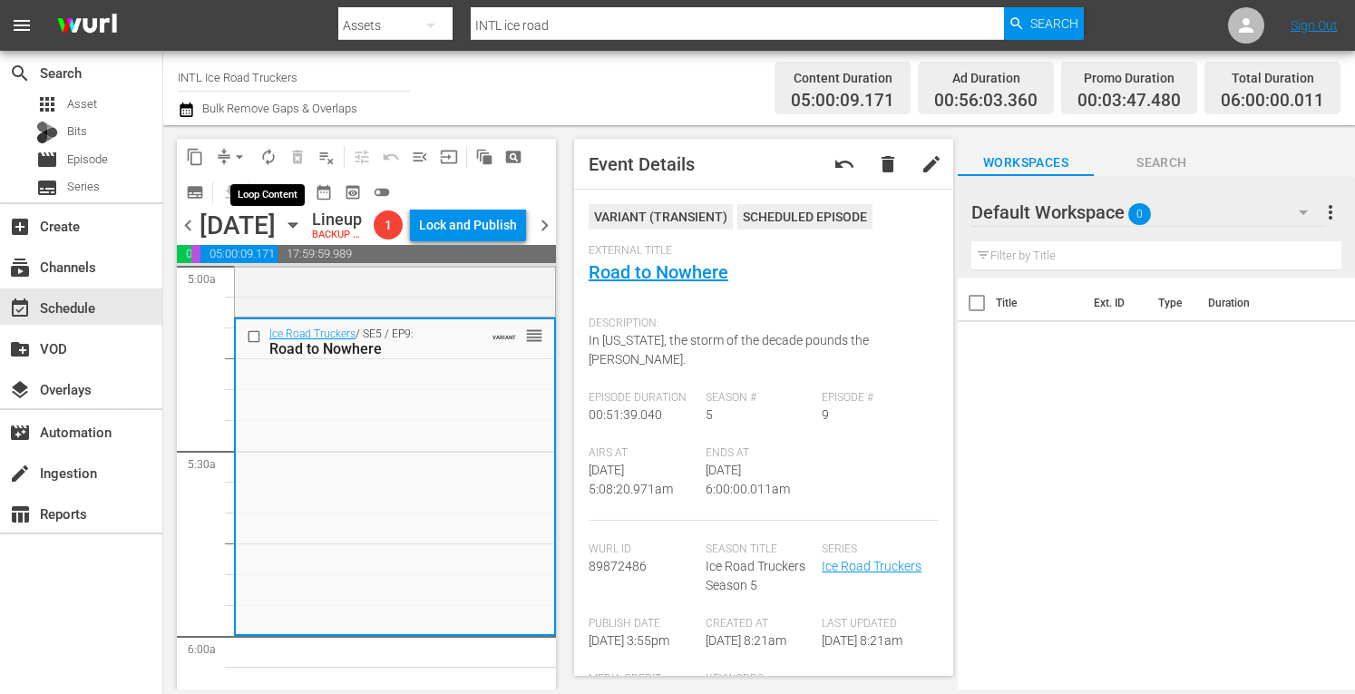
click at [270, 158] on span "autorenew_outlined" at bounding box center [268, 157] width 18 height 18
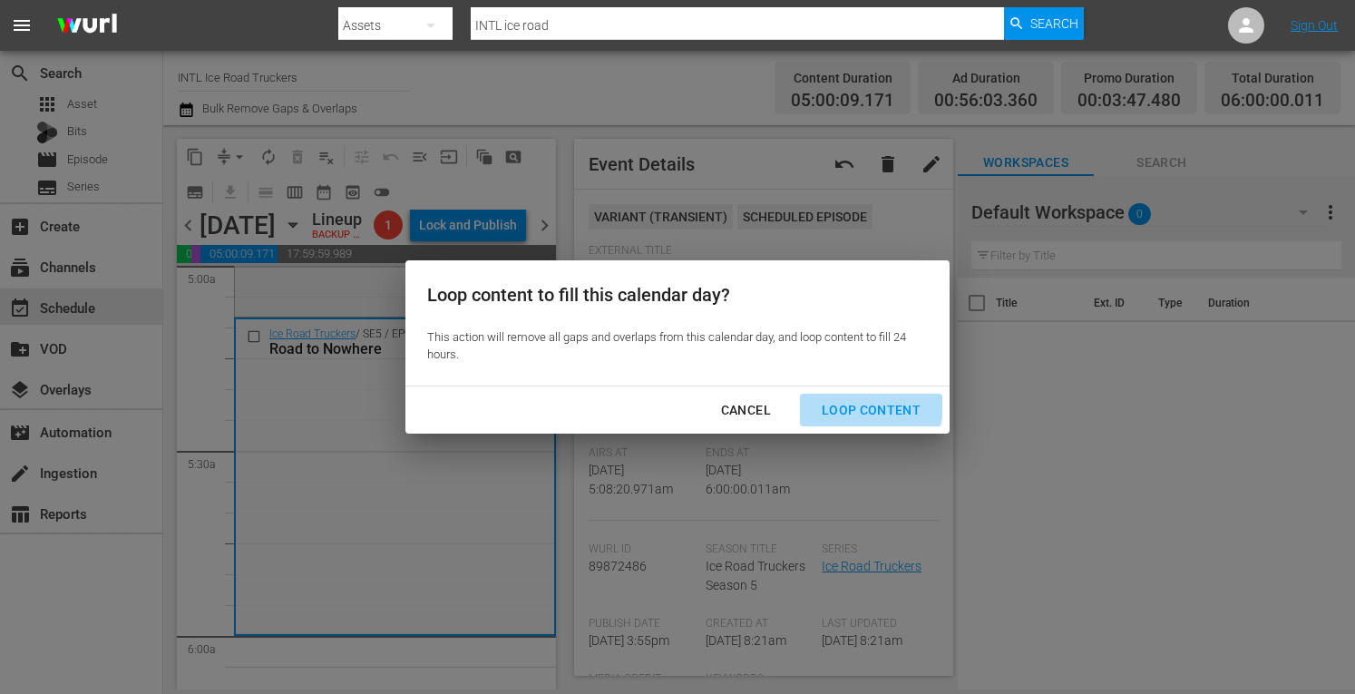
click at [866, 406] on div "Loop Content" at bounding box center [871, 410] width 128 height 23
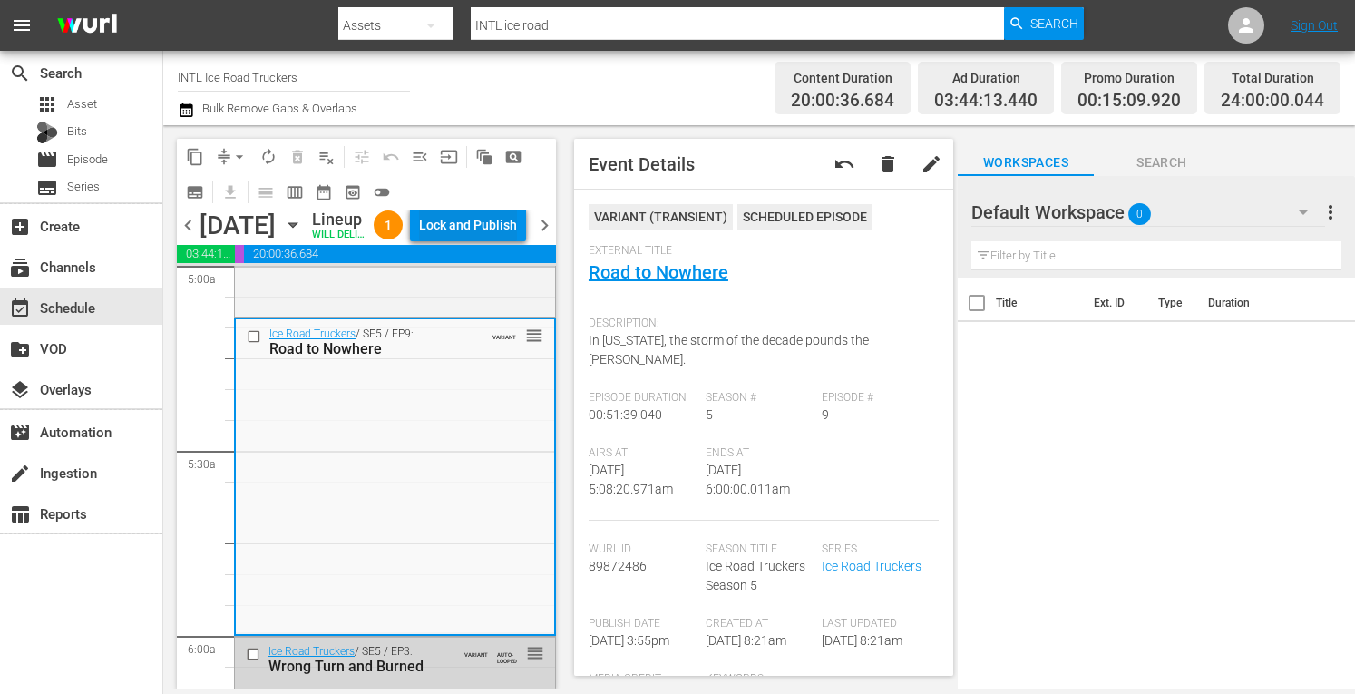
click at [482, 229] on div "Lock and Publish" at bounding box center [468, 225] width 98 height 33
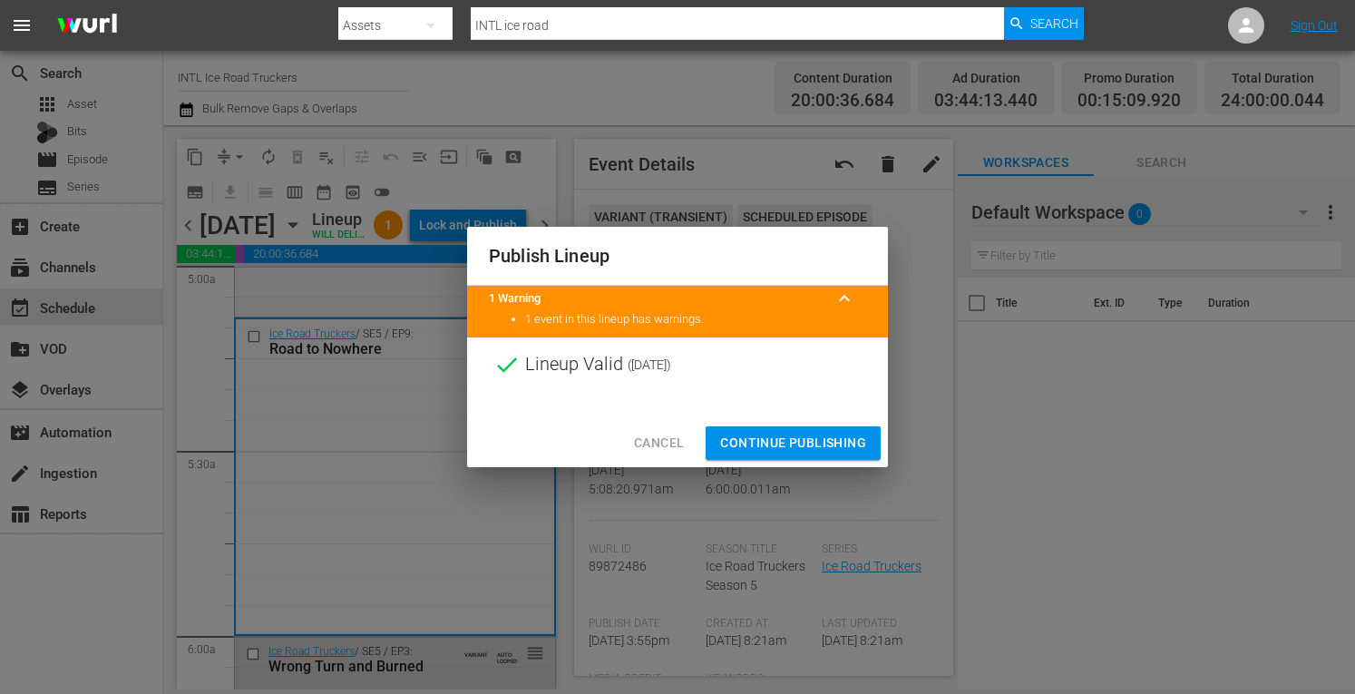
click at [745, 440] on span "Continue Publishing" at bounding box center [793, 443] width 146 height 23
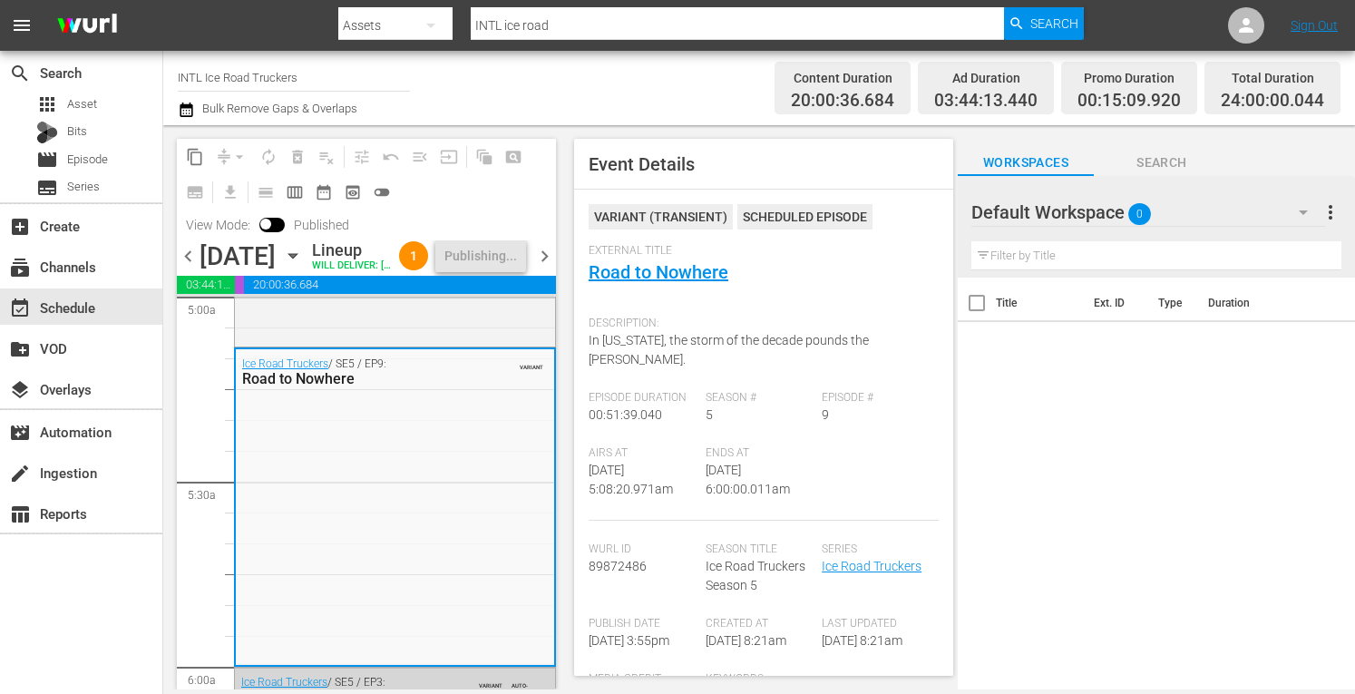
click at [543, 268] on span "chevron_right" at bounding box center [544, 256] width 23 height 23
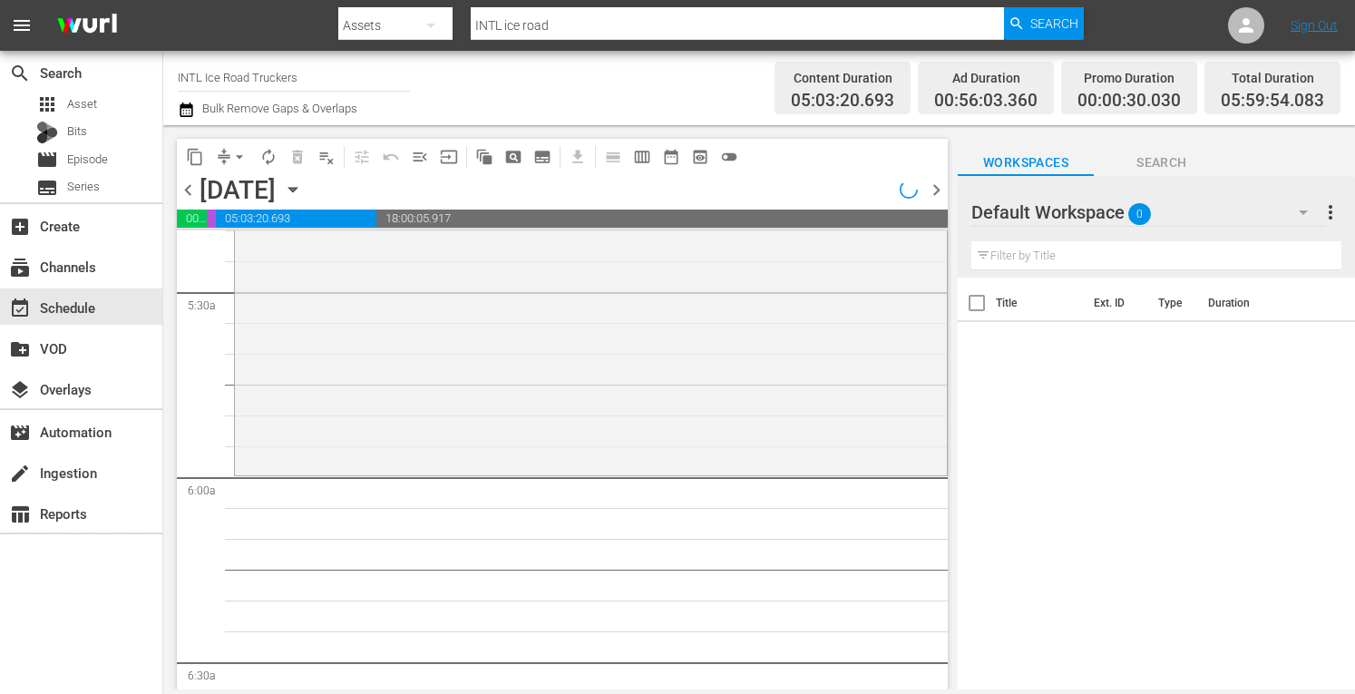
scroll to position [1851, 0]
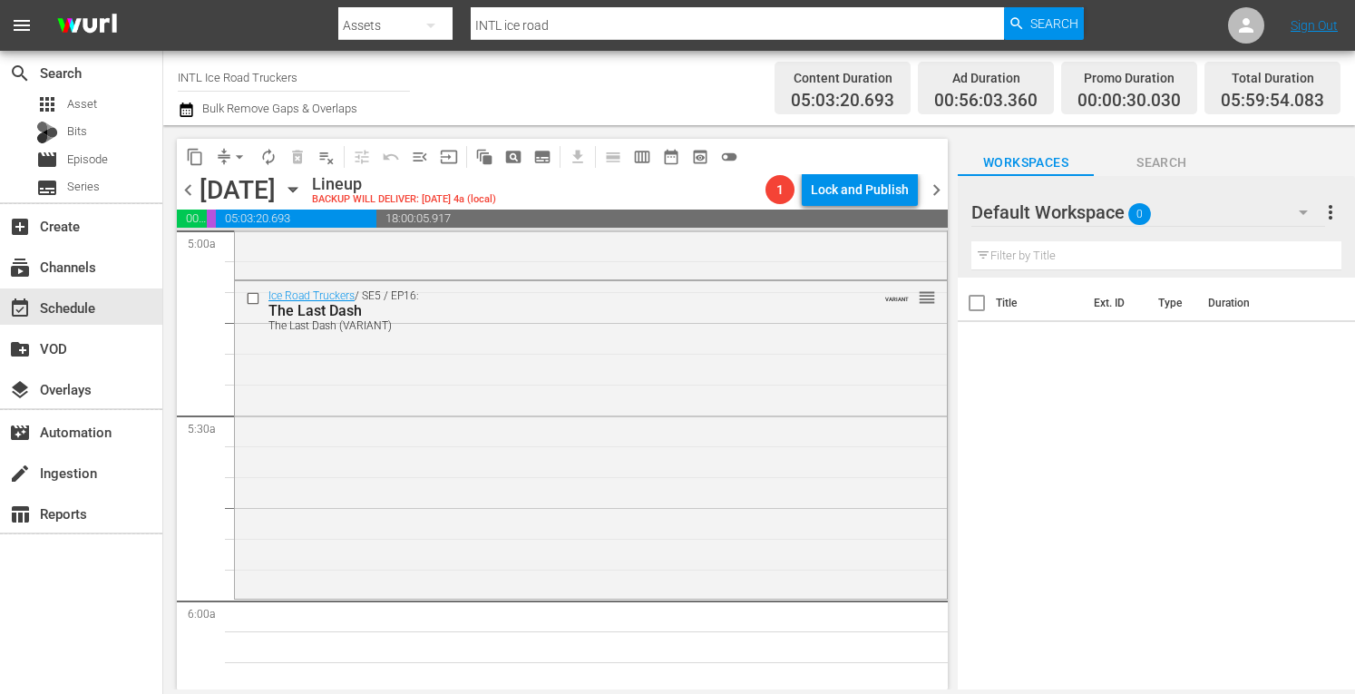
click at [455, 380] on div "Ice Road Truckers / SE5 / EP16: The Last Dash The Last Dash (VARIANT) VARIANT r…" at bounding box center [591, 438] width 712 height 315
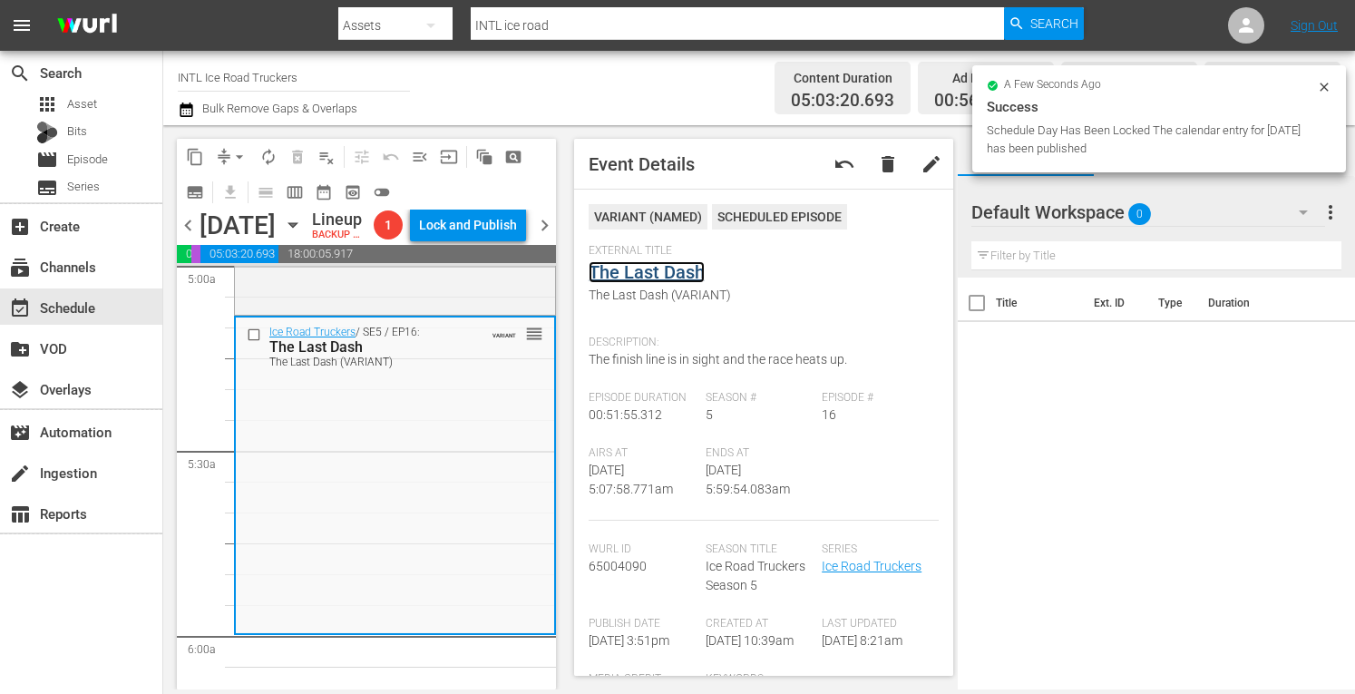
click at [631, 271] on link "The Last Dash" at bounding box center [647, 272] width 116 height 22
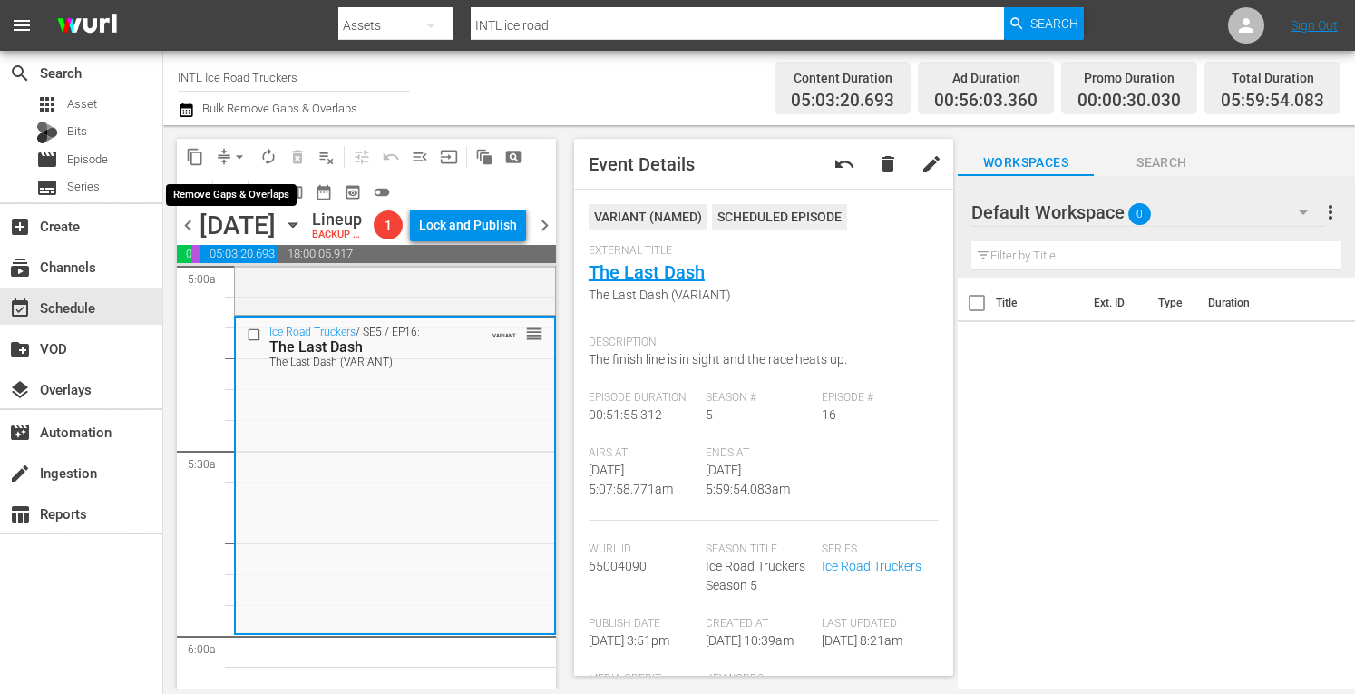
click at [233, 161] on span "arrow_drop_down" at bounding box center [239, 157] width 18 height 18
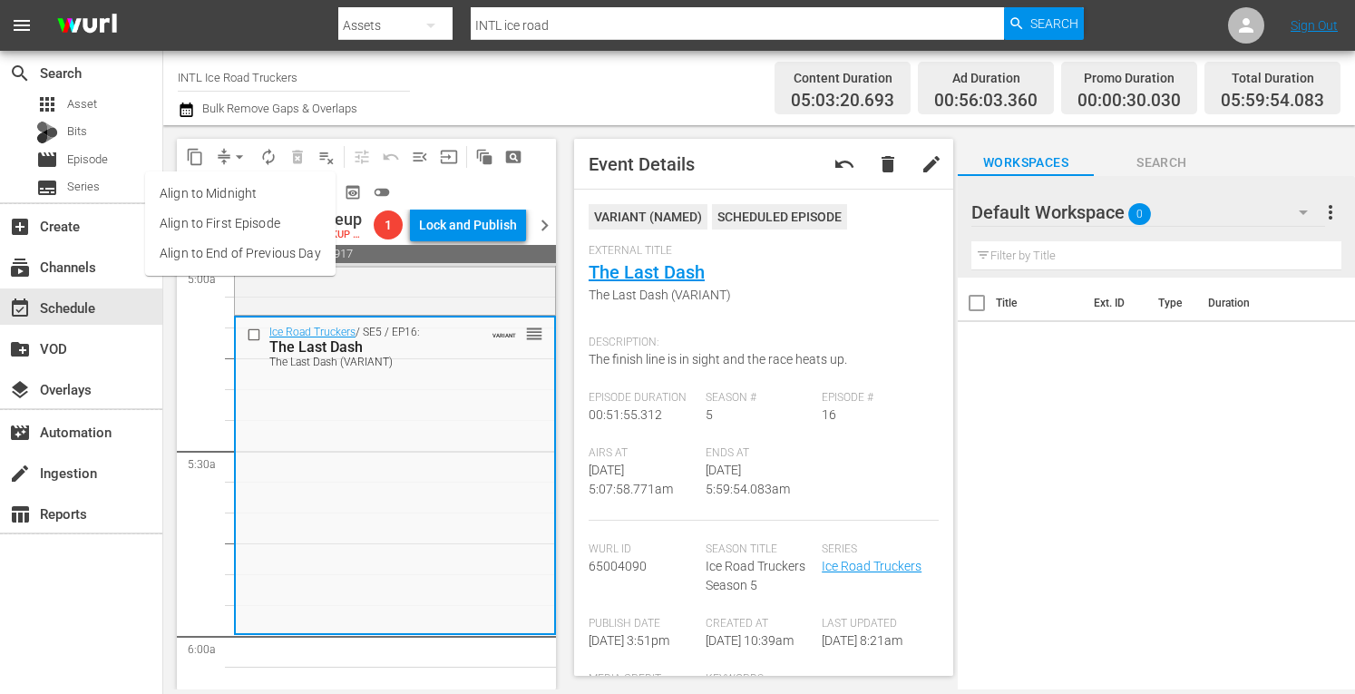
click at [209, 188] on li "Align to Midnight" at bounding box center [240, 194] width 191 height 30
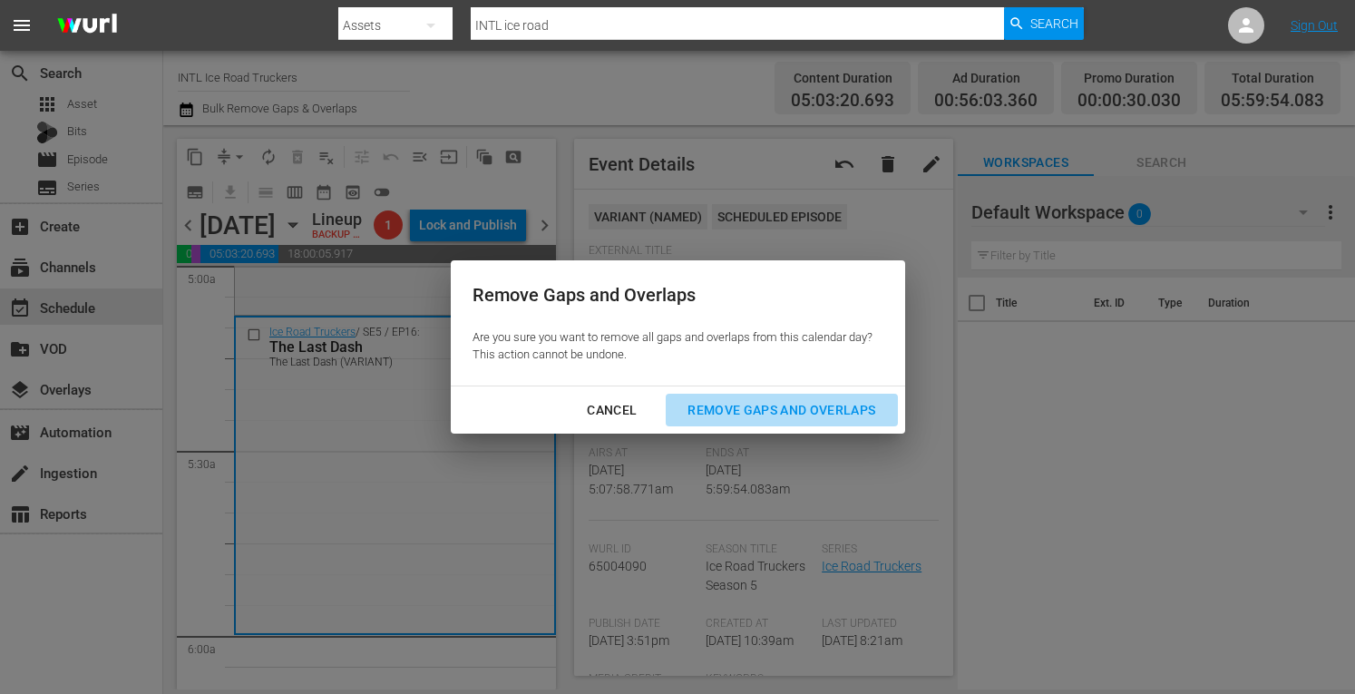
click at [735, 409] on div "Remove Gaps and Overlaps" at bounding box center [781, 410] width 217 height 23
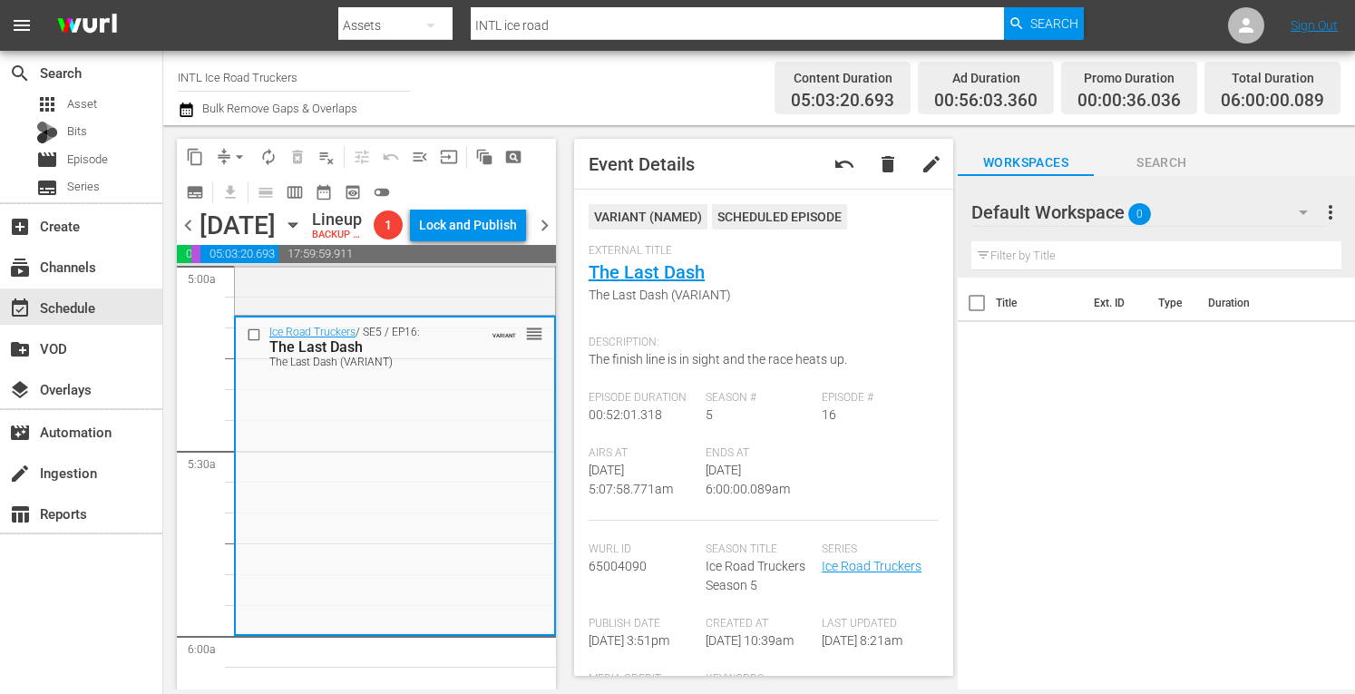
click at [269, 159] on span "autorenew_outlined" at bounding box center [268, 157] width 18 height 18
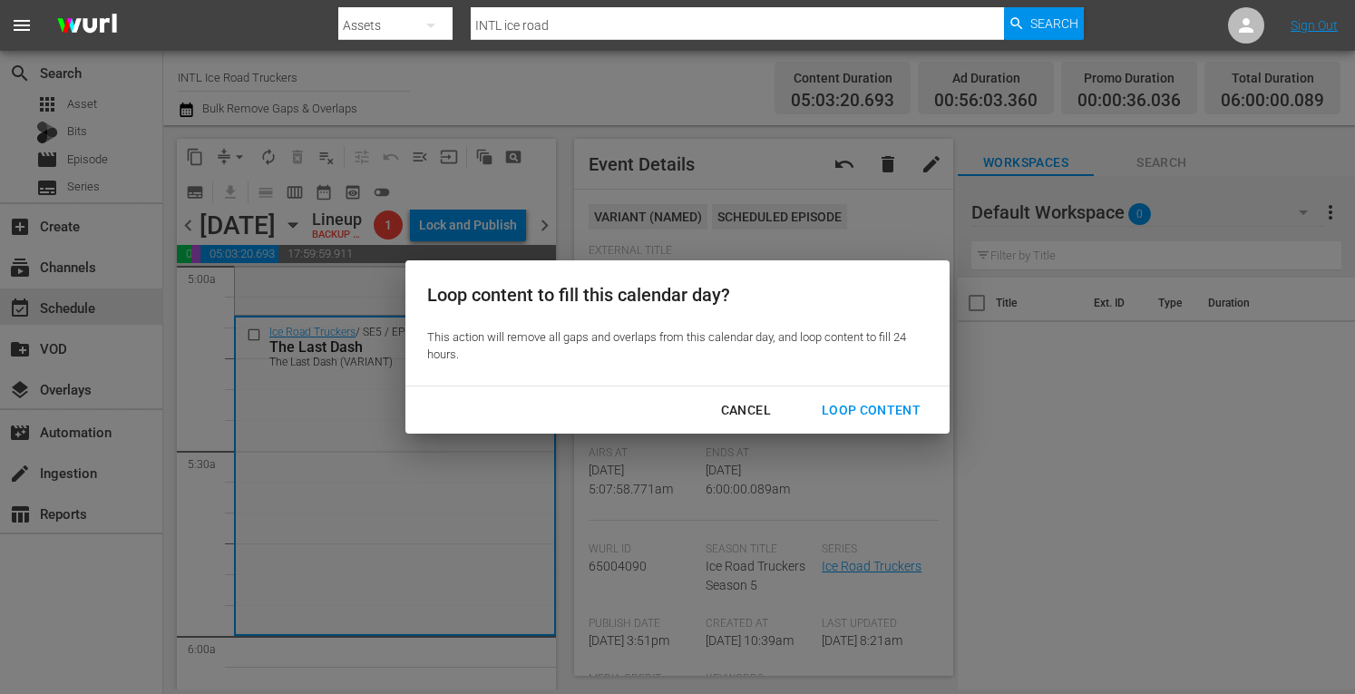
click at [870, 410] on div "Loop Content" at bounding box center [871, 410] width 128 height 23
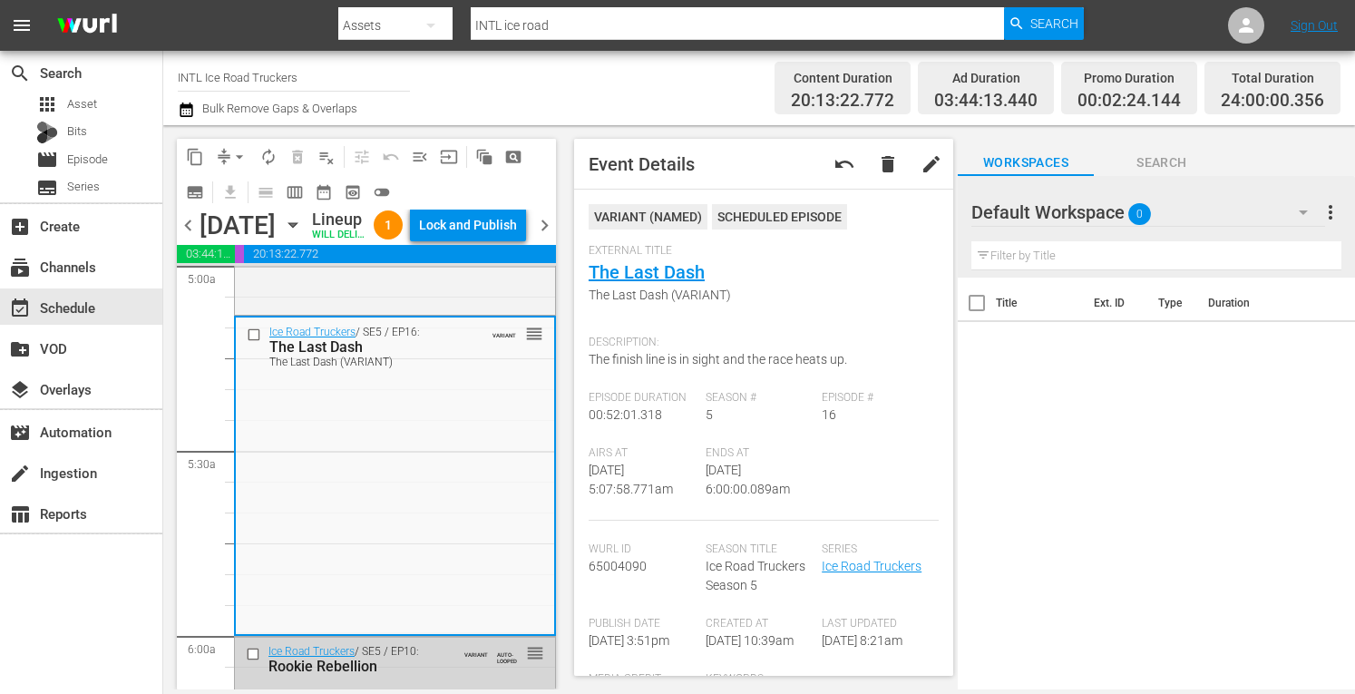
click at [484, 232] on div "Lock and Publish" at bounding box center [468, 225] width 98 height 33
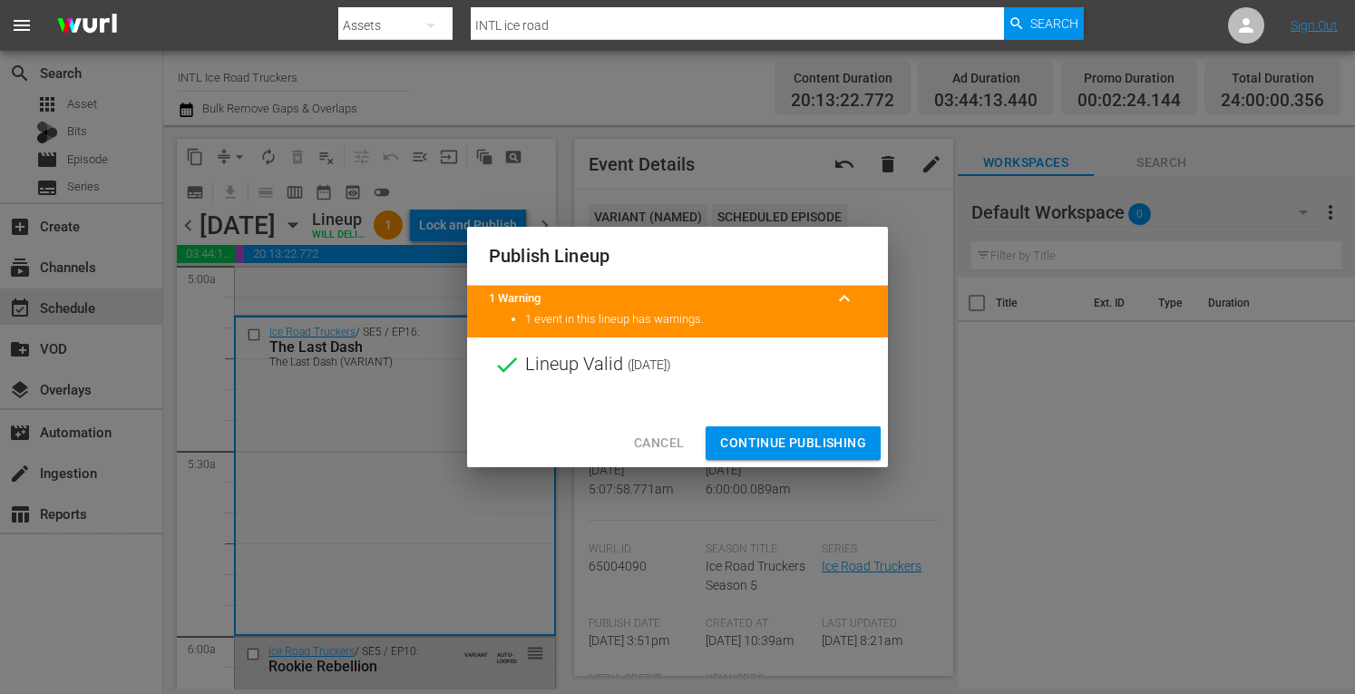
click at [756, 445] on span "Continue Publishing" at bounding box center [793, 443] width 146 height 23
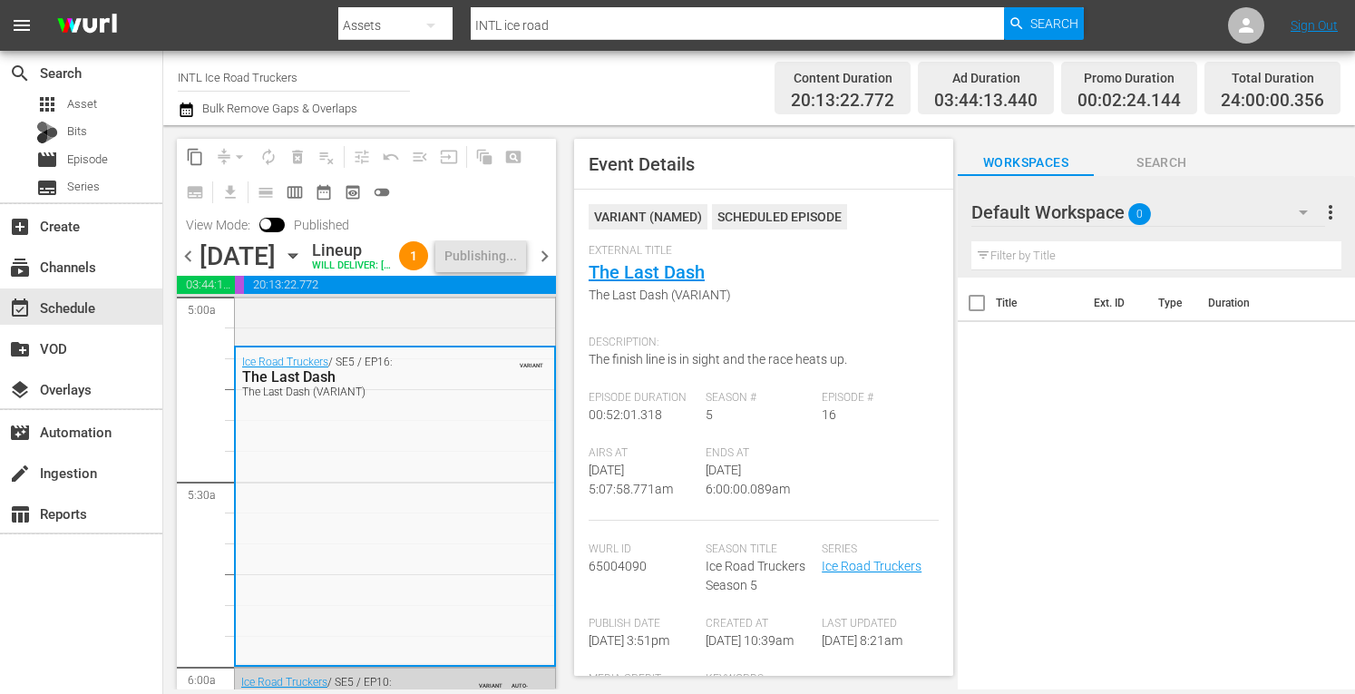
click at [537, 268] on span "chevron_right" at bounding box center [544, 256] width 23 height 23
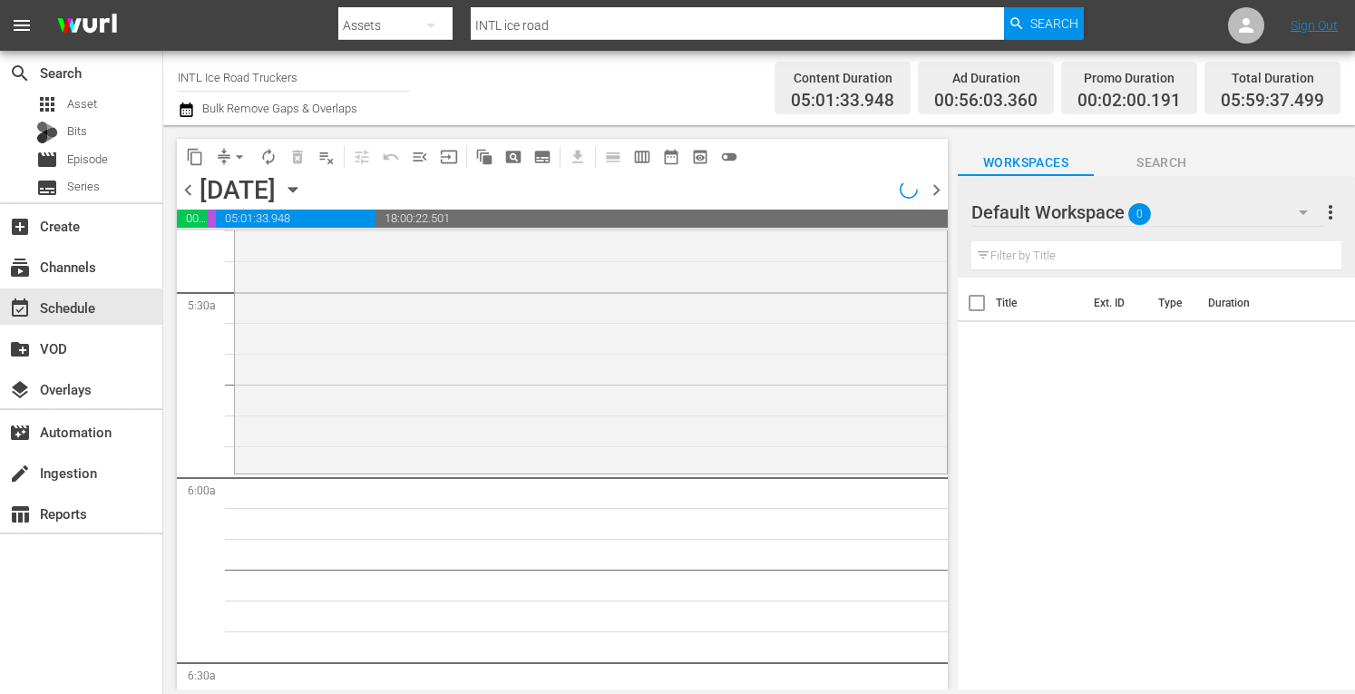
scroll to position [1851, 0]
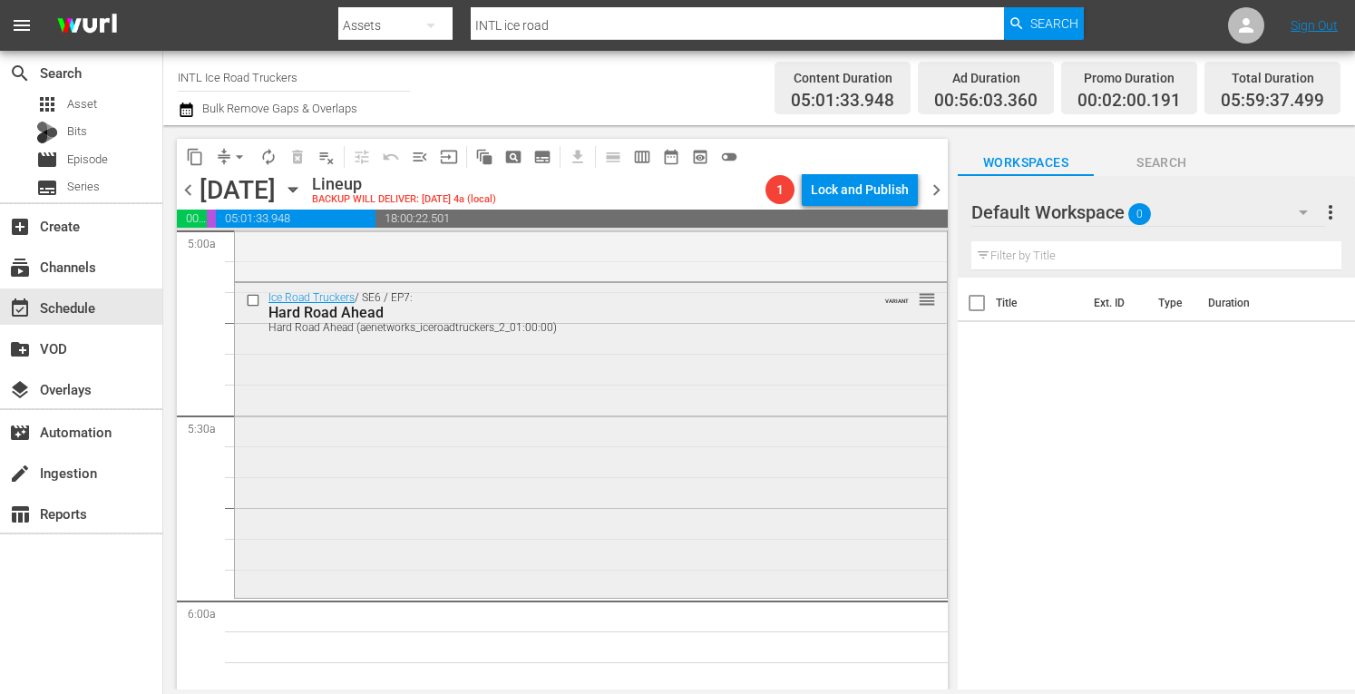
click at [381, 482] on div "Ice Road Truckers / SE6 / EP7: Hard Road Ahead Hard Road Ahead (aenetworks_icer…" at bounding box center [591, 438] width 712 height 311
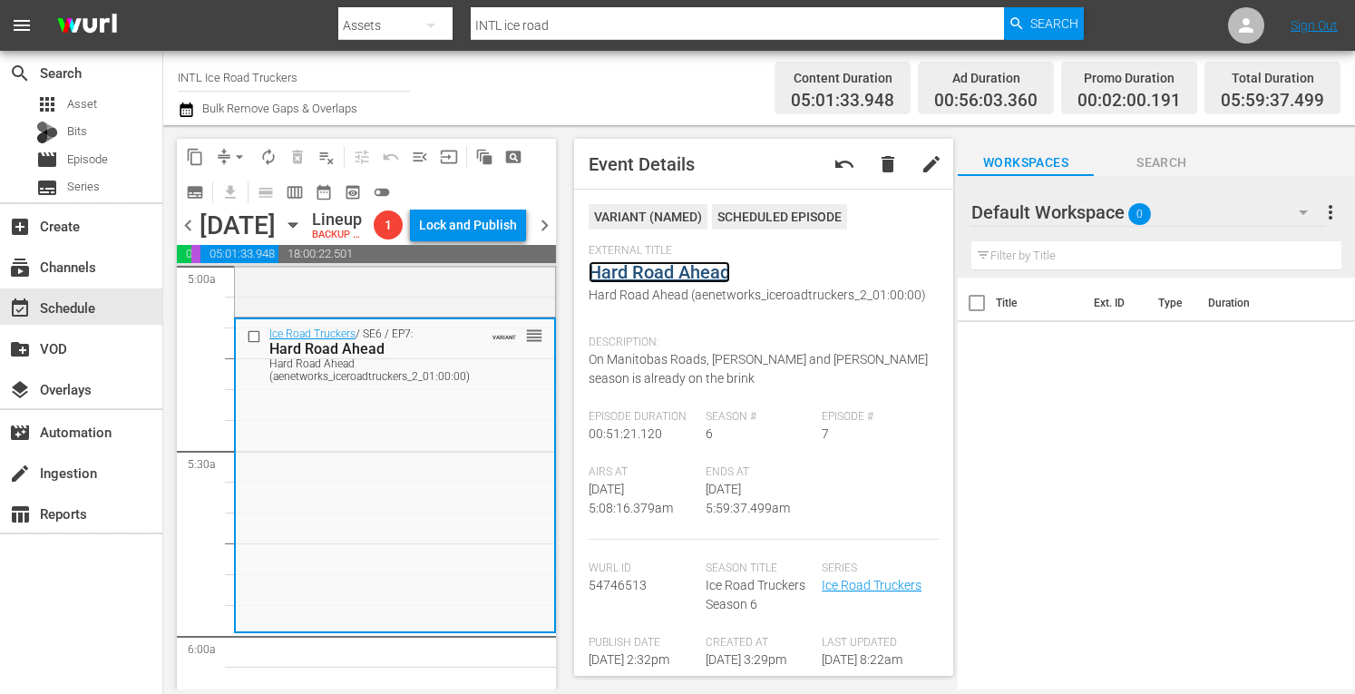
click at [656, 271] on link "Hard Road Ahead" at bounding box center [660, 272] width 142 height 22
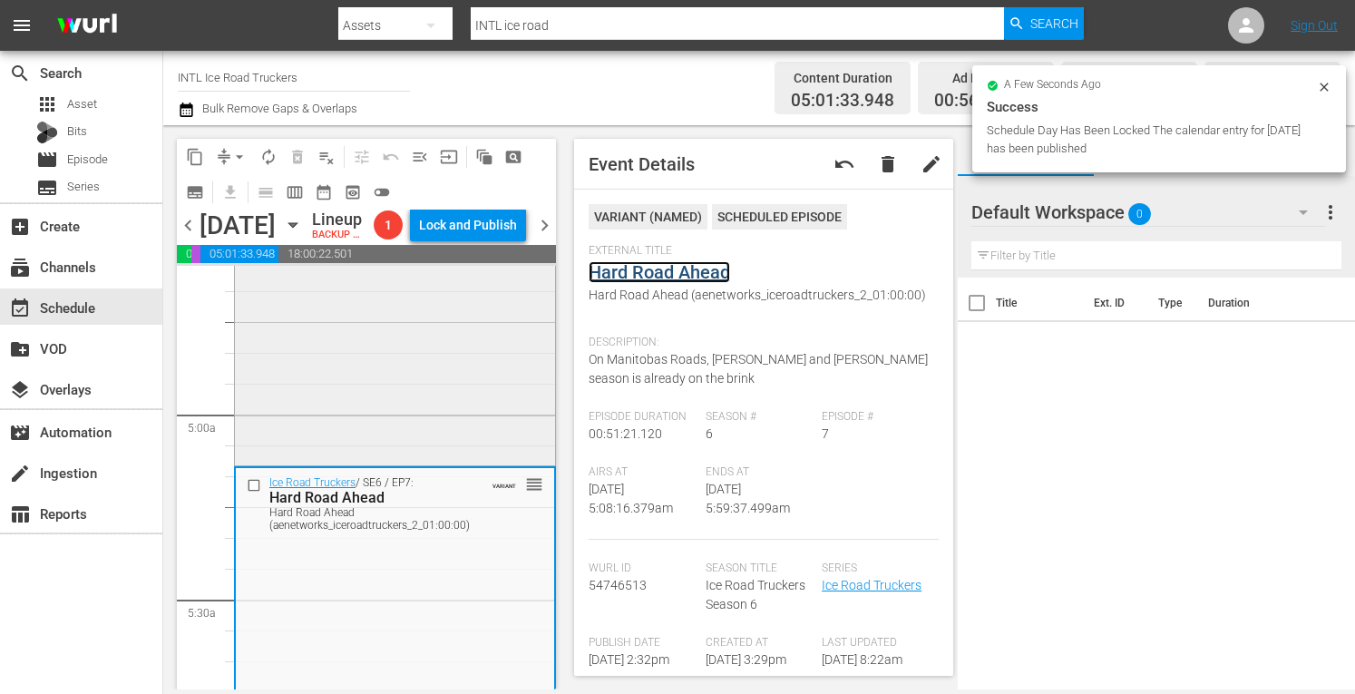
scroll to position [1700, 0]
click at [311, 403] on div "Ice Road Truckers / SE6 / EP6: Blood, Sweat, and Gears Blood, Sweat, and Gears …" at bounding box center [395, 311] width 320 height 306
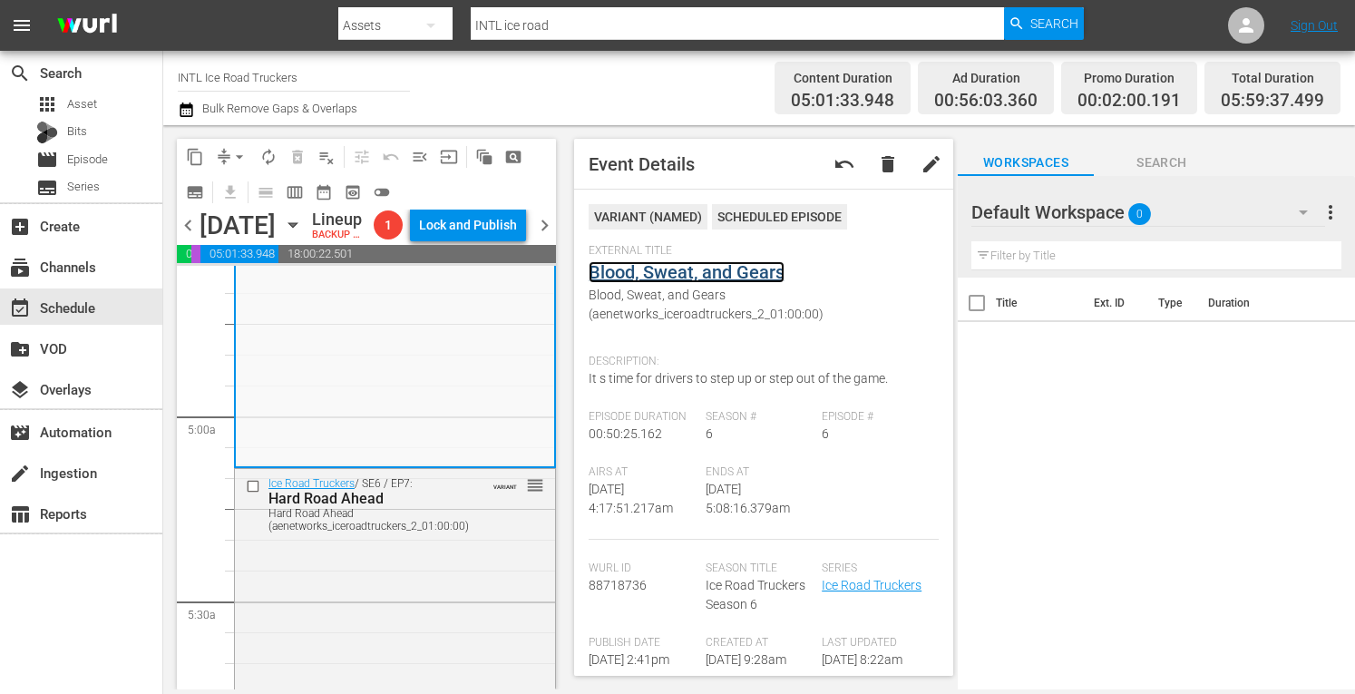
click at [666, 268] on link "Blood, Sweat, and Gears" at bounding box center [687, 272] width 196 height 22
click at [232, 156] on span "arrow_drop_down" at bounding box center [239, 157] width 18 height 18
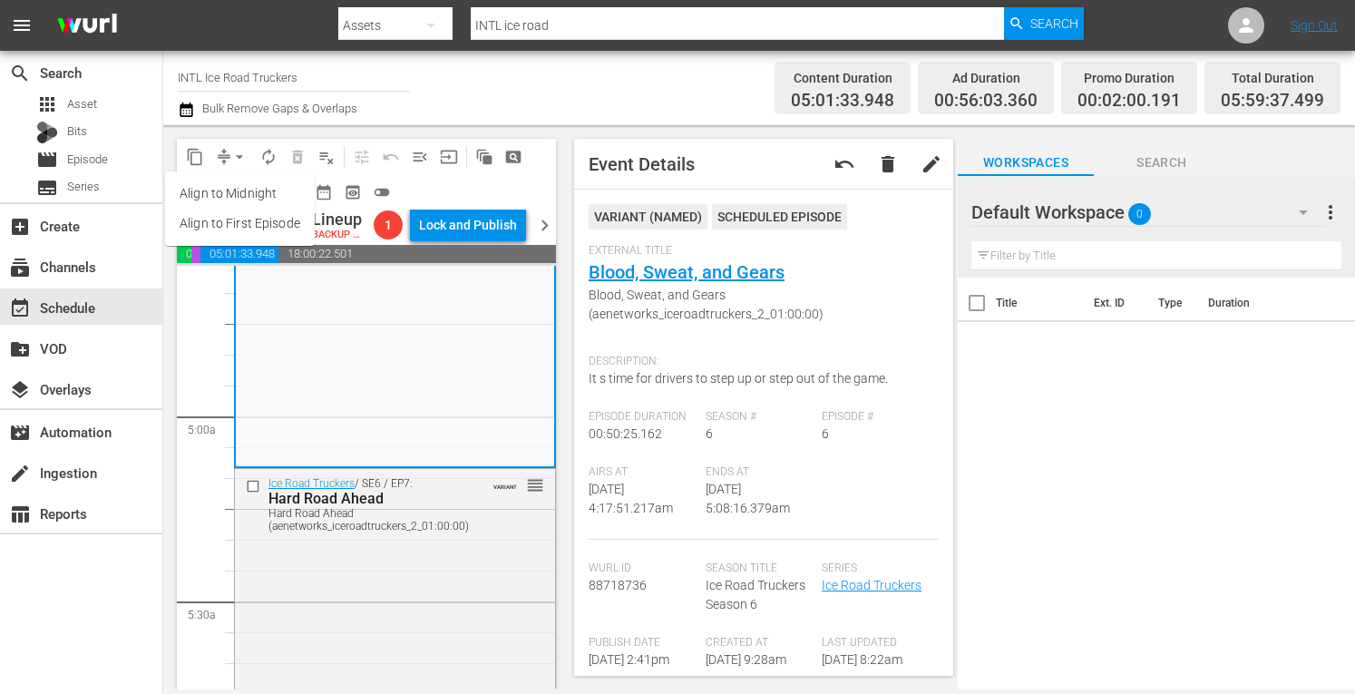
click at [218, 185] on li "Align to Midnight" at bounding box center [240, 194] width 150 height 30
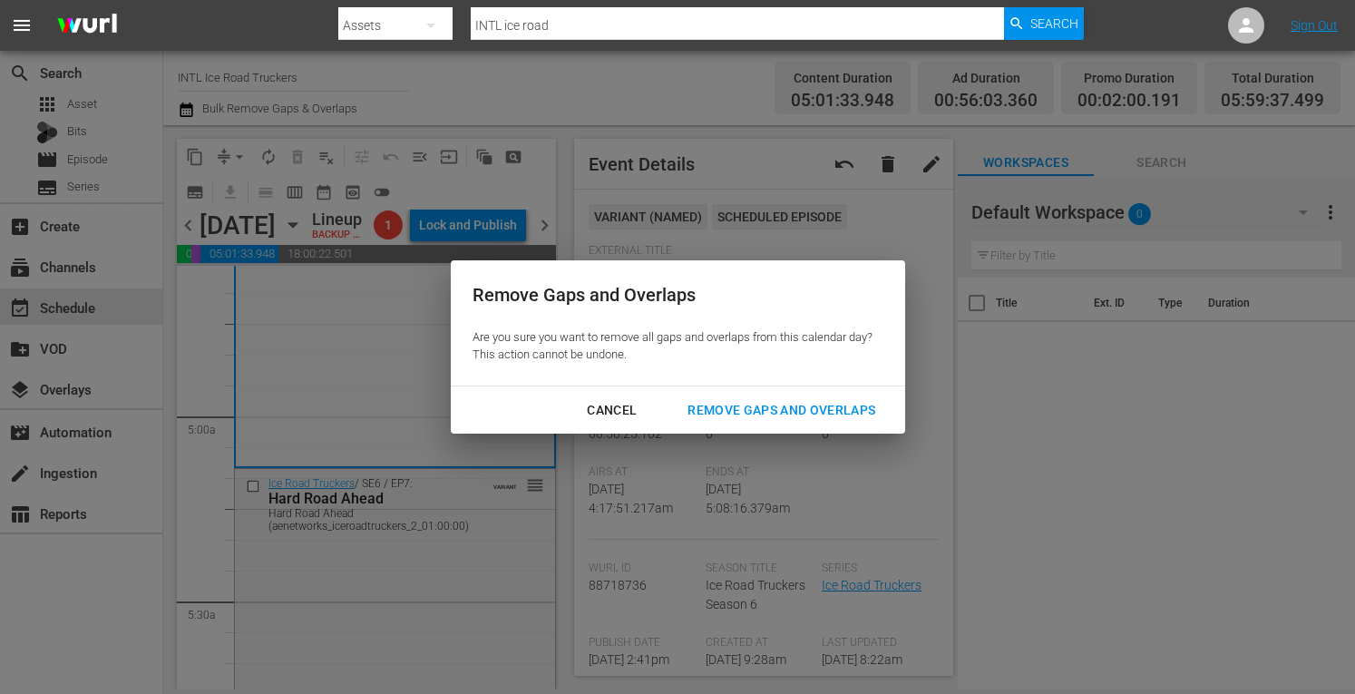
click at [751, 416] on div "Remove Gaps and Overlaps" at bounding box center [781, 410] width 217 height 23
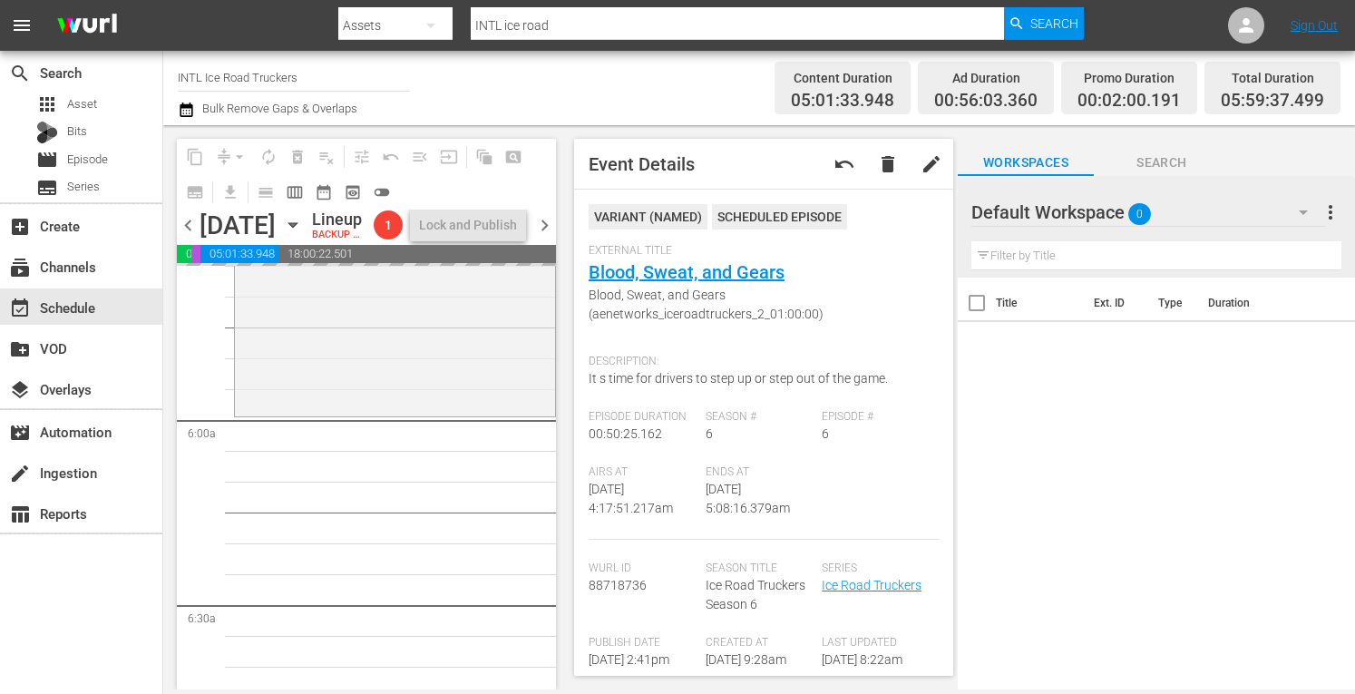
scroll to position [2108, 0]
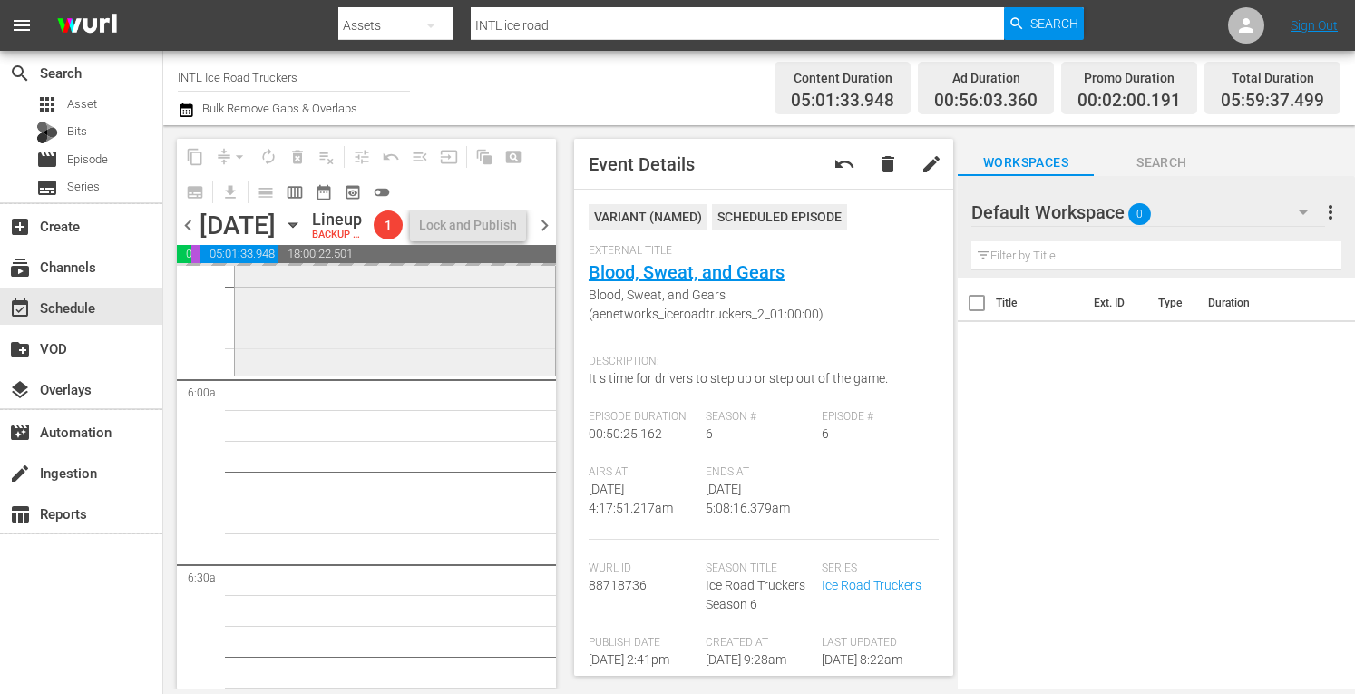
click at [365, 373] on div "Ice Road Truckers / SE6 / EP7: Hard Road Ahead Hard Road Ahead (aenetworks_icer…" at bounding box center [395, 217] width 320 height 311
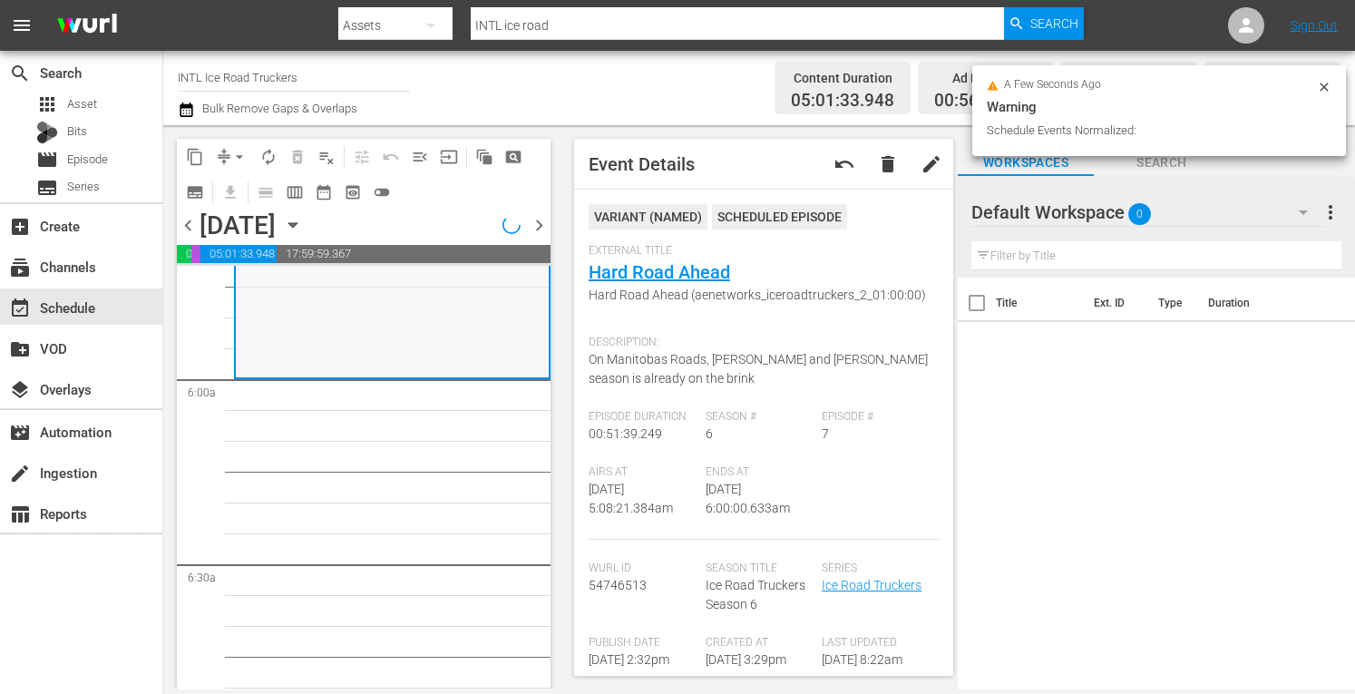
scroll to position [2077, 0]
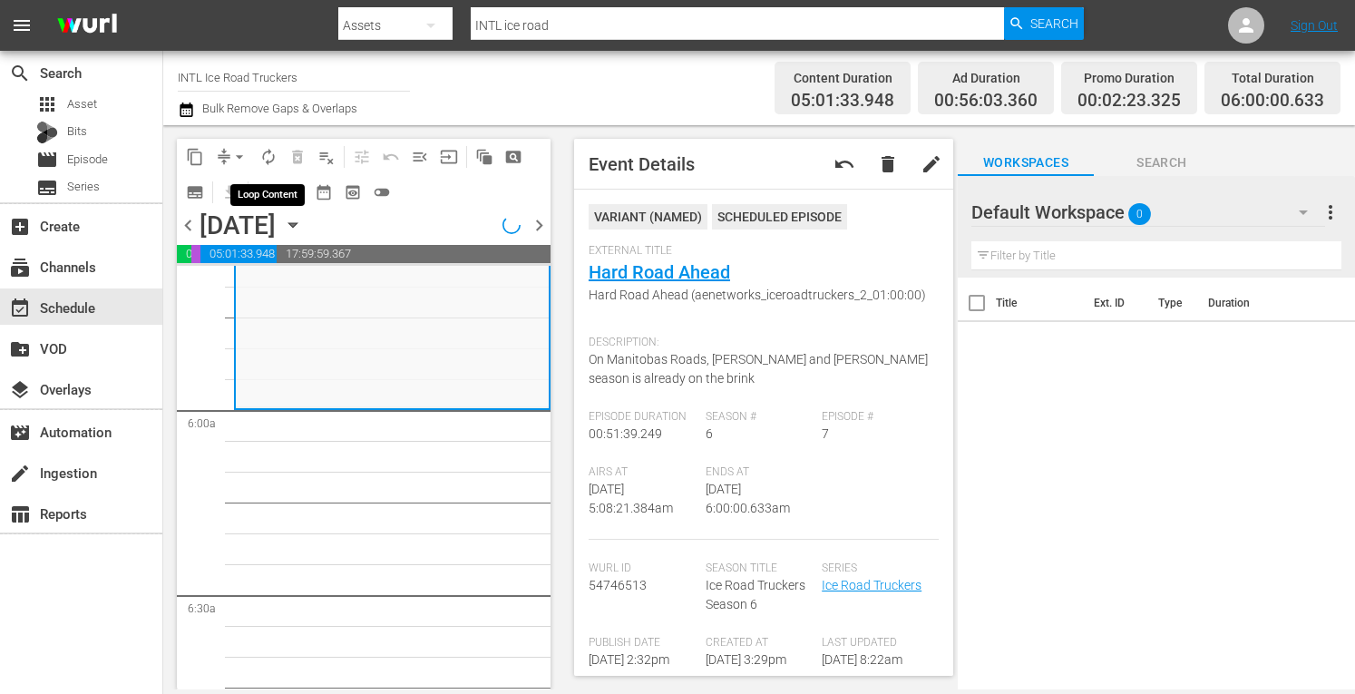
click at [269, 160] on span "autorenew_outlined" at bounding box center [268, 157] width 18 height 18
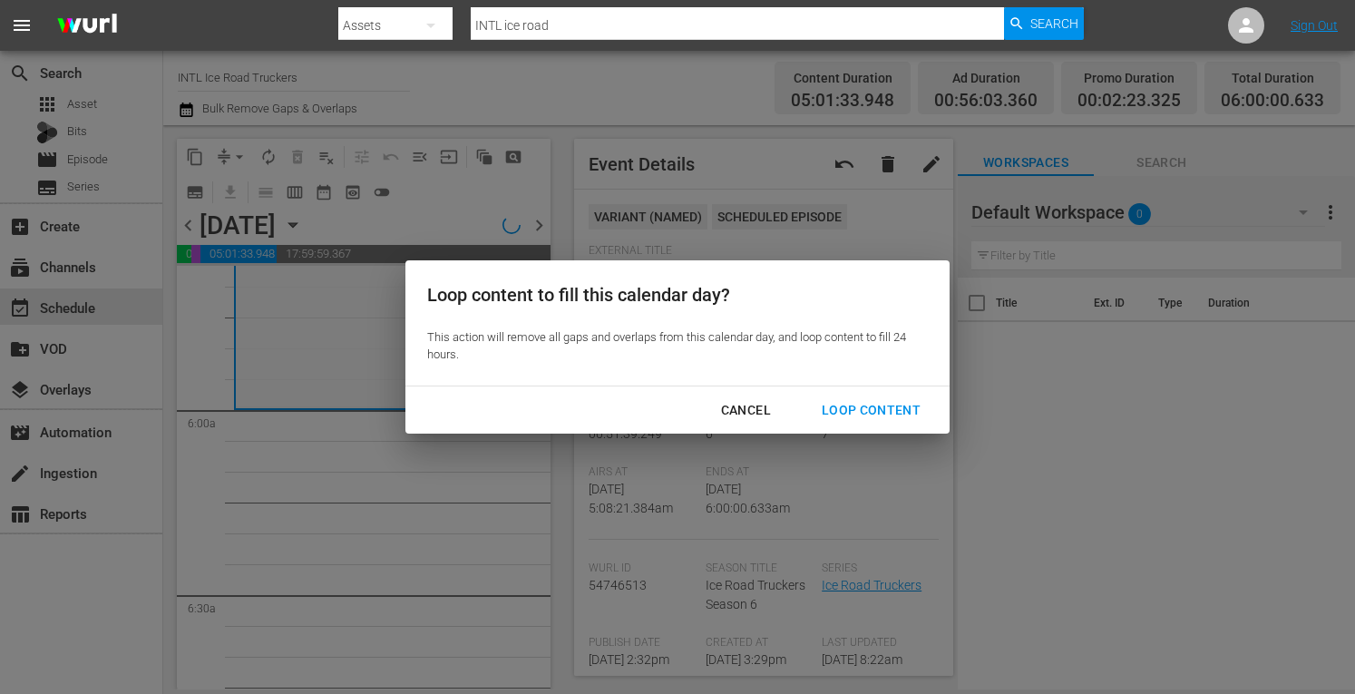
click at [859, 403] on div "Loop Content" at bounding box center [871, 410] width 128 height 23
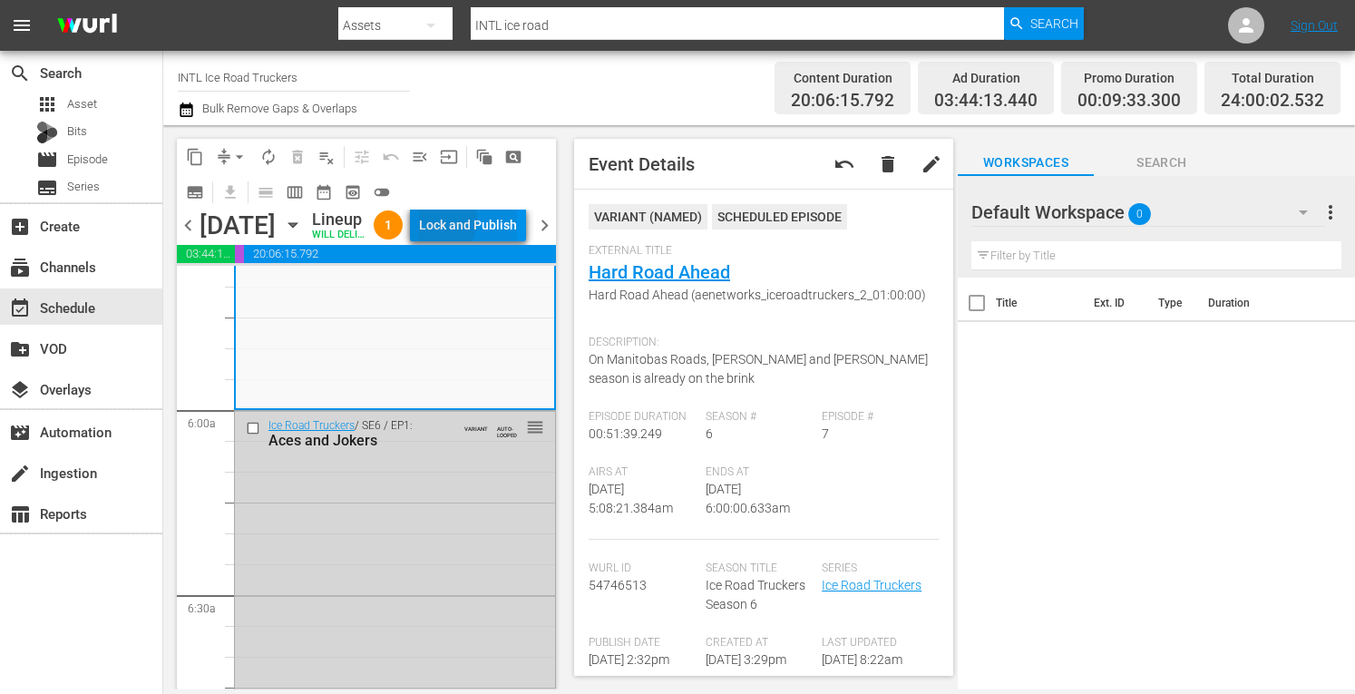
click at [465, 221] on div "Lock and Publish" at bounding box center [468, 225] width 98 height 33
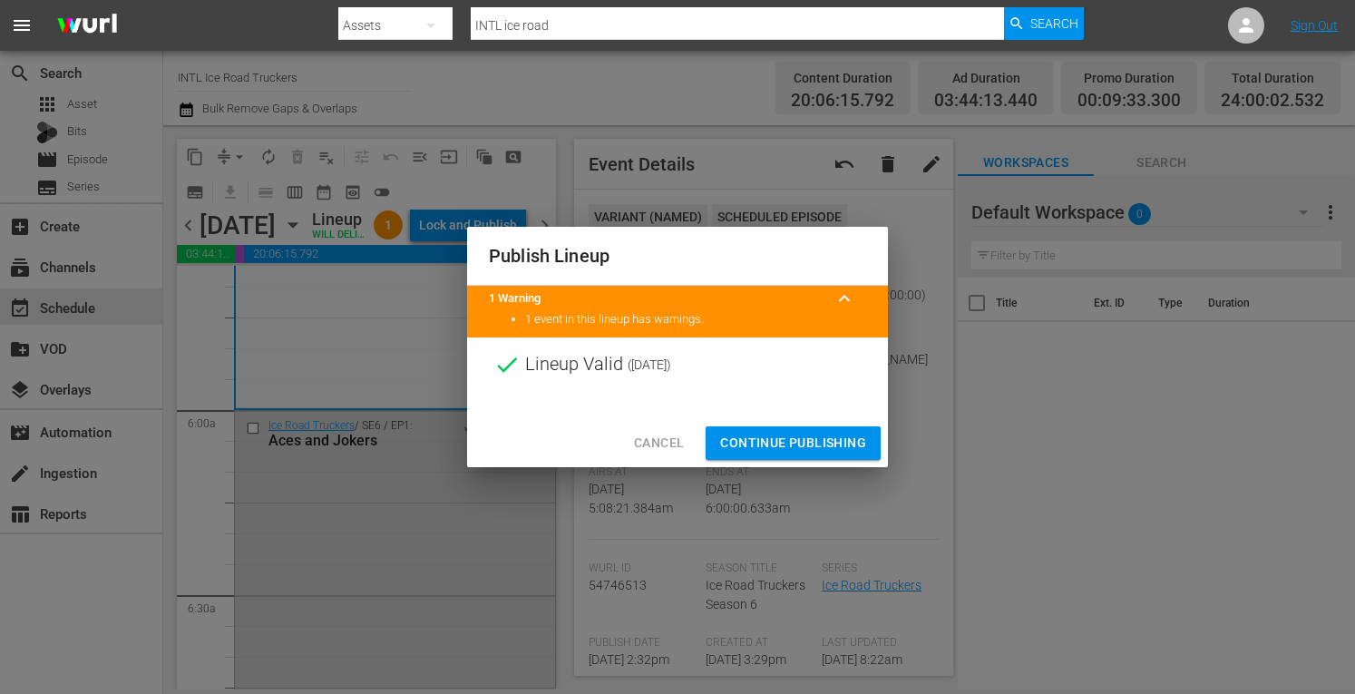
click at [746, 446] on span "Continue Publishing" at bounding box center [793, 443] width 146 height 23
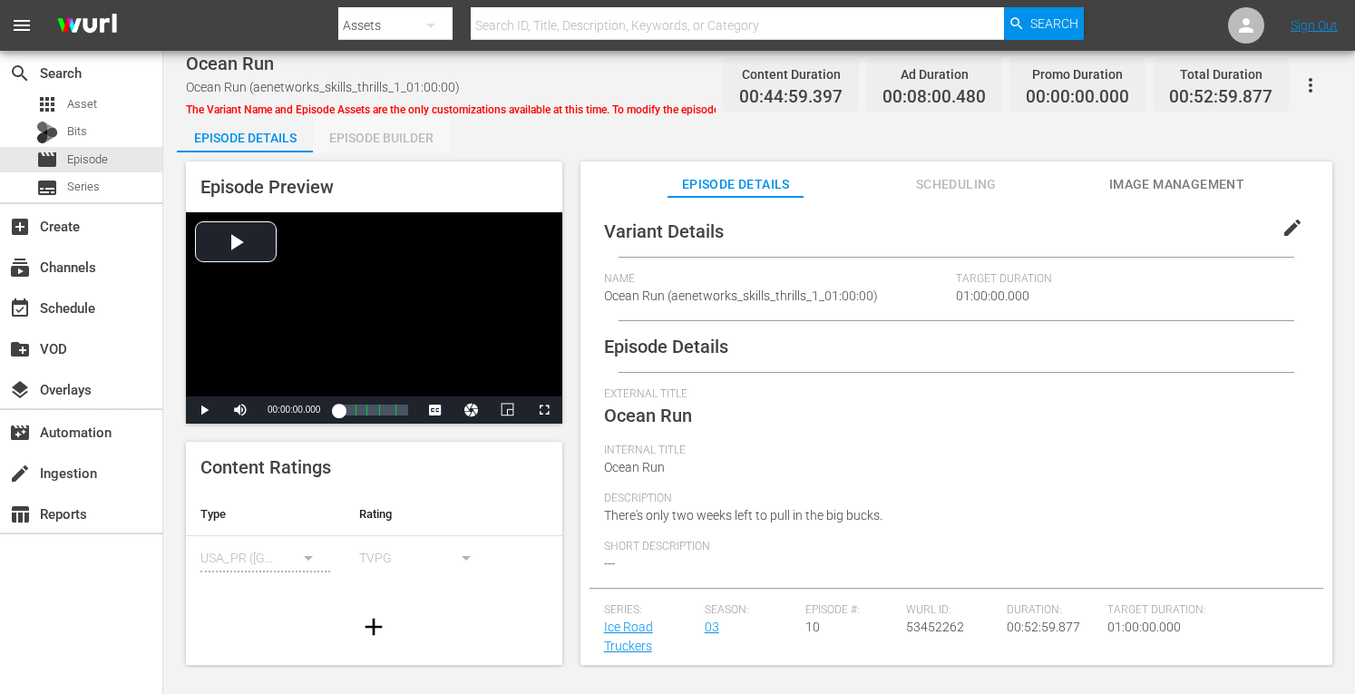
click at [376, 142] on div "Episode Builder" at bounding box center [381, 138] width 136 height 44
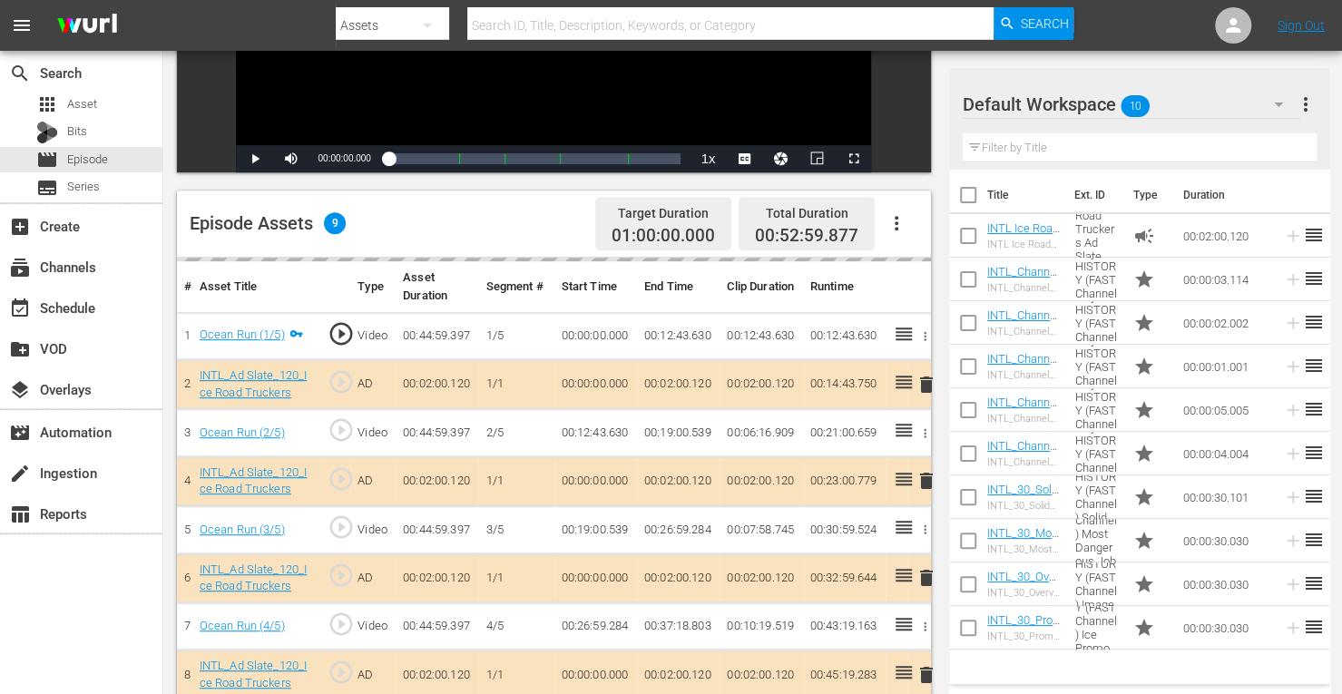
scroll to position [472, 0]
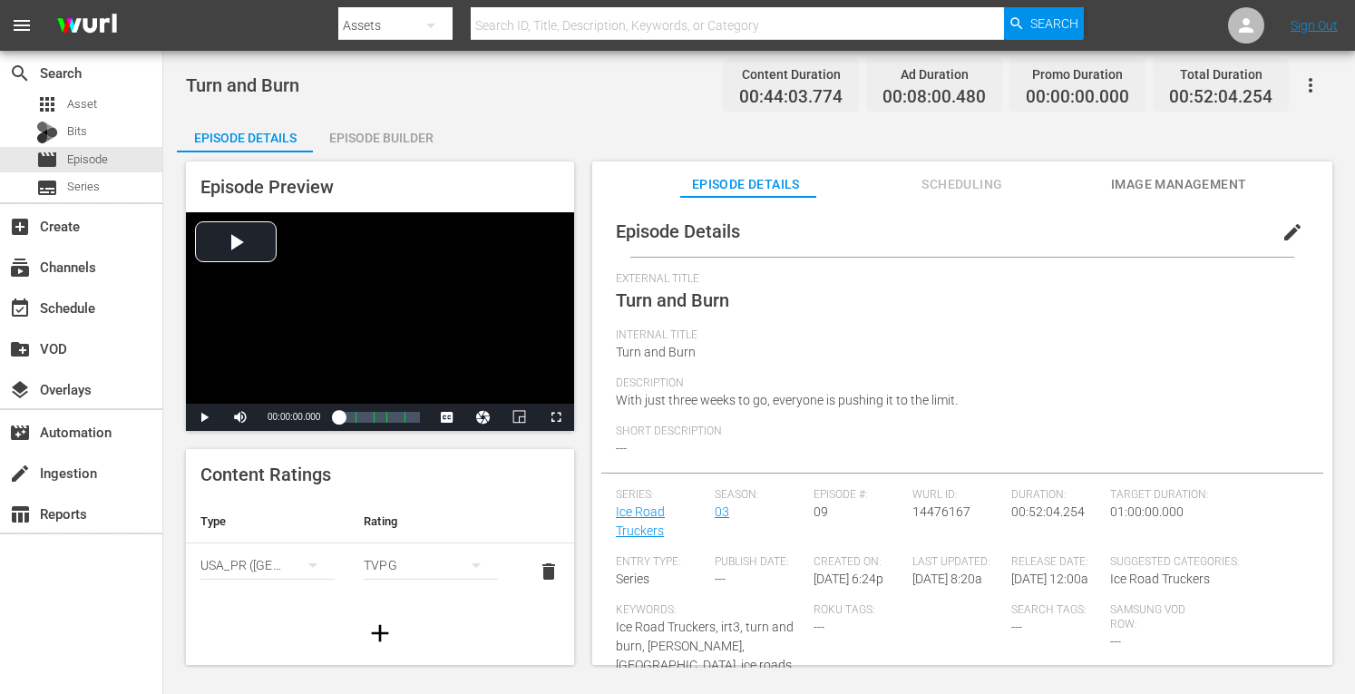
click at [357, 132] on div "Episode Builder" at bounding box center [381, 138] width 136 height 44
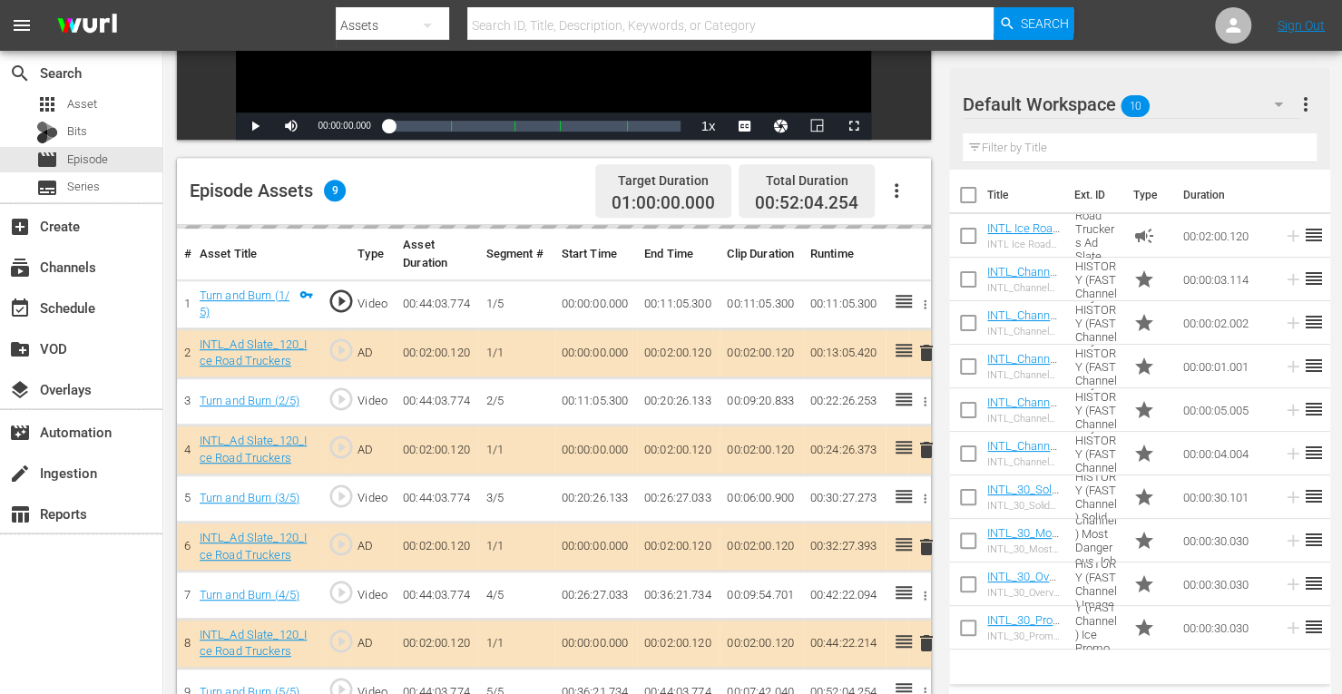
scroll to position [472, 0]
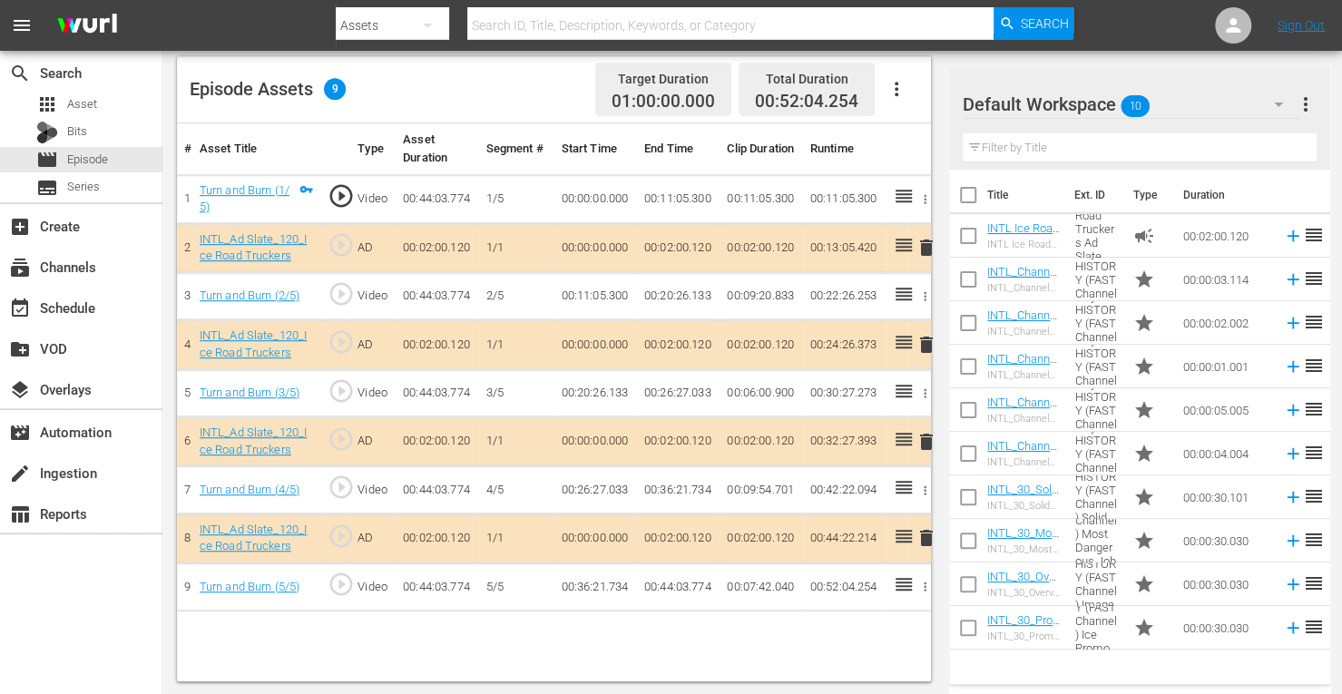
click at [928, 340] on span "delete" at bounding box center [926, 345] width 22 height 22
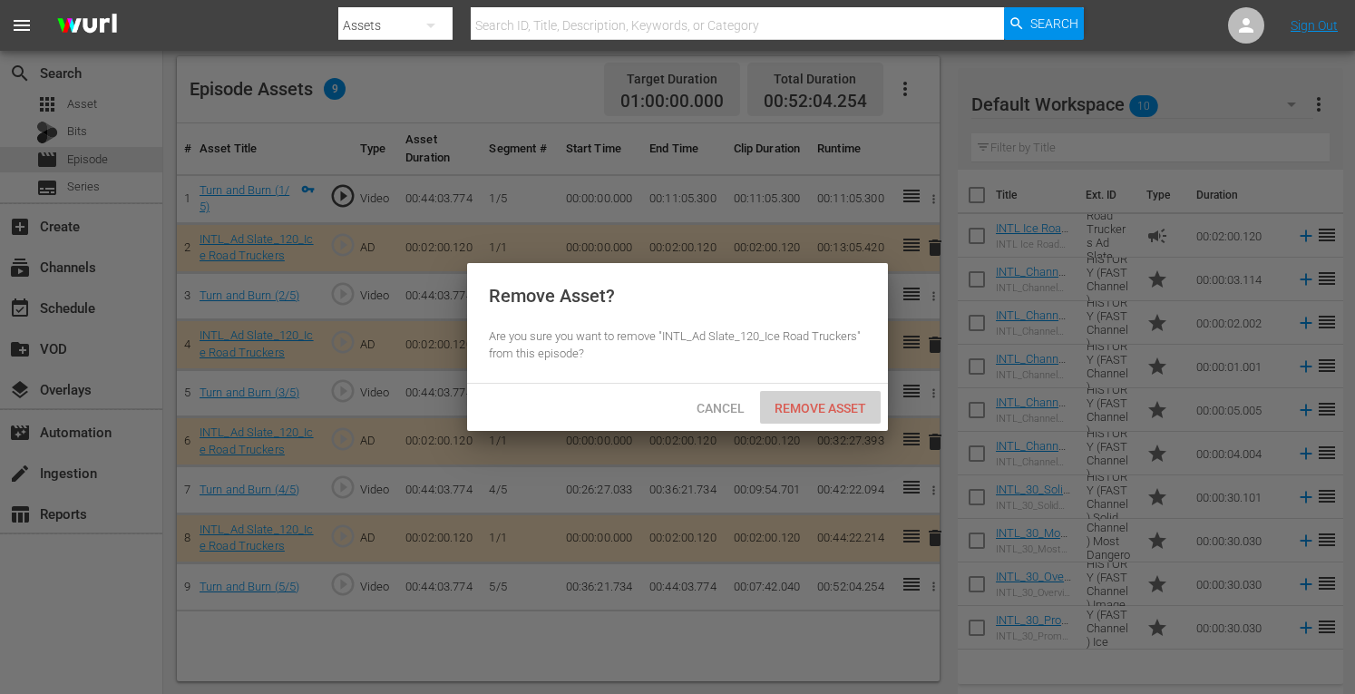
click at [817, 404] on span "Remove Asset" at bounding box center [820, 408] width 121 height 15
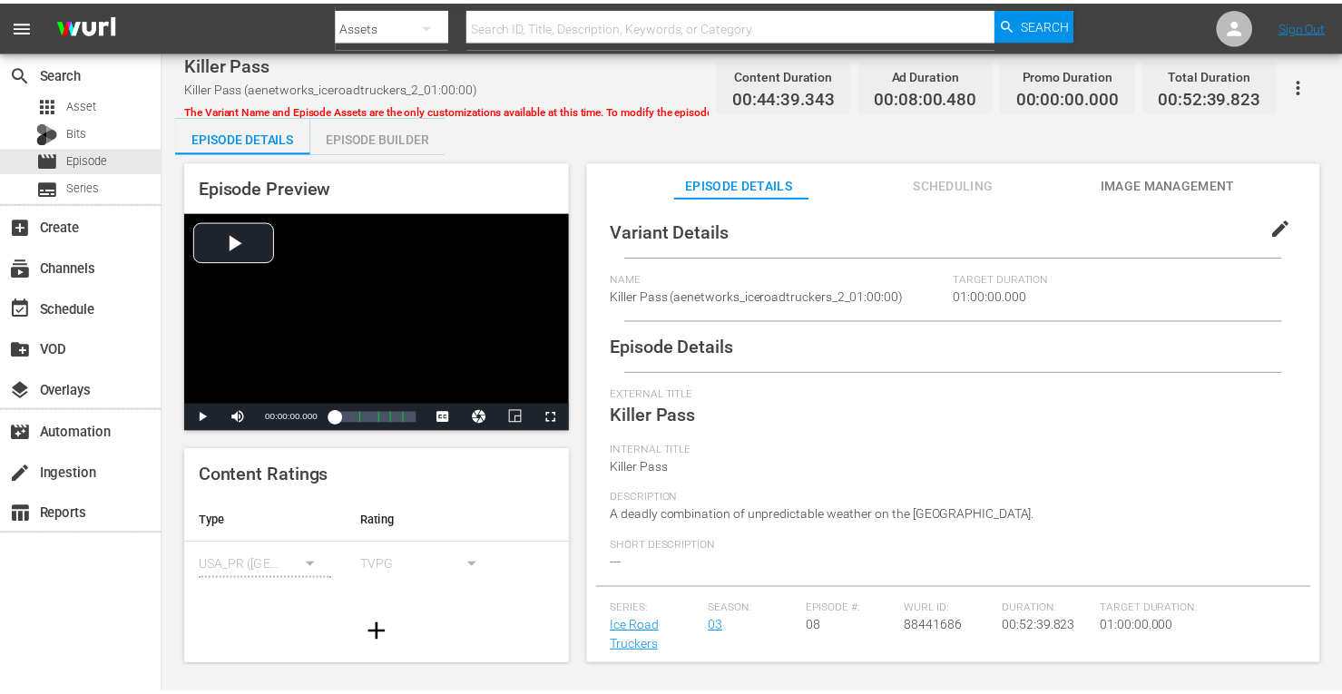
scroll to position [383, 0]
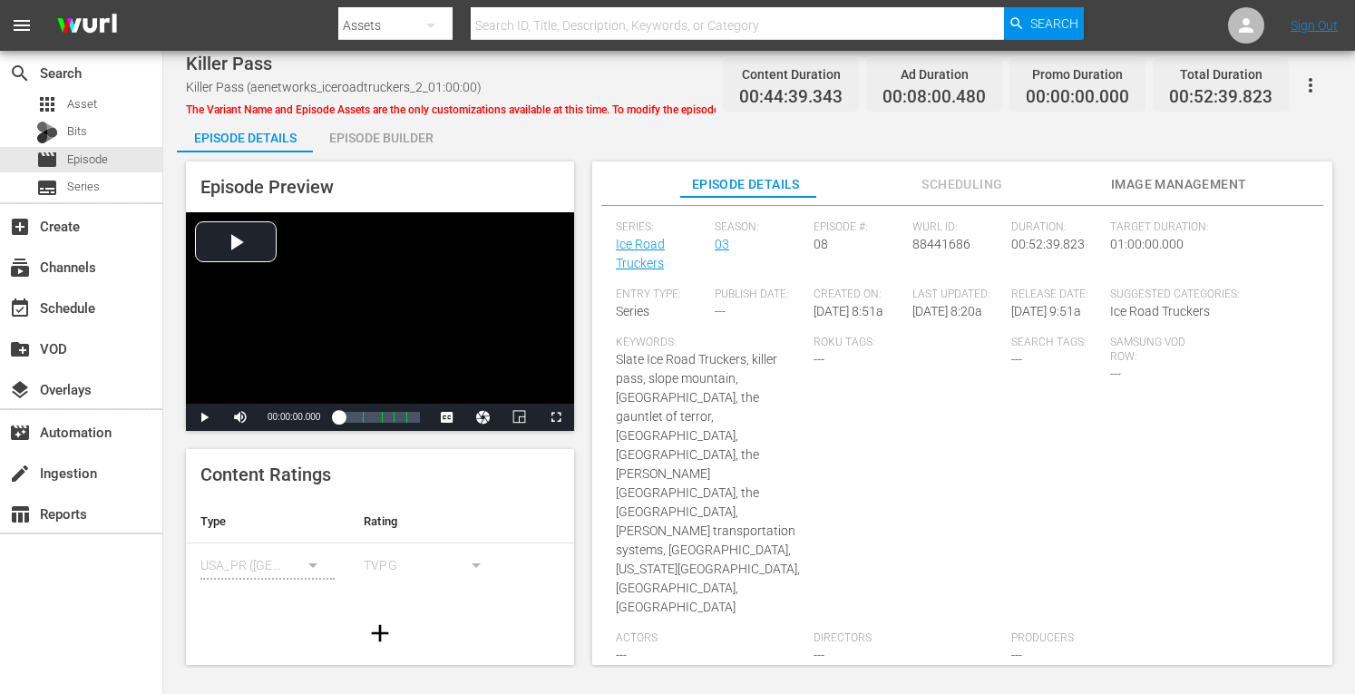
click at [396, 139] on div "Episode Builder" at bounding box center [381, 138] width 136 height 44
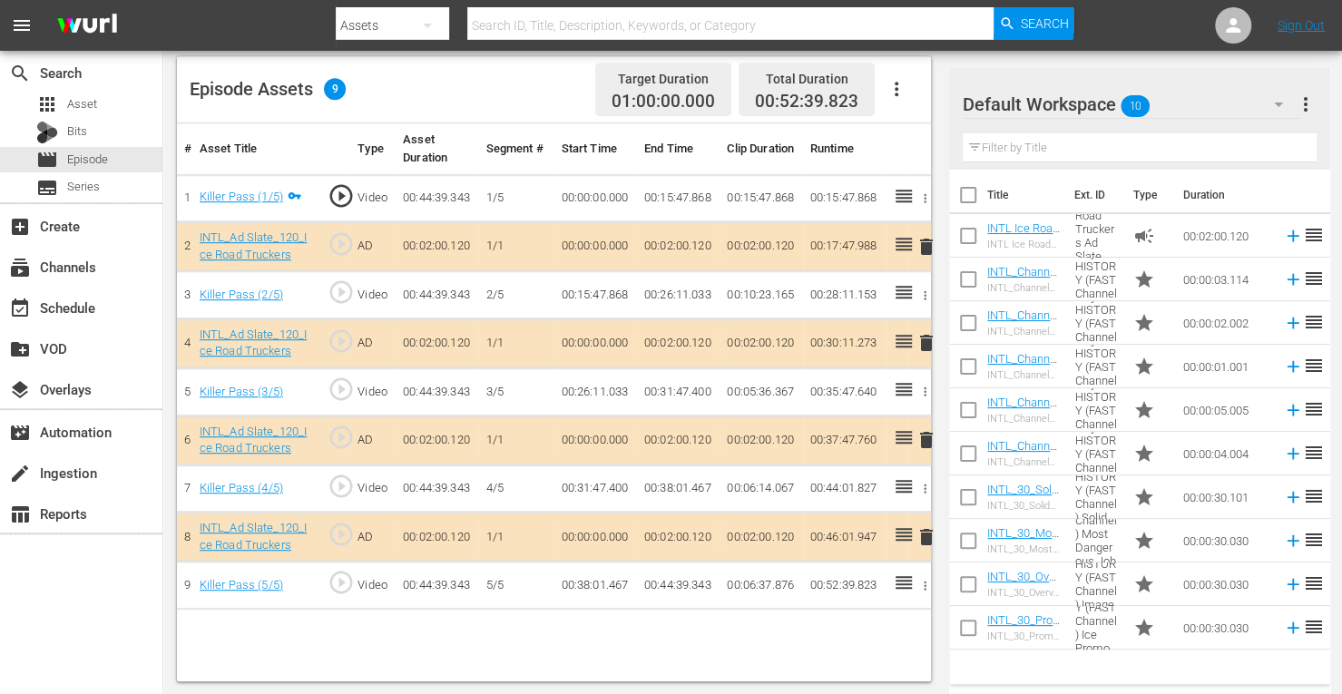
scroll to position [327, 0]
click at [927, 346] on span "delete" at bounding box center [926, 343] width 22 height 22
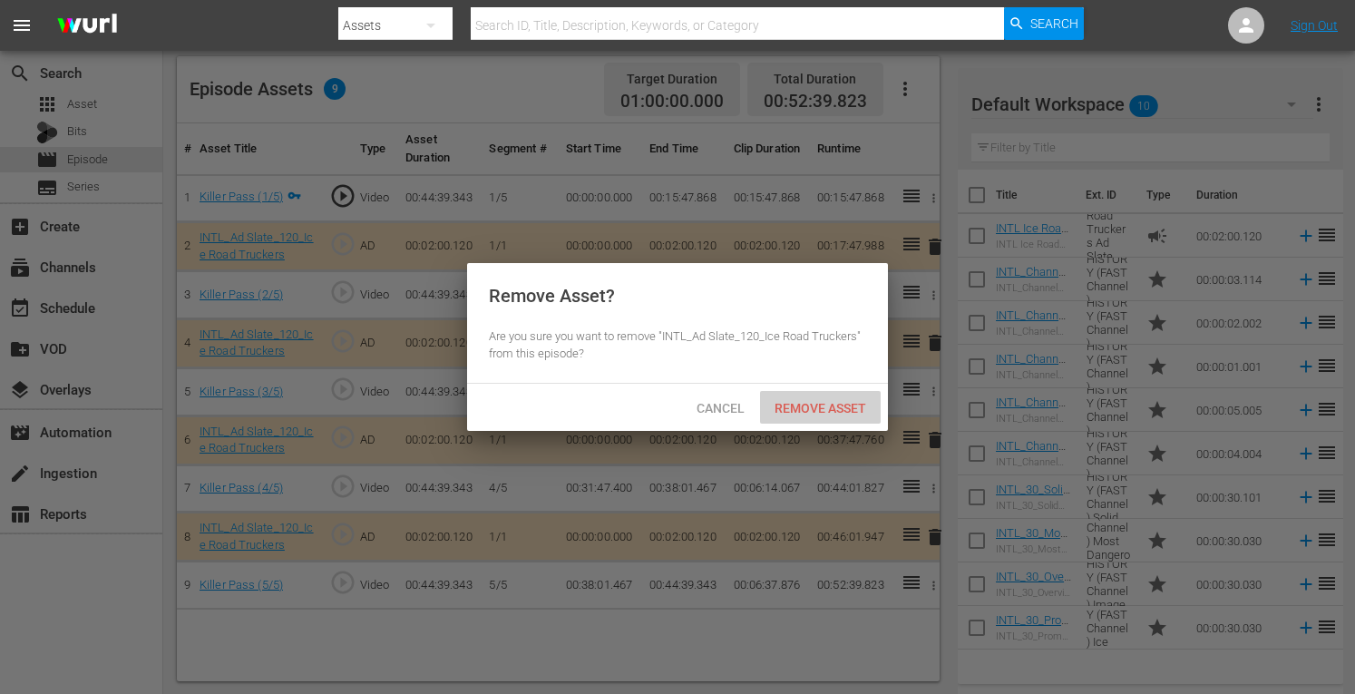
click at [814, 401] on span "Remove Asset" at bounding box center [820, 408] width 121 height 15
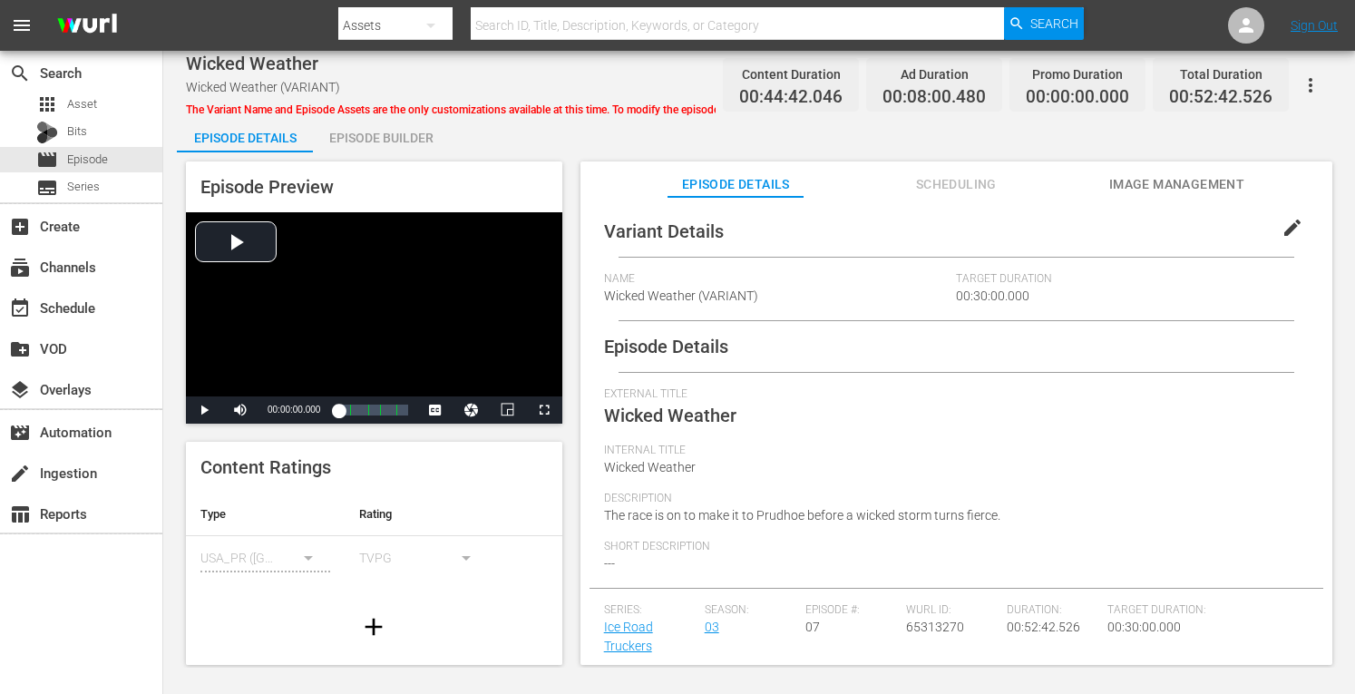
click at [379, 140] on div "Episode Builder" at bounding box center [381, 138] width 136 height 44
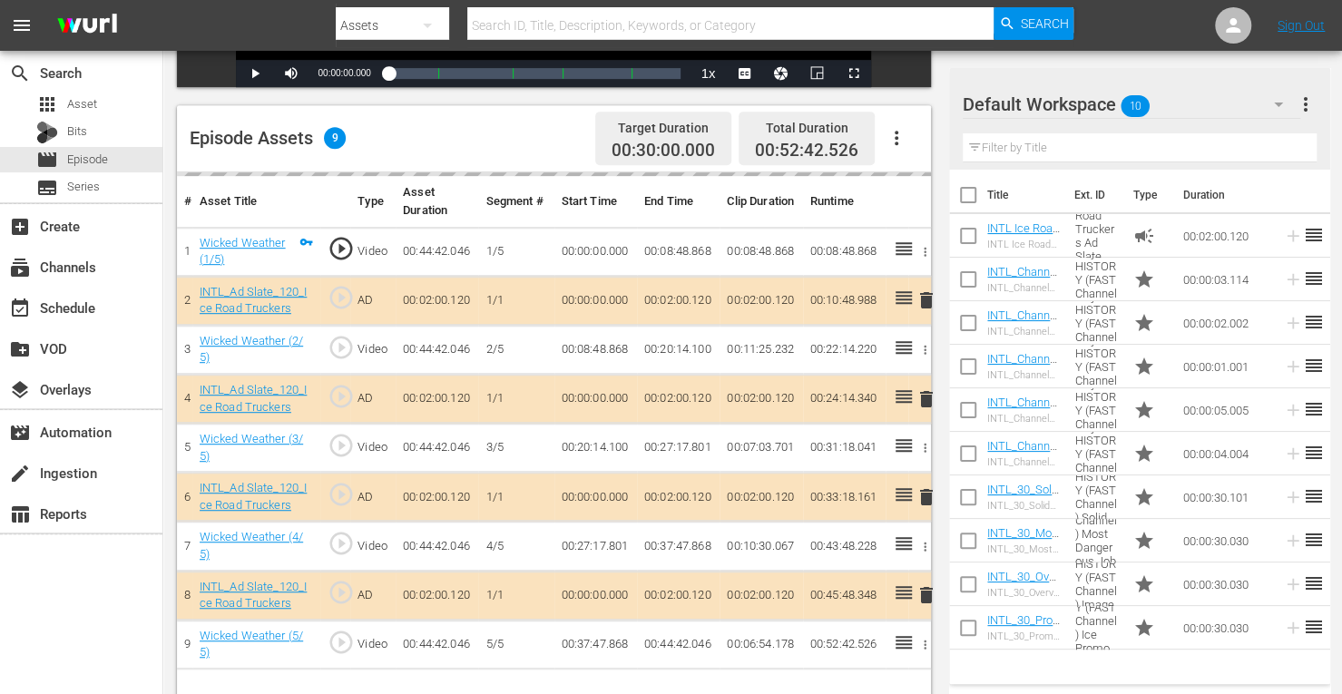
scroll to position [472, 0]
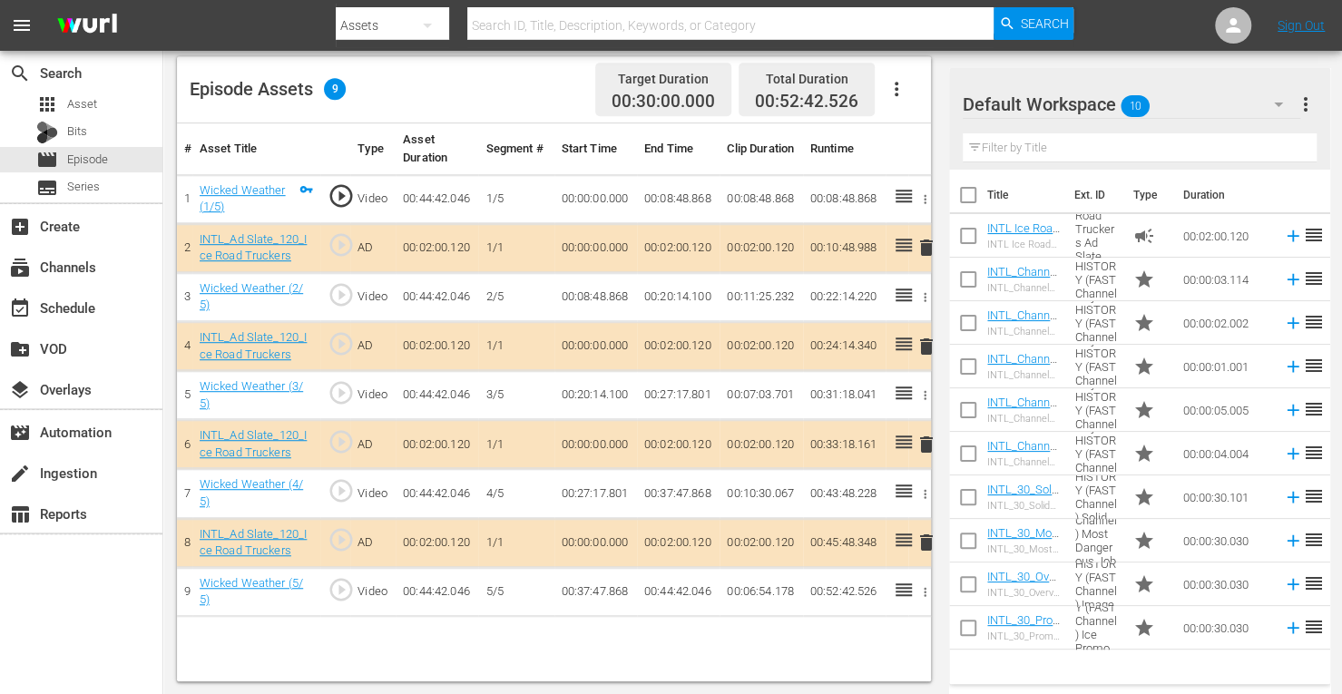
click at [927, 347] on span "delete" at bounding box center [926, 347] width 22 height 22
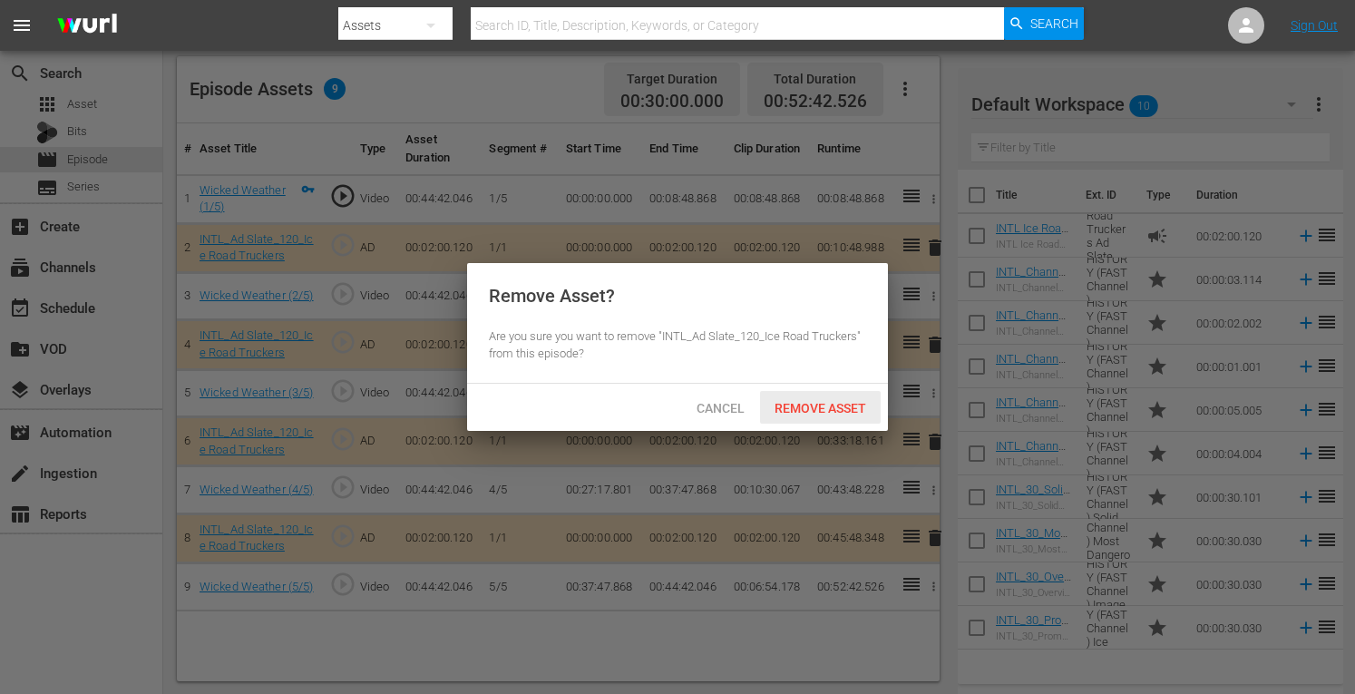
click at [826, 412] on span "Remove Asset" at bounding box center [820, 408] width 121 height 15
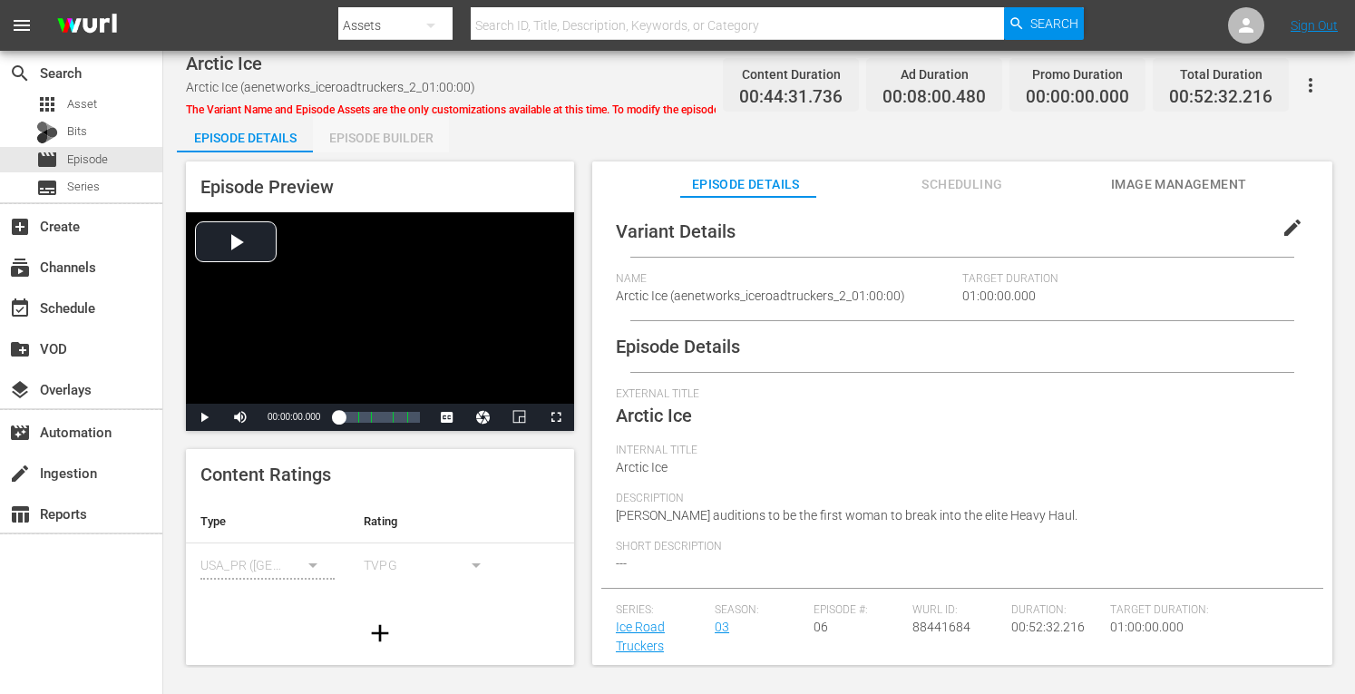
click at [393, 133] on div "Episode Builder" at bounding box center [381, 138] width 136 height 44
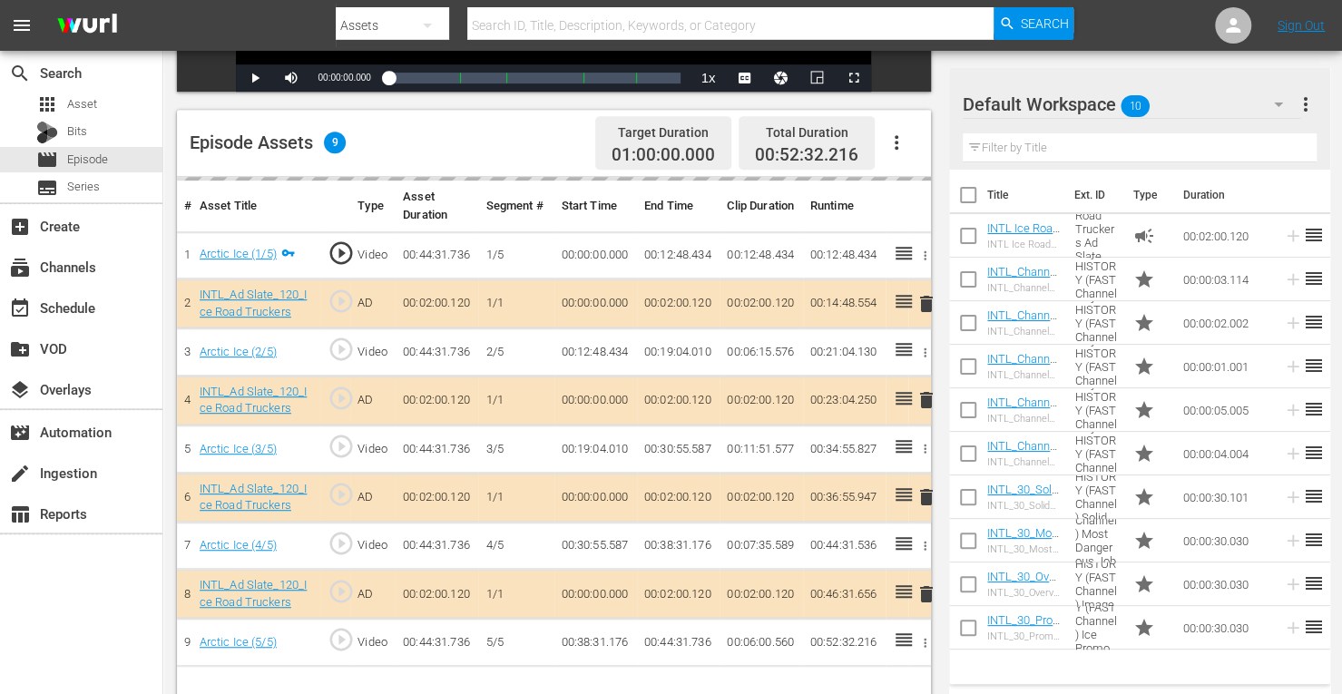
scroll to position [419, 0]
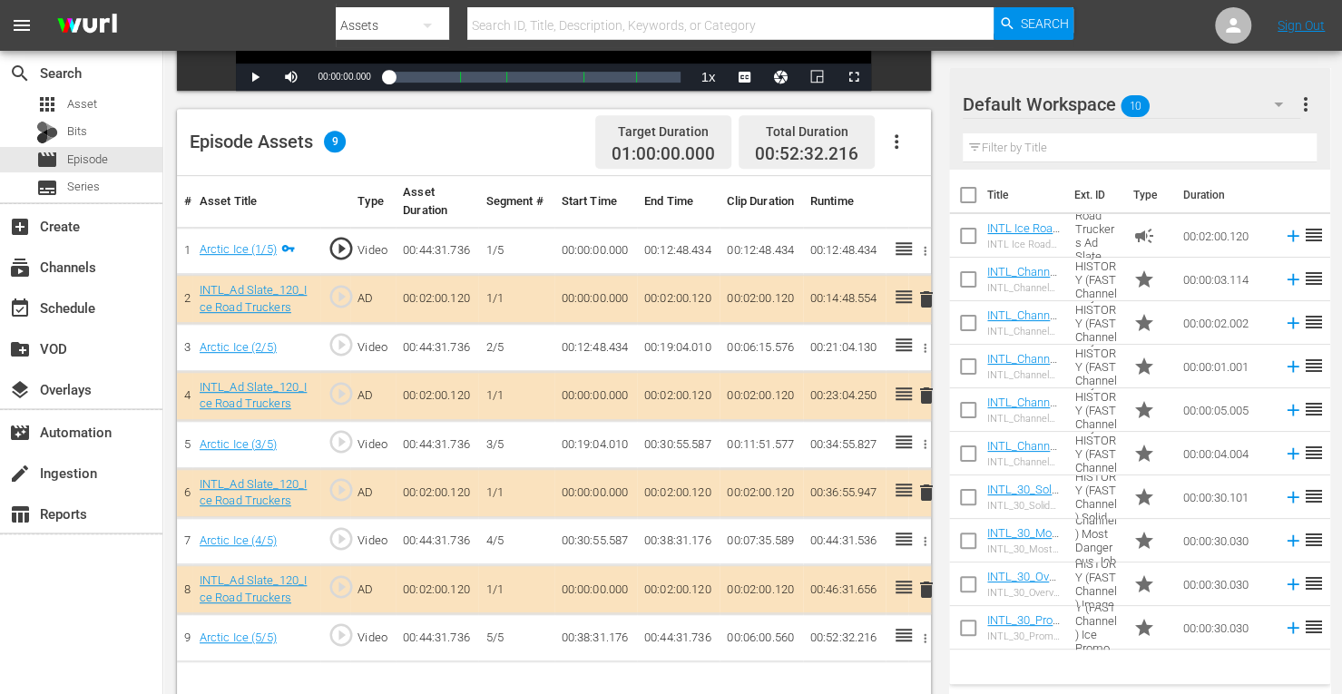
click at [925, 396] on span "delete" at bounding box center [926, 396] width 22 height 22
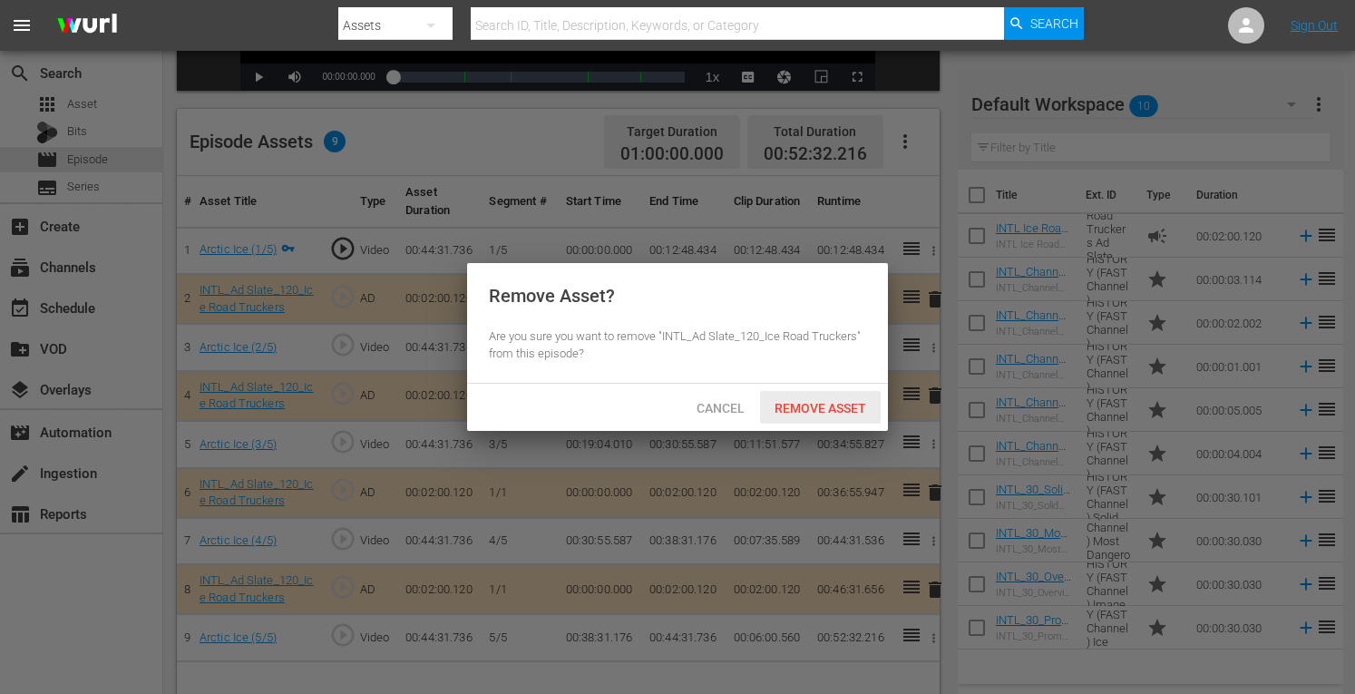
click at [828, 405] on span "Remove Asset" at bounding box center [820, 408] width 121 height 15
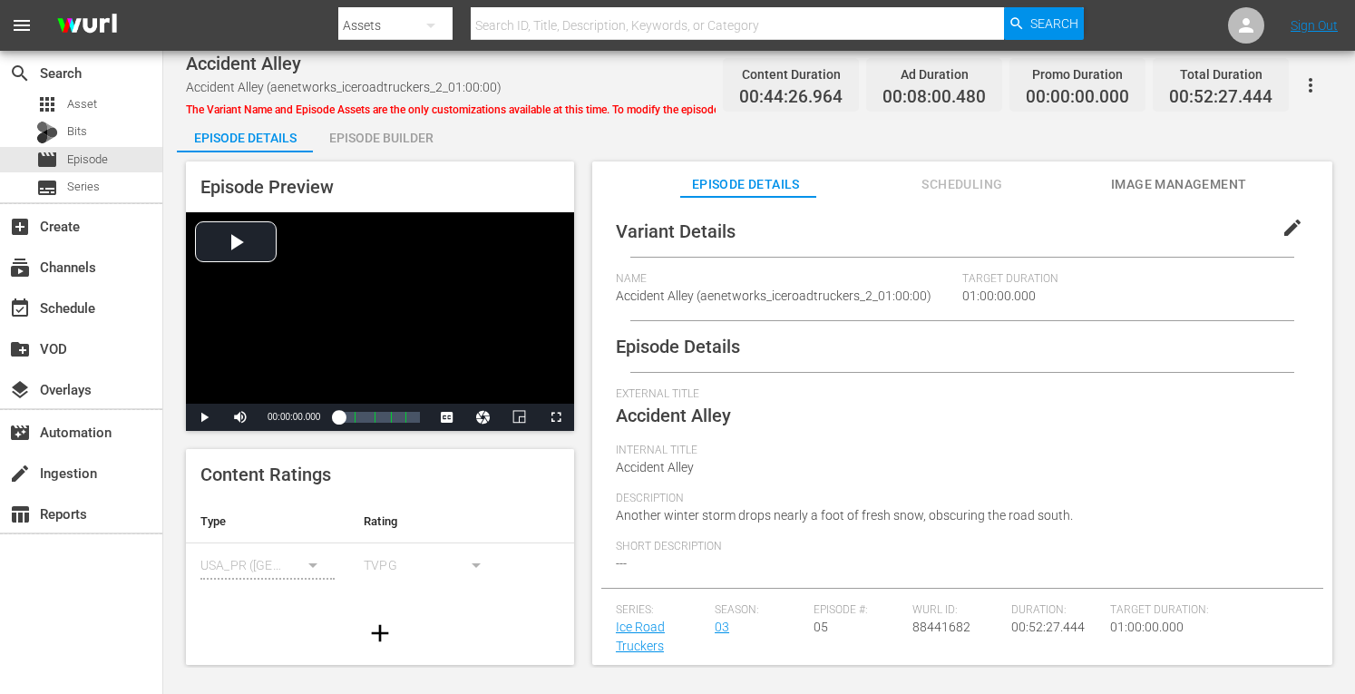
click at [396, 139] on div "Episode Builder" at bounding box center [381, 138] width 136 height 44
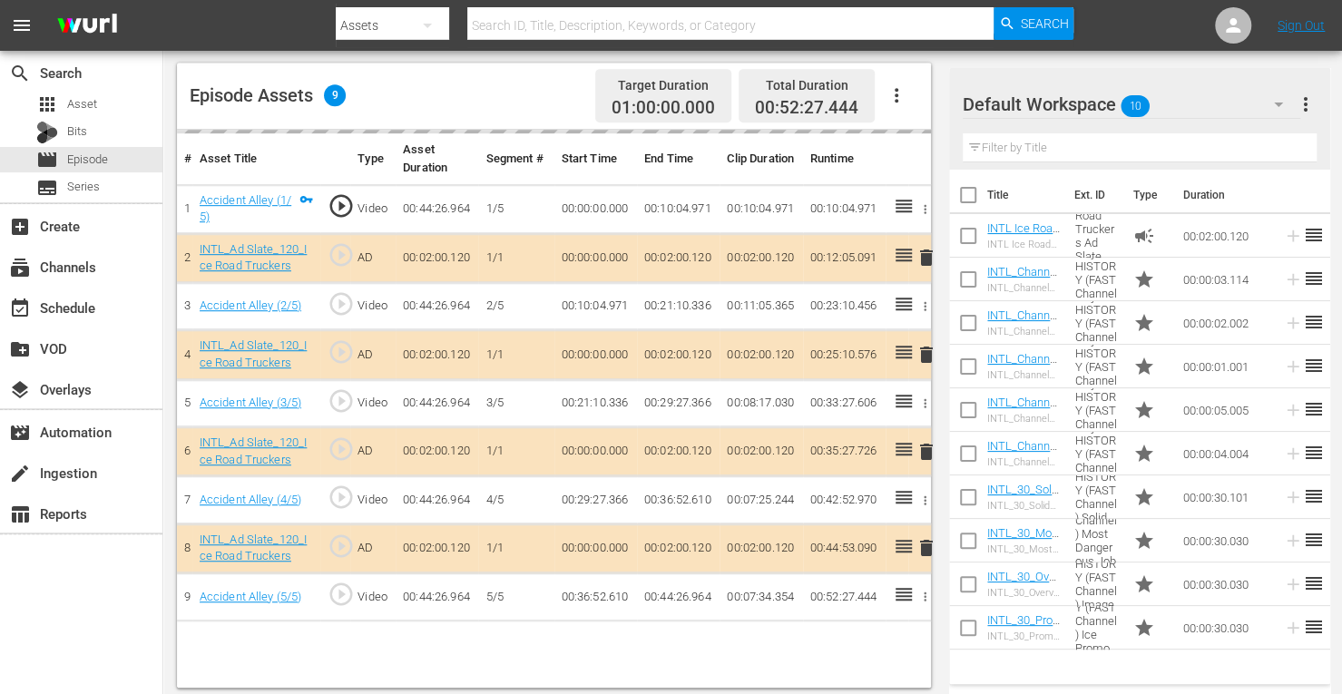
scroll to position [472, 0]
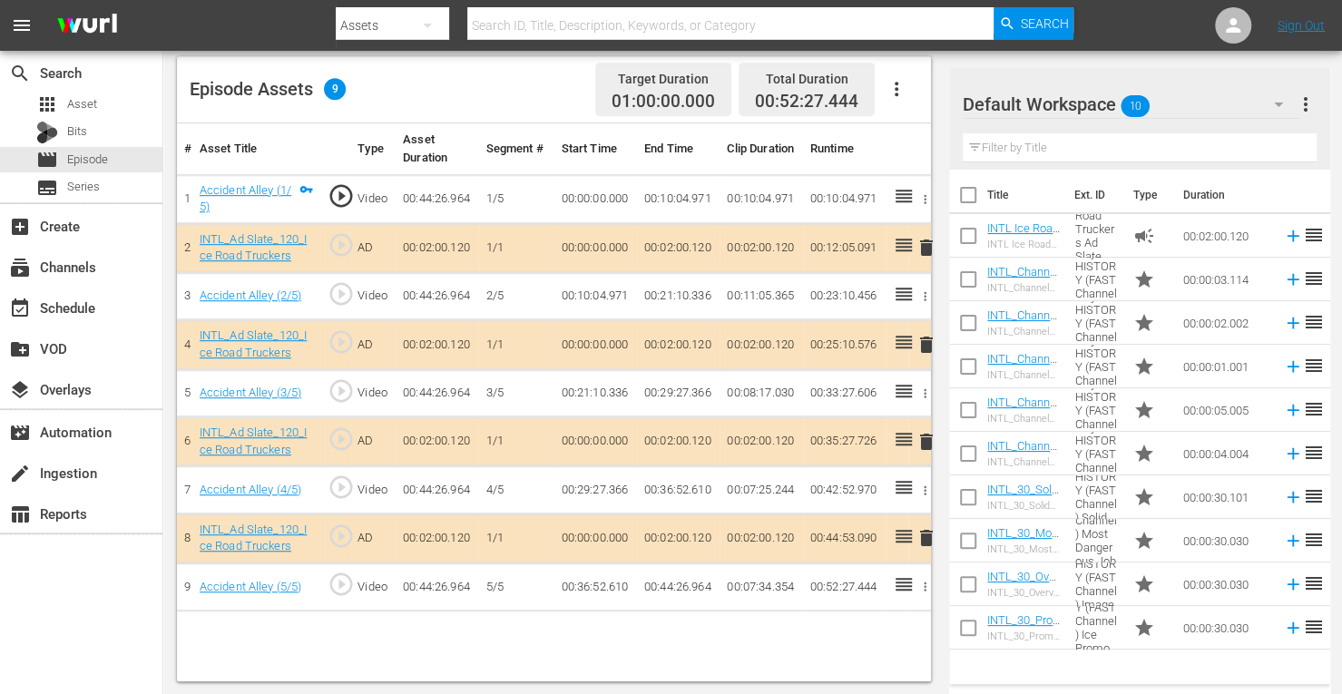
click at [927, 347] on span "delete" at bounding box center [926, 345] width 22 height 22
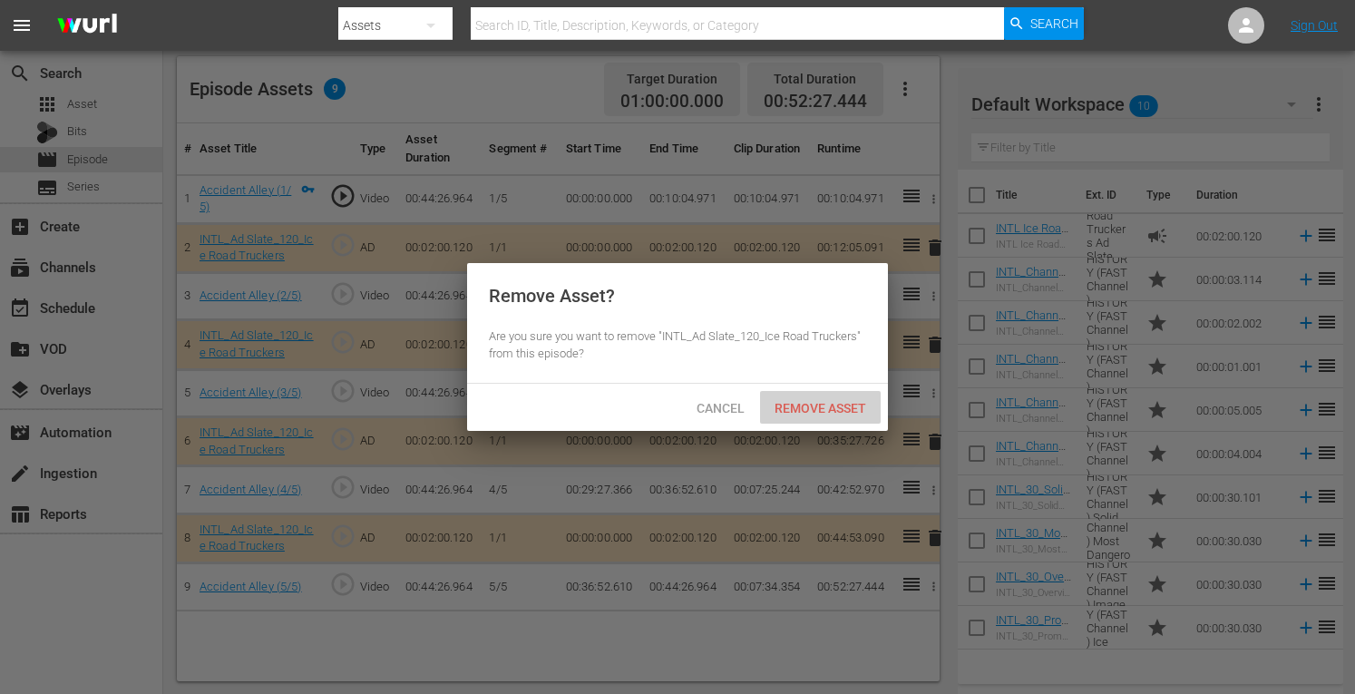
click at [835, 410] on span "Remove Asset" at bounding box center [820, 408] width 121 height 15
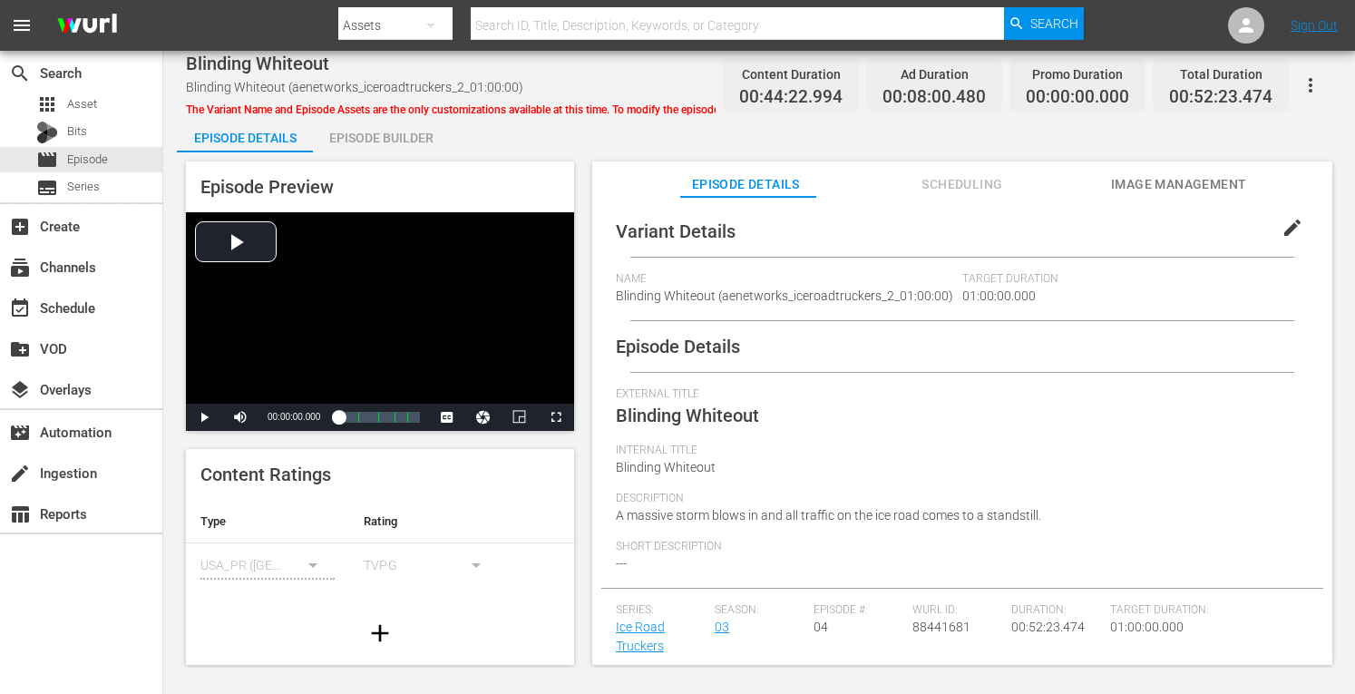
click at [392, 137] on div "Episode Builder" at bounding box center [381, 138] width 136 height 44
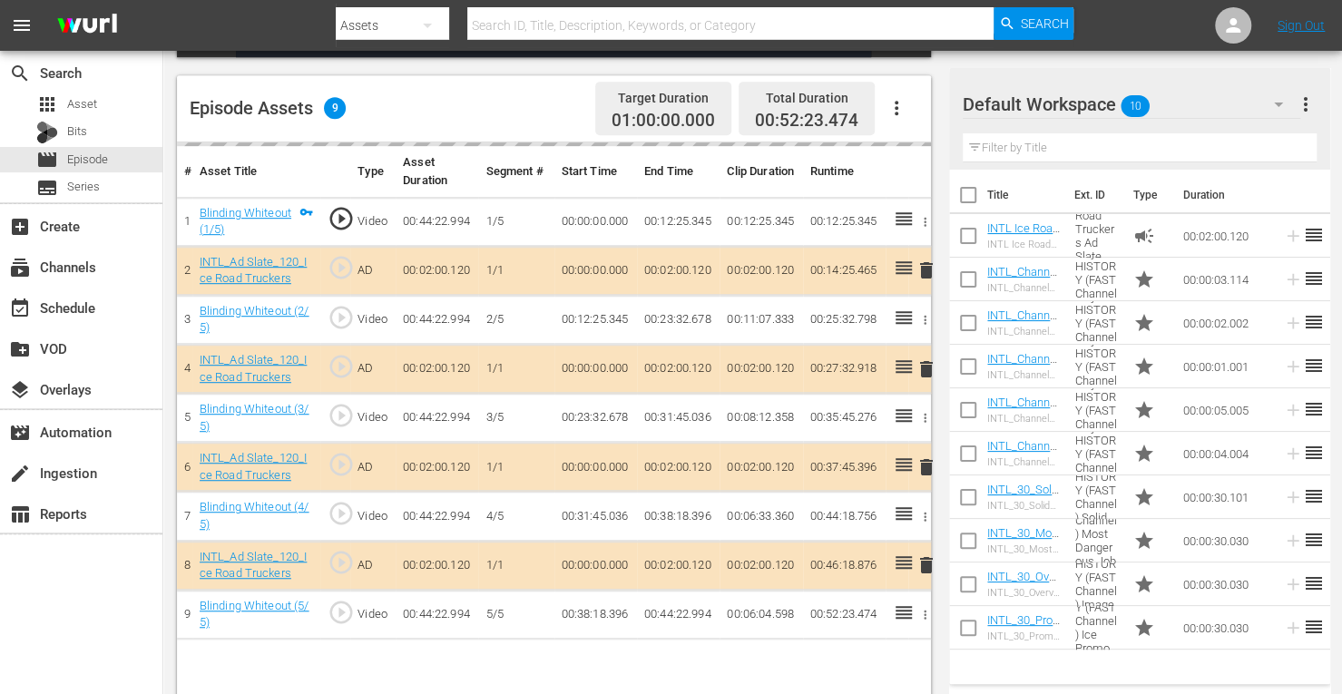
scroll to position [472, 0]
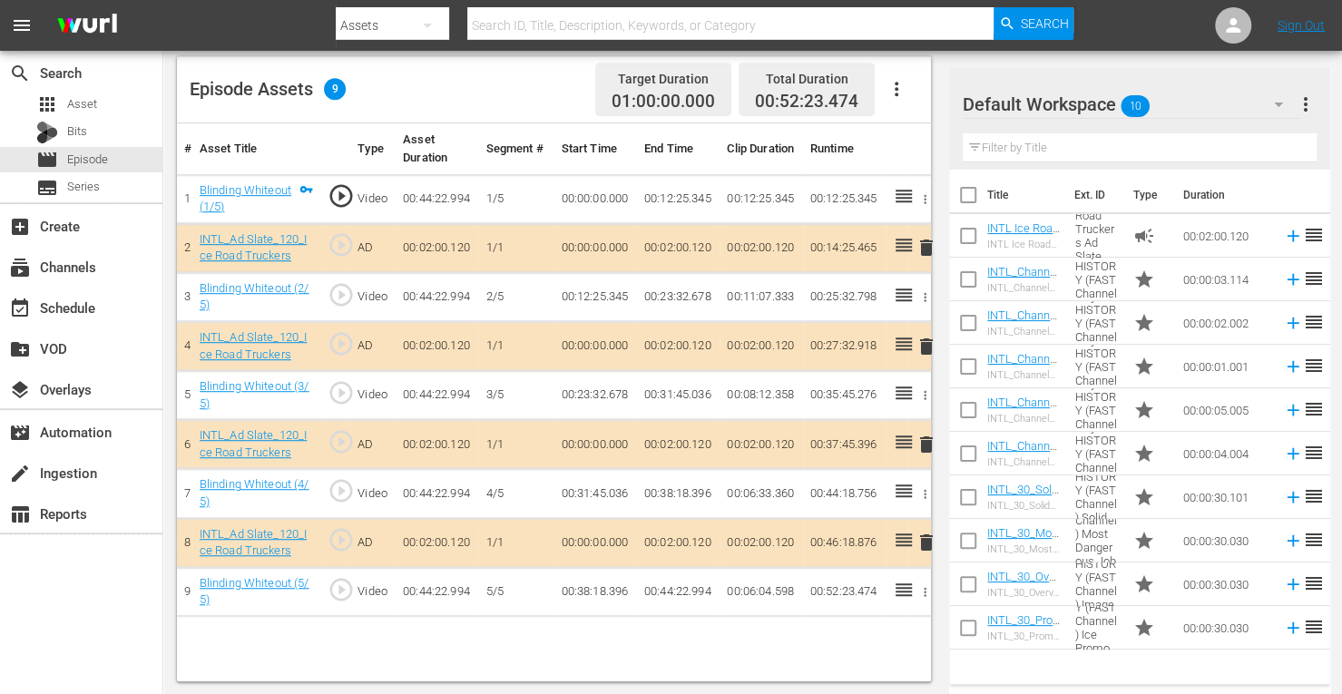
click at [927, 442] on span "delete" at bounding box center [926, 445] width 22 height 22
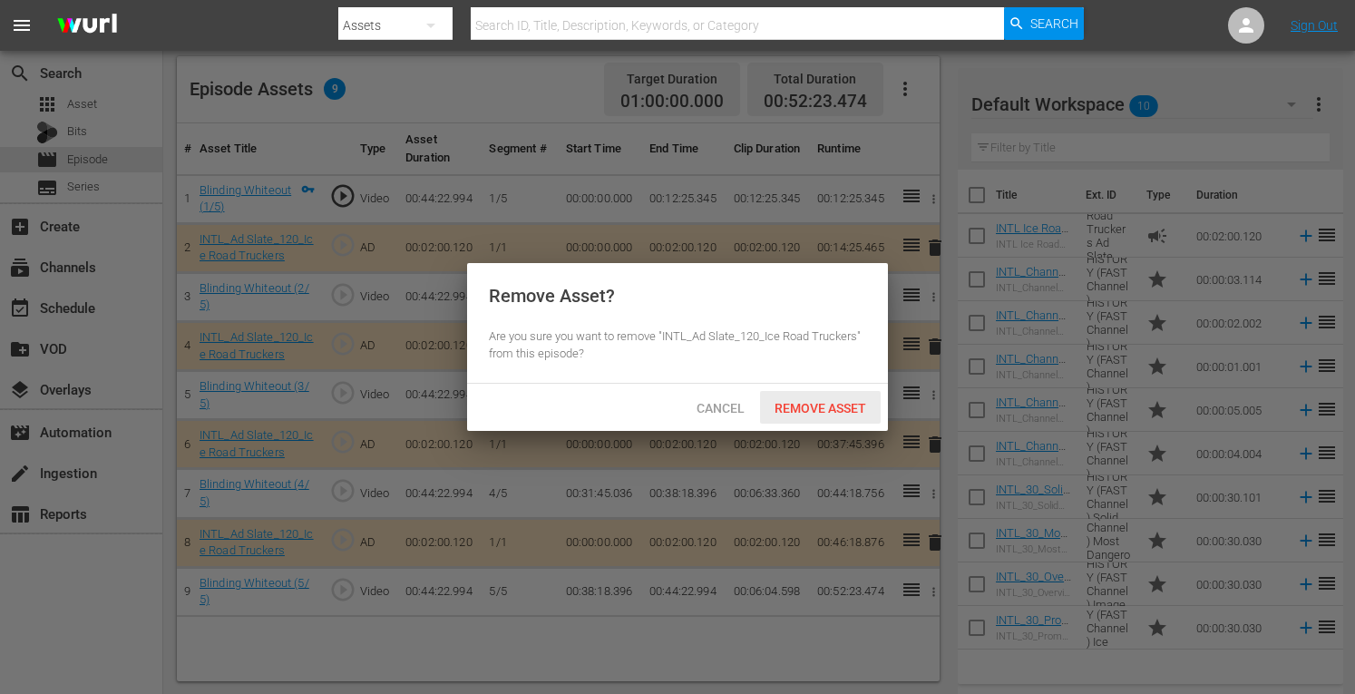
click at [822, 409] on span "Remove Asset" at bounding box center [820, 408] width 121 height 15
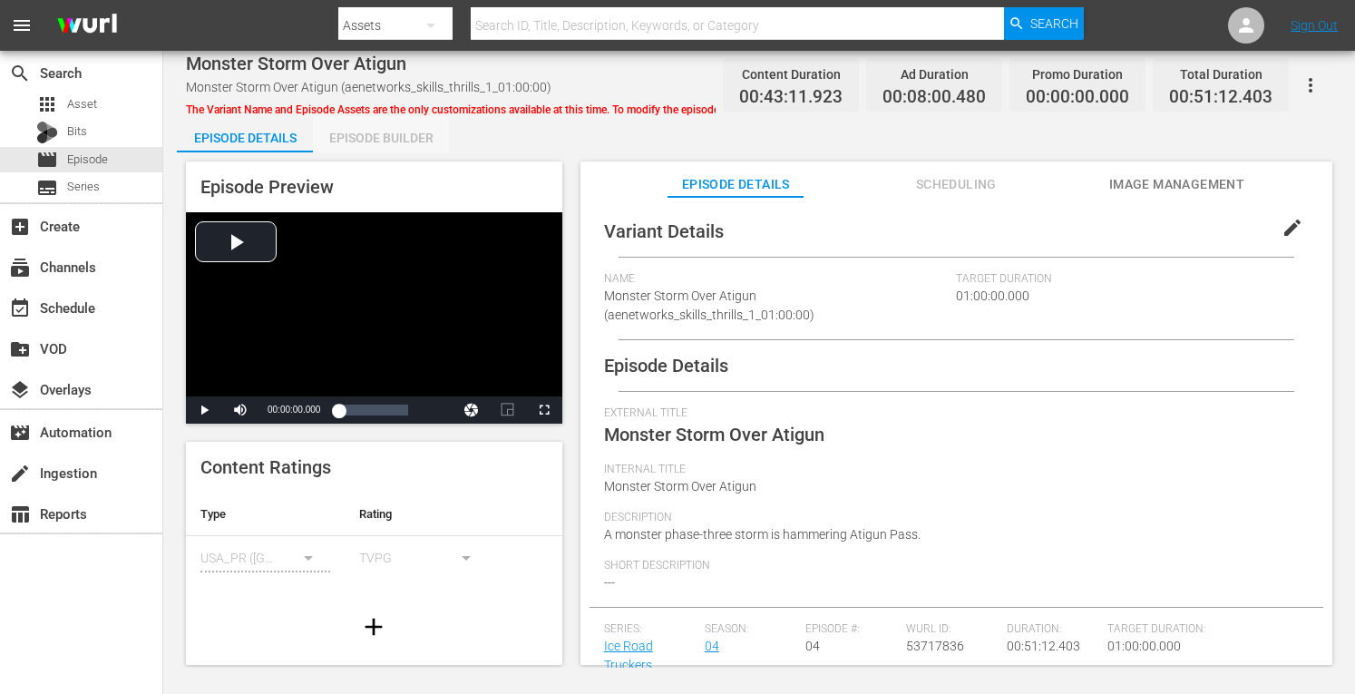
click at [359, 142] on div "Episode Builder" at bounding box center [381, 138] width 136 height 44
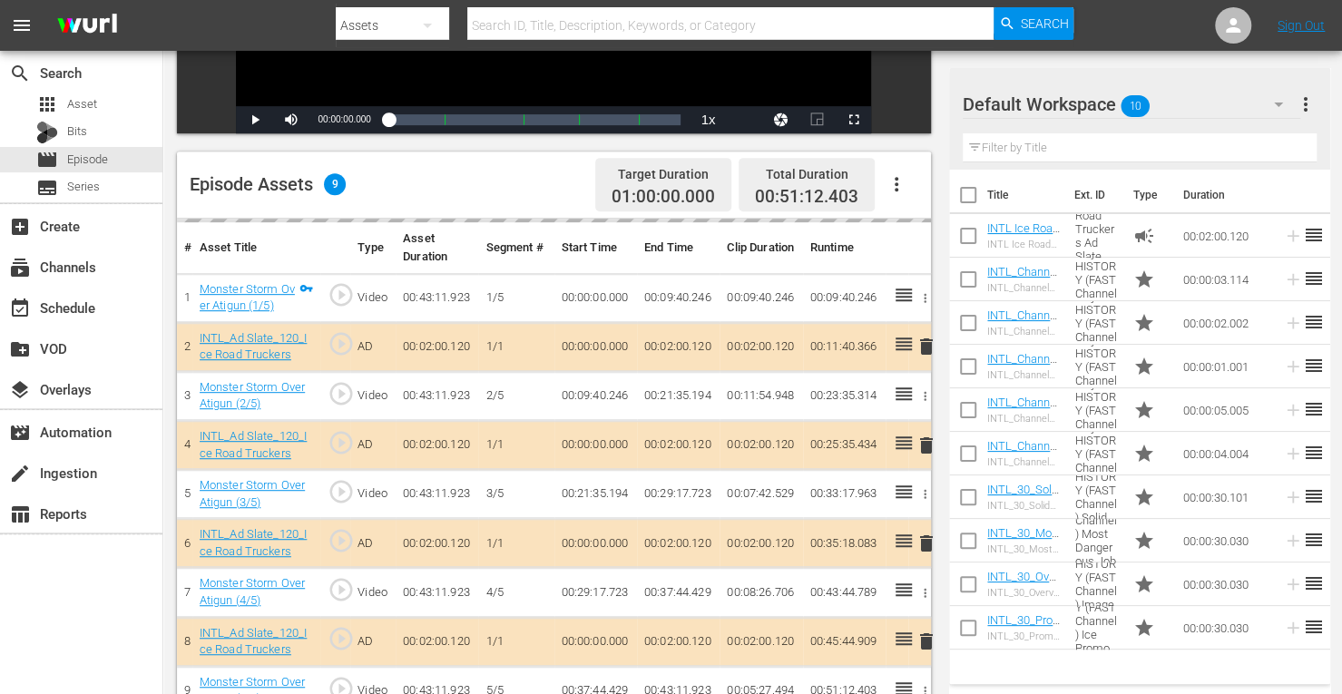
scroll to position [472, 0]
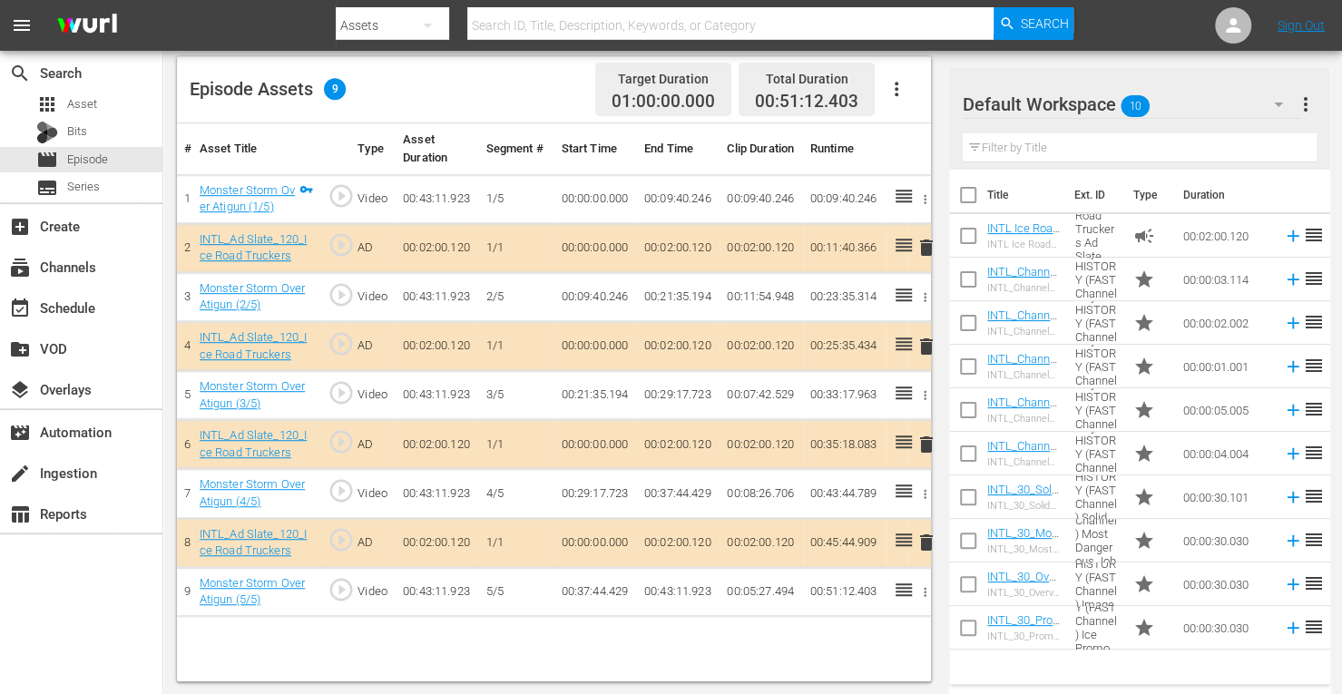
click at [924, 347] on span "delete" at bounding box center [926, 347] width 22 height 22
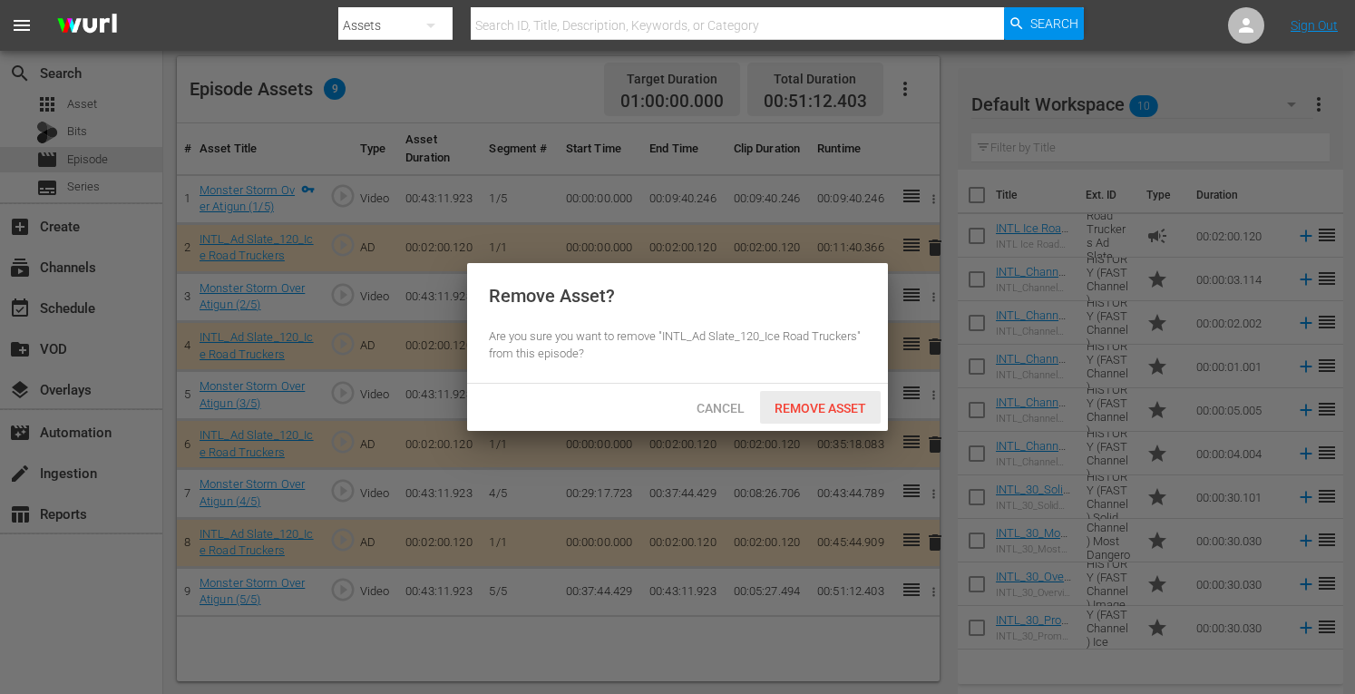
click at [833, 399] on div "Remove Asset" at bounding box center [820, 408] width 121 height 34
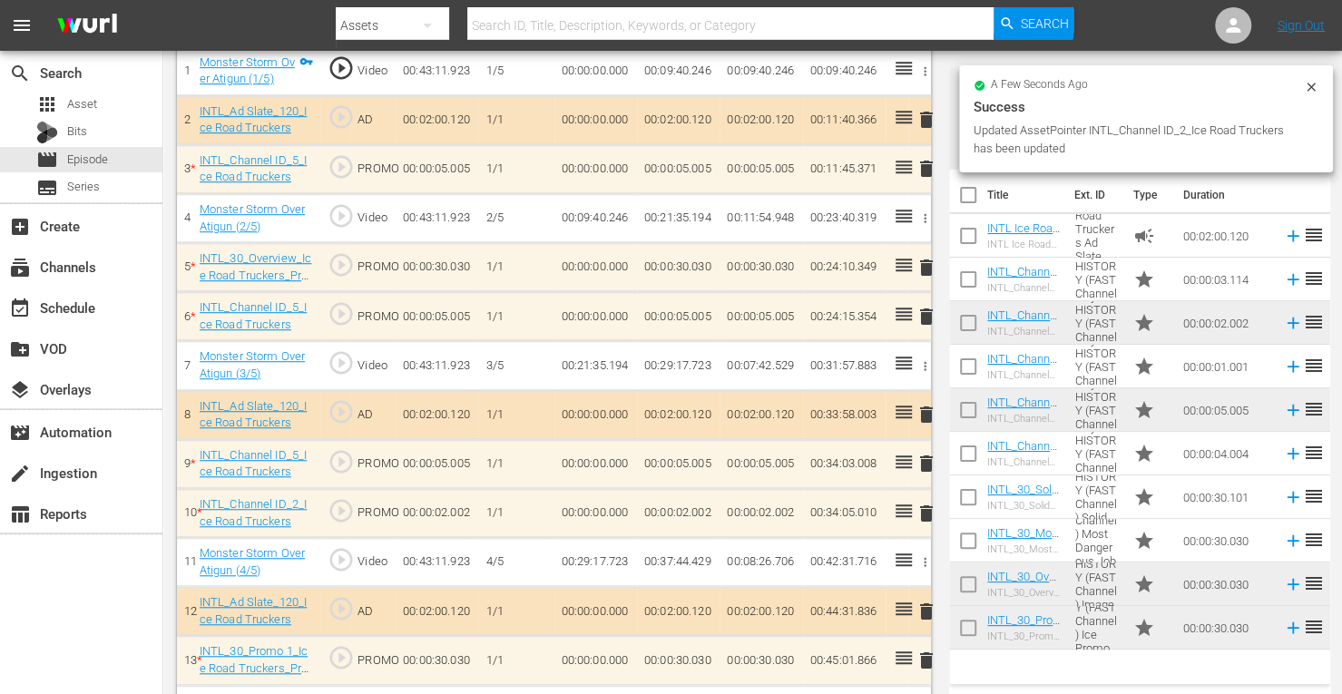
scroll to position [649, 0]
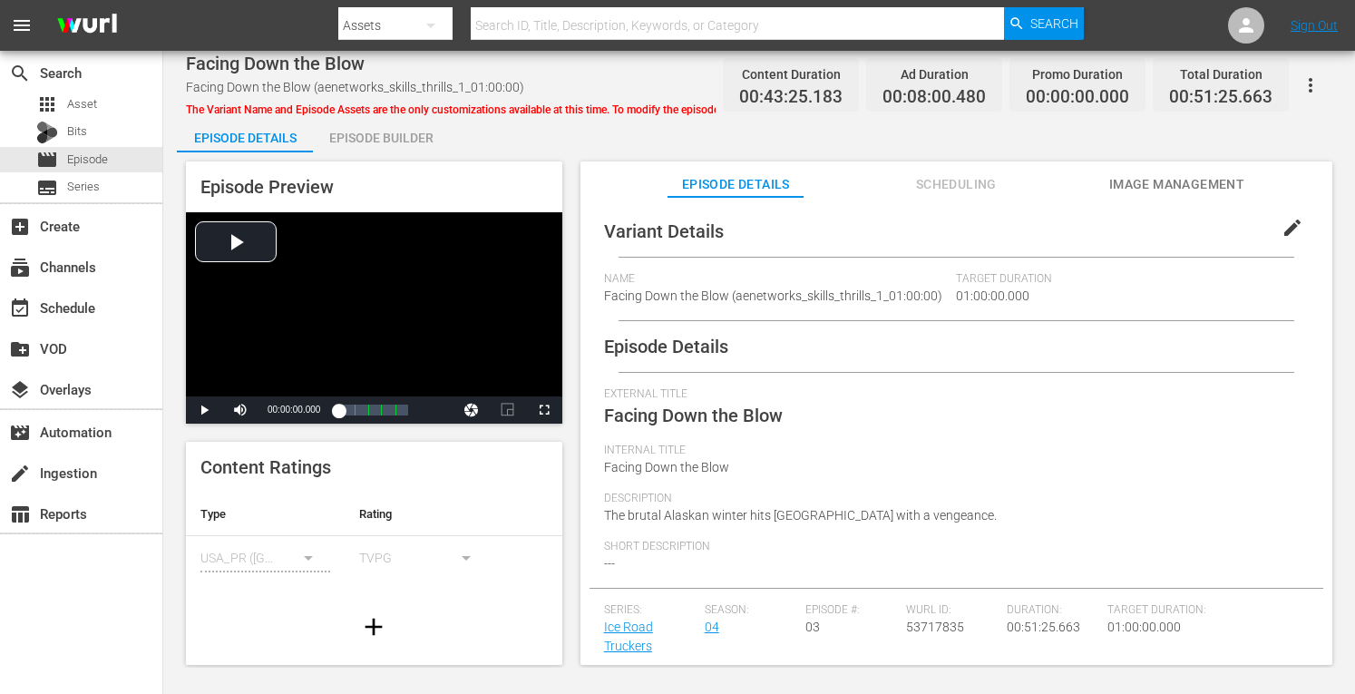
click at [375, 143] on div "Episode Builder" at bounding box center [381, 138] width 136 height 44
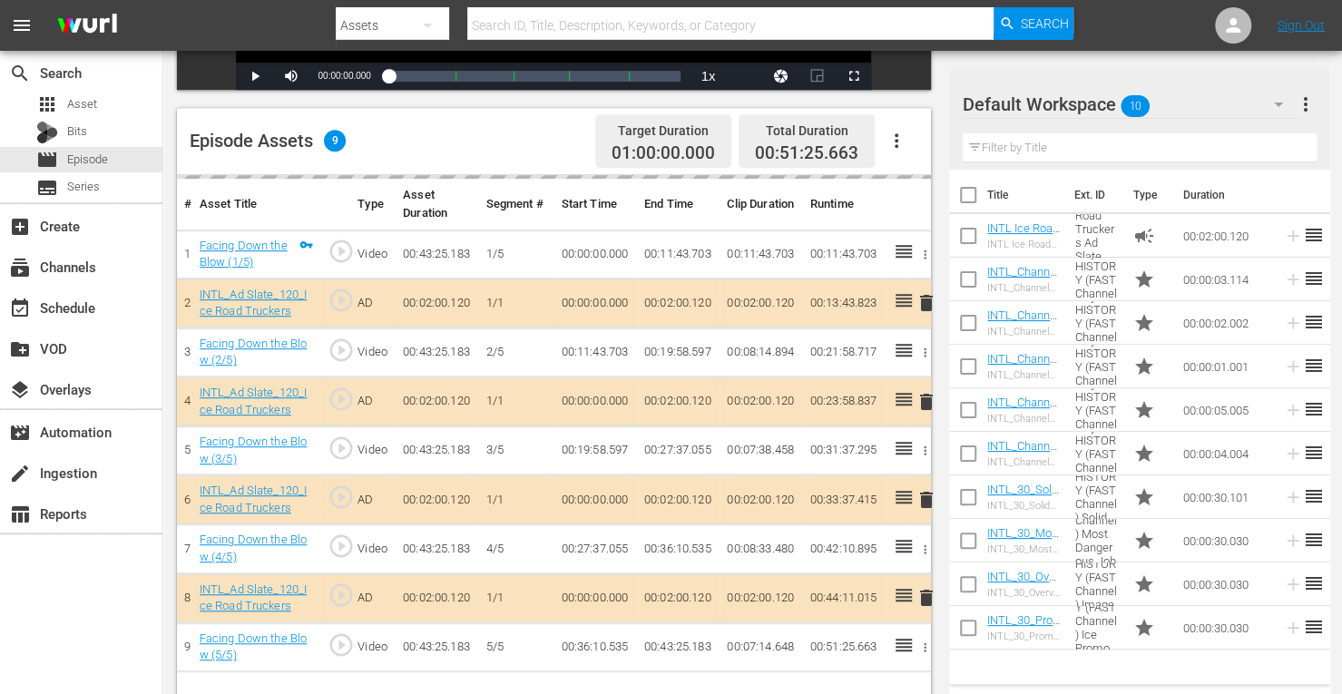
scroll to position [472, 0]
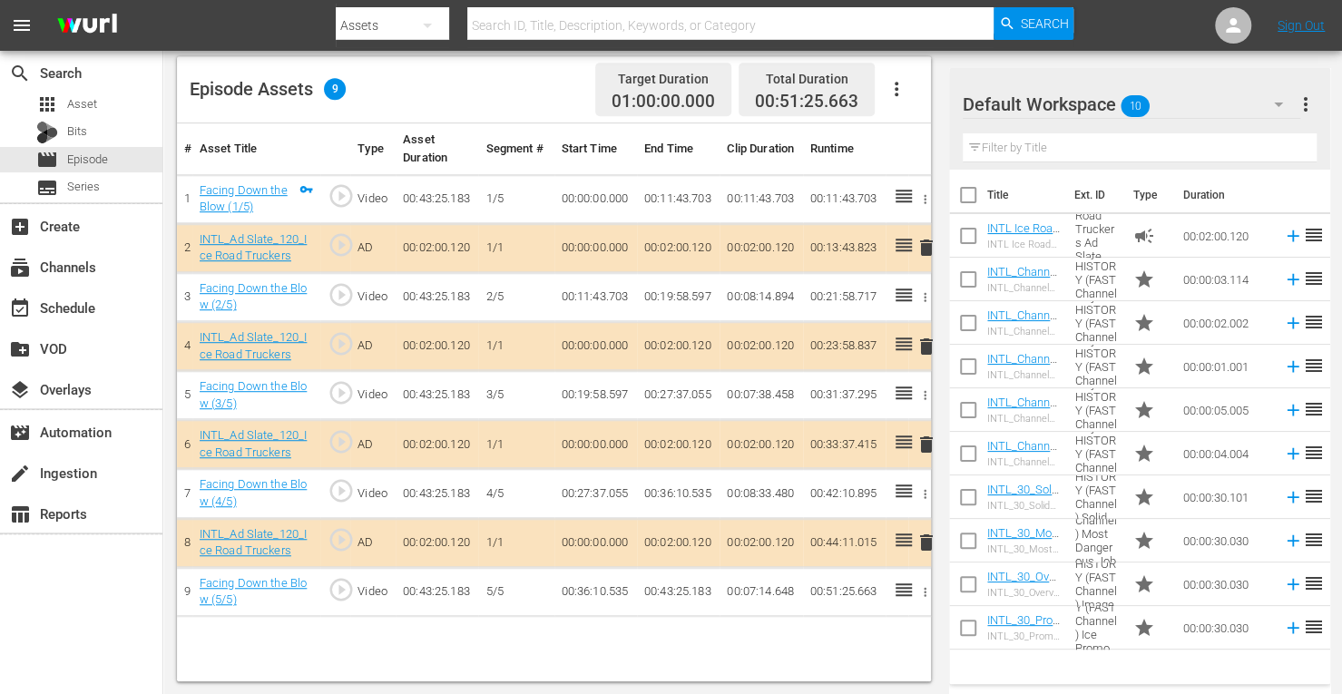
click at [929, 346] on span "delete" at bounding box center [926, 347] width 22 height 22
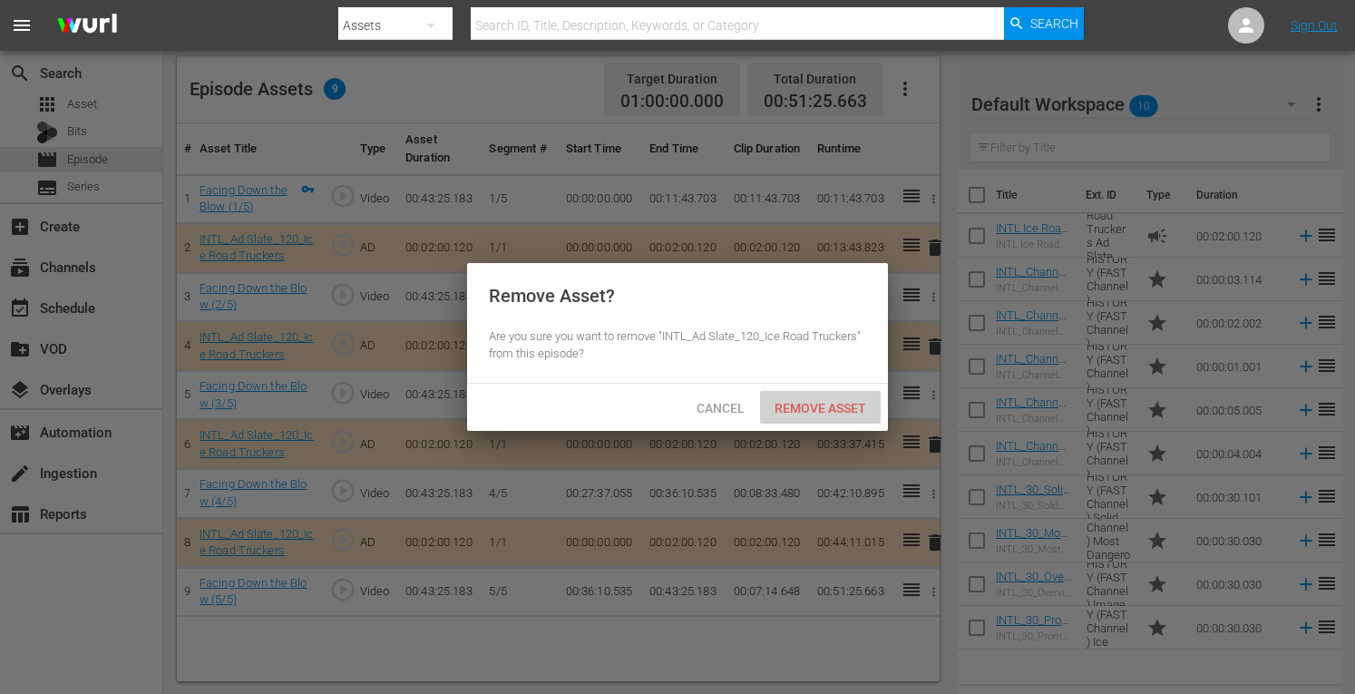
click at [830, 409] on span "Remove Asset" at bounding box center [820, 408] width 121 height 15
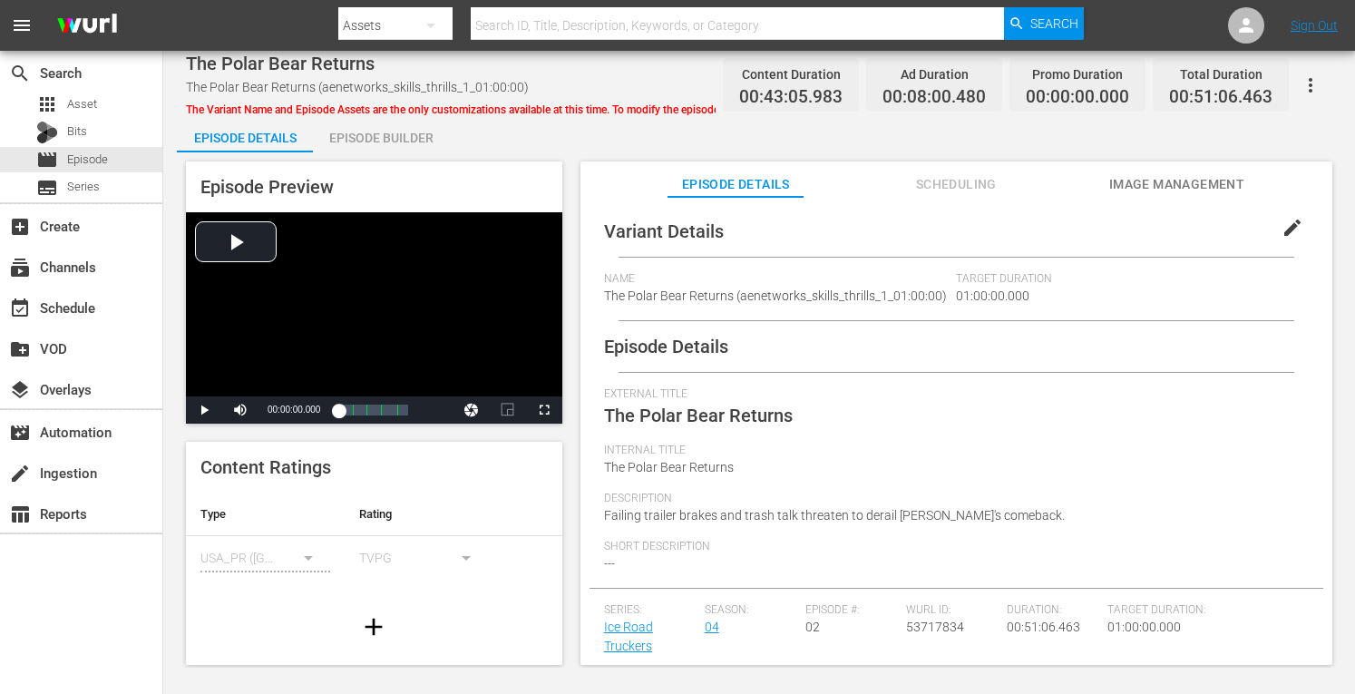
click at [385, 133] on div "Episode Builder" at bounding box center [381, 138] width 136 height 44
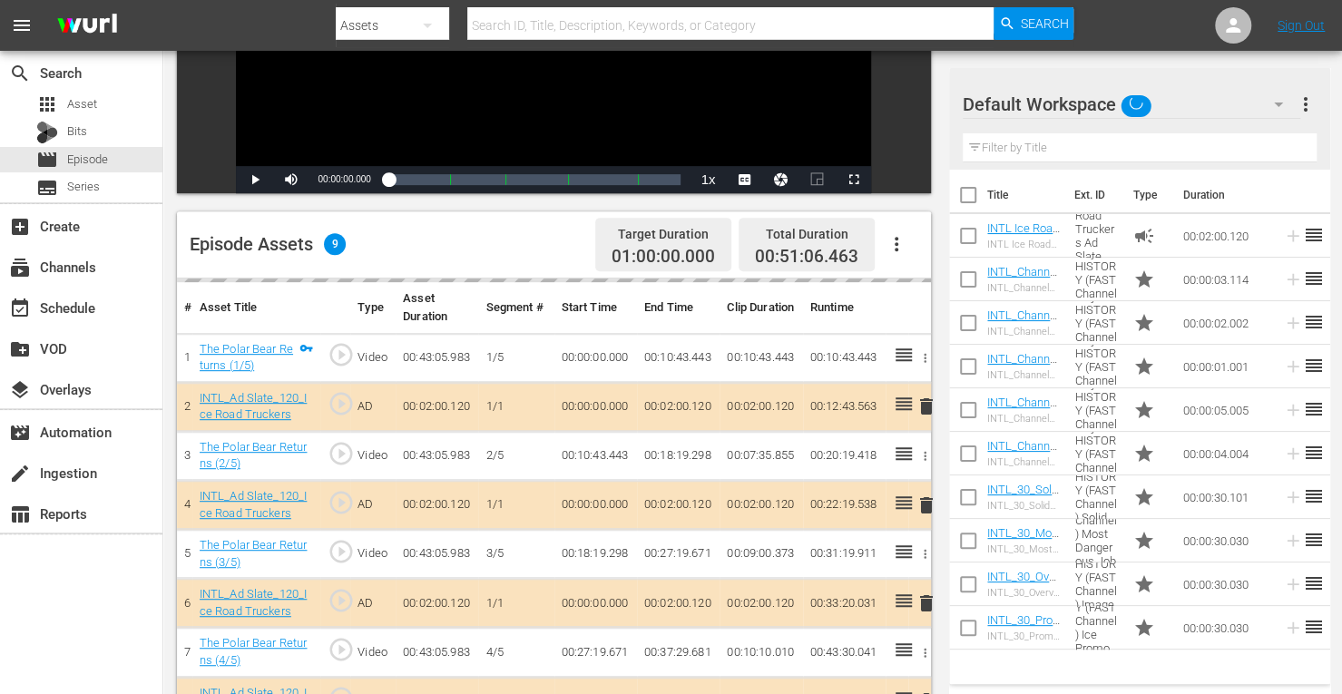
scroll to position [319, 0]
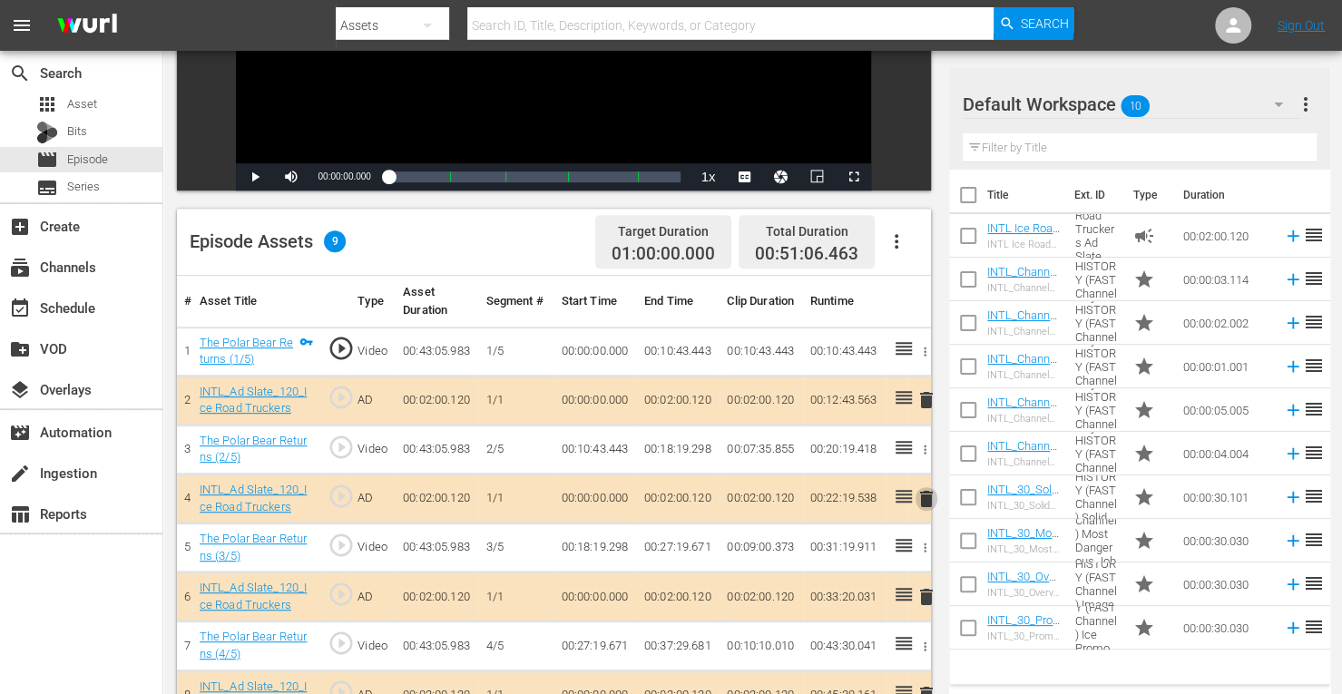
click at [927, 501] on span "delete" at bounding box center [926, 499] width 22 height 22
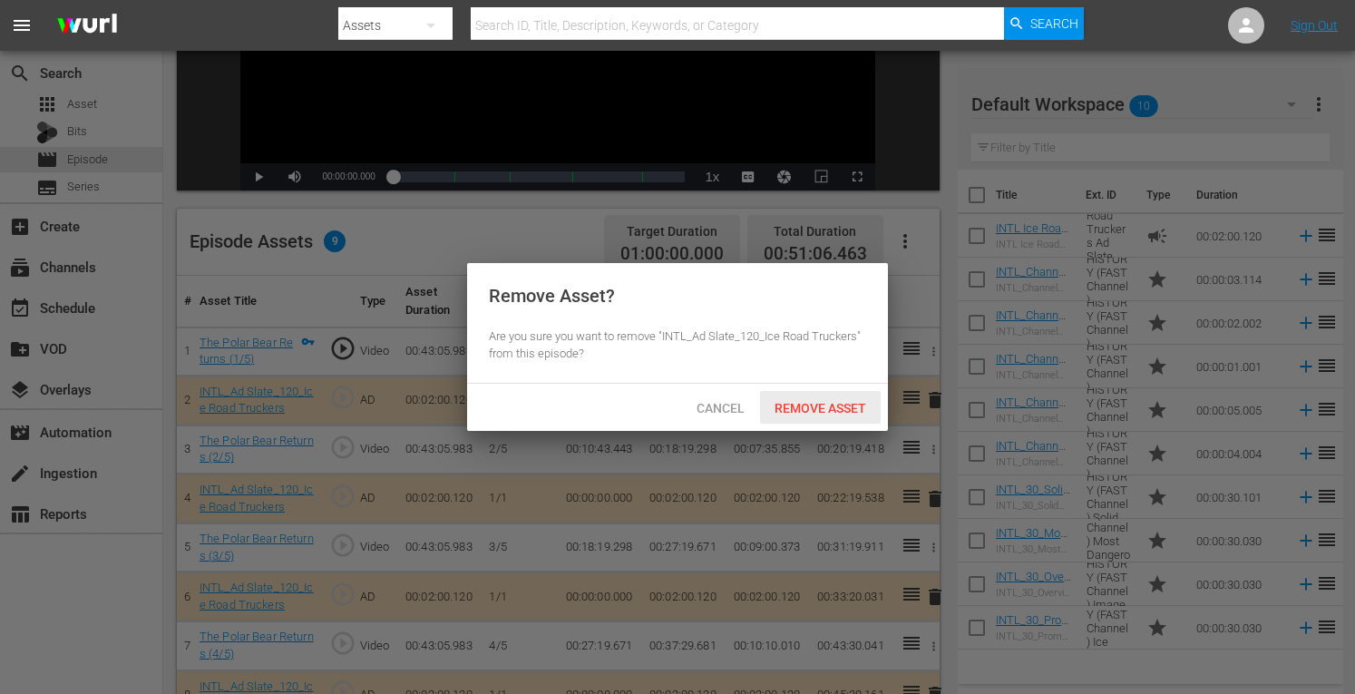
click at [818, 409] on span "Remove Asset" at bounding box center [820, 408] width 121 height 15
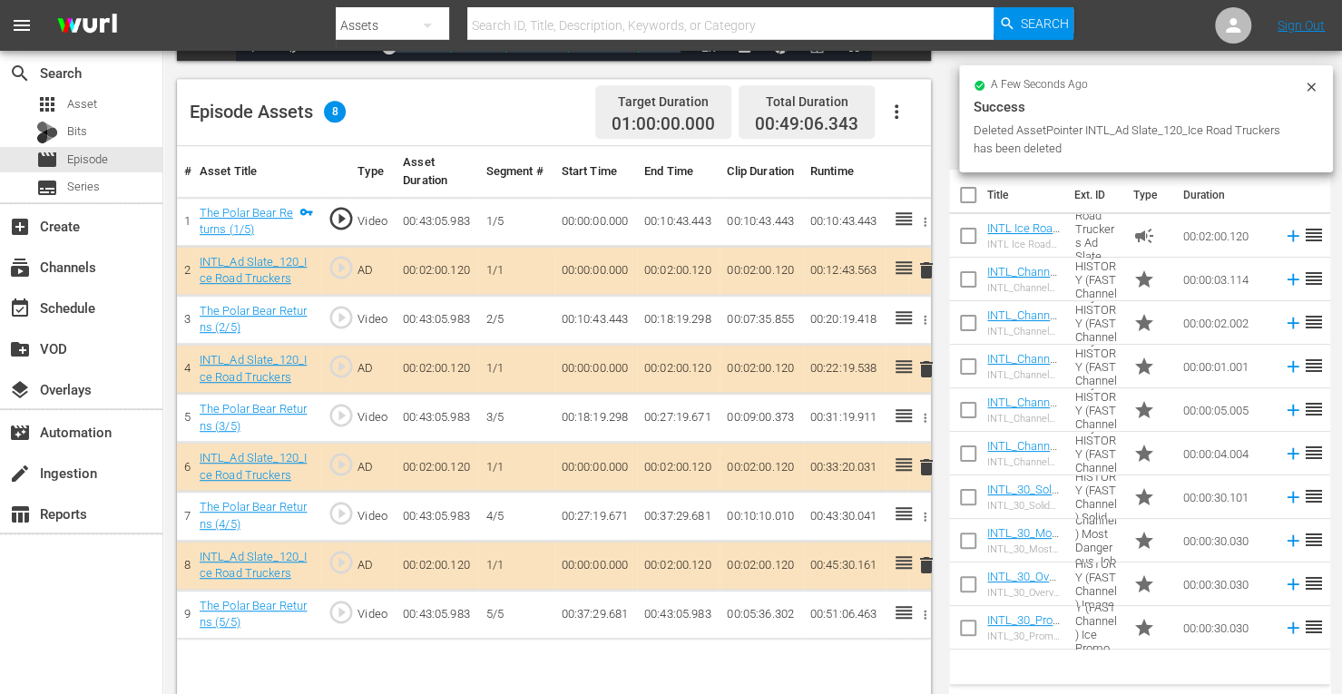
scroll to position [450, 0]
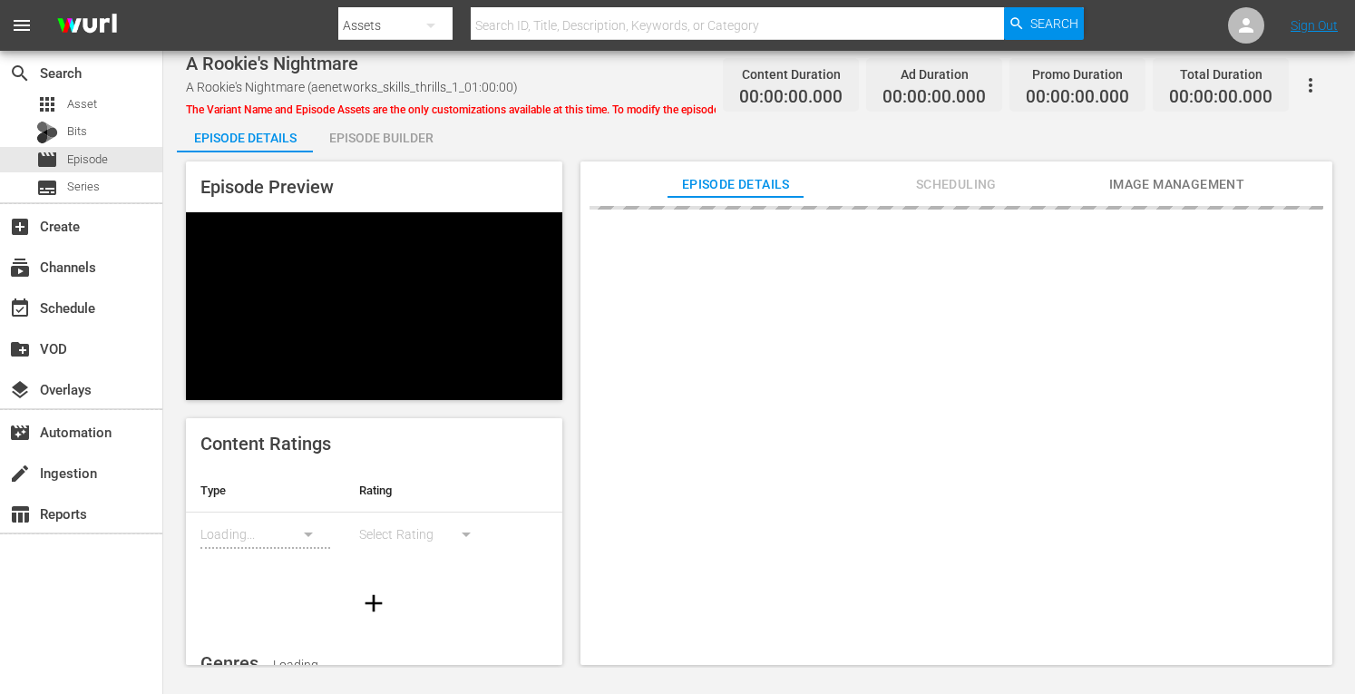
click at [376, 141] on div "Episode Builder" at bounding box center [381, 138] width 136 height 44
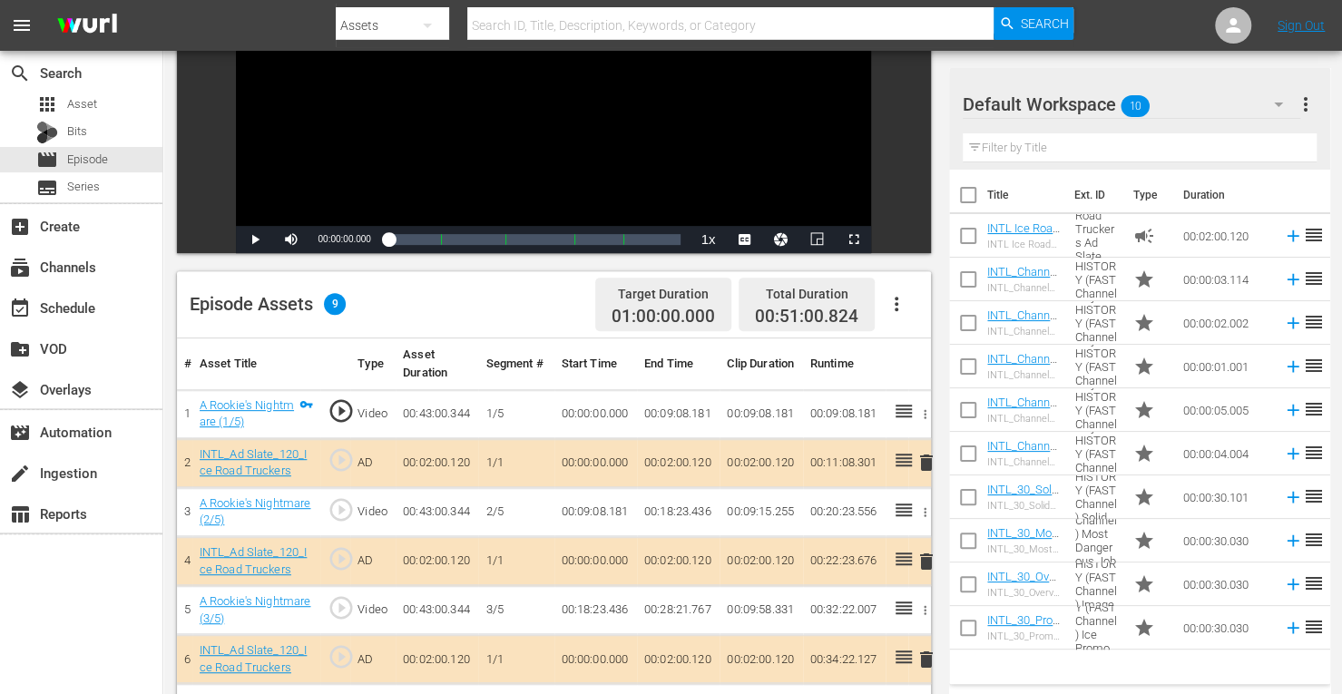
scroll to position [259, 0]
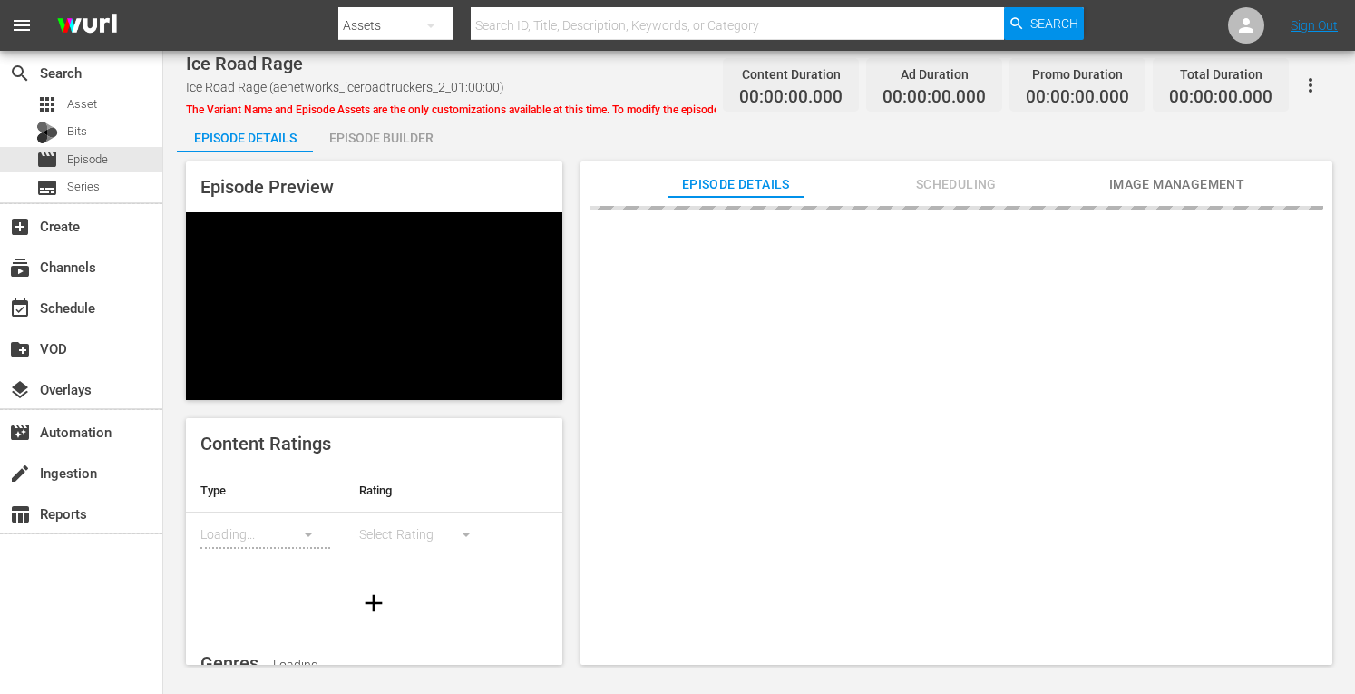
click at [386, 141] on div "Episode Builder" at bounding box center [381, 138] width 136 height 44
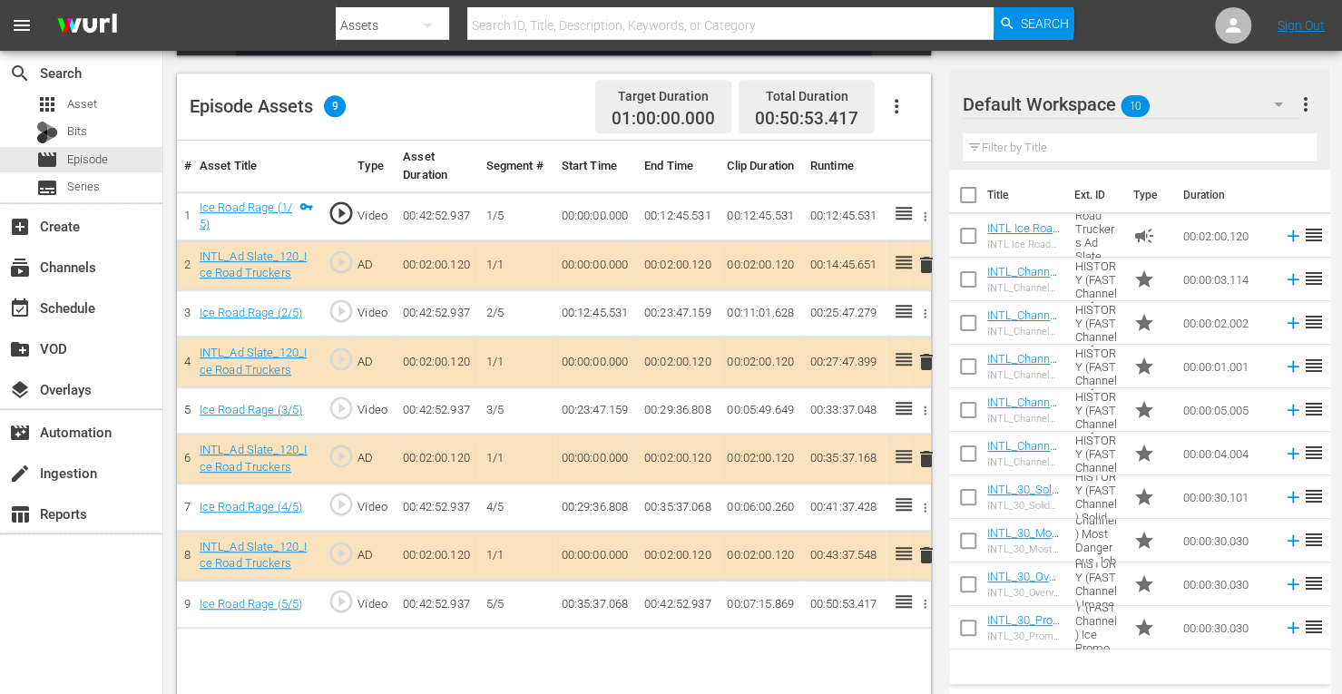
scroll to position [455, 0]
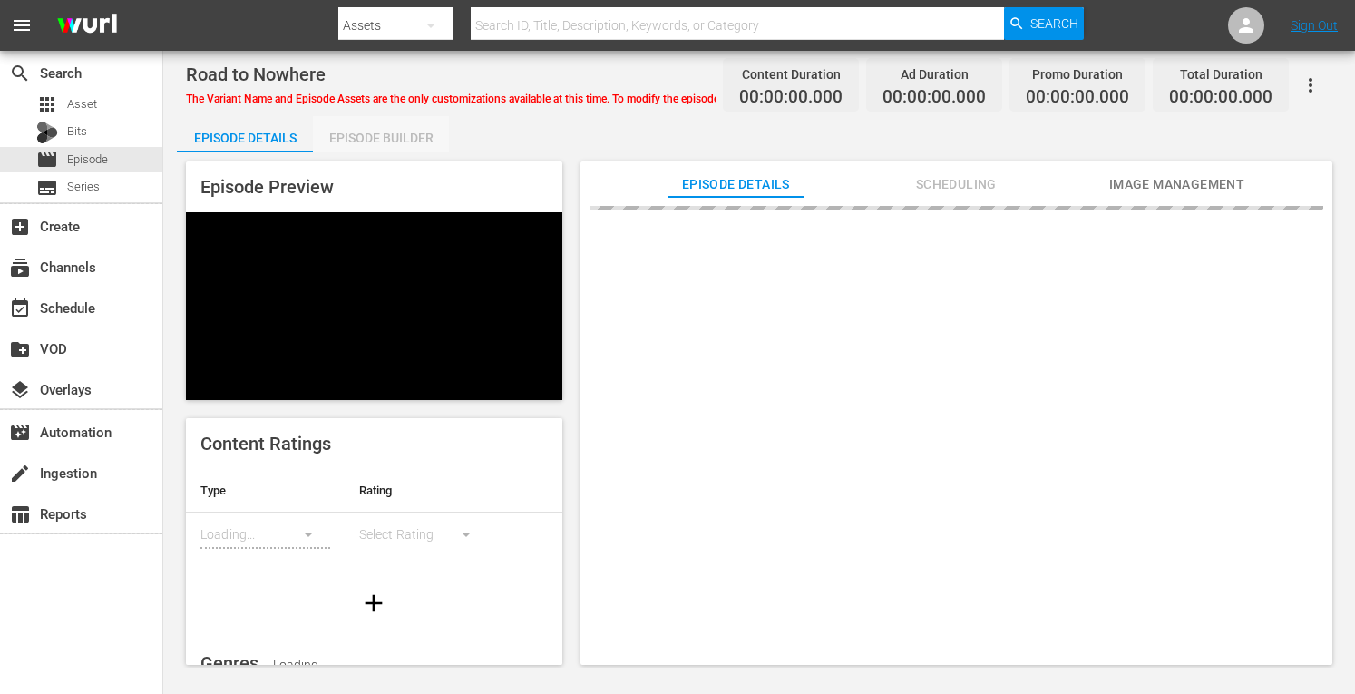
click at [357, 126] on div "Episode Builder" at bounding box center [381, 138] width 136 height 44
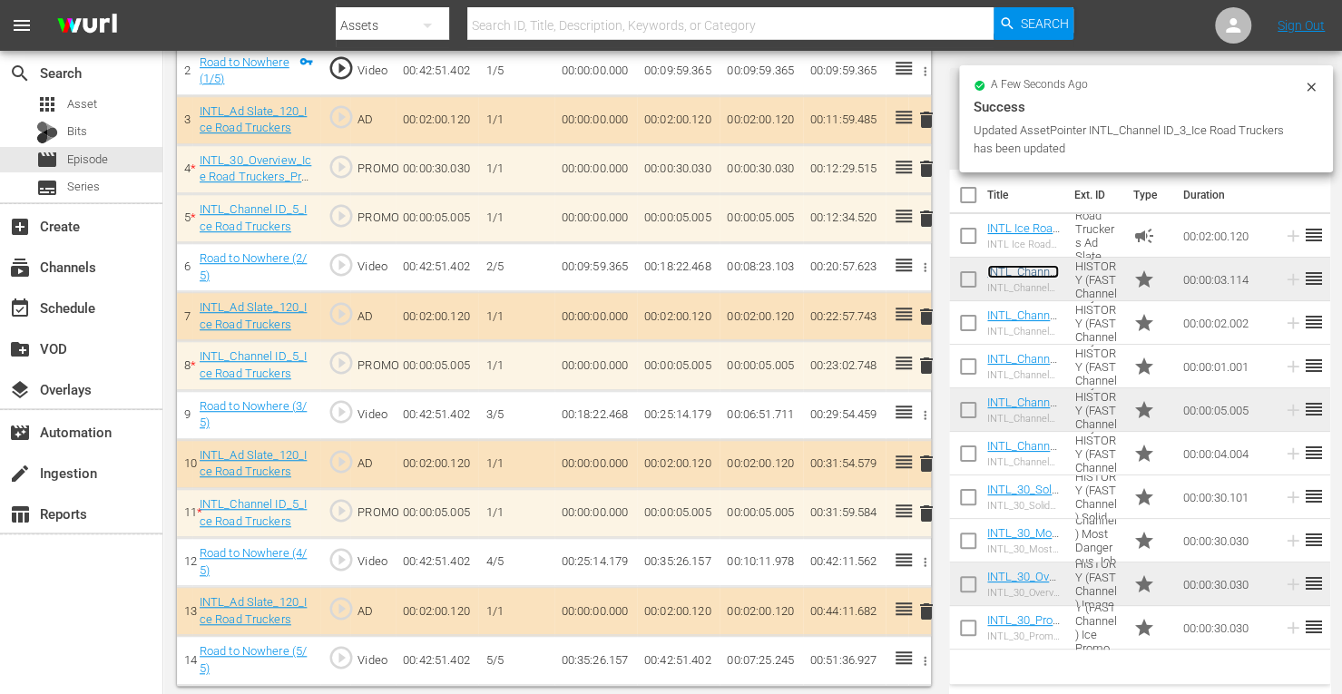
scroll to position [600, 0]
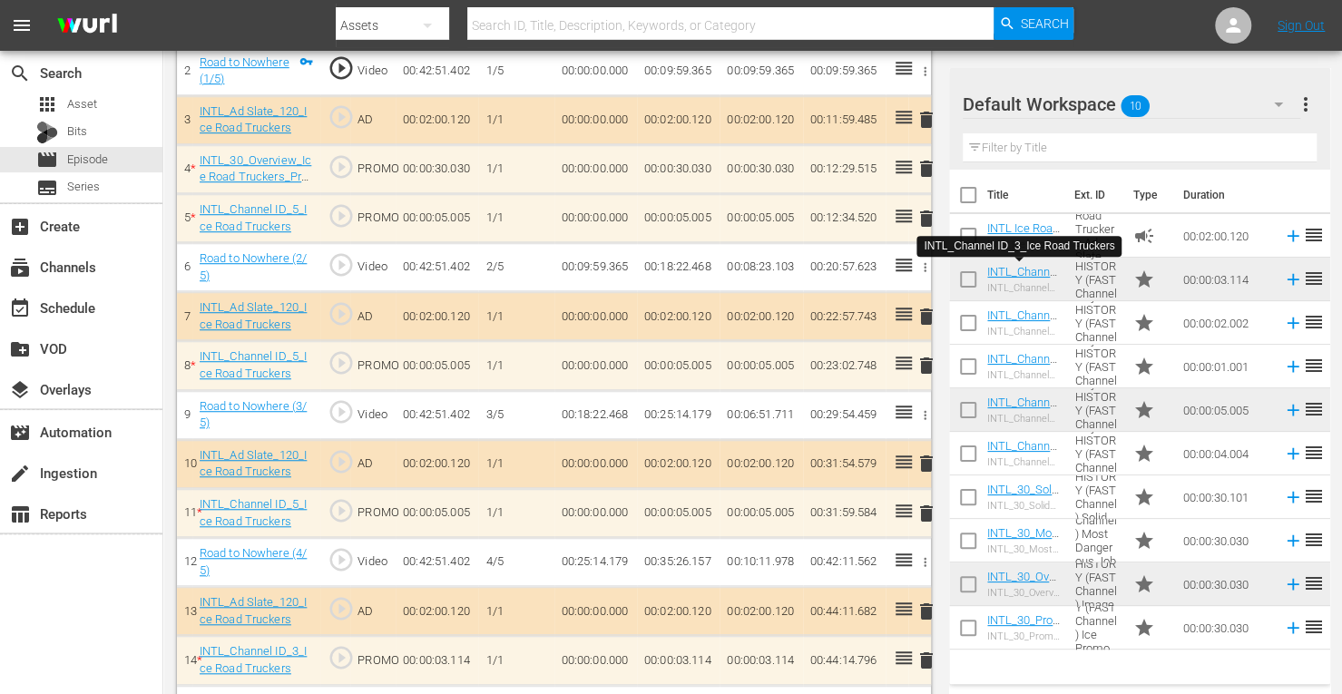
click at [925, 363] on span "delete" at bounding box center [926, 366] width 22 height 22
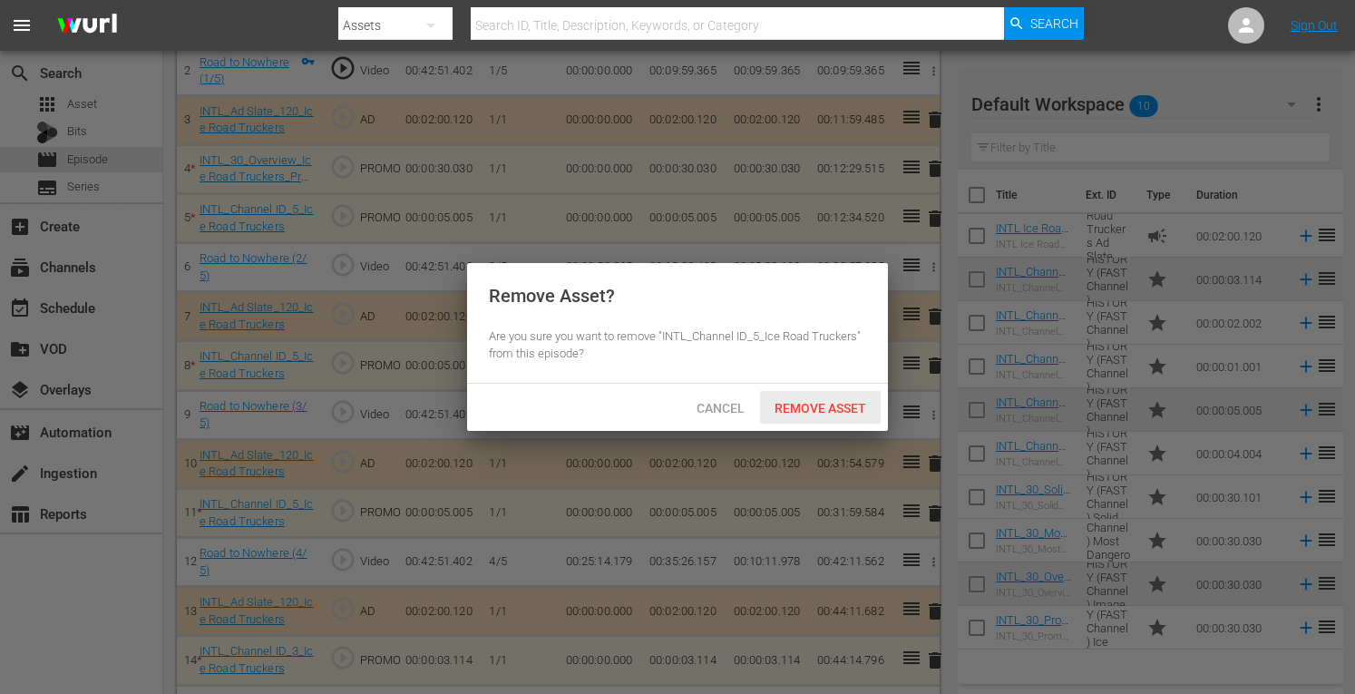
click at [764, 398] on div "Remove Asset" at bounding box center [820, 408] width 121 height 34
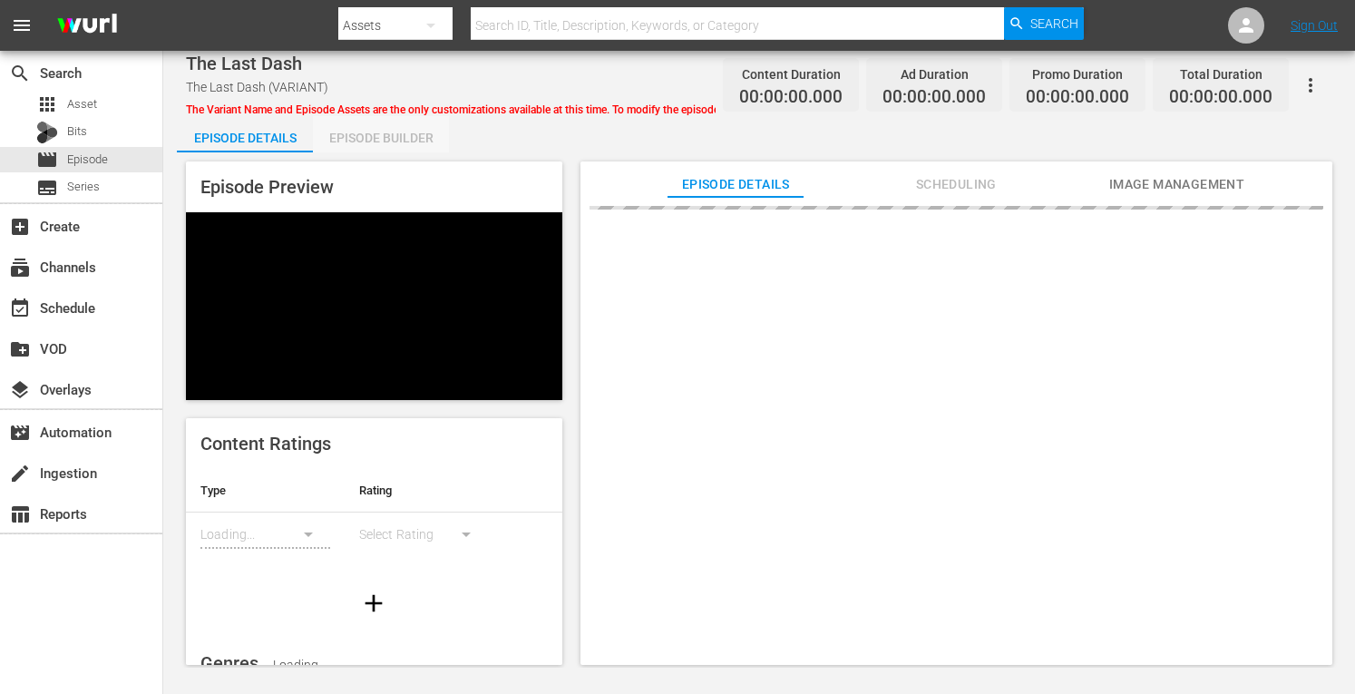
click at [384, 139] on div "Episode Builder" at bounding box center [381, 138] width 136 height 44
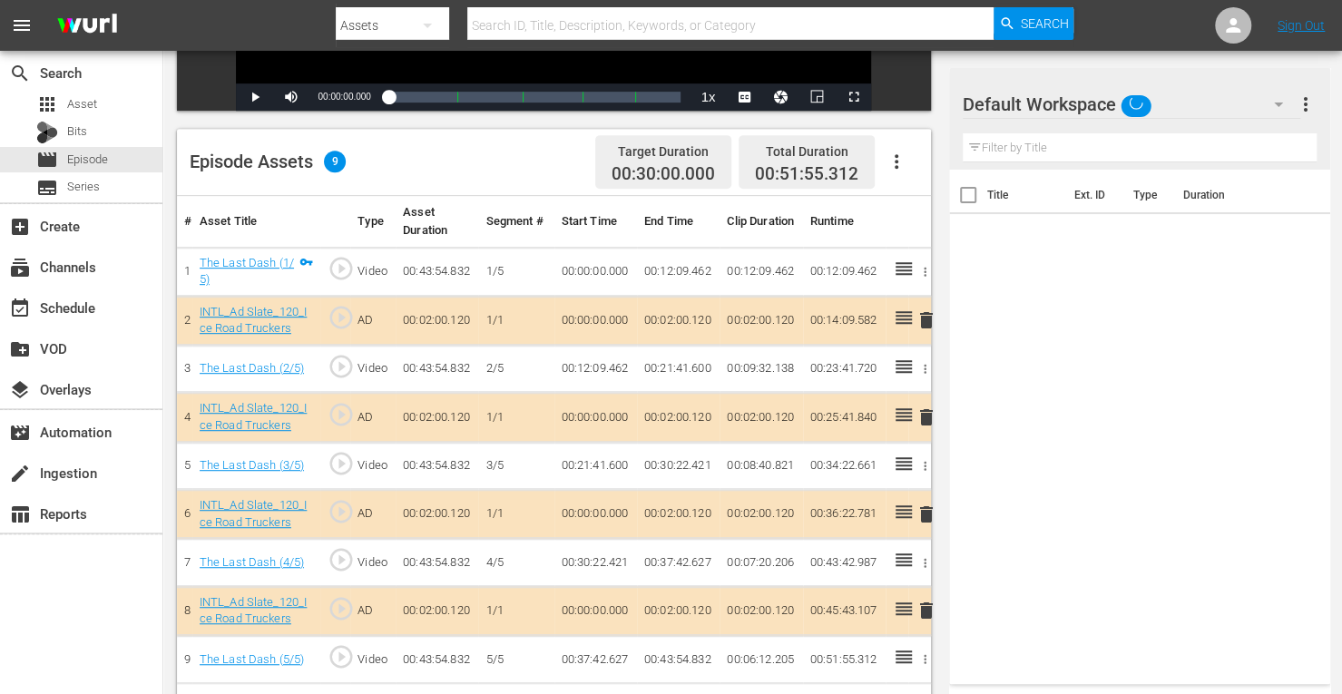
scroll to position [400, 0]
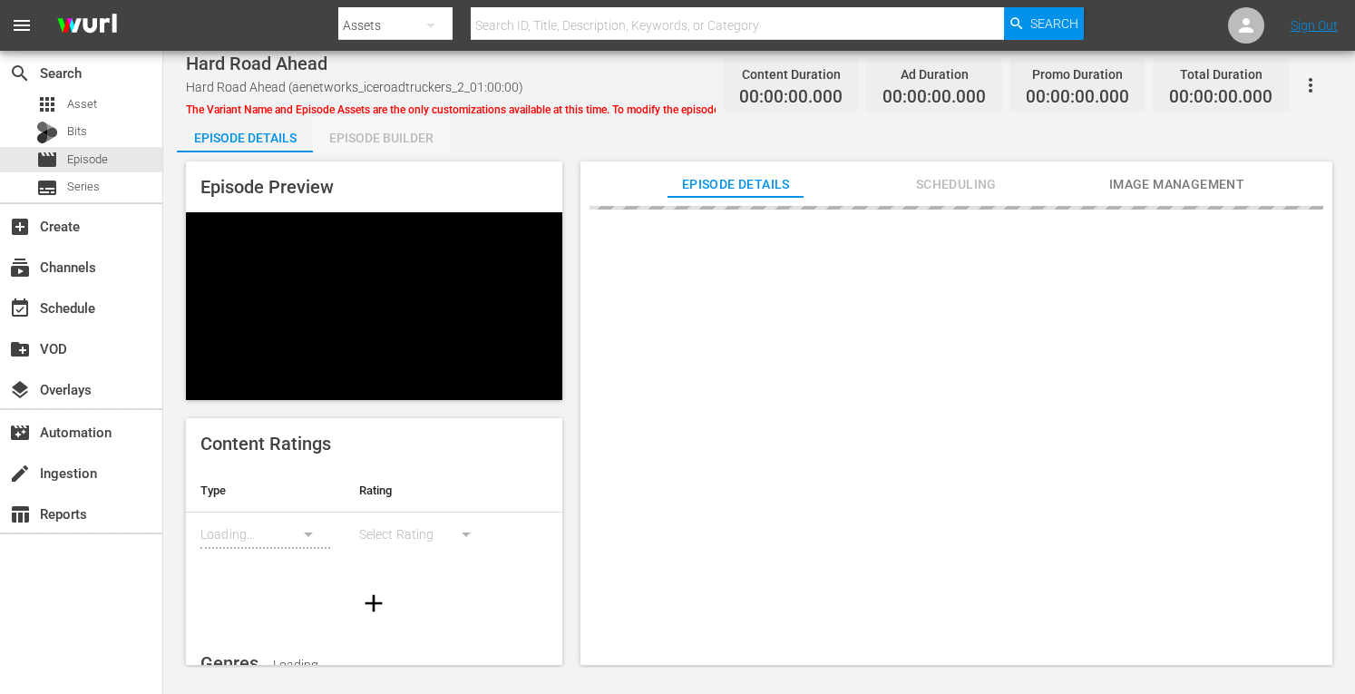
click at [363, 140] on div "Episode Builder" at bounding box center [381, 138] width 136 height 44
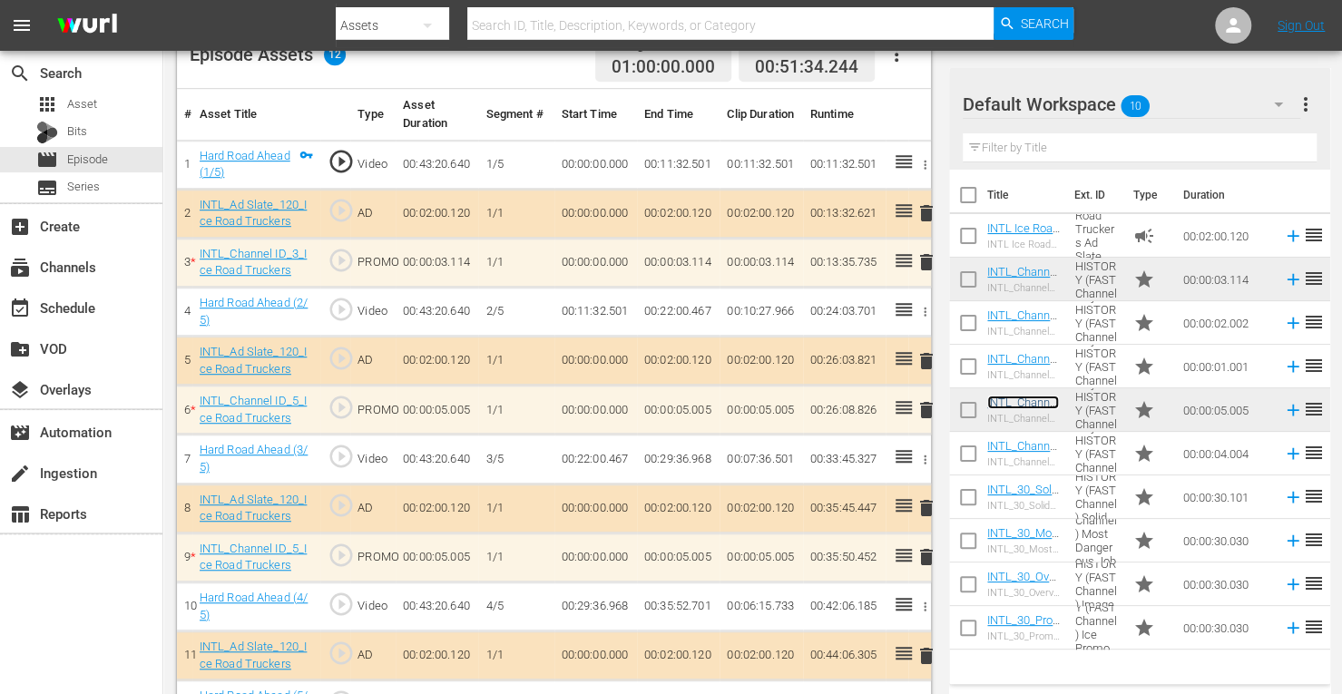
scroll to position [551, 0]
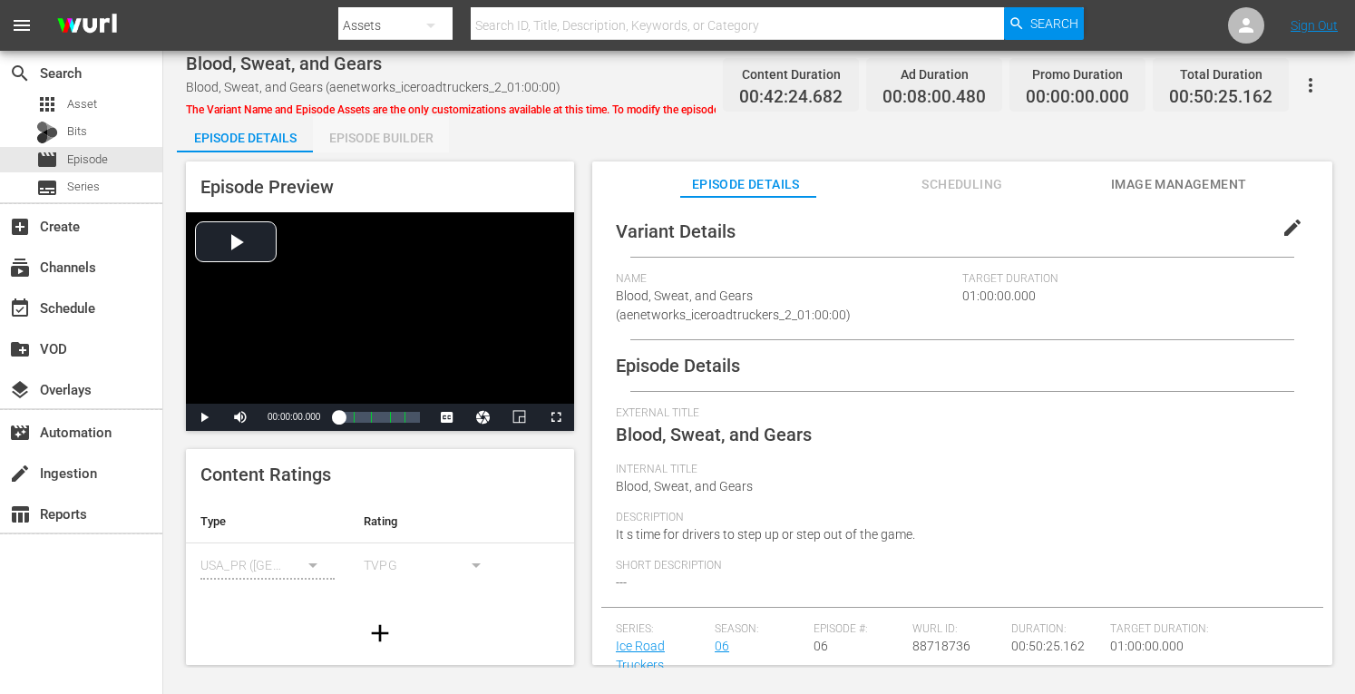
click at [375, 140] on div "Episode Builder" at bounding box center [381, 138] width 136 height 44
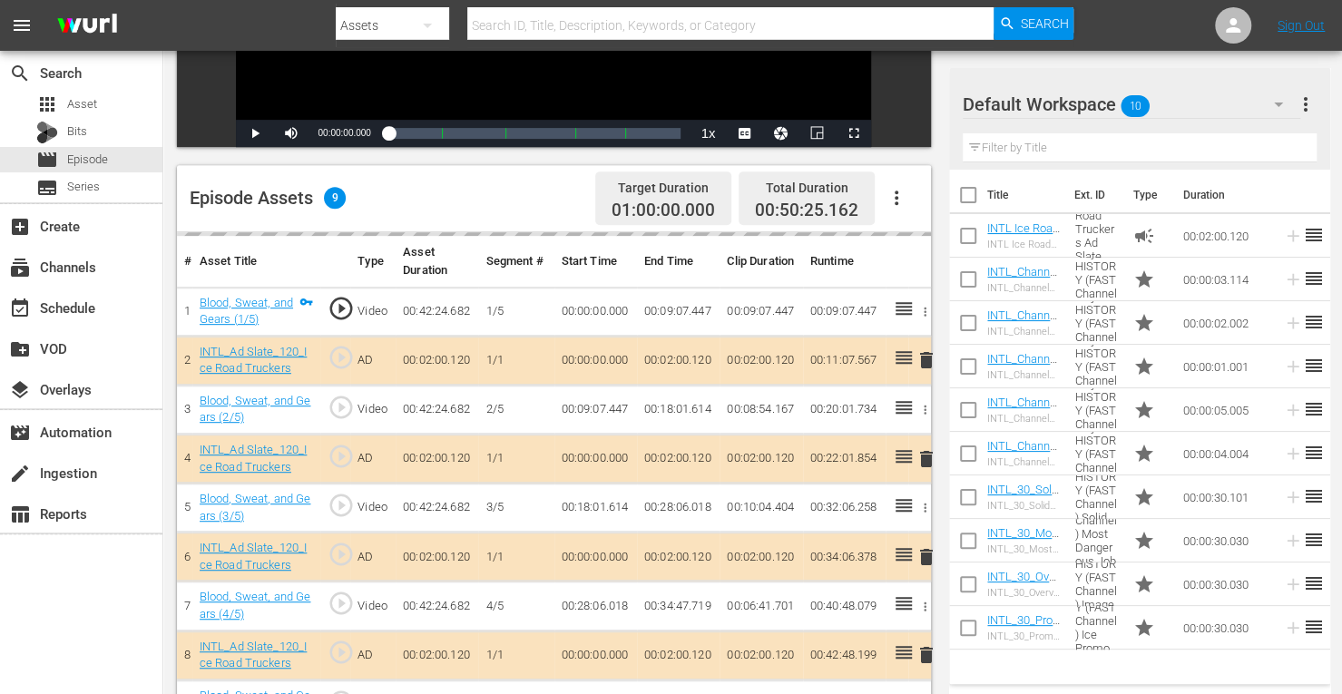
scroll to position [380, 0]
